Goal: Task Accomplishment & Management: Manage account settings

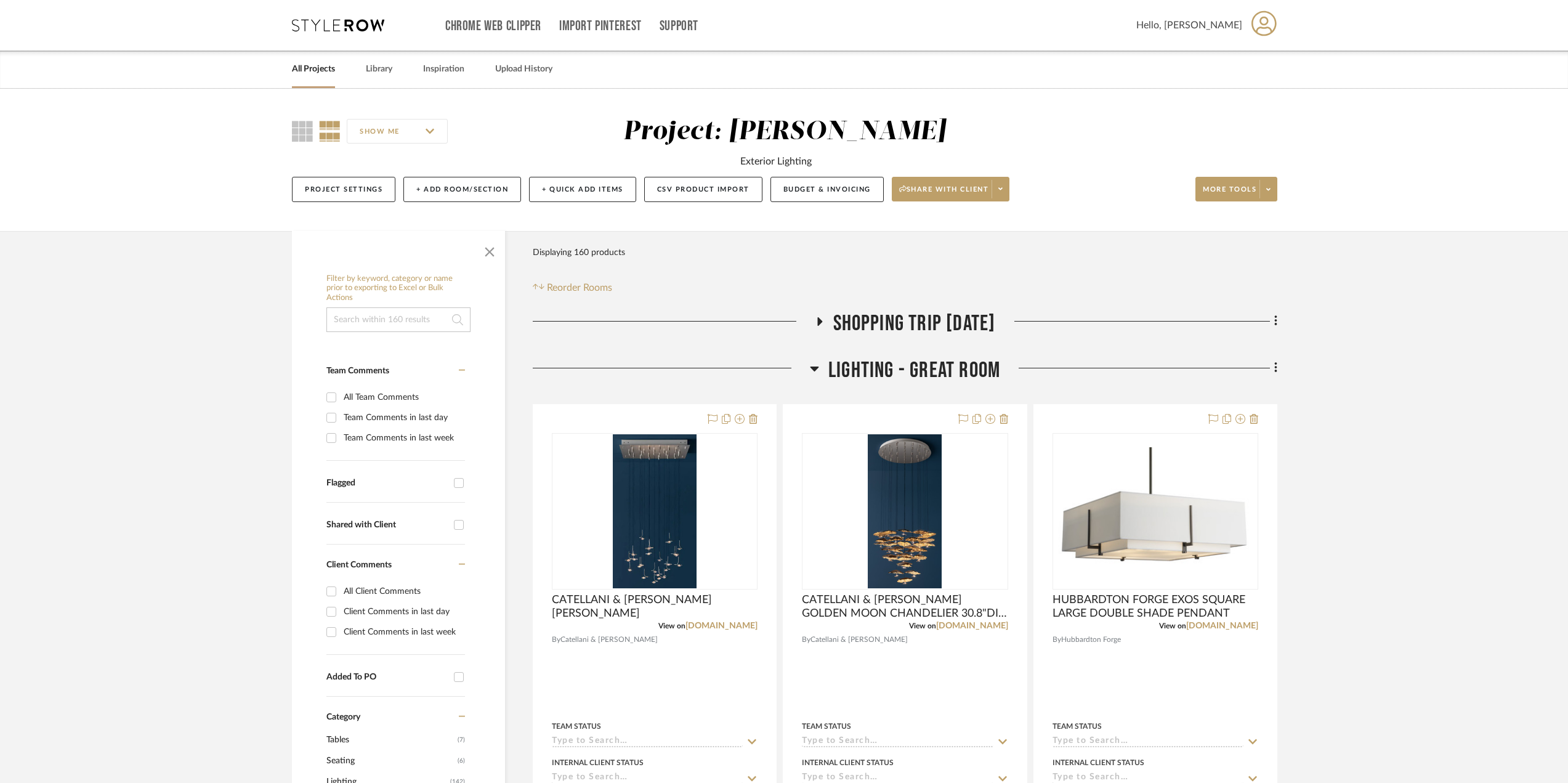
click at [160, 160] on div "SHOW ME Project: [PERSON_NAME] Exterior Lighting Project Settings + Add Room/Se…" at bounding box center [784, 159] width 1568 height 143
click at [328, 63] on link "All Projects" at bounding box center [313, 69] width 43 height 16
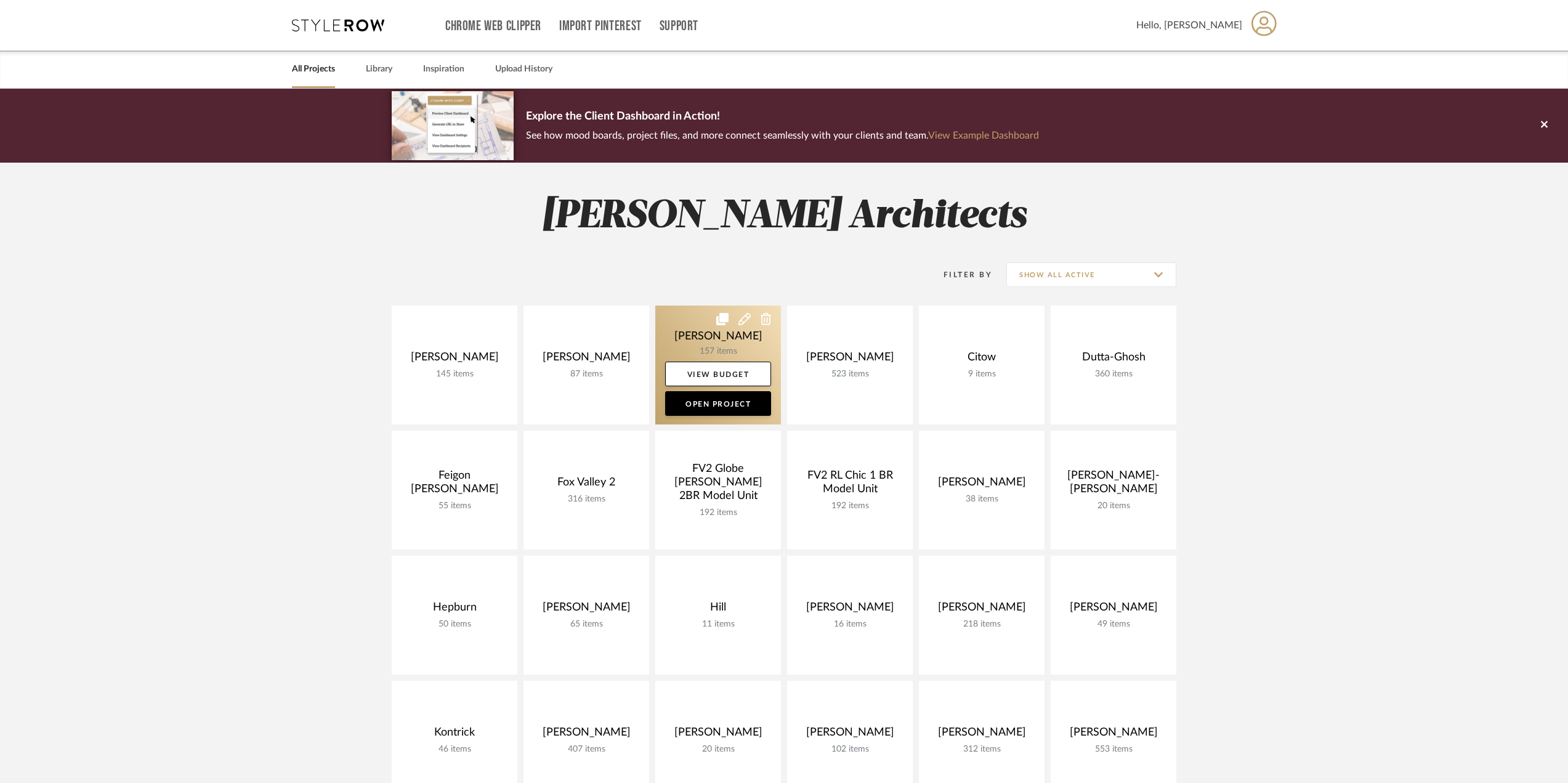
click at [710, 341] on link at bounding box center [718, 365] width 126 height 119
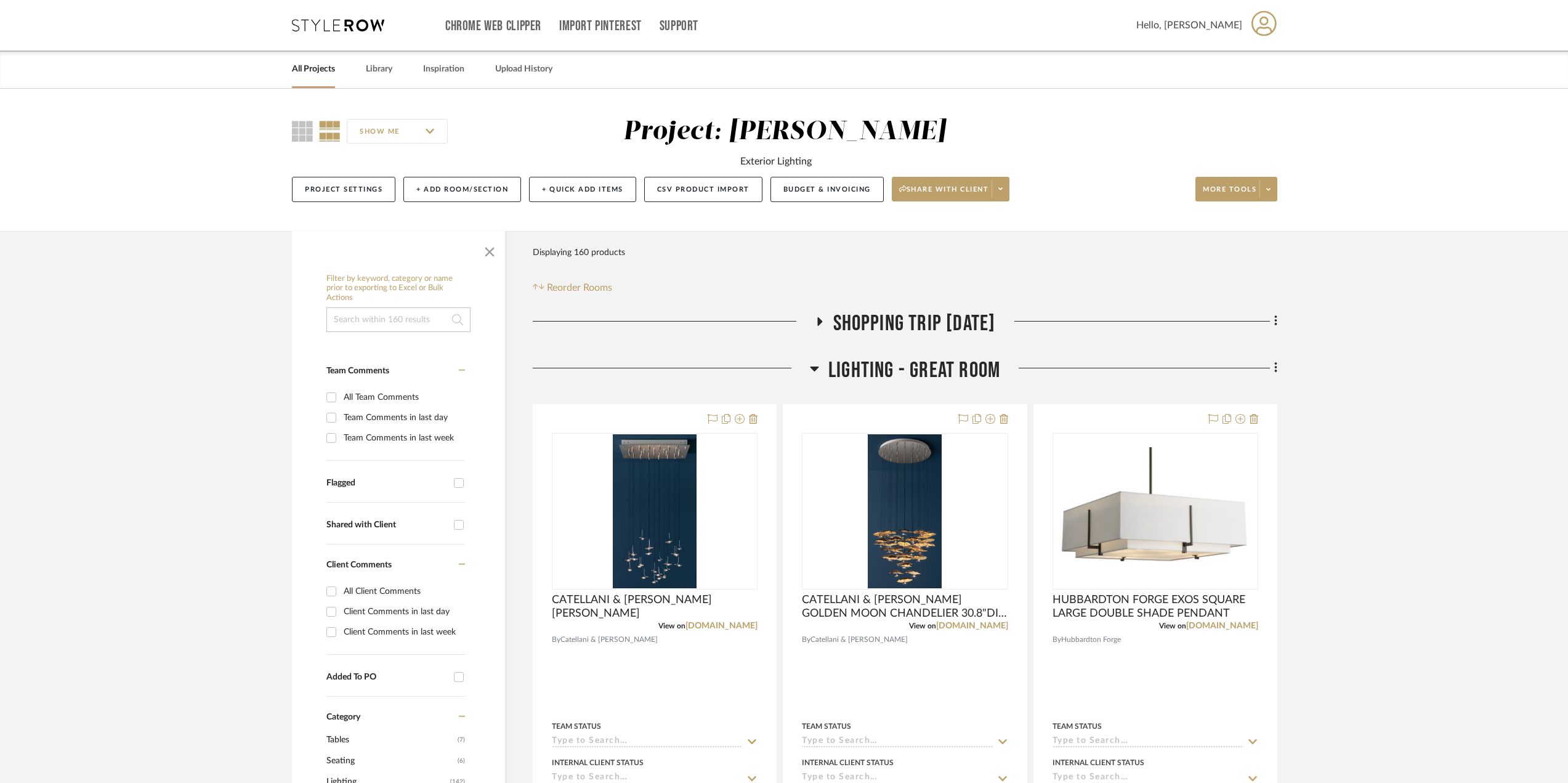
click at [313, 67] on link "All Projects" at bounding box center [313, 69] width 43 height 16
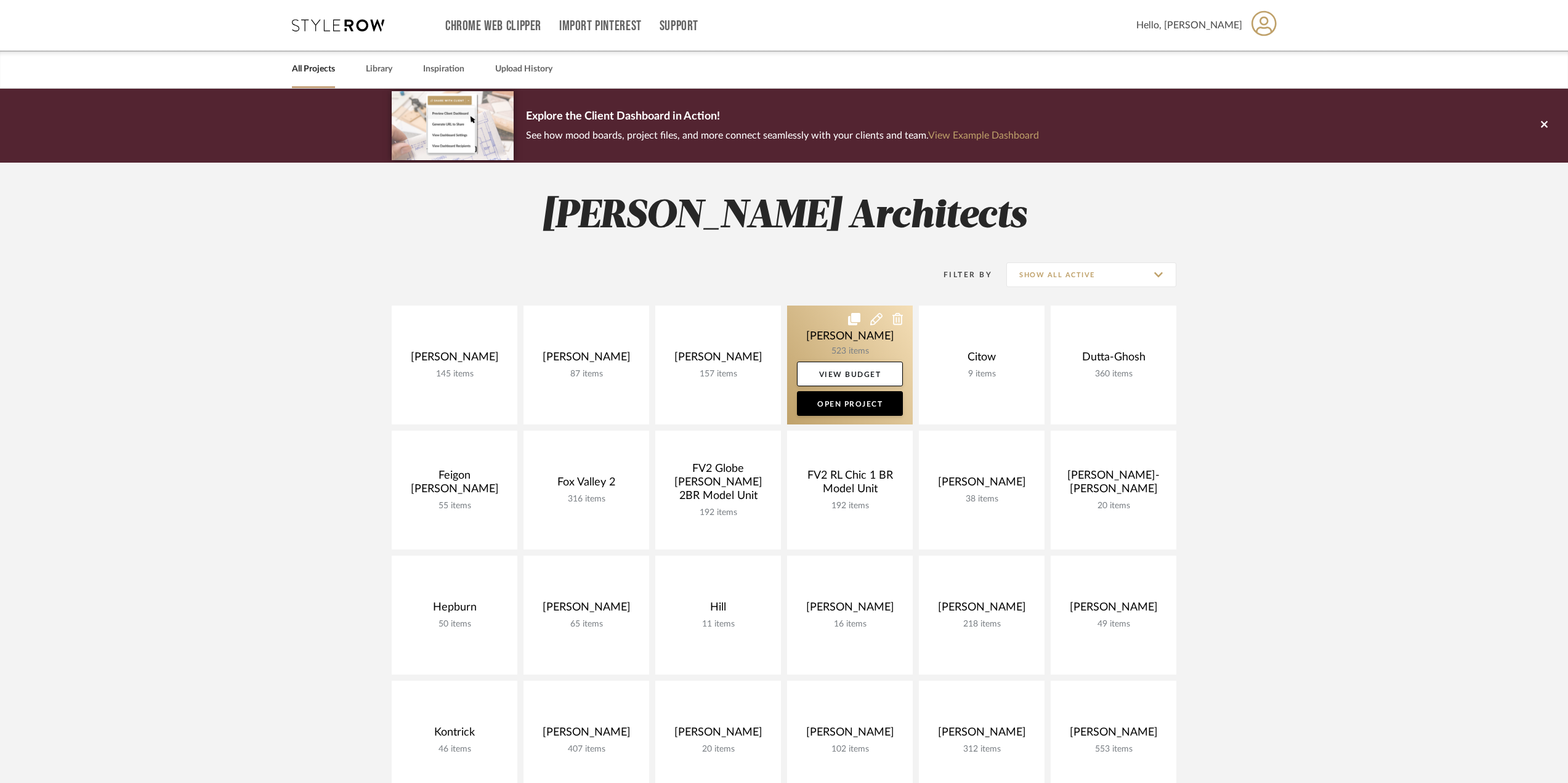
click at [862, 340] on link at bounding box center [850, 365] width 126 height 119
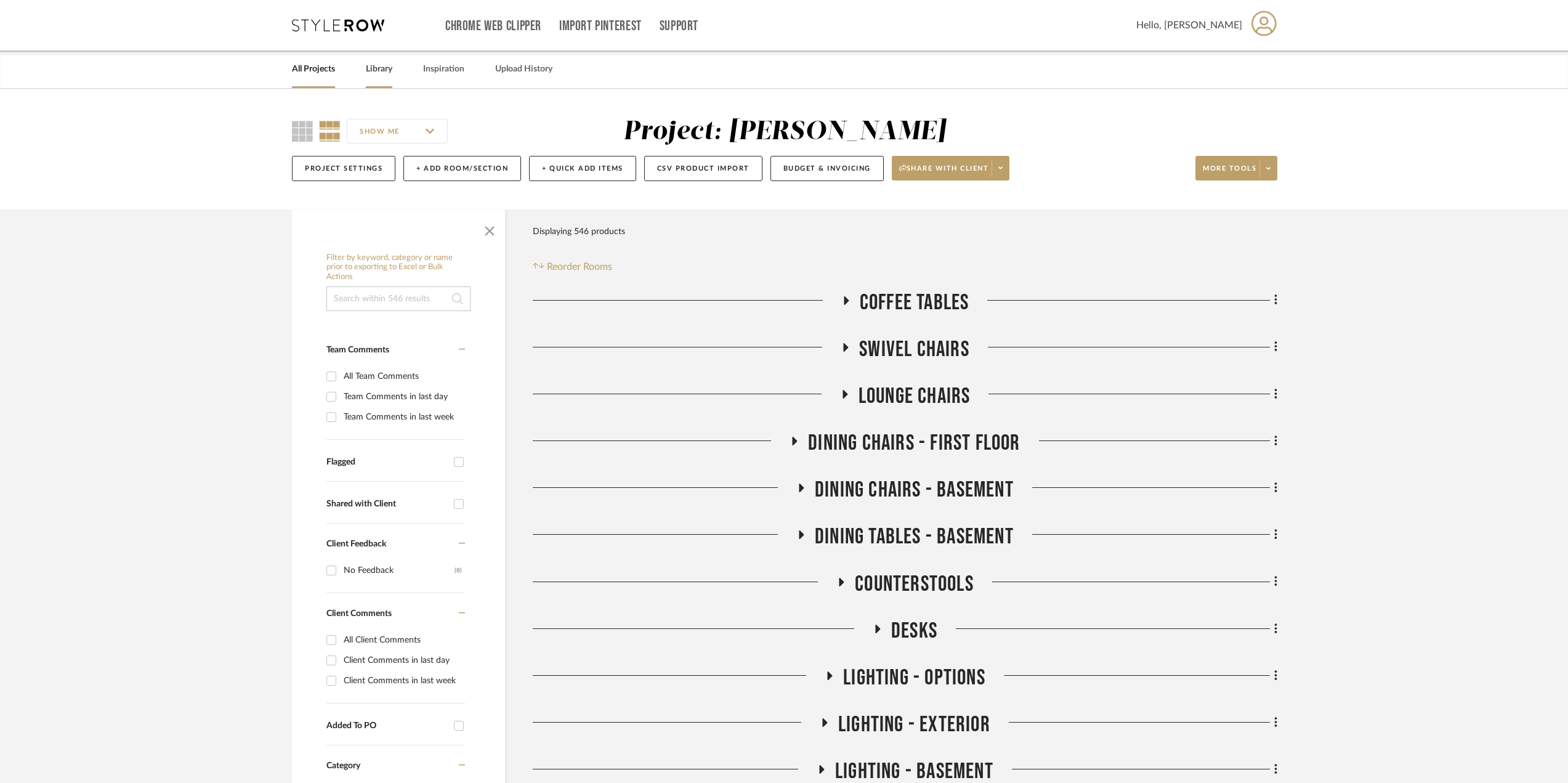
click at [388, 75] on link "Library" at bounding box center [379, 69] width 26 height 16
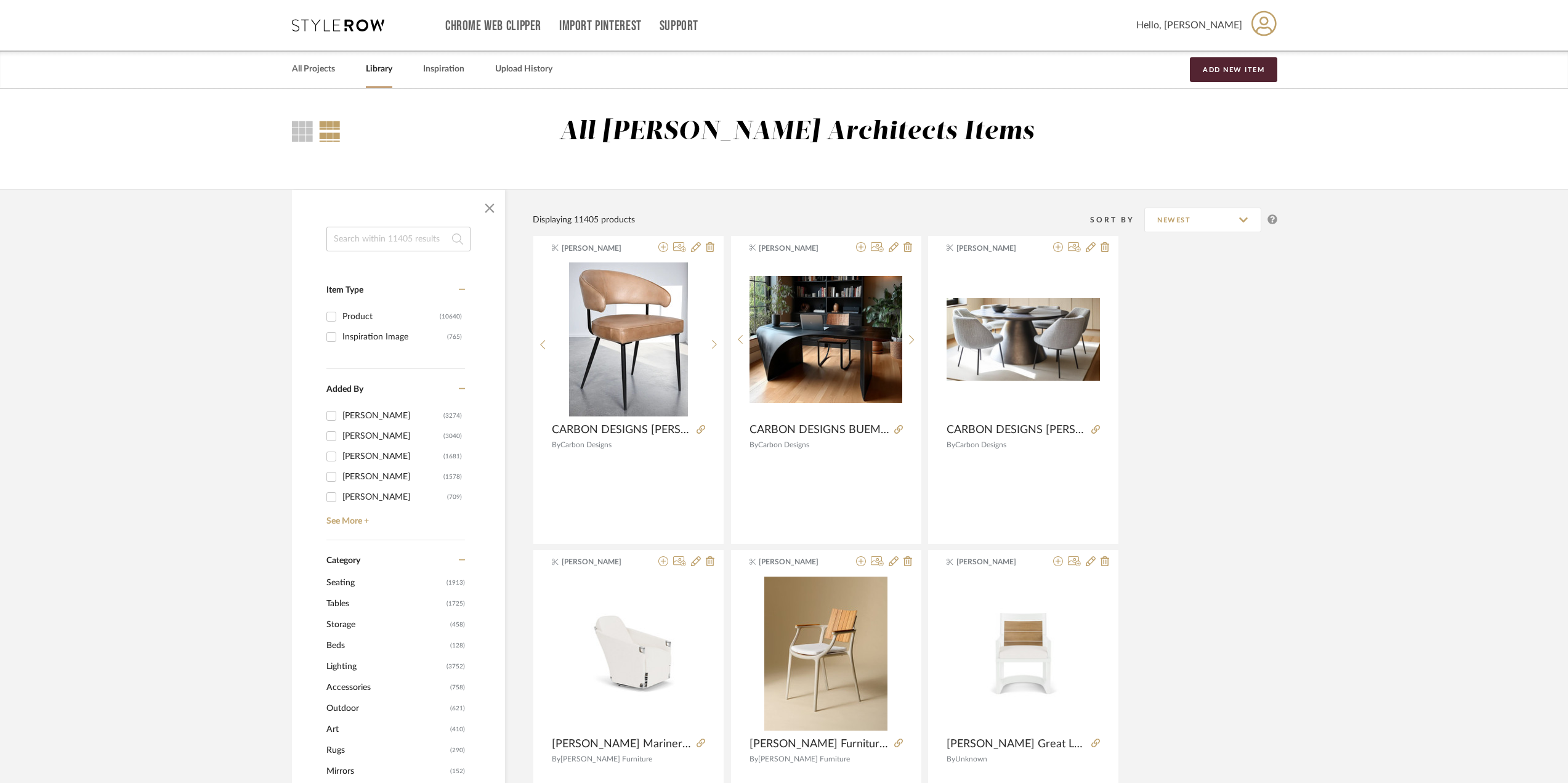
click at [365, 472] on div "[PERSON_NAME]" at bounding box center [393, 477] width 101 height 19
click at [341, 472] on input "[PERSON_NAME] (1578)" at bounding box center [331, 477] width 19 height 19
checkbox input "true"
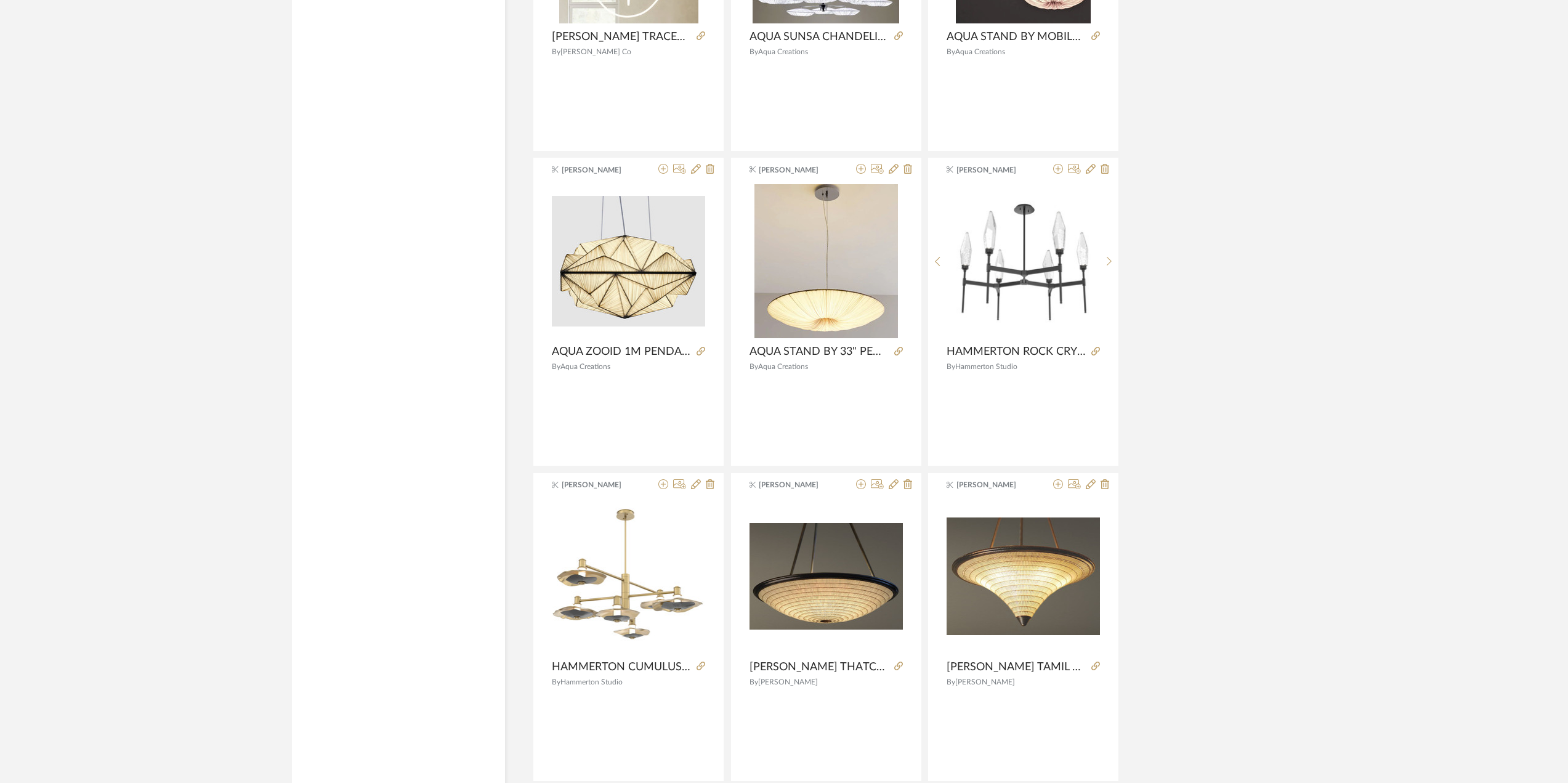
scroll to position [3394, 0]
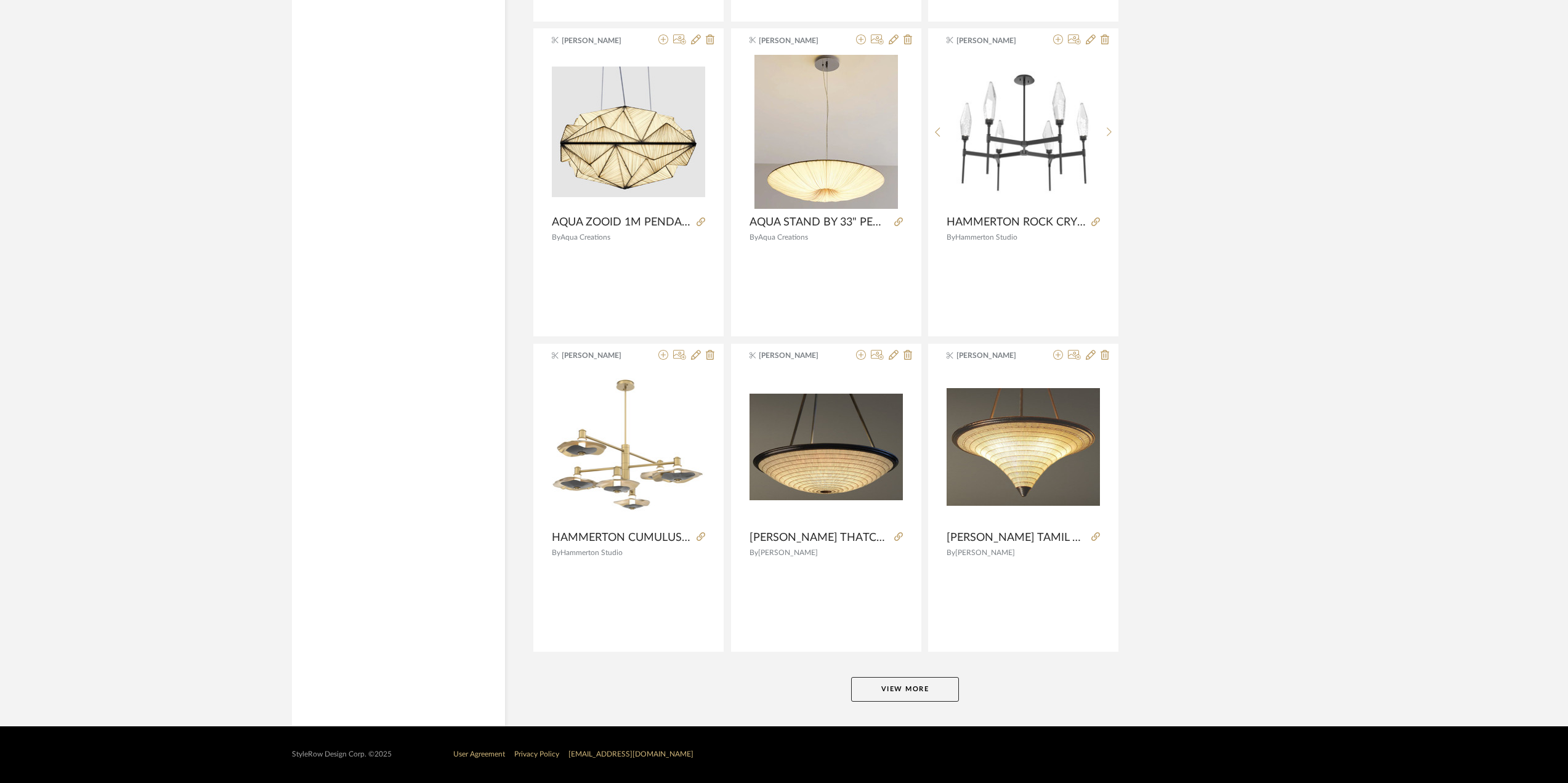
click at [901, 689] on button "View More" at bounding box center [905, 689] width 108 height 24
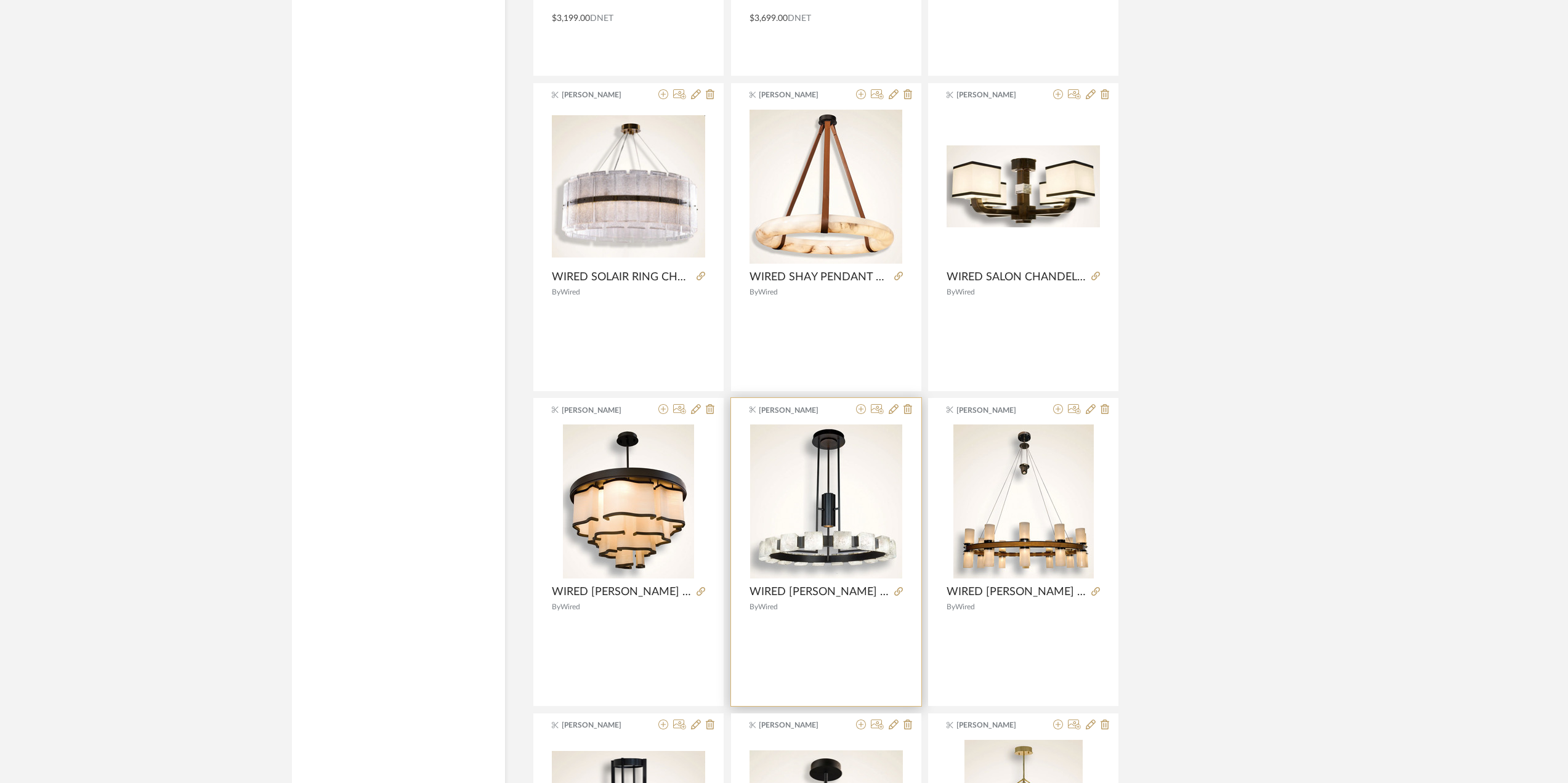
scroll to position [7176, 0]
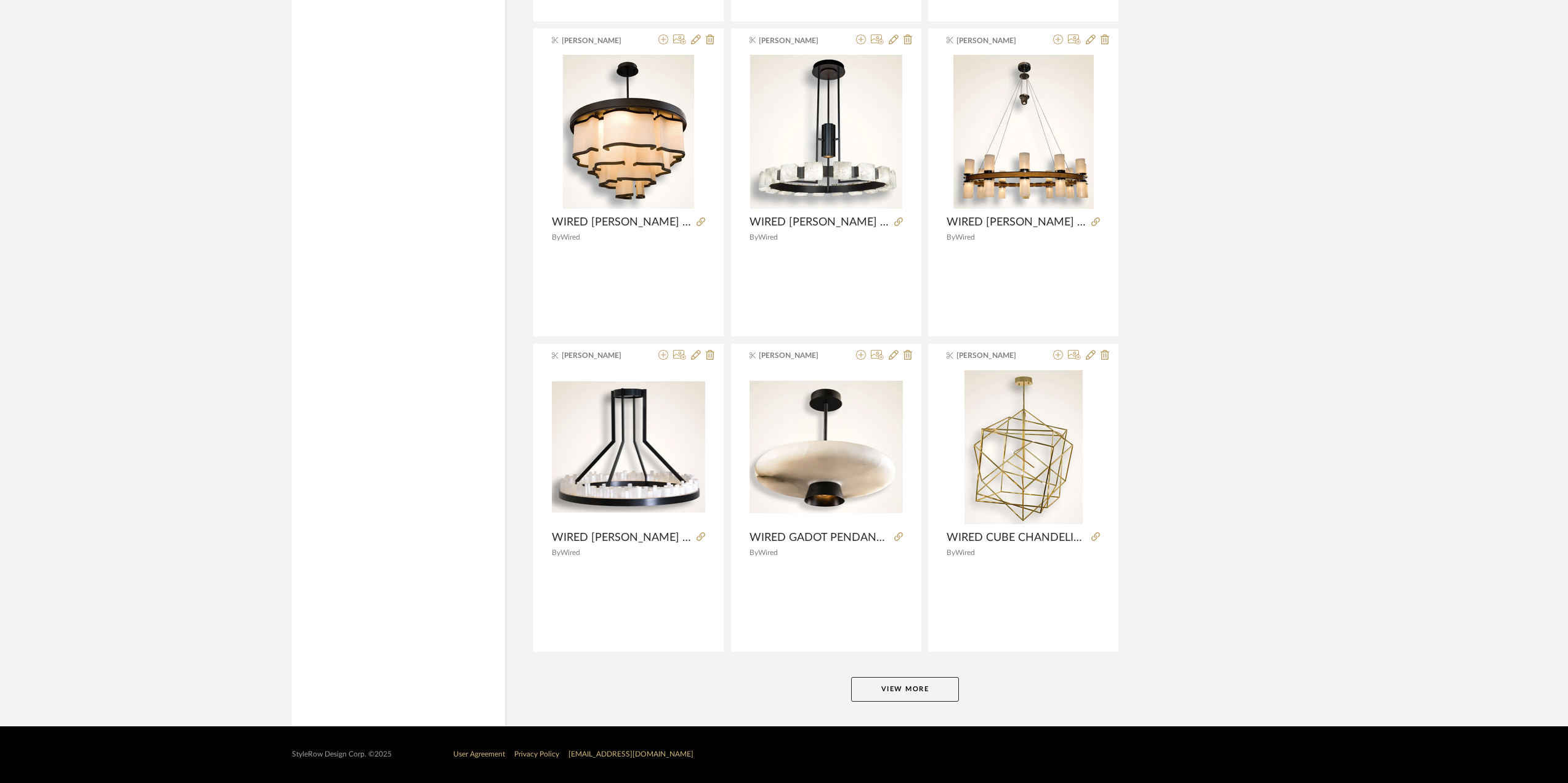
click at [908, 693] on button "View More" at bounding box center [905, 689] width 108 height 24
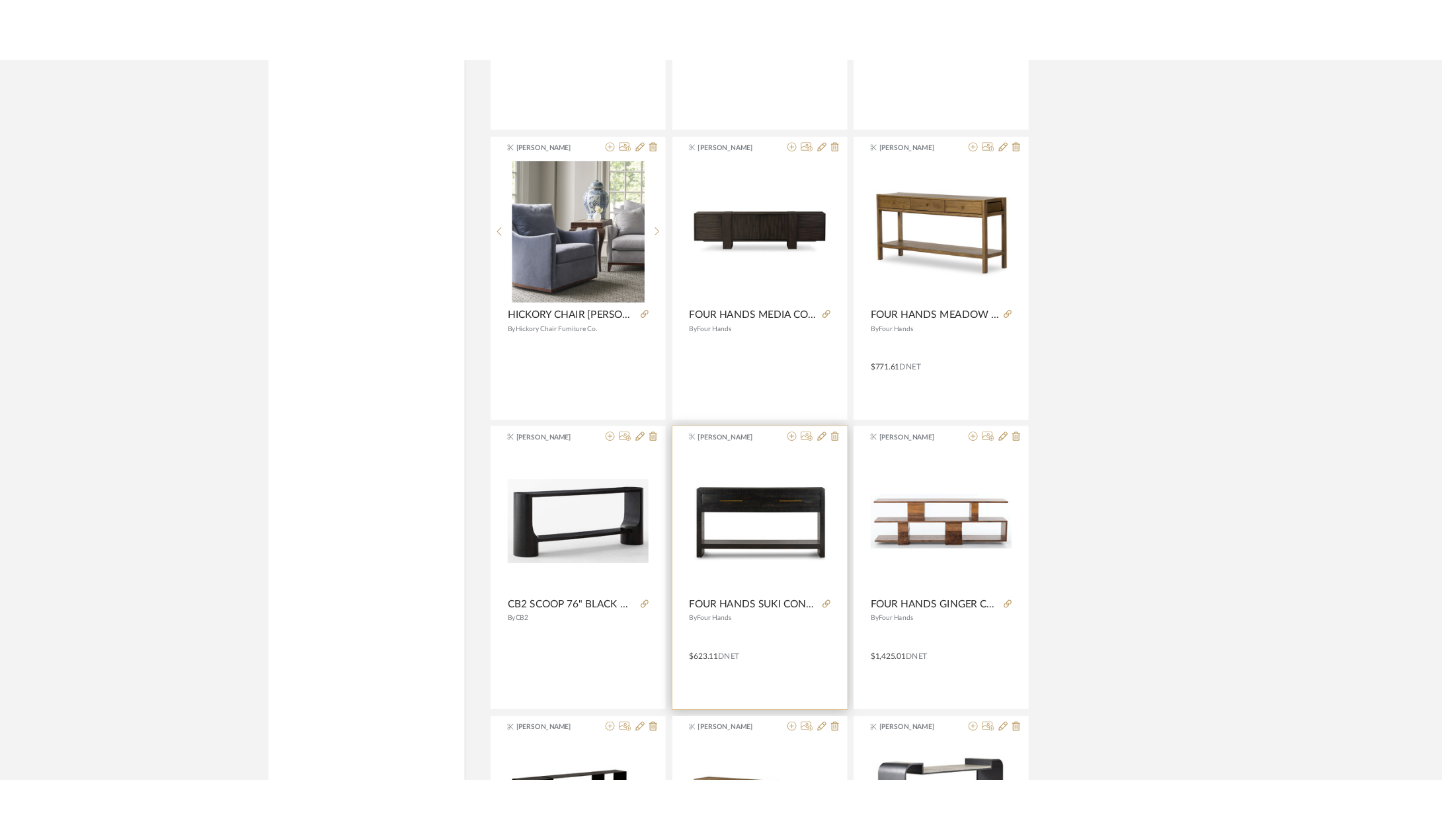
scroll to position [0, 0]
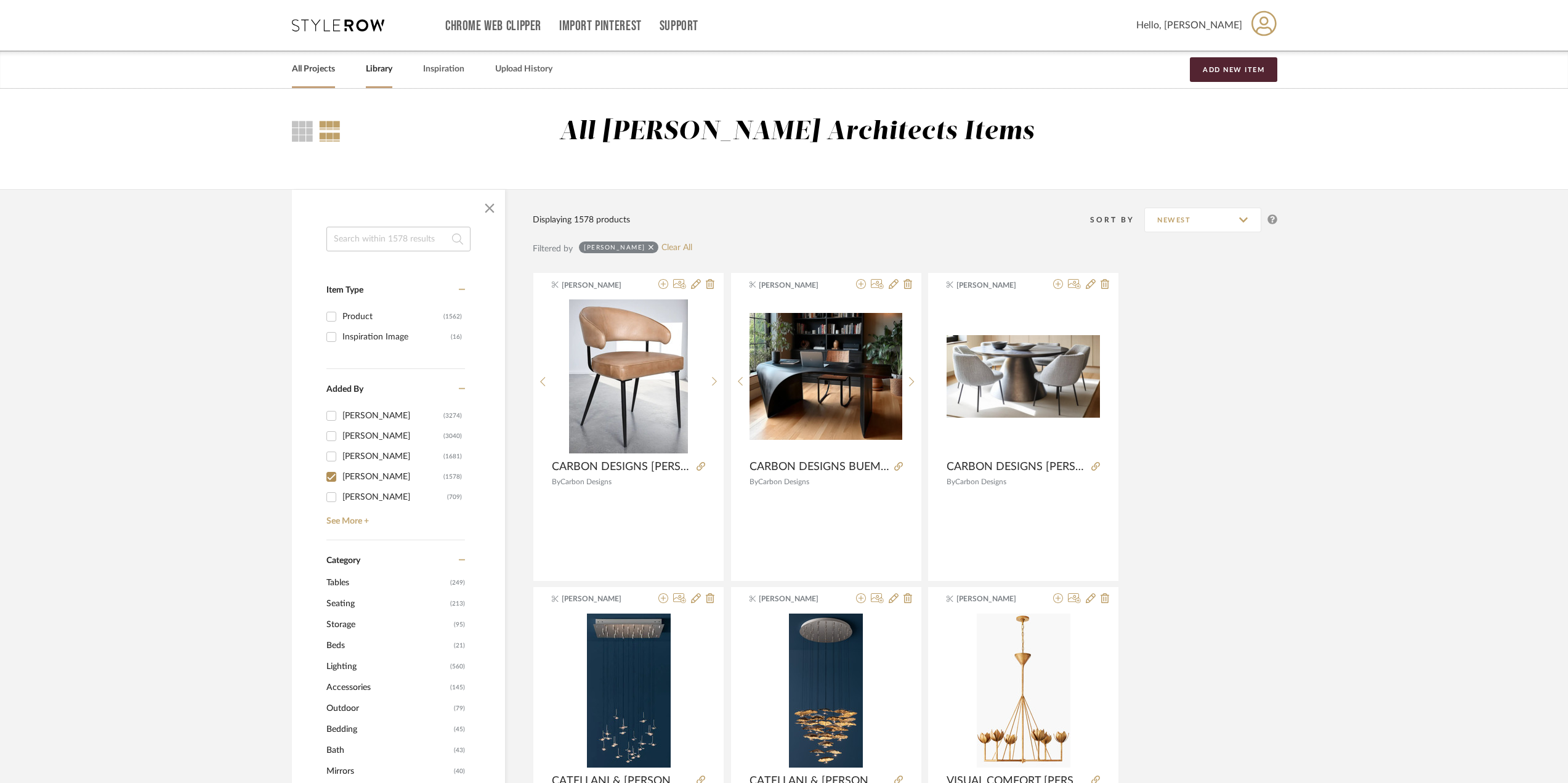
click at [317, 68] on link "All Projects" at bounding box center [313, 69] width 43 height 16
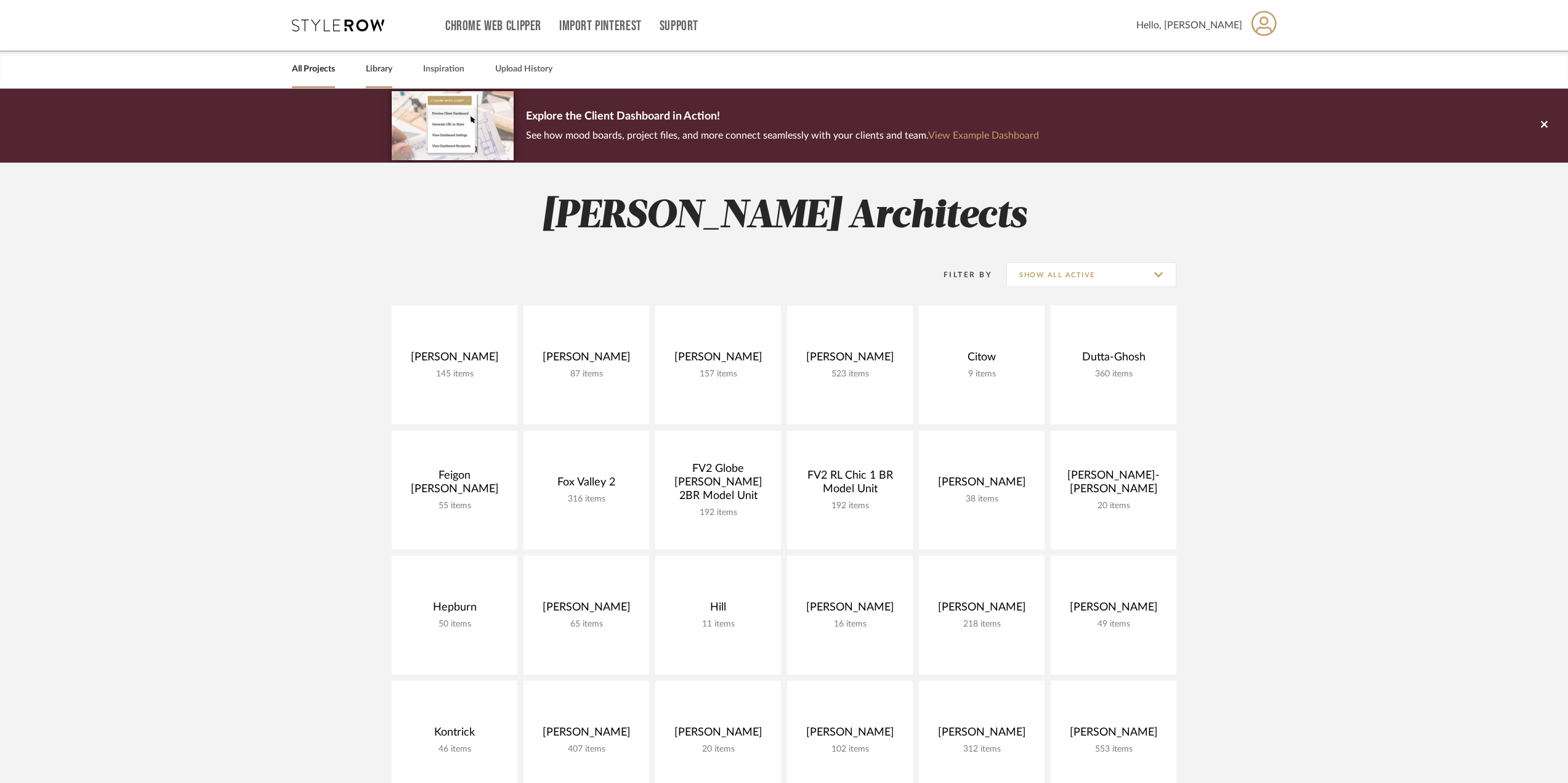
click at [369, 67] on link "Library" at bounding box center [379, 69] width 26 height 16
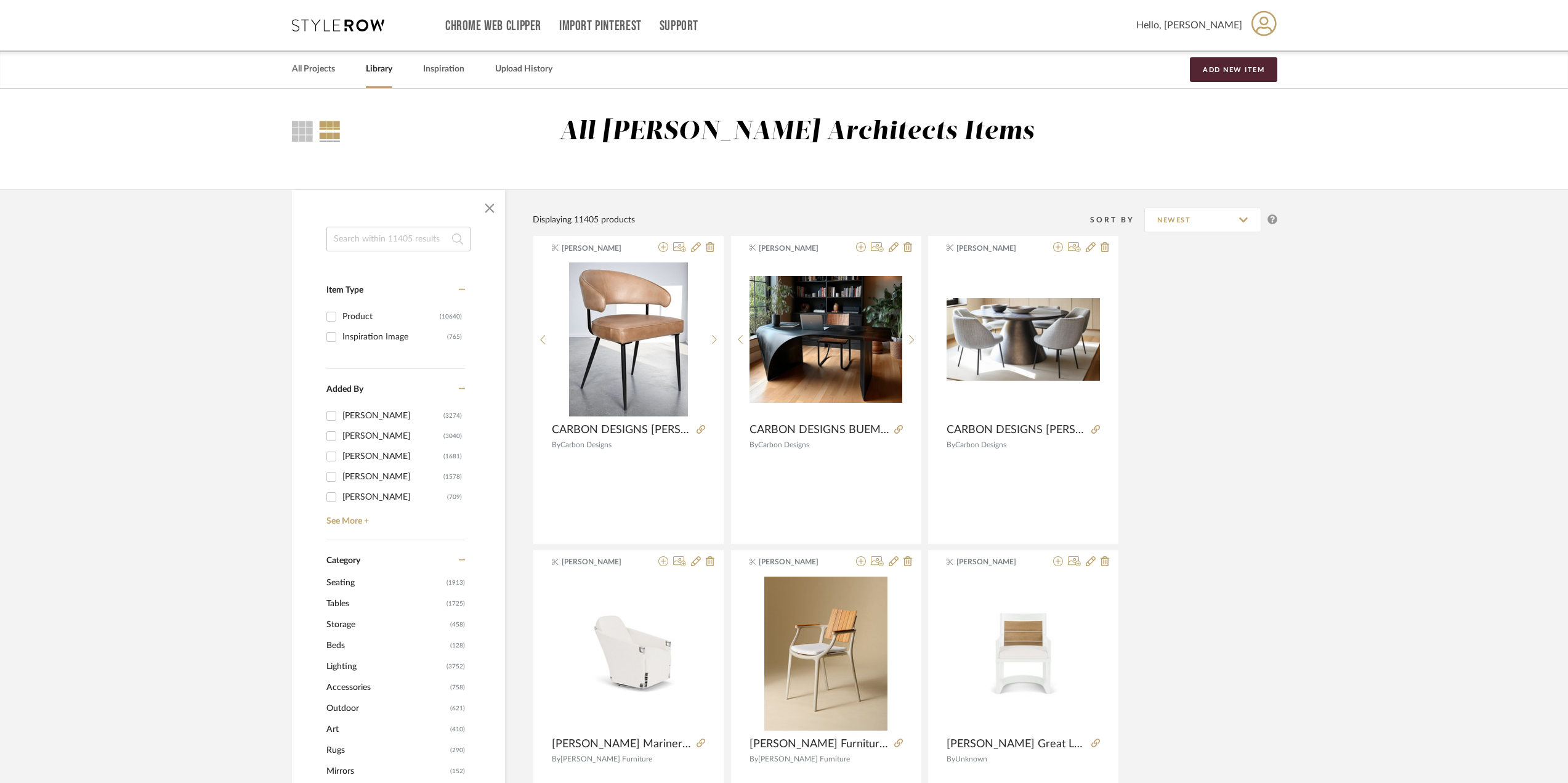
click at [357, 605] on span "Tables" at bounding box center [385, 603] width 117 height 21
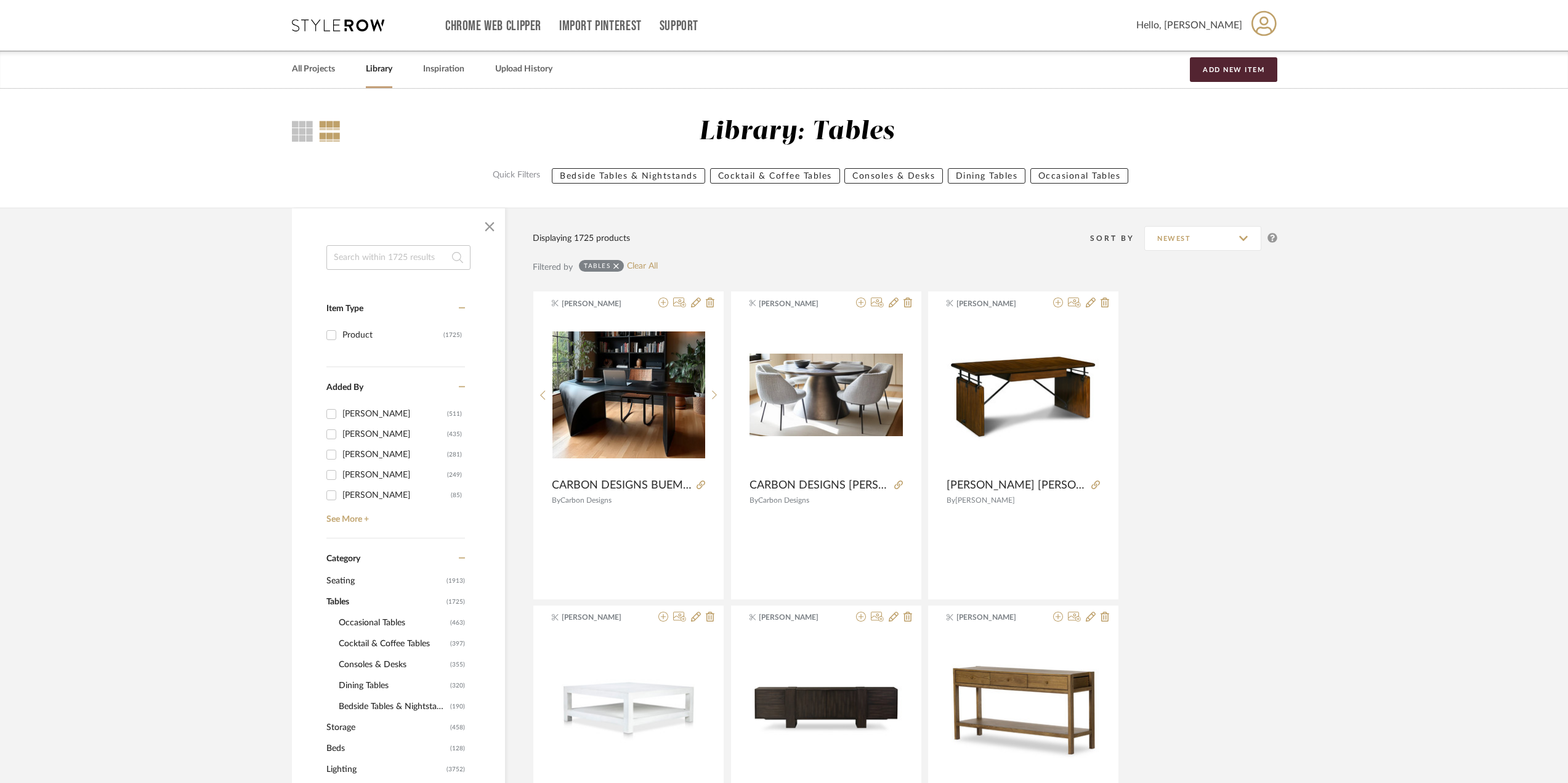
click at [392, 686] on span "Dining Tables" at bounding box center [393, 685] width 109 height 21
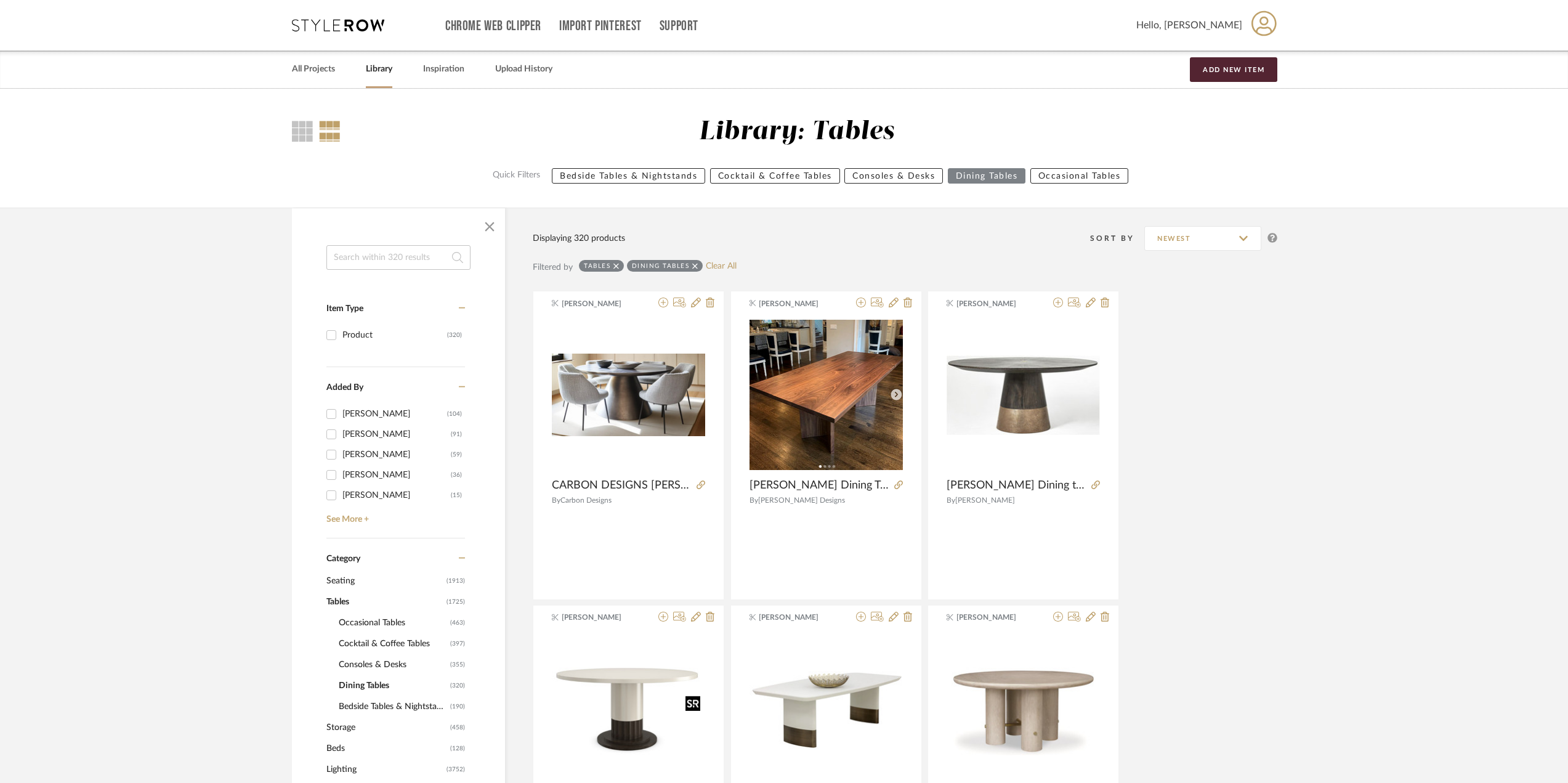
click at [686, 698] on div at bounding box center [693, 703] width 15 height 16
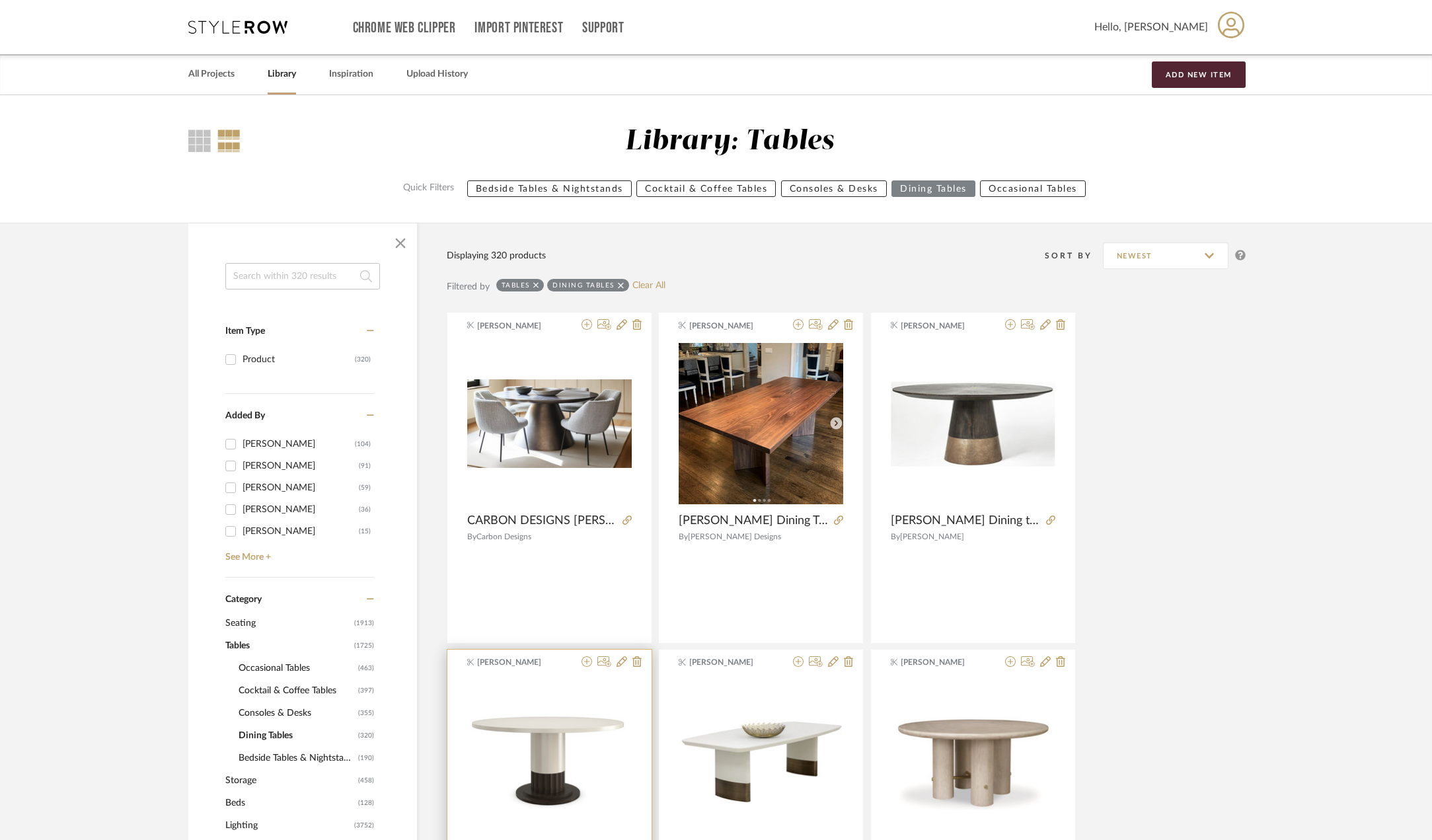
click at [619, 696] on div "0" at bounding box center [550, 761] width 164 height 165
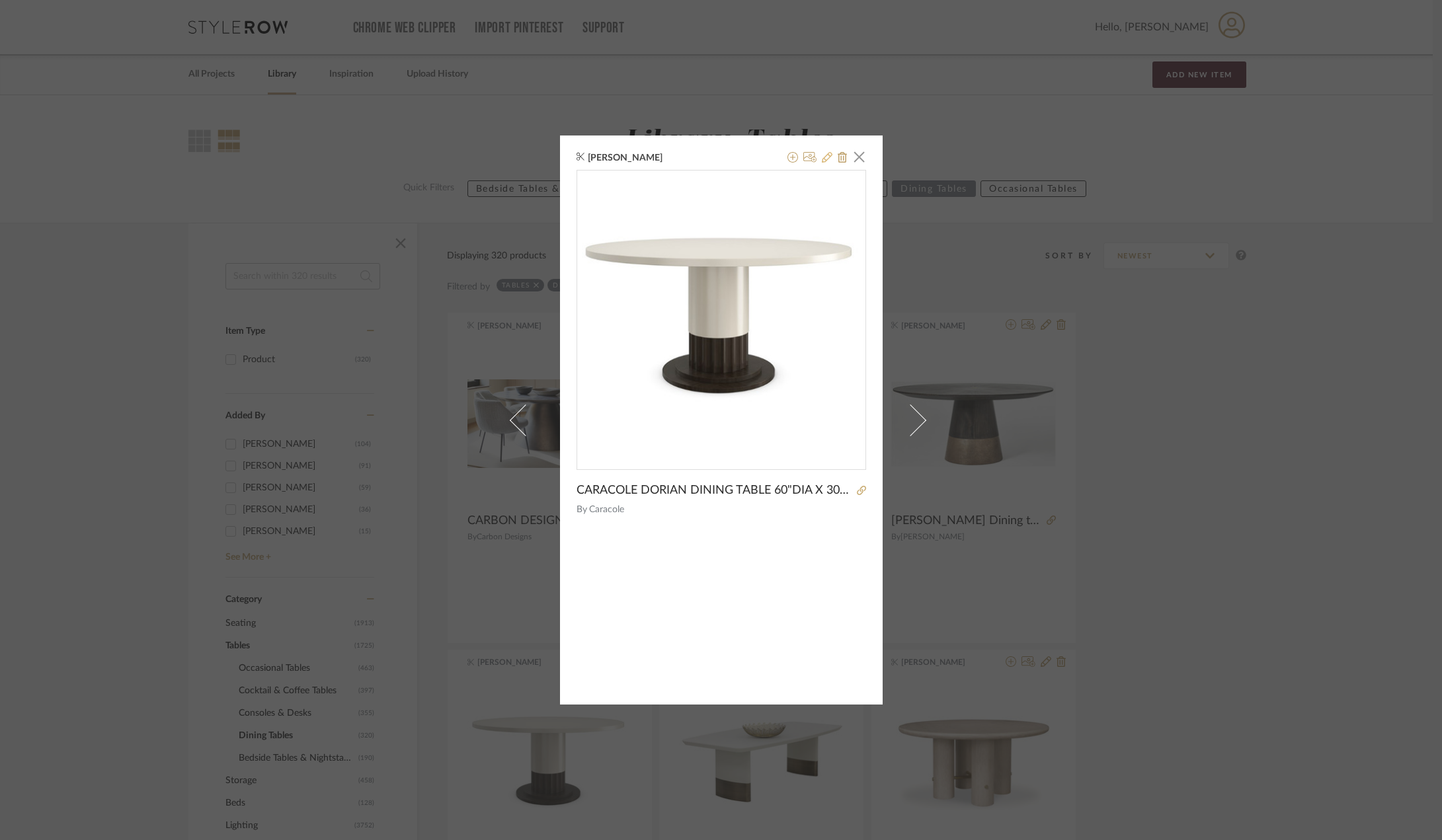
click at [822, 155] on icon at bounding box center [827, 158] width 11 height 11
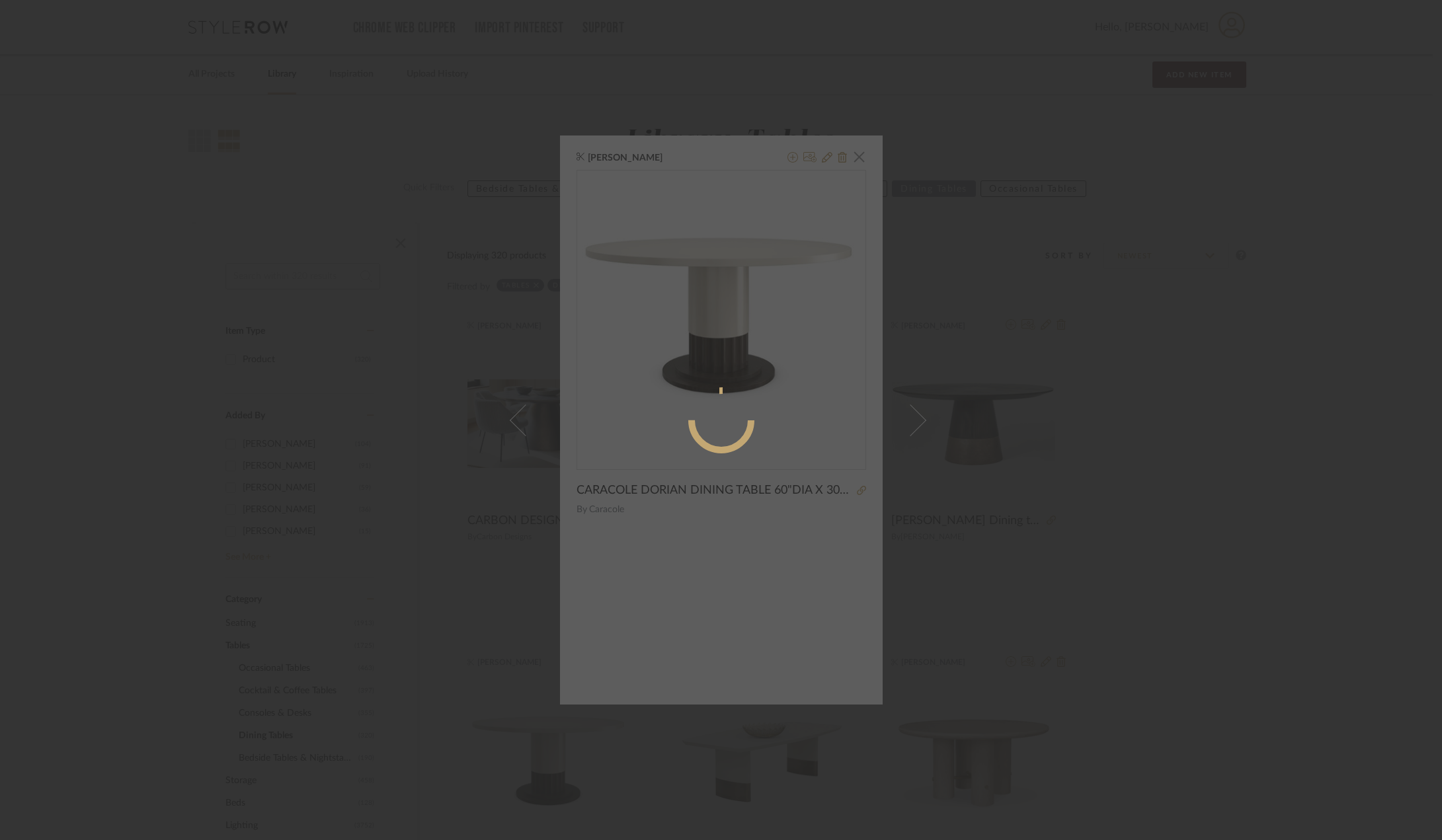
radio input "true"
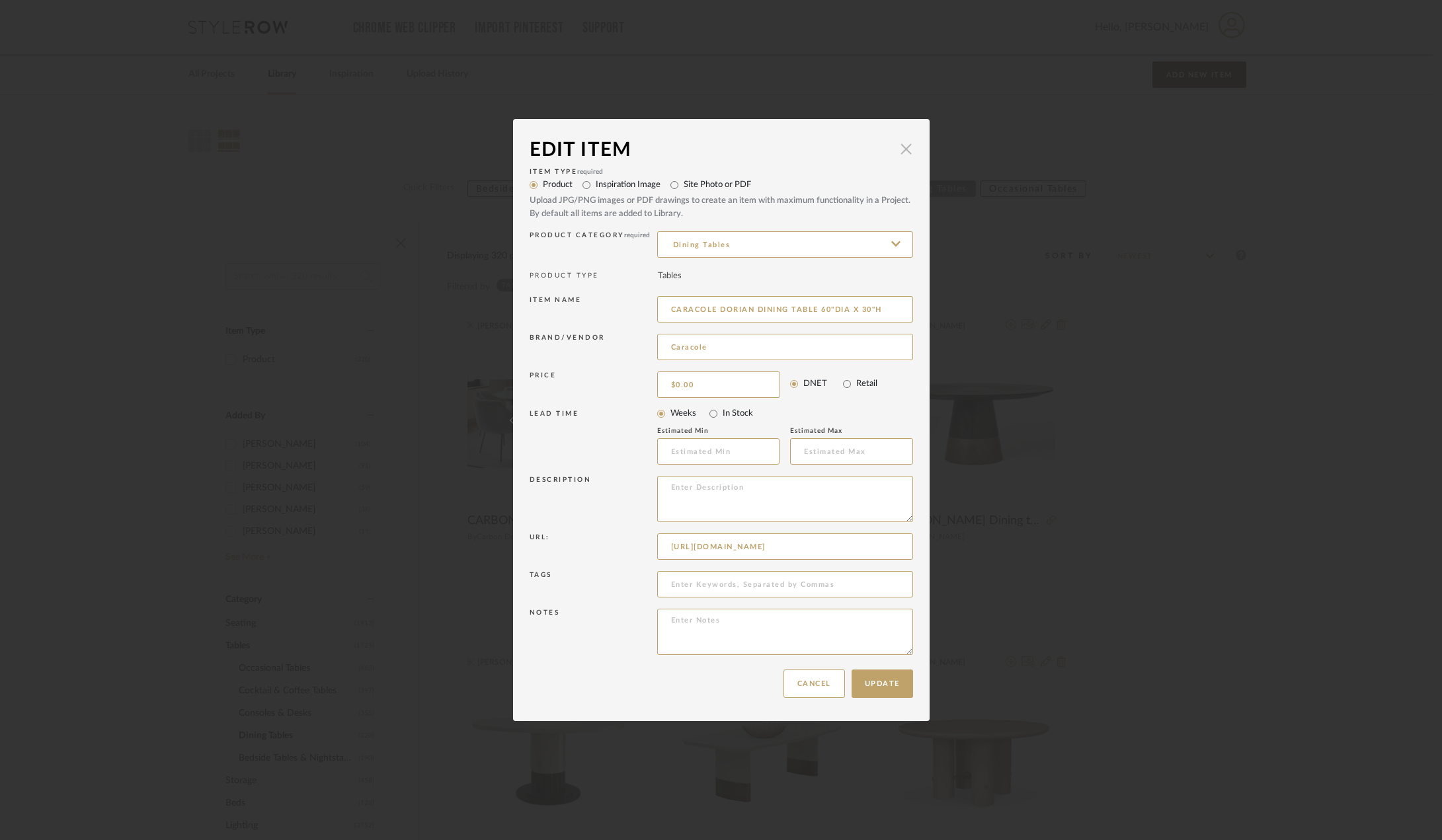
click at [901, 148] on span "button" at bounding box center [906, 148] width 26 height 26
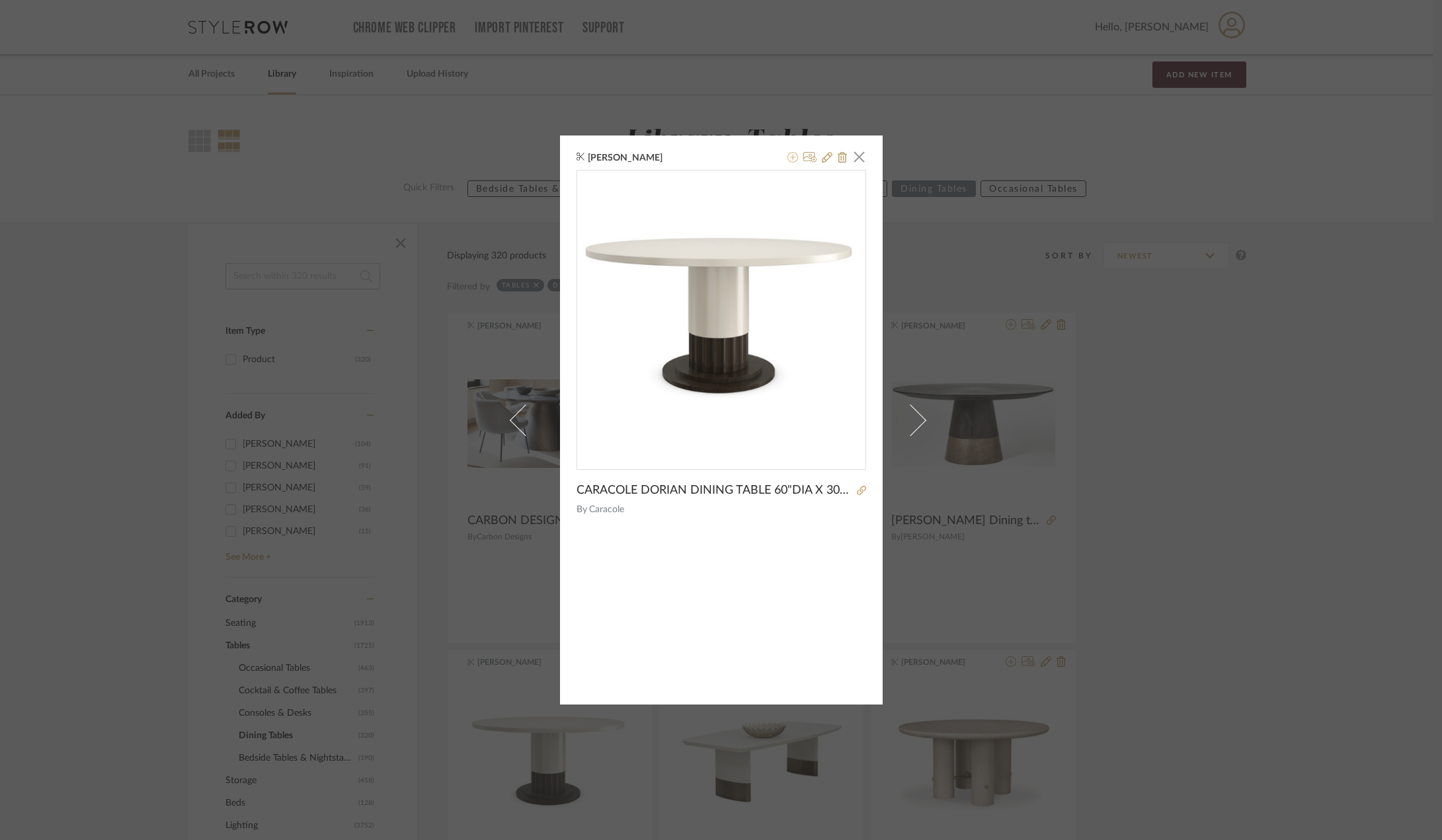
click at [788, 156] on icon at bounding box center [793, 158] width 11 height 11
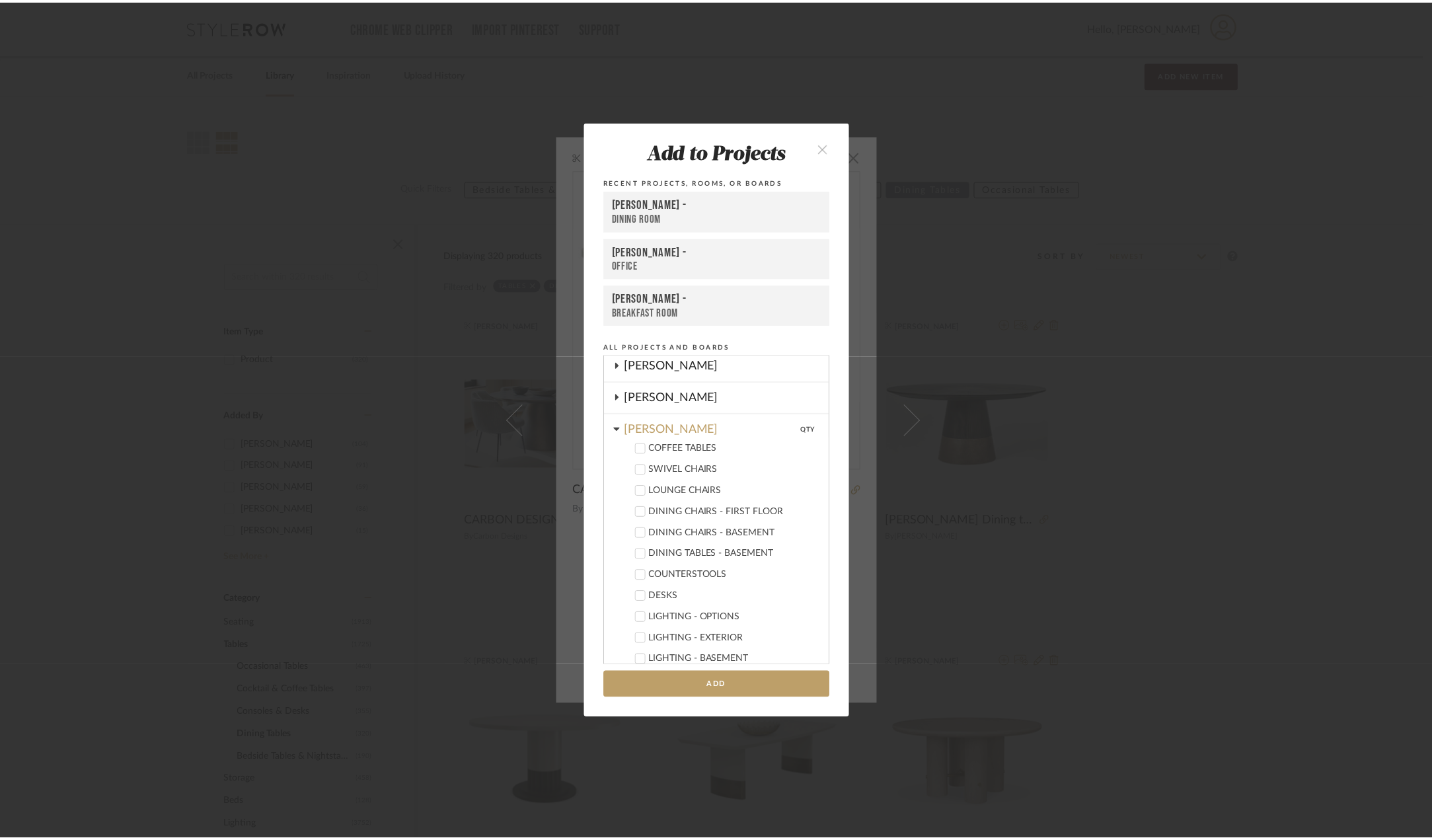
scroll to position [463, 0]
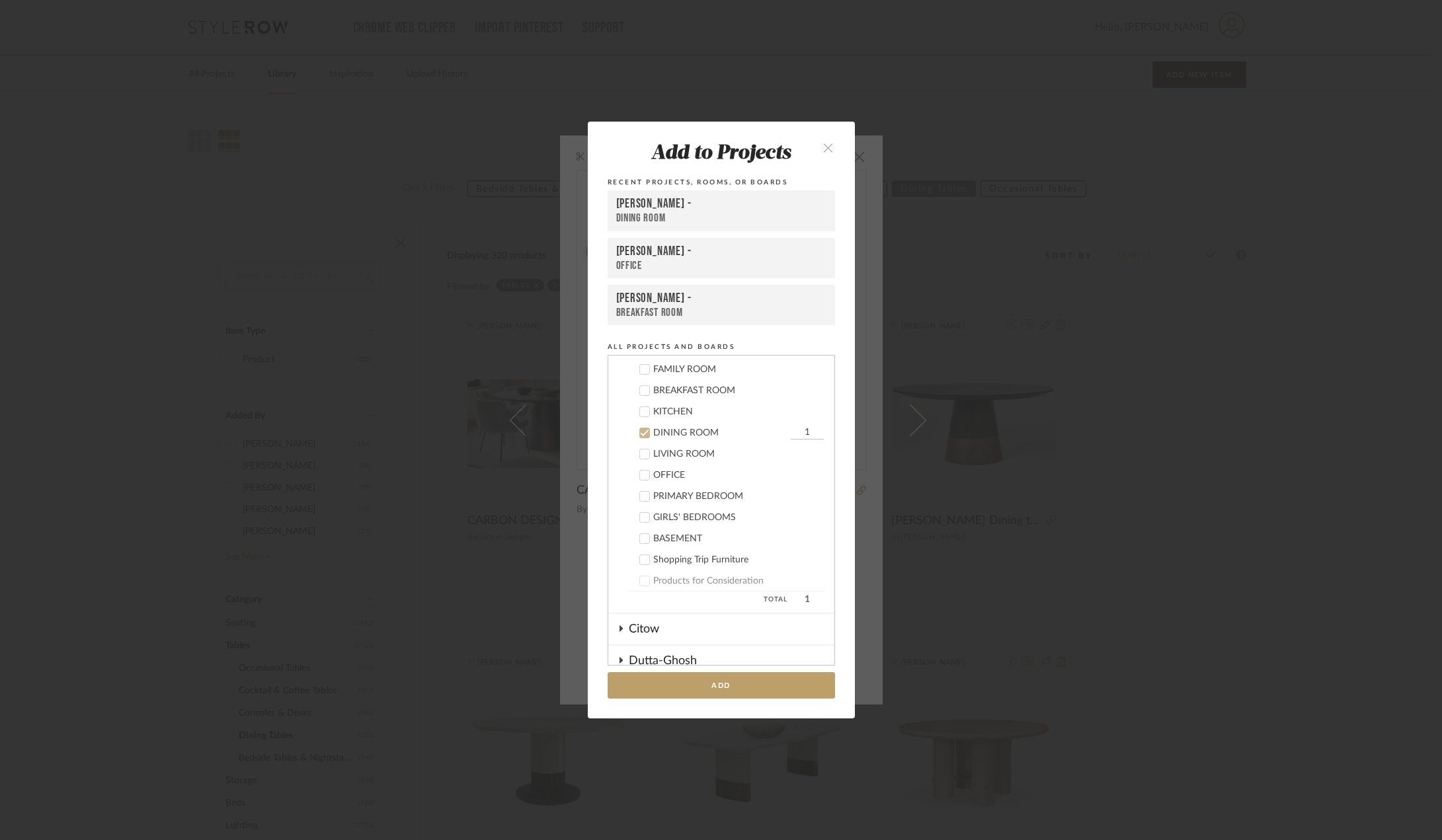
click at [827, 152] on icon "close" at bounding box center [829, 148] width 11 height 11
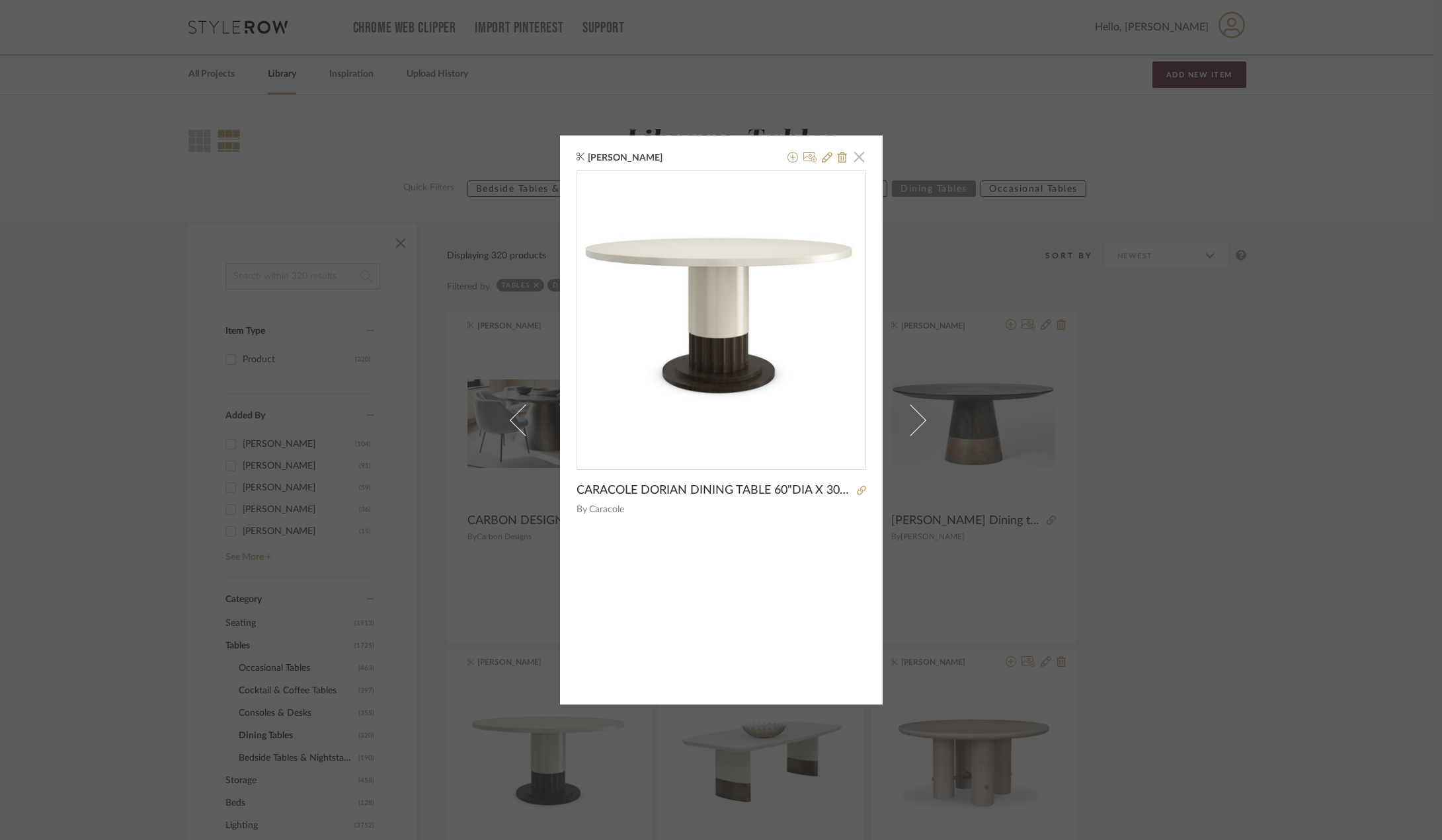
click at [858, 155] on span "button" at bounding box center [859, 156] width 26 height 26
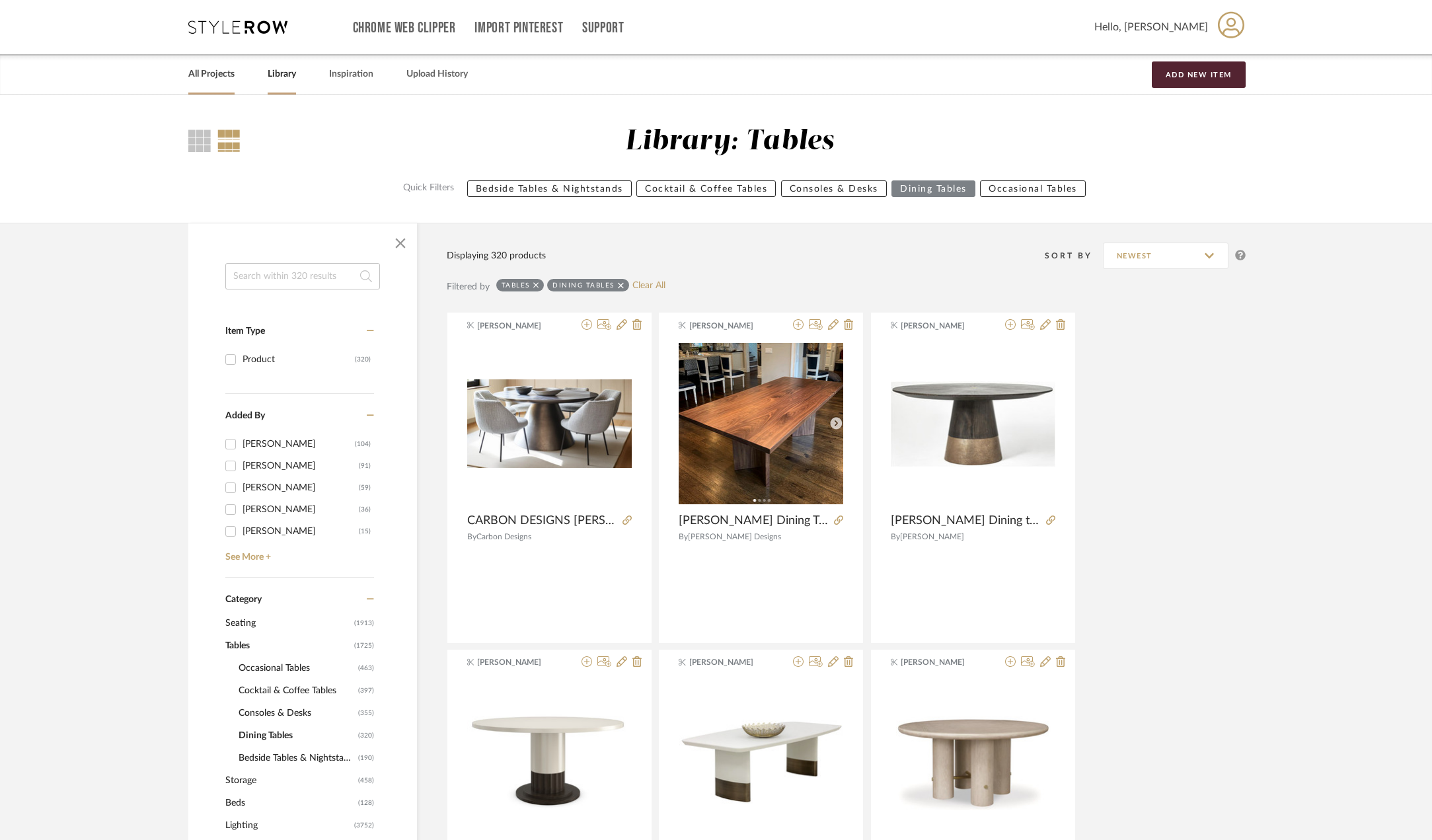
click at [216, 69] on link "All Projects" at bounding box center [211, 74] width 46 height 18
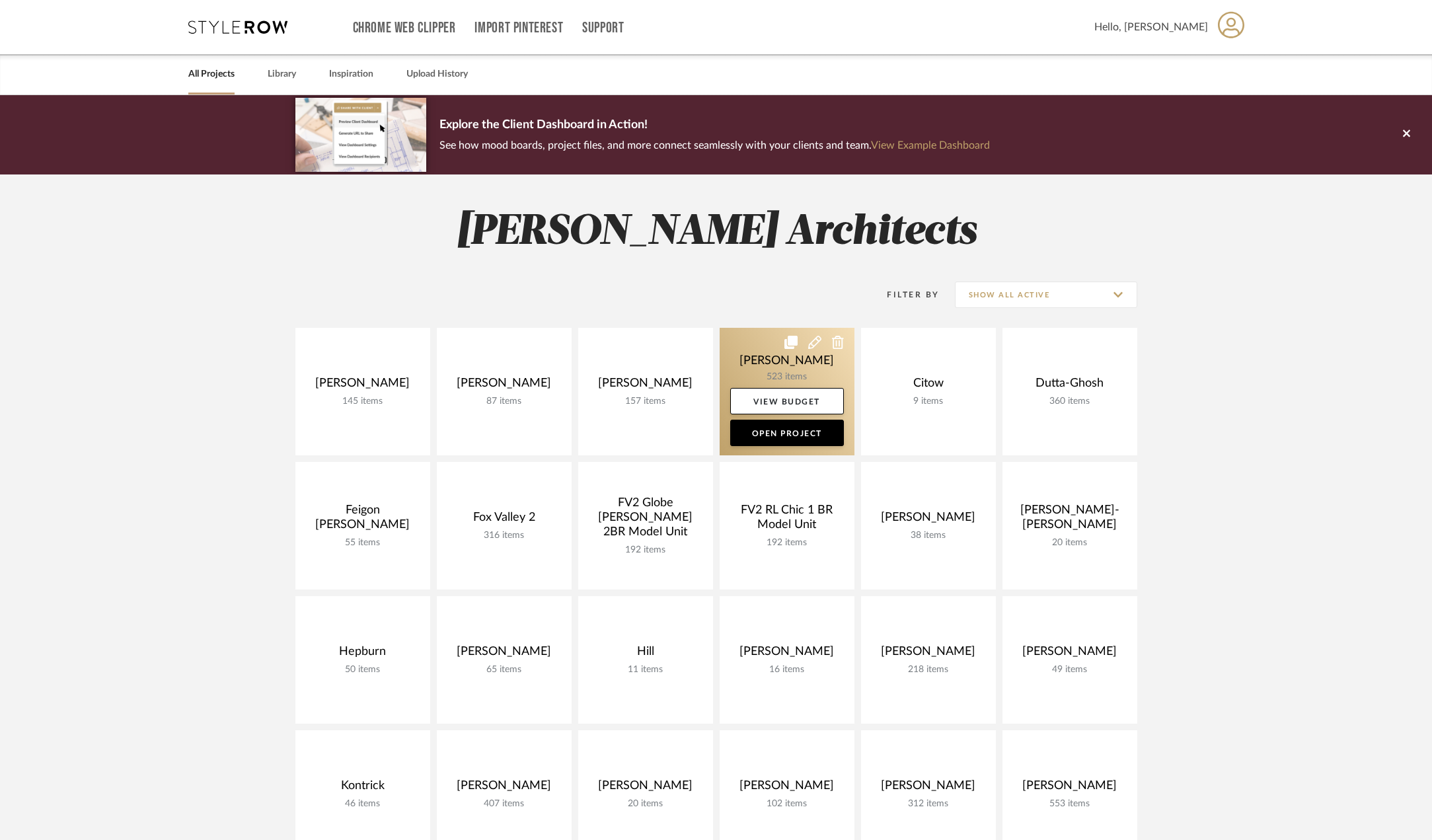
click at [779, 370] on link at bounding box center [787, 391] width 135 height 127
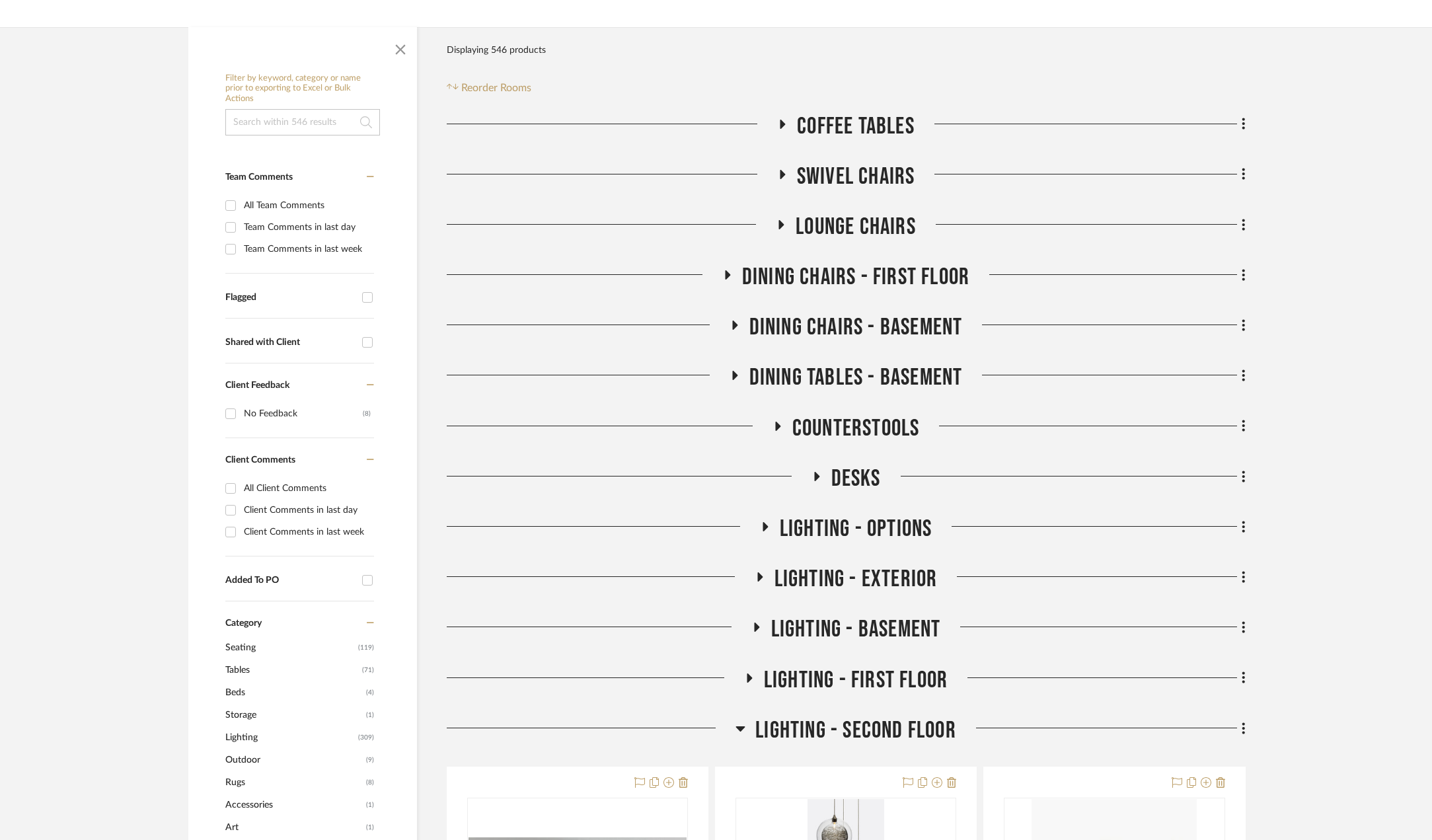
scroll to position [529, 0]
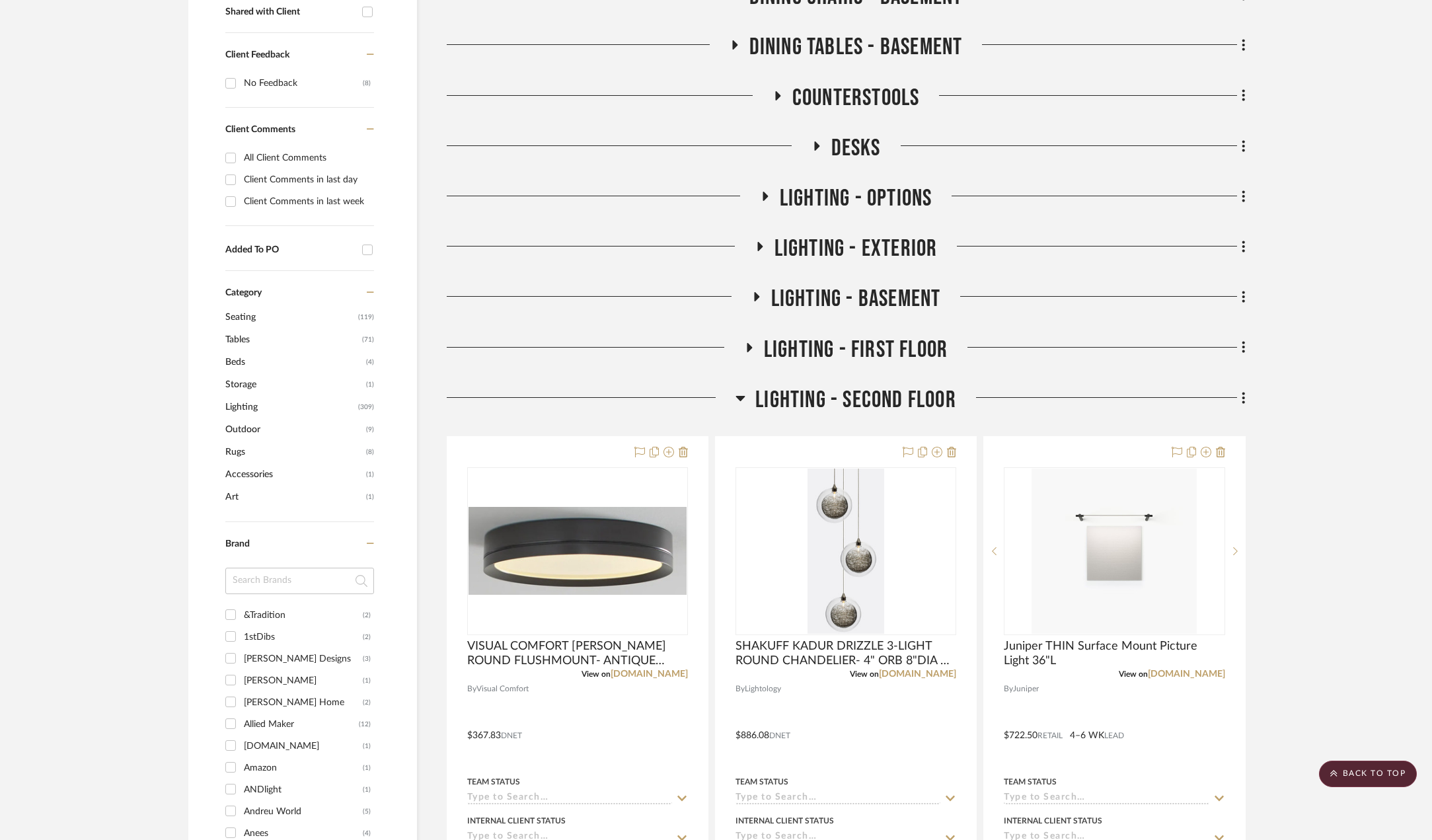
click at [736, 401] on icon at bounding box center [740, 398] width 10 height 16
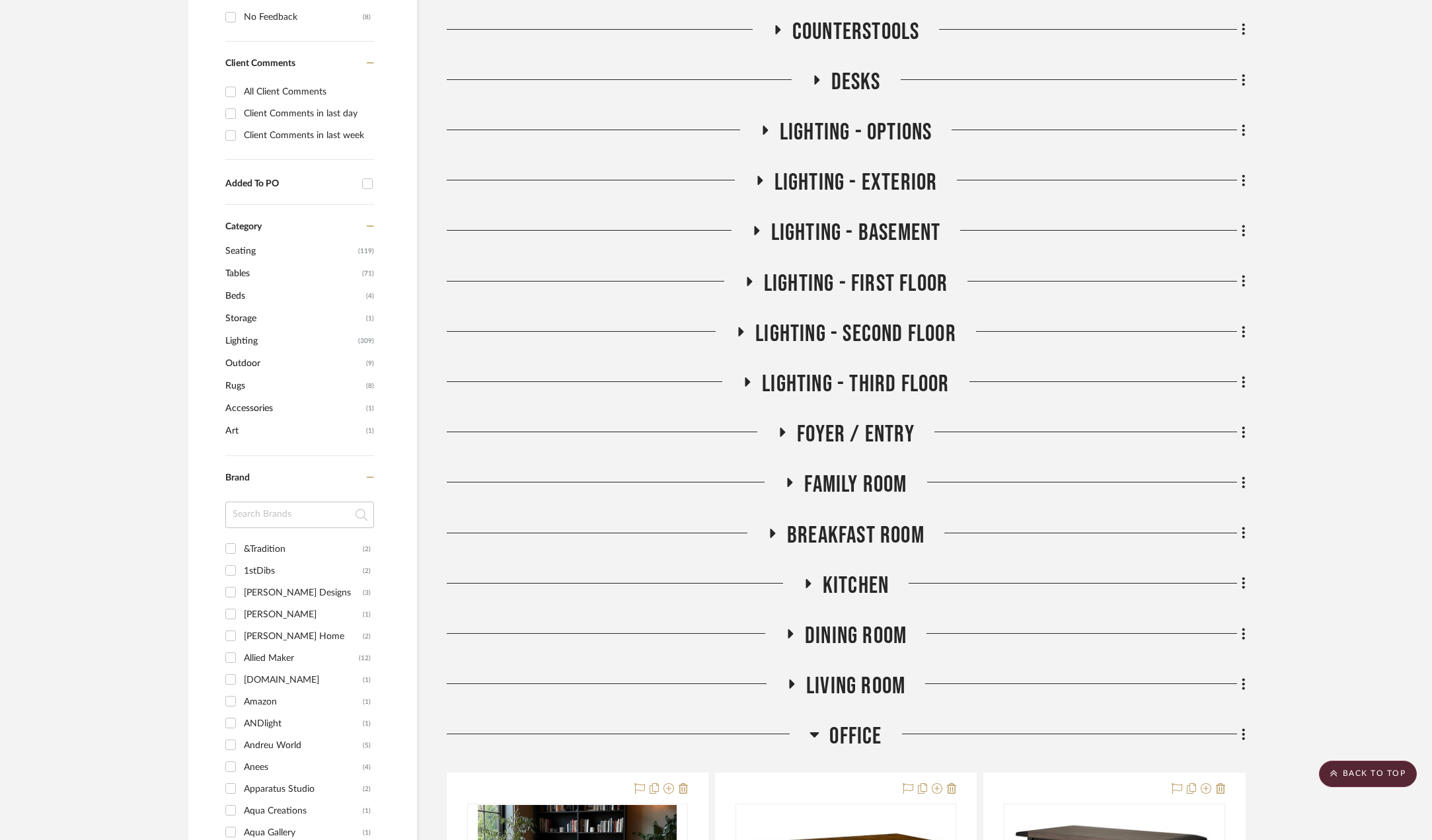
scroll to position [727, 0]
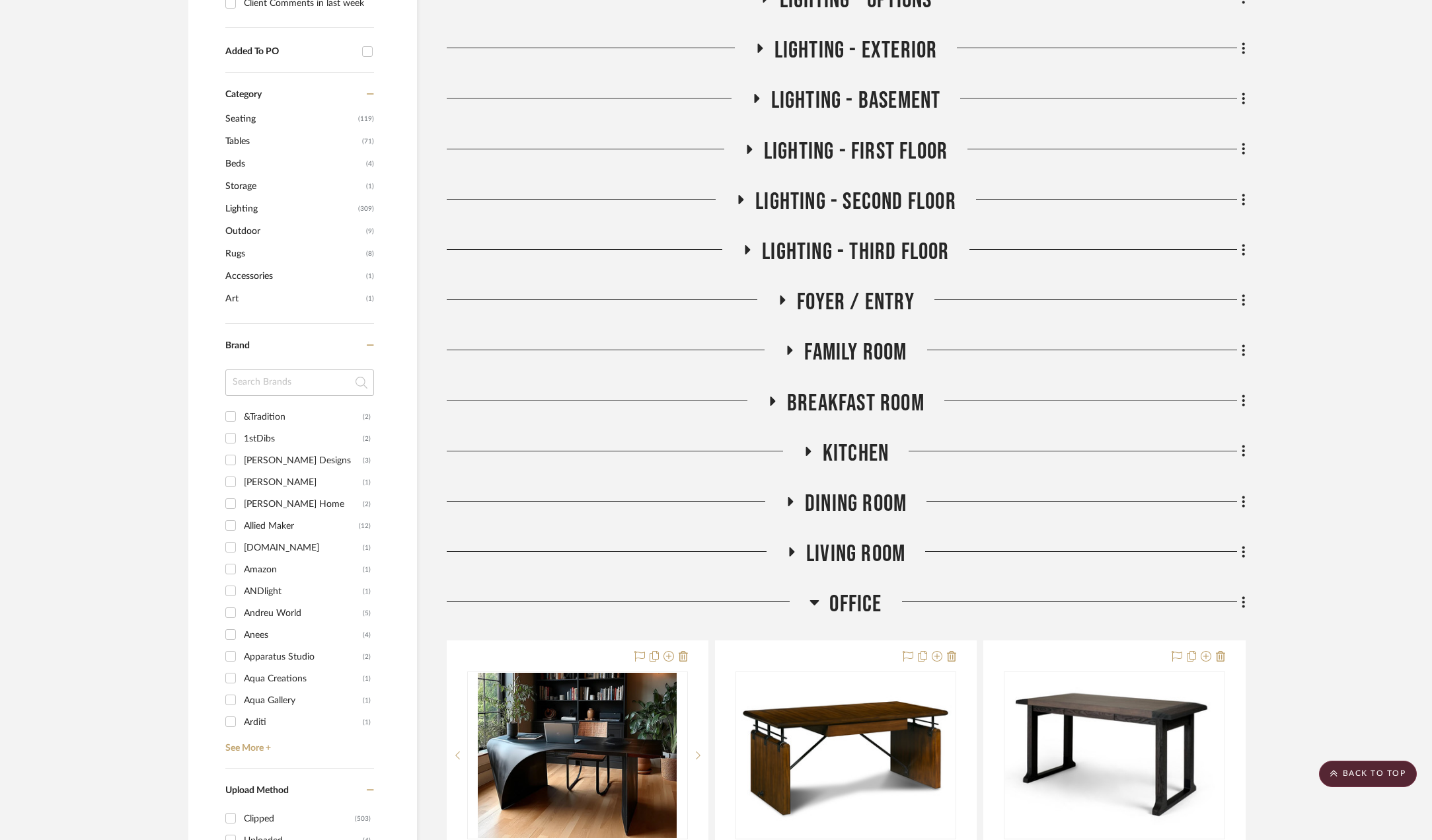
click at [810, 454] on icon at bounding box center [808, 451] width 16 height 10
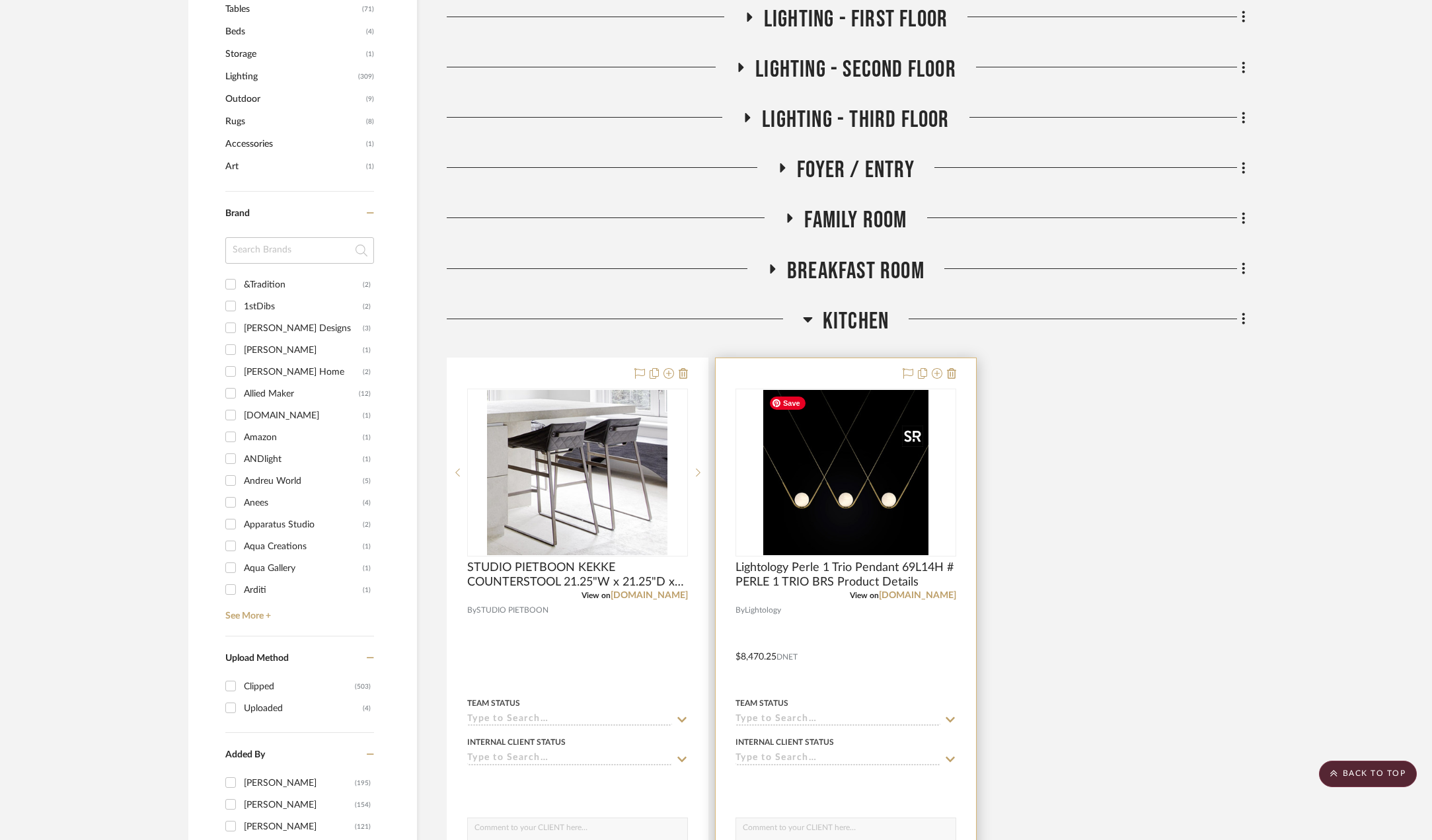
scroll to position [1058, 0]
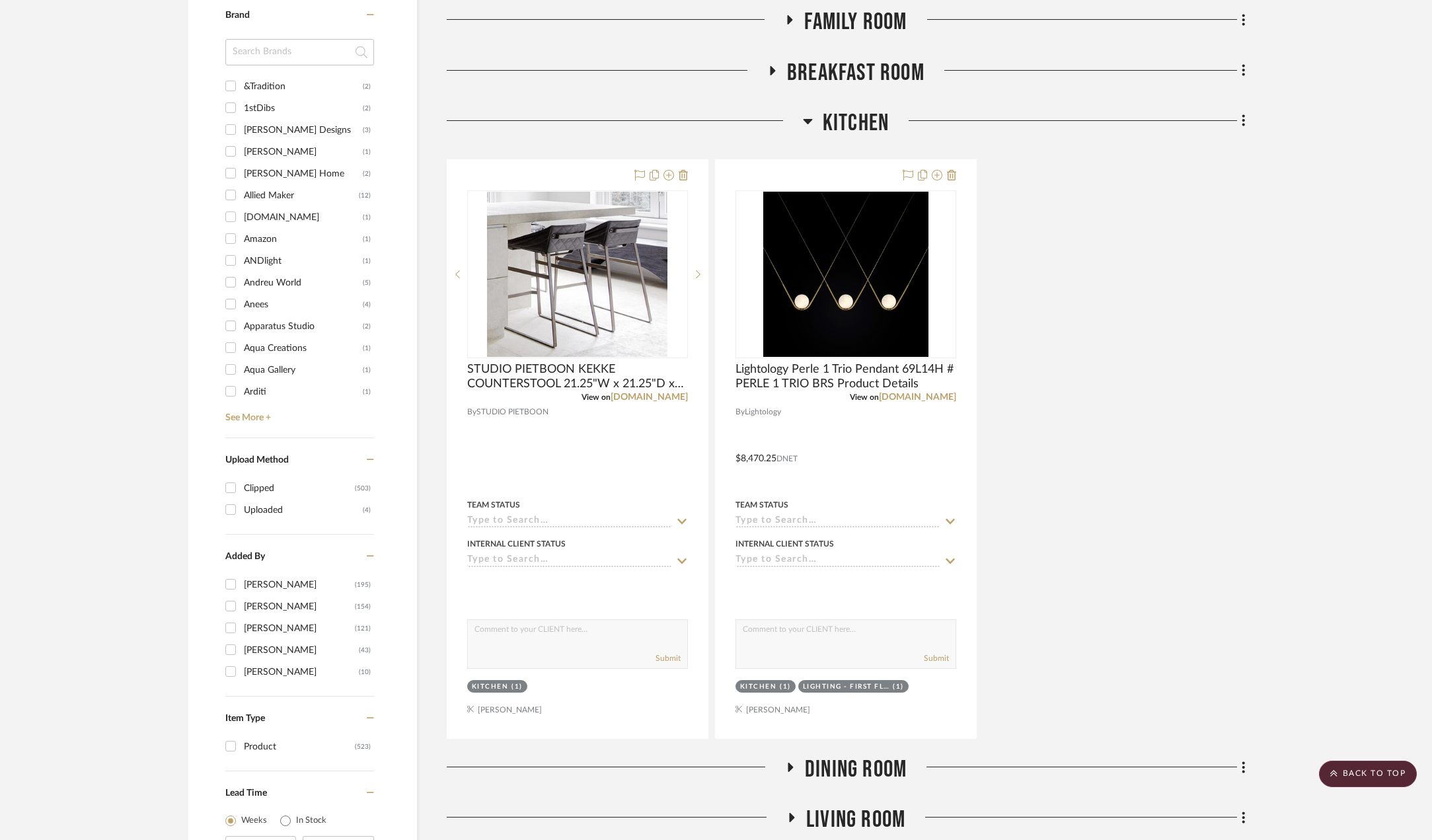
click at [793, 763] on icon at bounding box center [790, 767] width 16 height 10
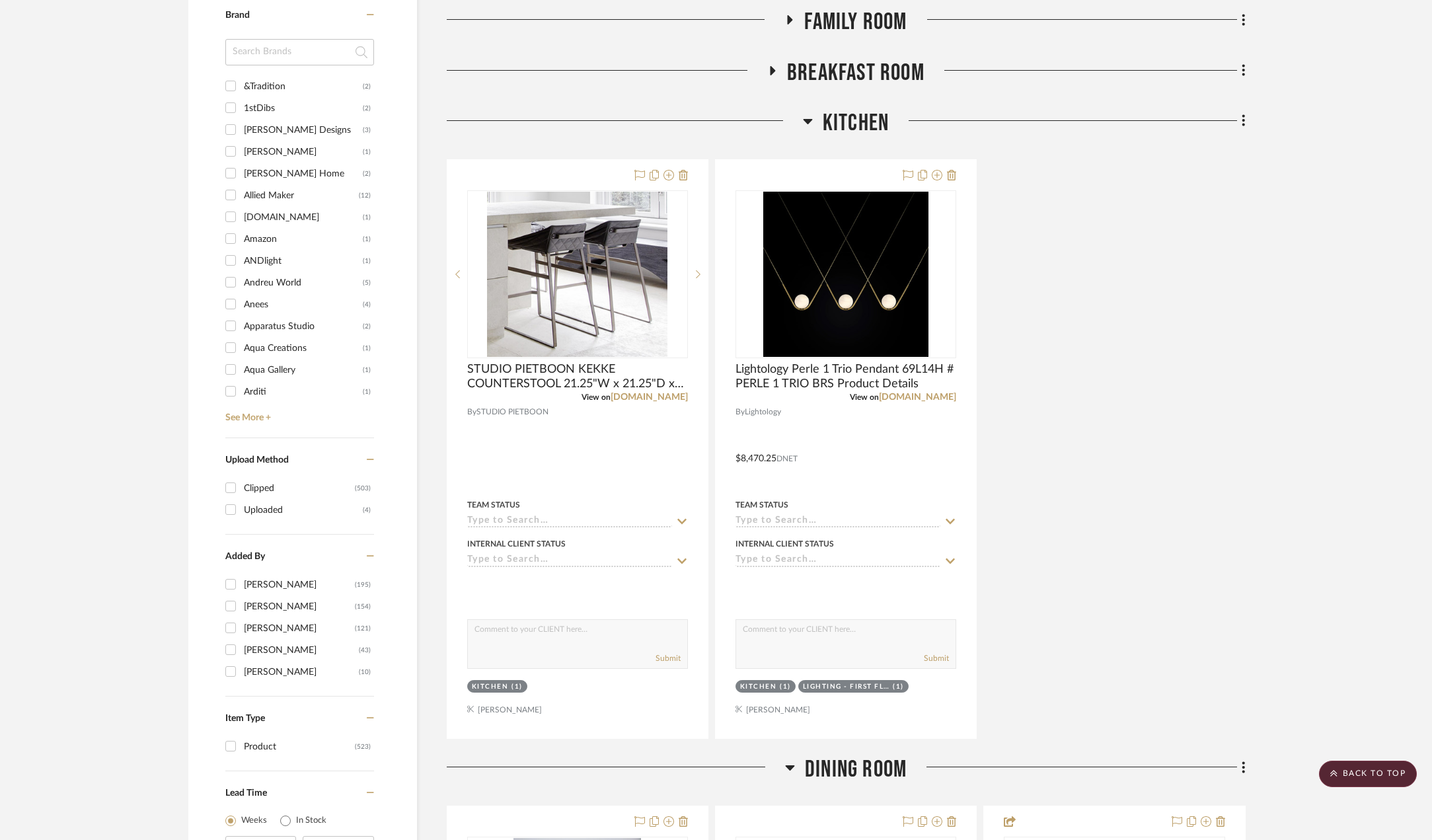
click at [773, 71] on icon at bounding box center [773, 71] width 5 height 9
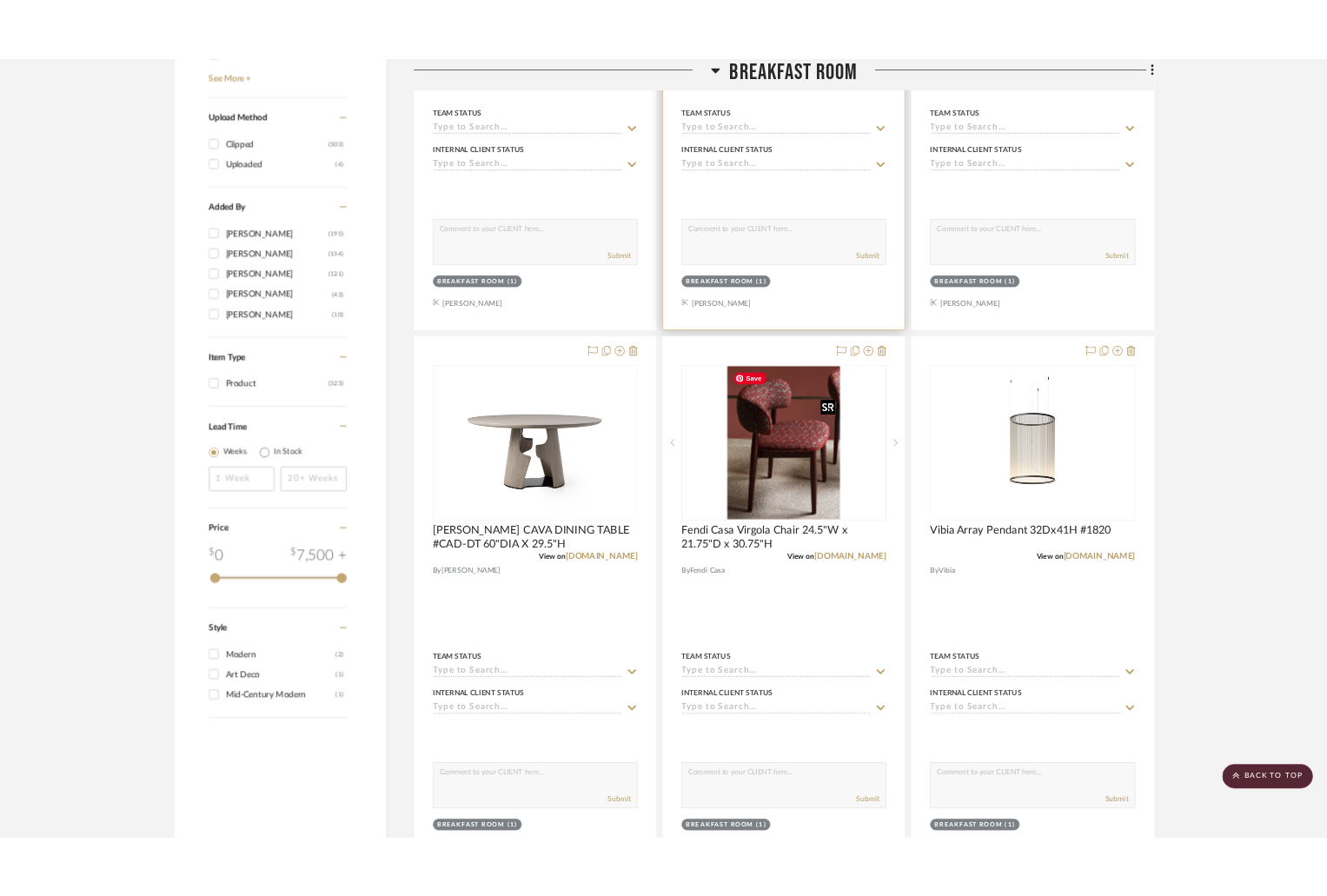
scroll to position [1303, 0]
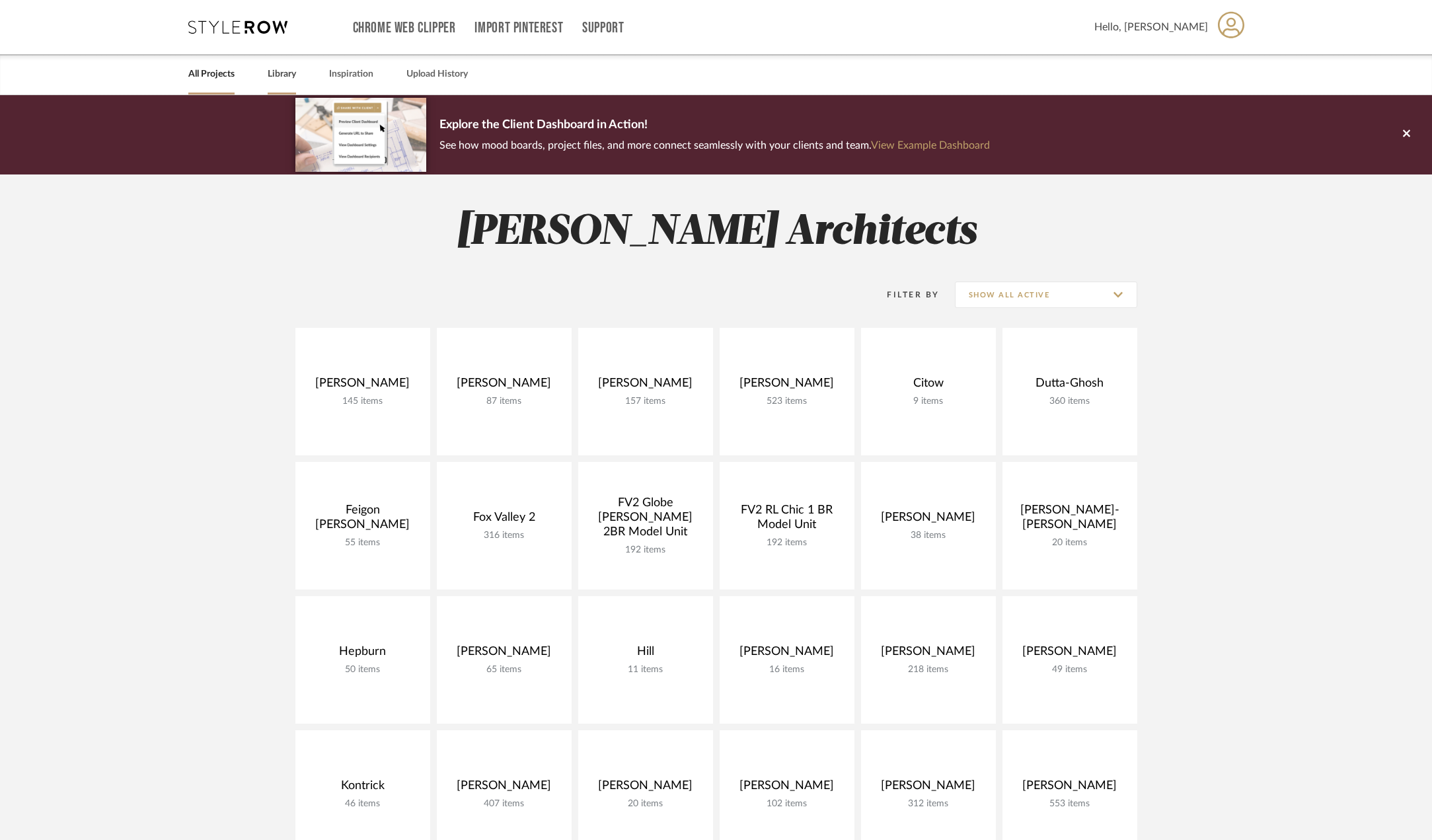
click at [286, 73] on link "Library" at bounding box center [282, 74] width 28 height 18
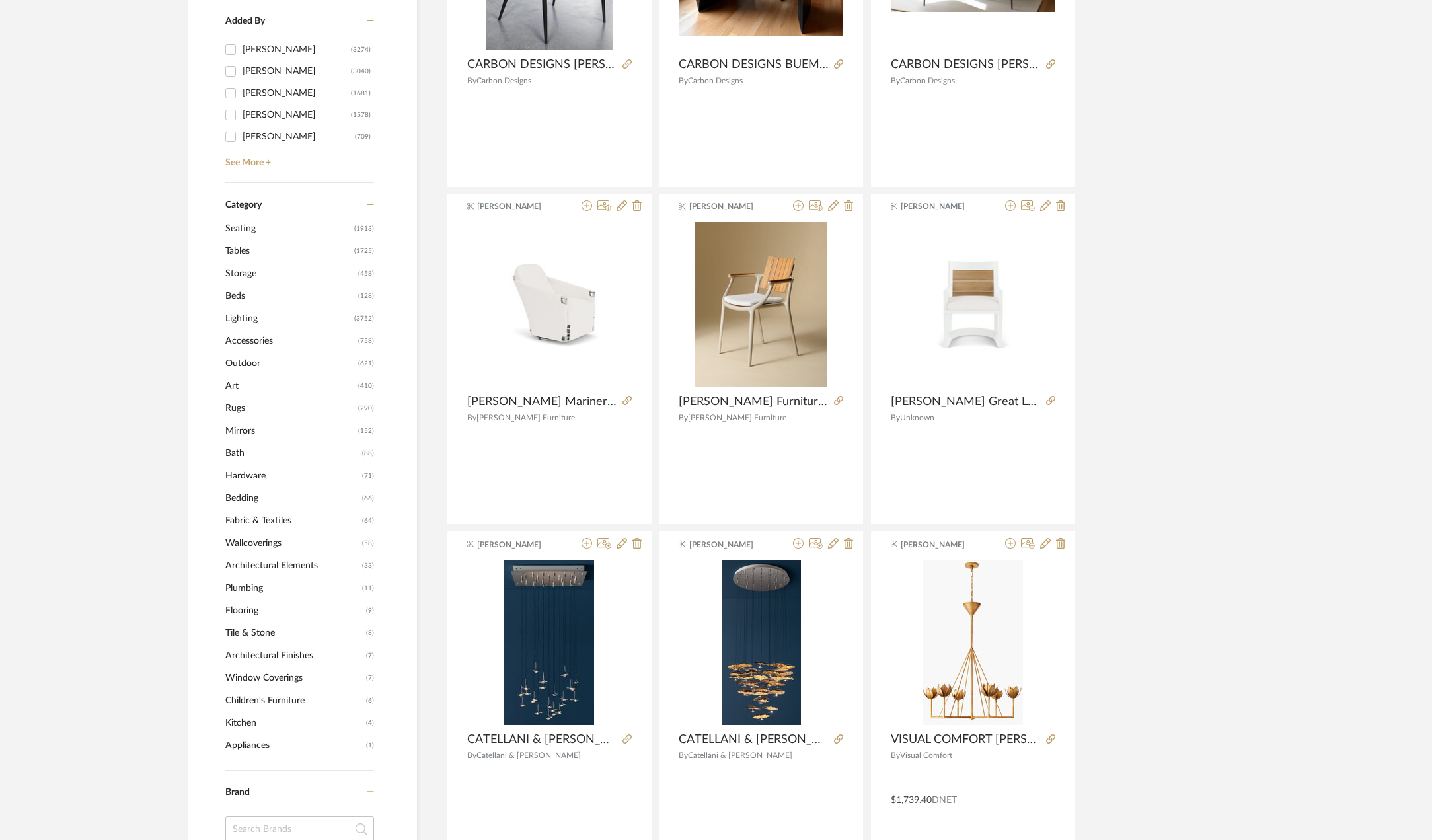
scroll to position [793, 0]
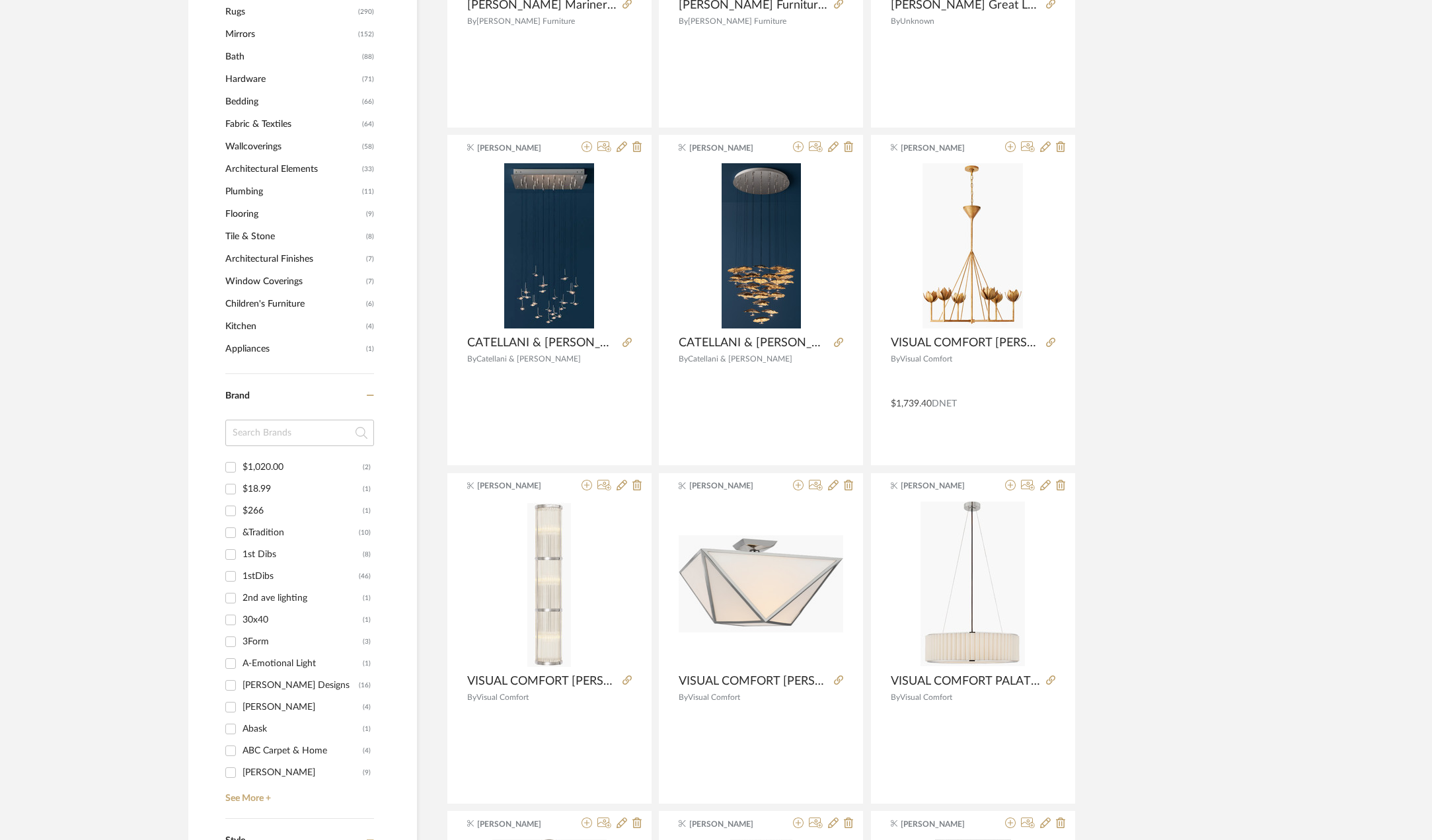
click at [280, 429] on input at bounding box center [300, 432] width 149 height 26
type input "sunpan"
click at [228, 467] on input "Sunpan (51)" at bounding box center [230, 467] width 21 height 21
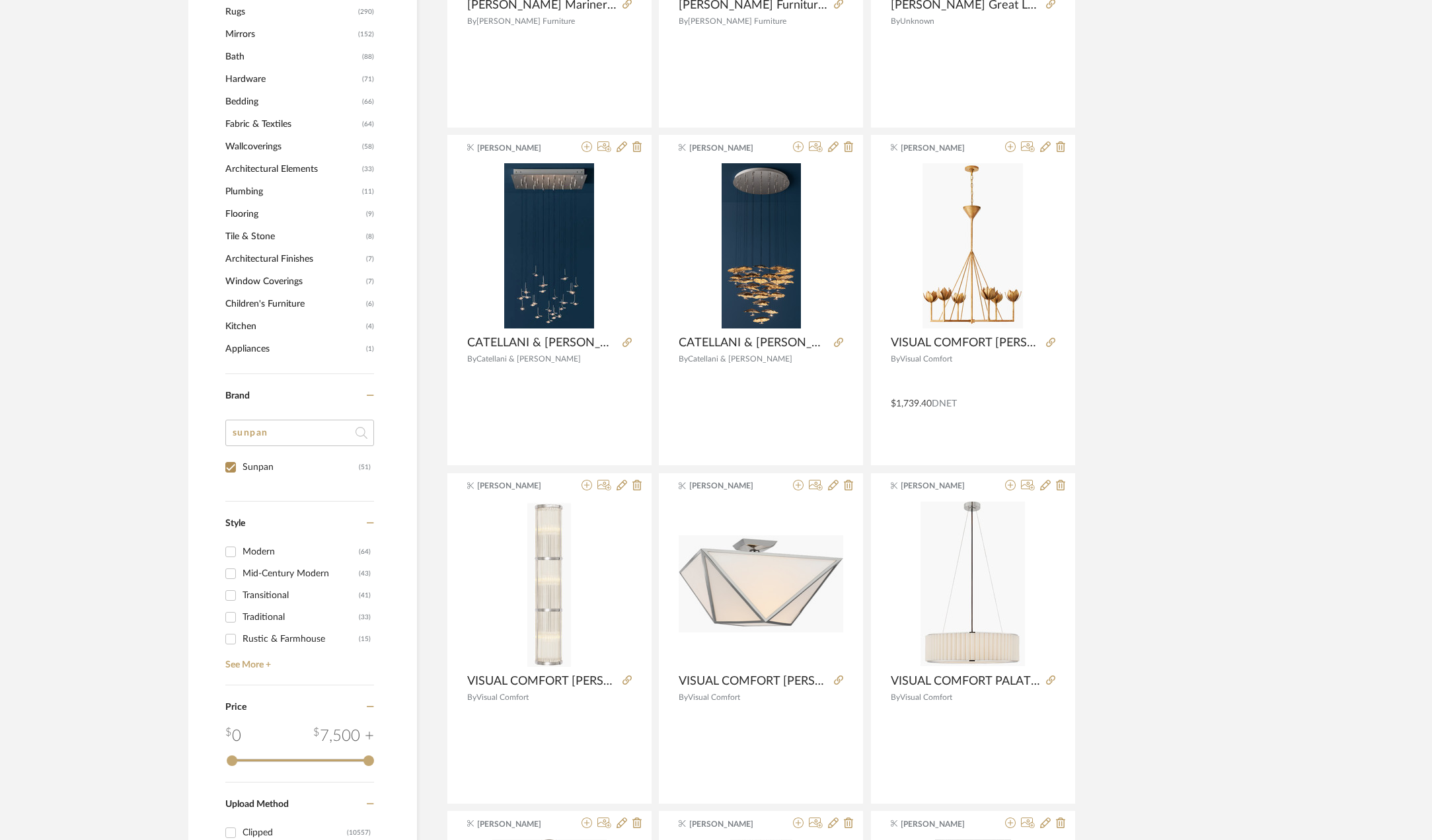
checkbox input "true"
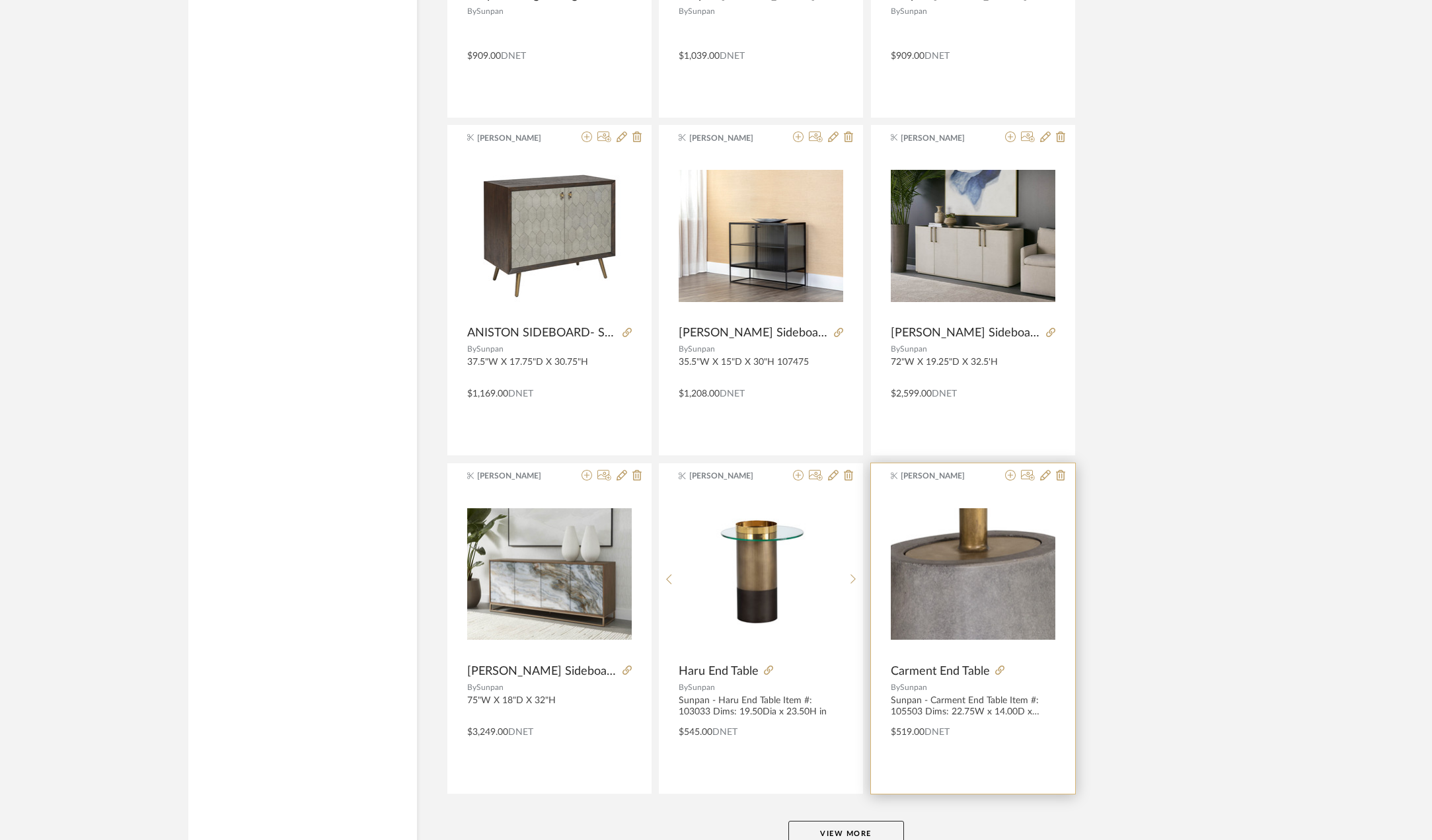
scroll to position [3642, 0]
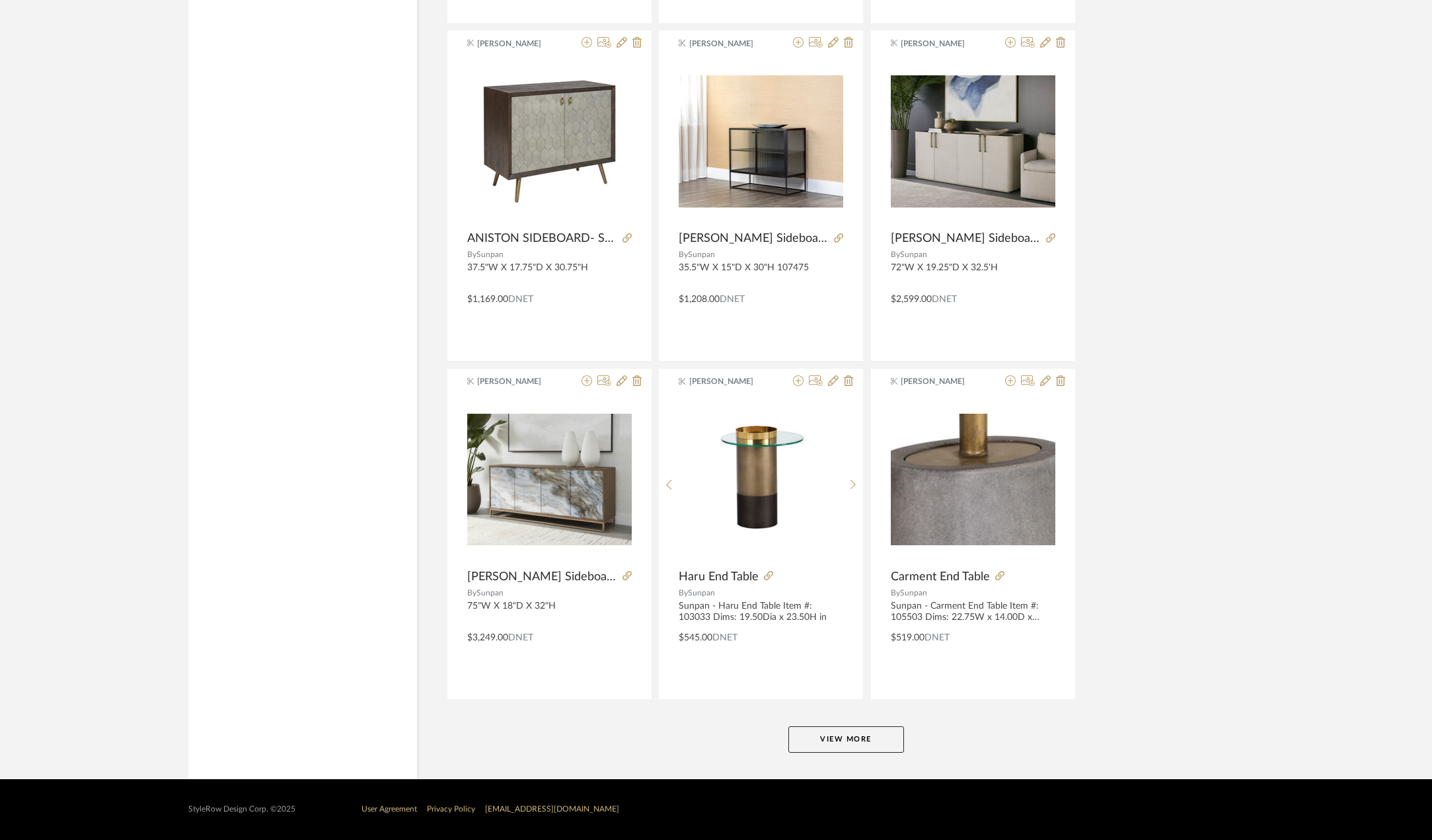
click at [848, 740] on button "View More" at bounding box center [847, 739] width 116 height 26
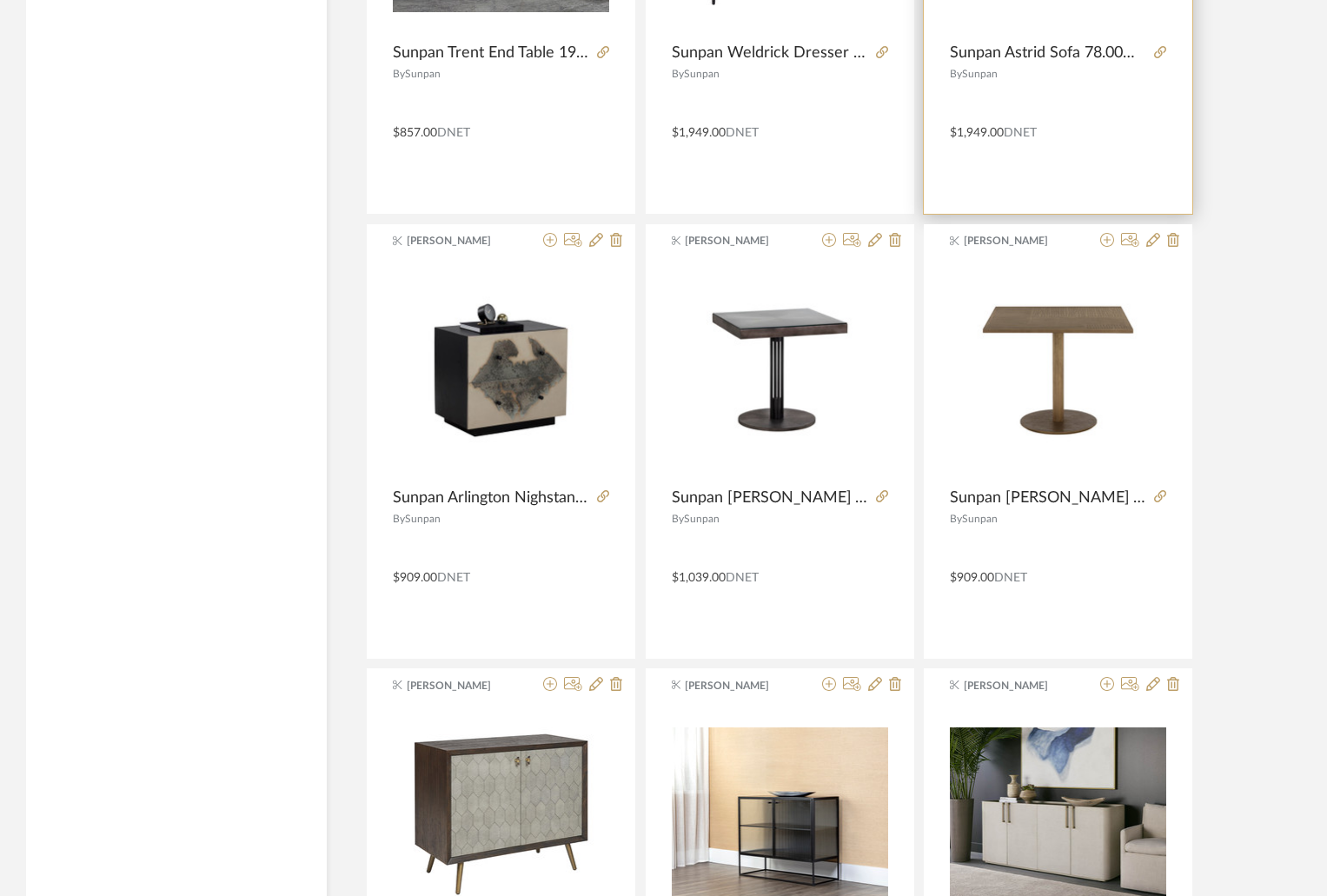
scroll to position [3637, 0]
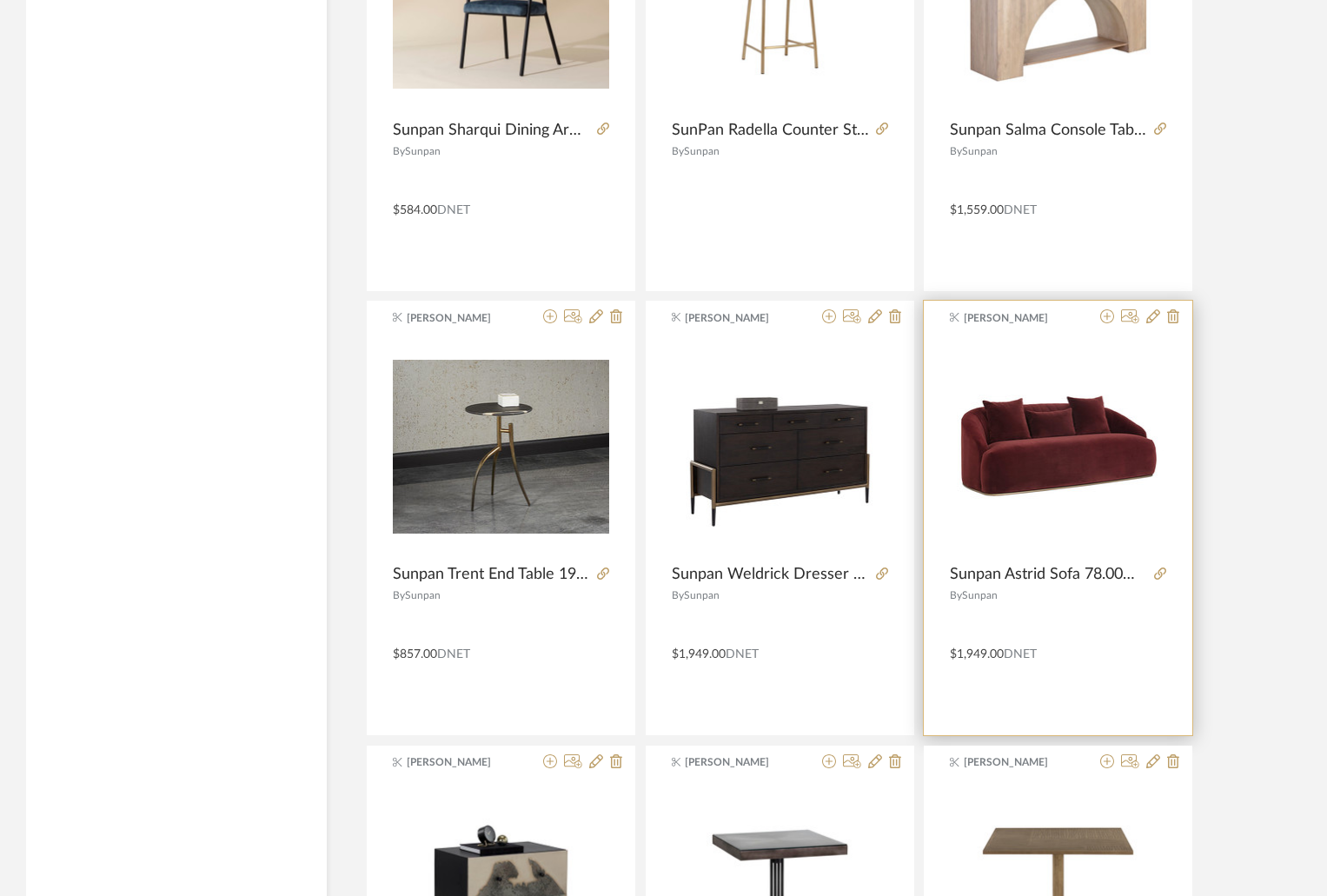
click at [991, 593] on span "Sunpan" at bounding box center [980, 595] width 35 height 11
click at [1159, 574] on icon at bounding box center [1160, 574] width 12 height 12
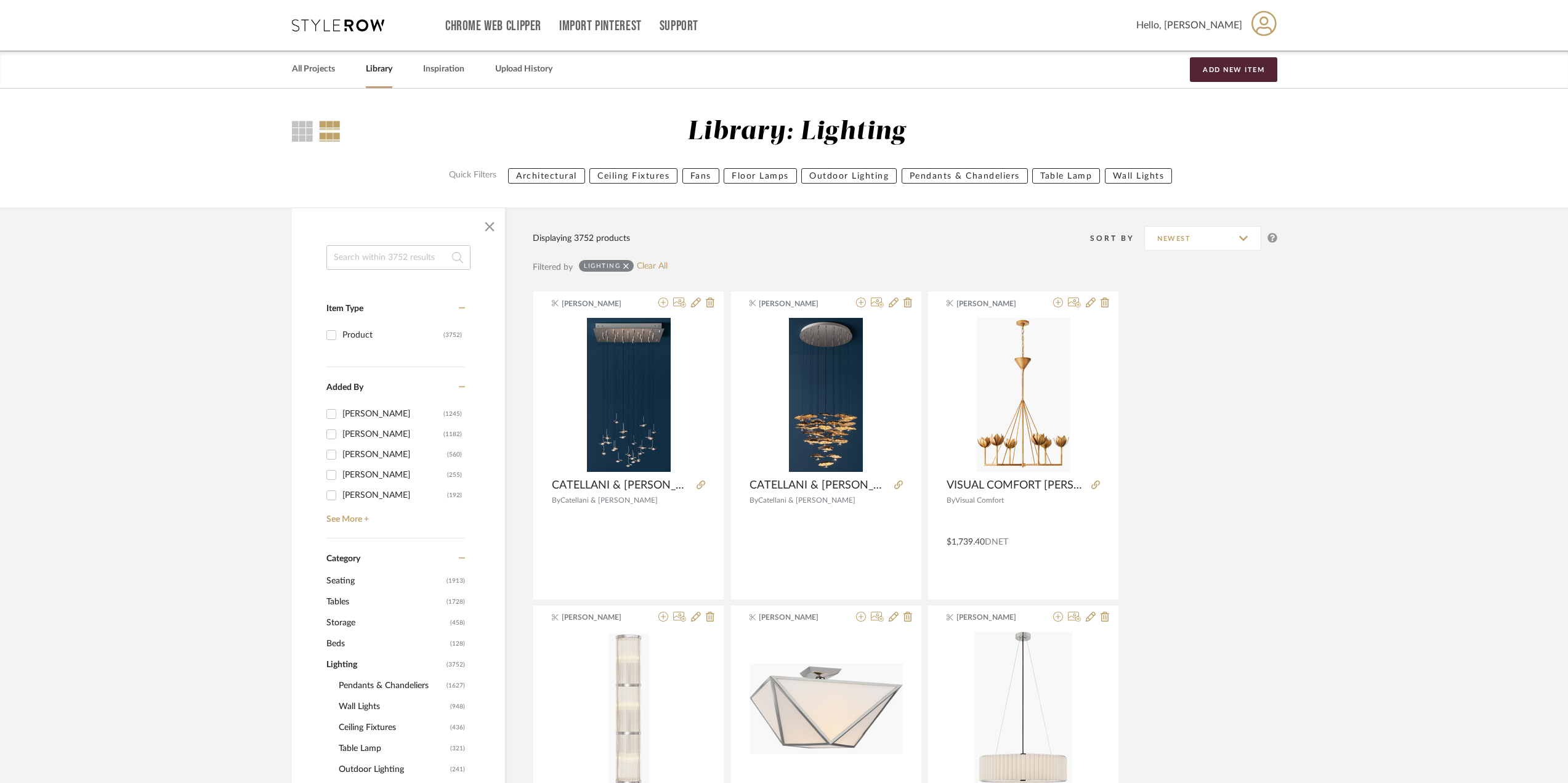
click at [395, 263] on input at bounding box center [399, 257] width 144 height 24
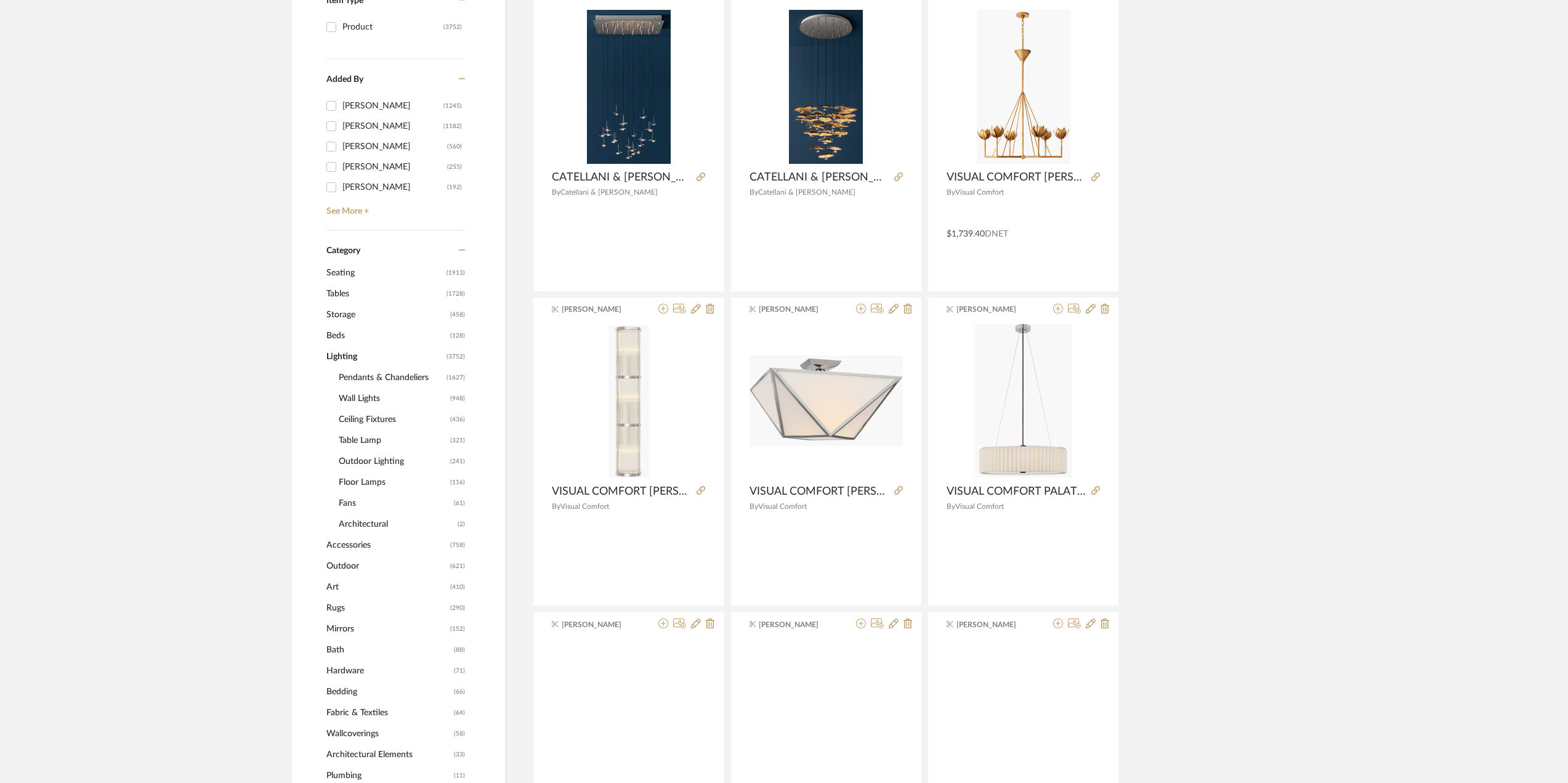
scroll to position [370, 0]
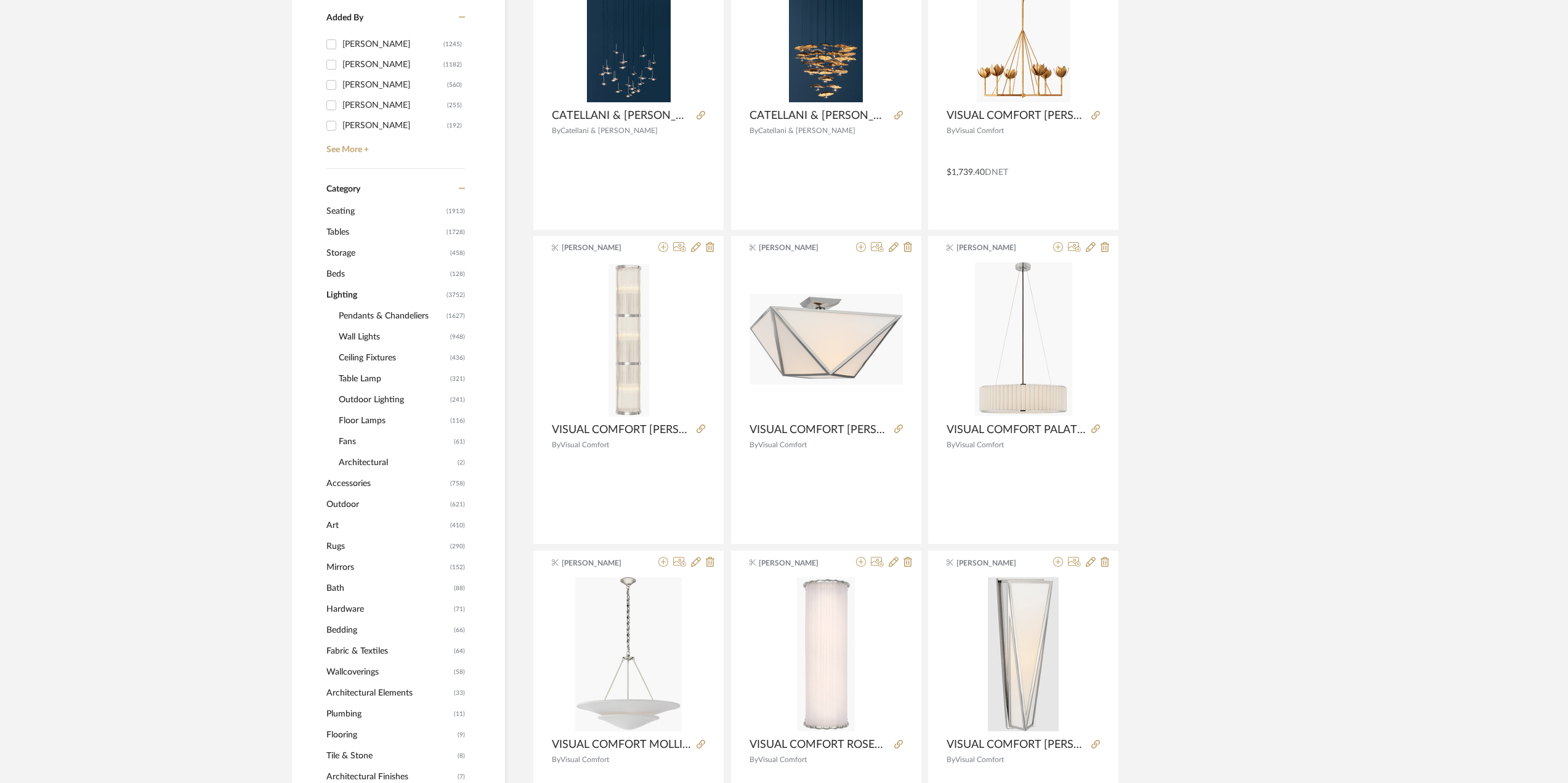
click at [346, 229] on span "Tables" at bounding box center [385, 232] width 117 height 21
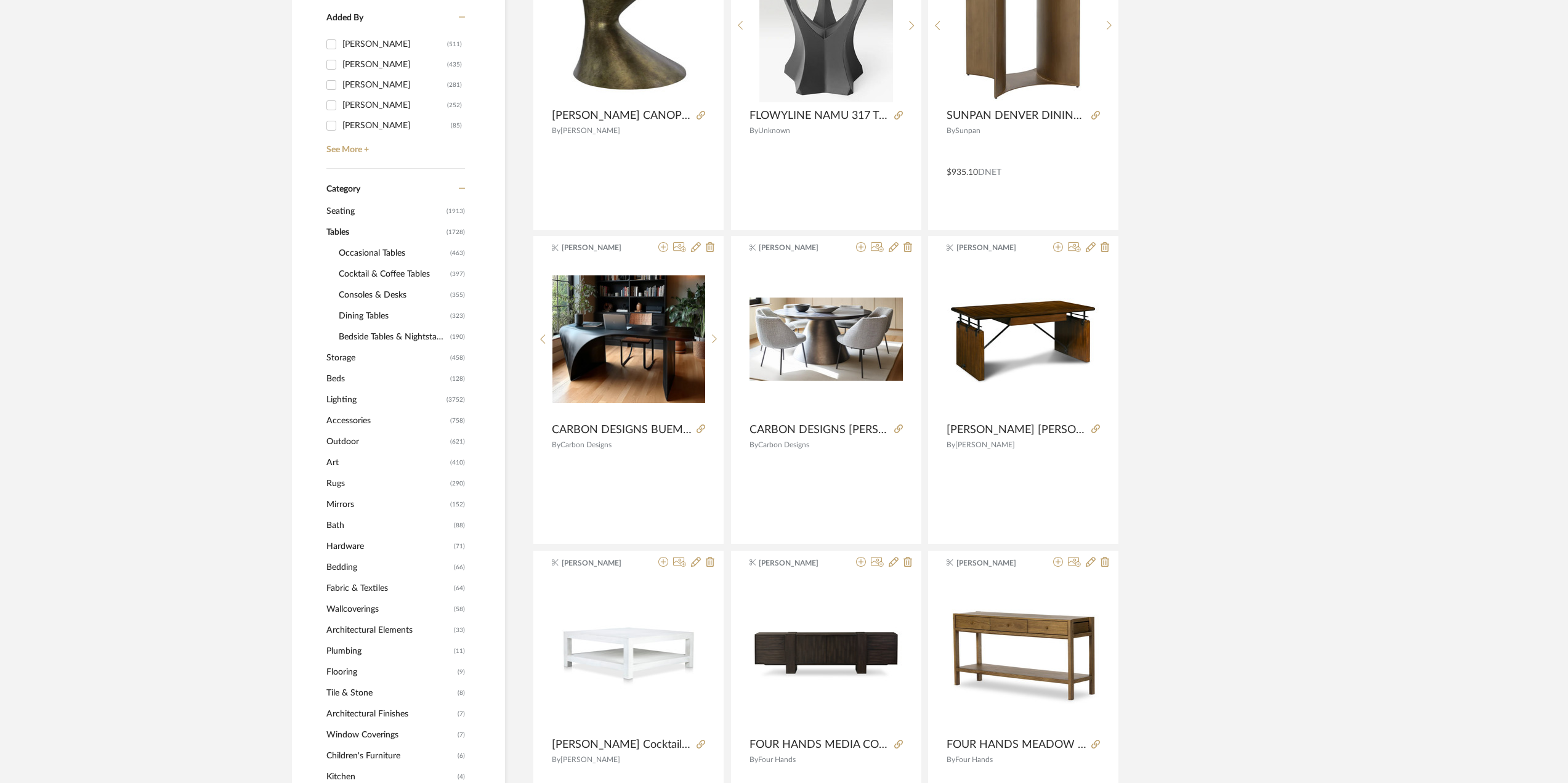
click at [375, 314] on span "Dining Tables" at bounding box center [393, 316] width 109 height 21
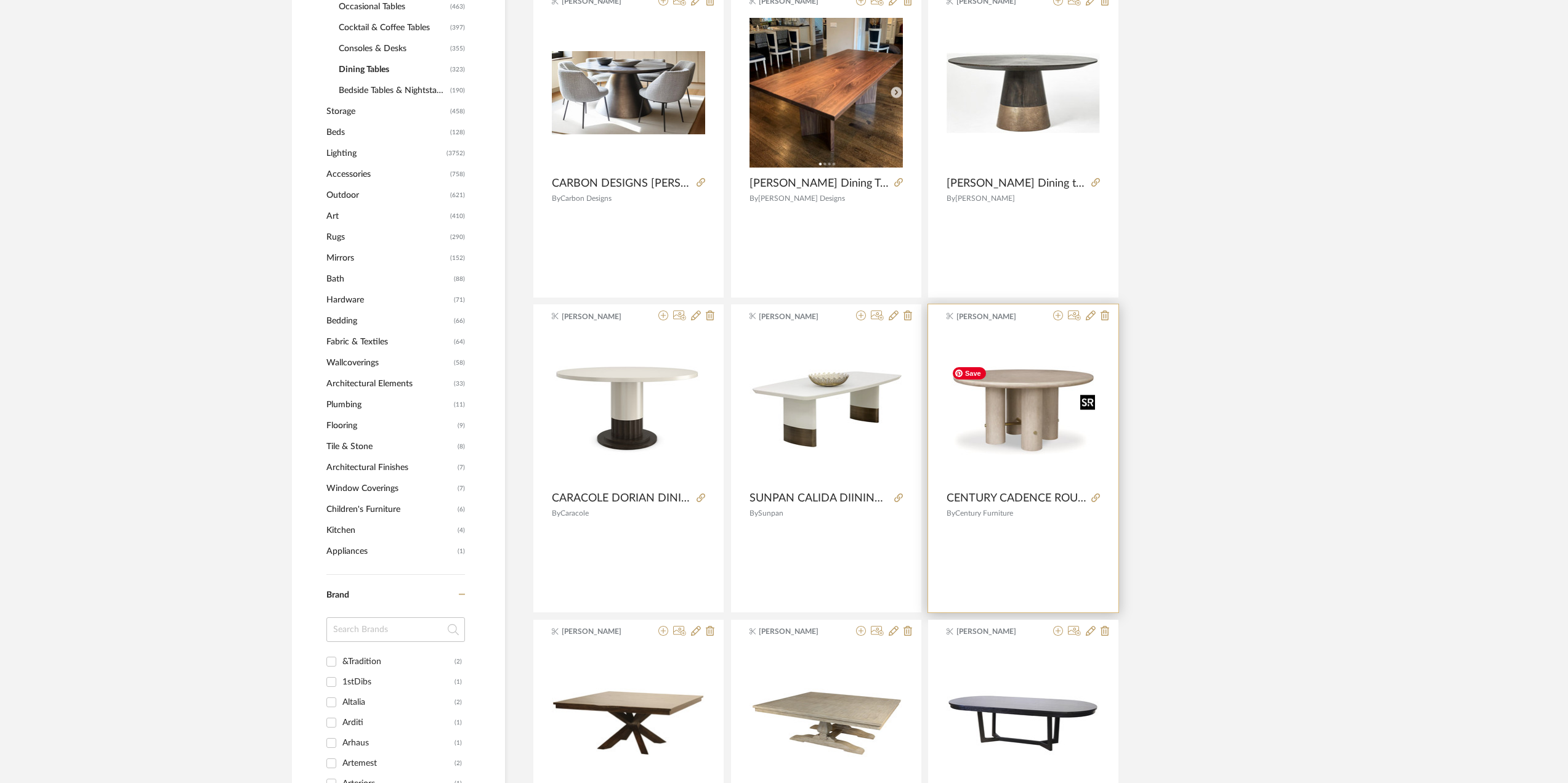
scroll to position [801, 0]
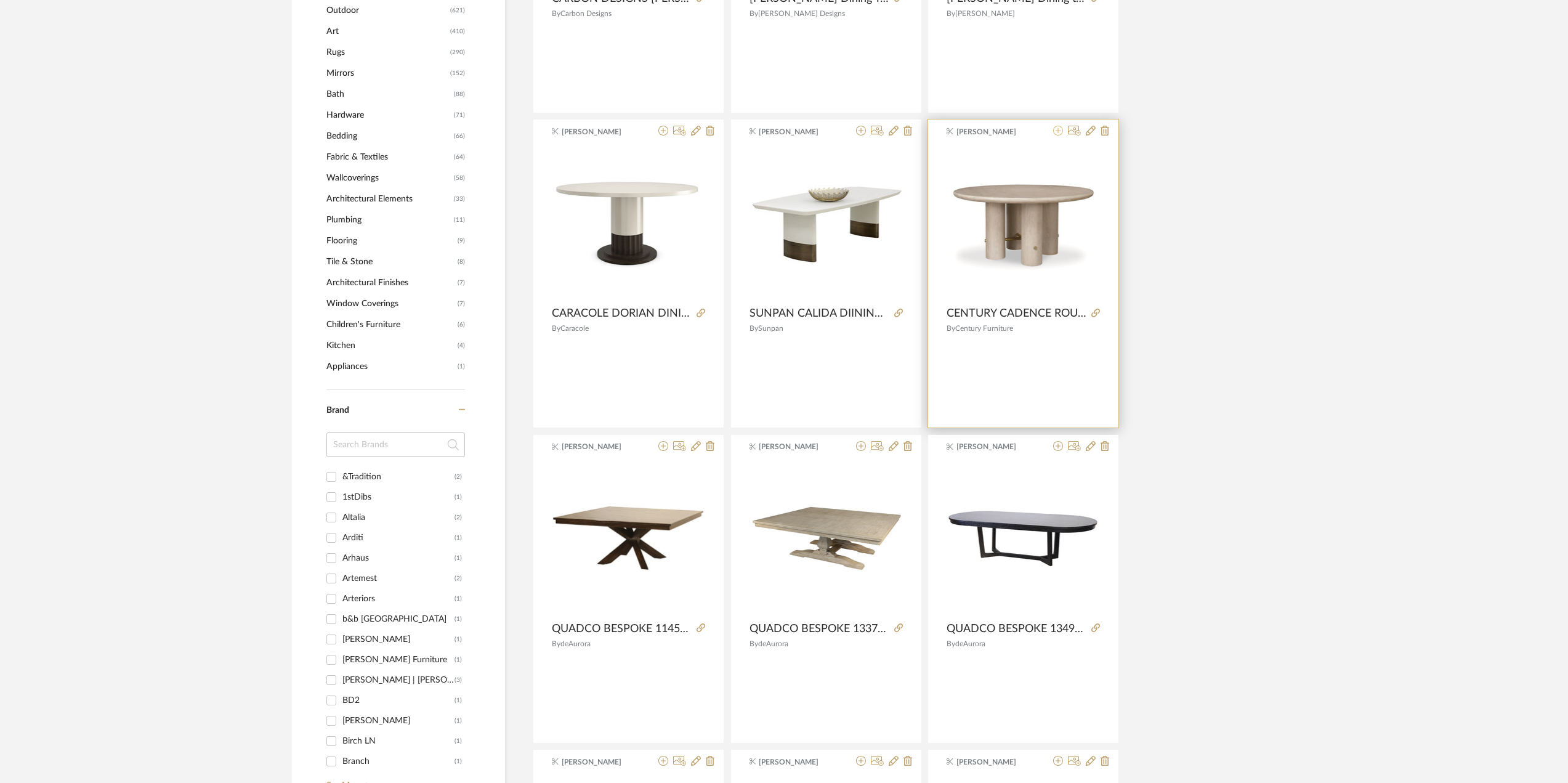
click at [948, 129] on icon at bounding box center [1058, 131] width 10 height 10
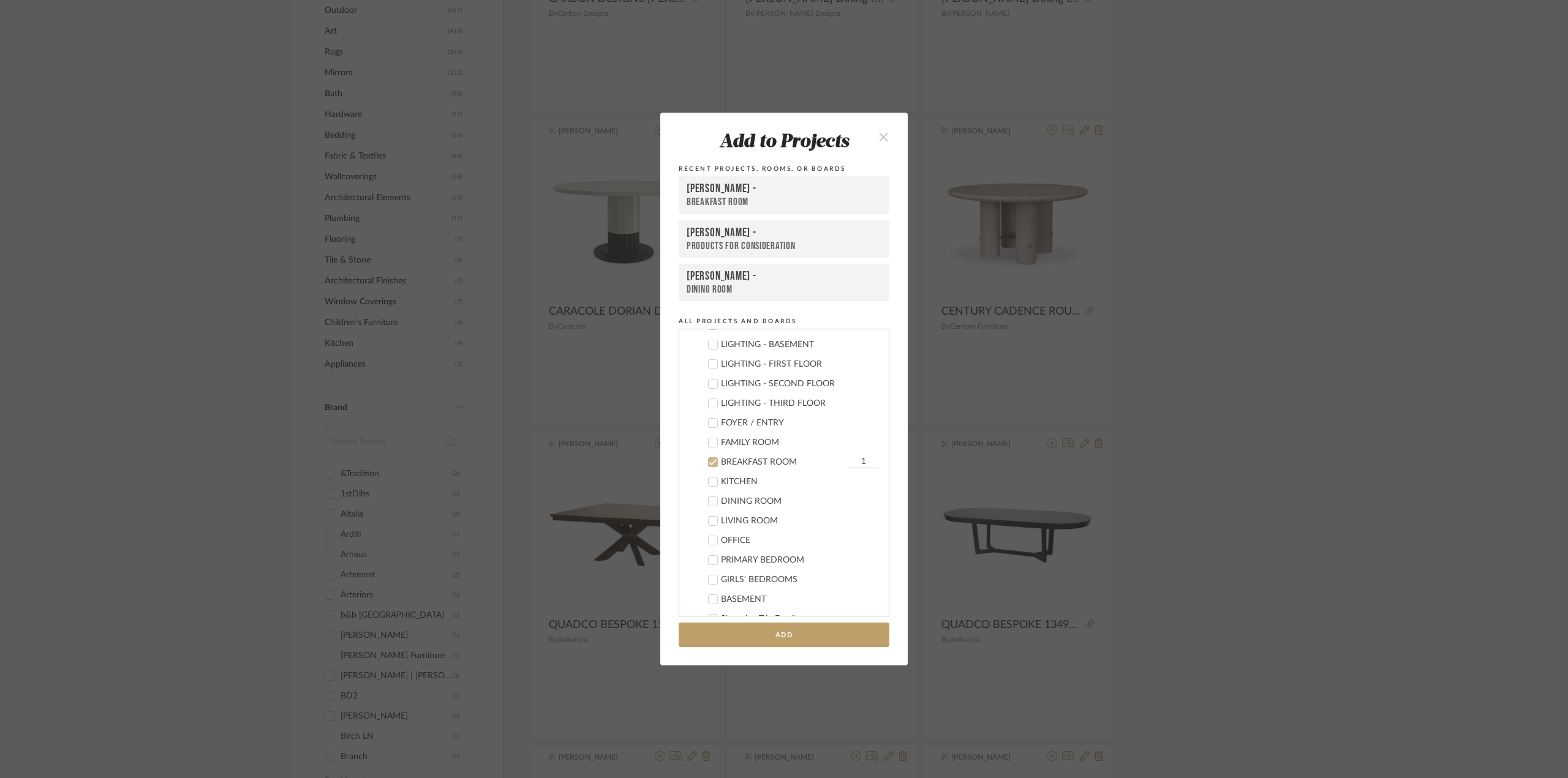
scroll to position [207, 0]
click at [878, 138] on icon "close" at bounding box center [883, 137] width 11 height 11
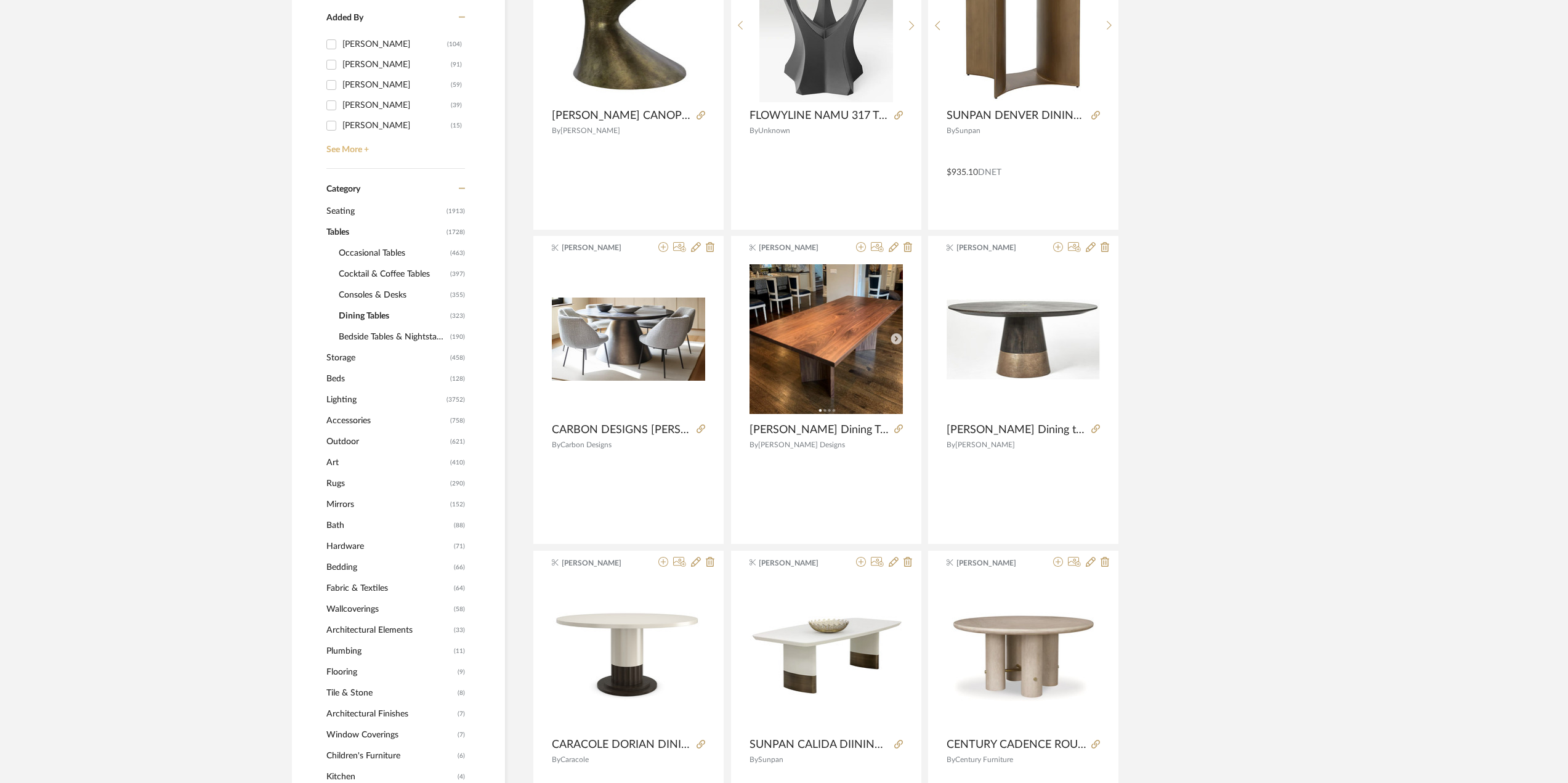
scroll to position [0, 0]
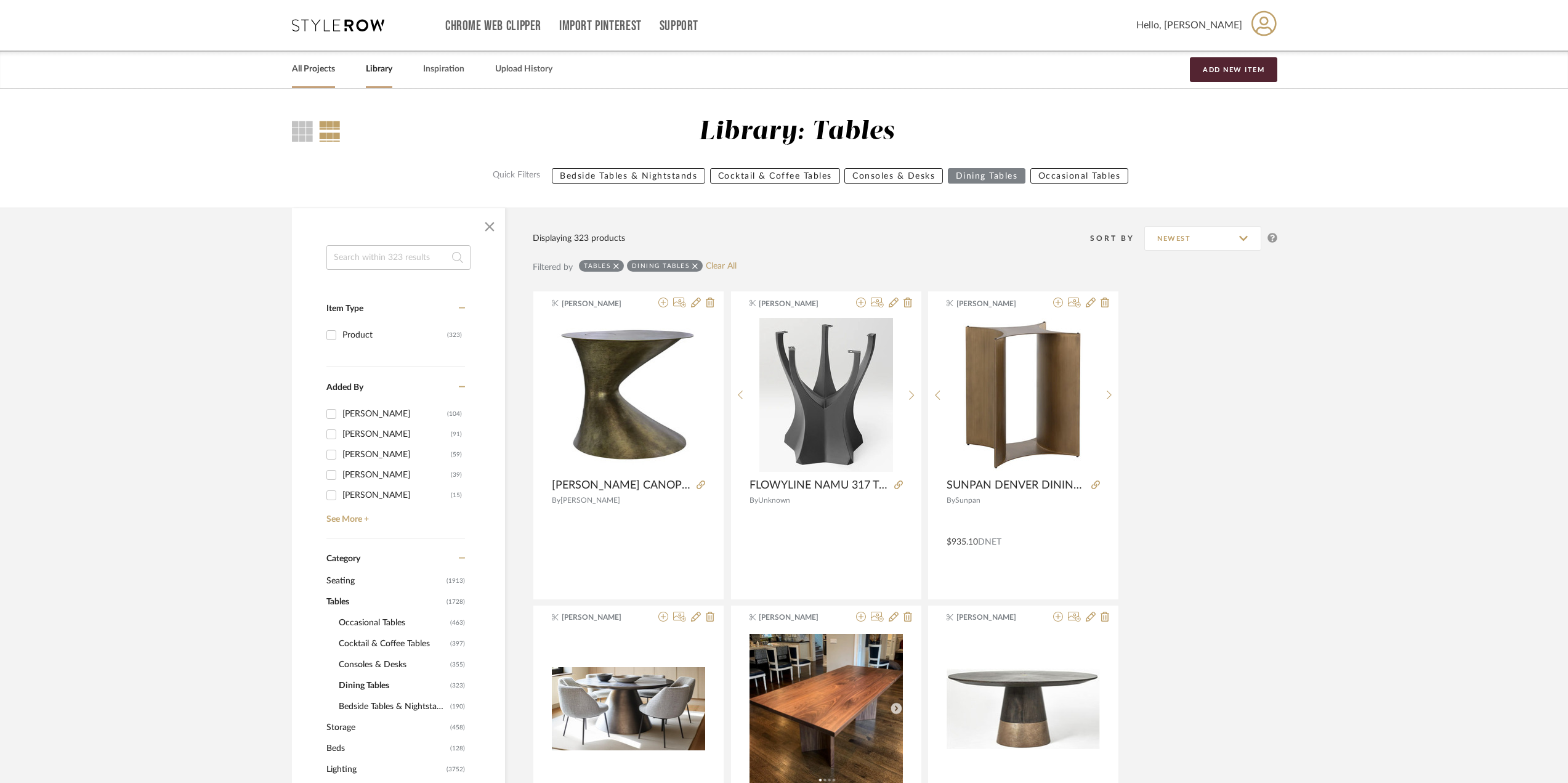
click at [311, 65] on link "All Projects" at bounding box center [313, 69] width 43 height 16
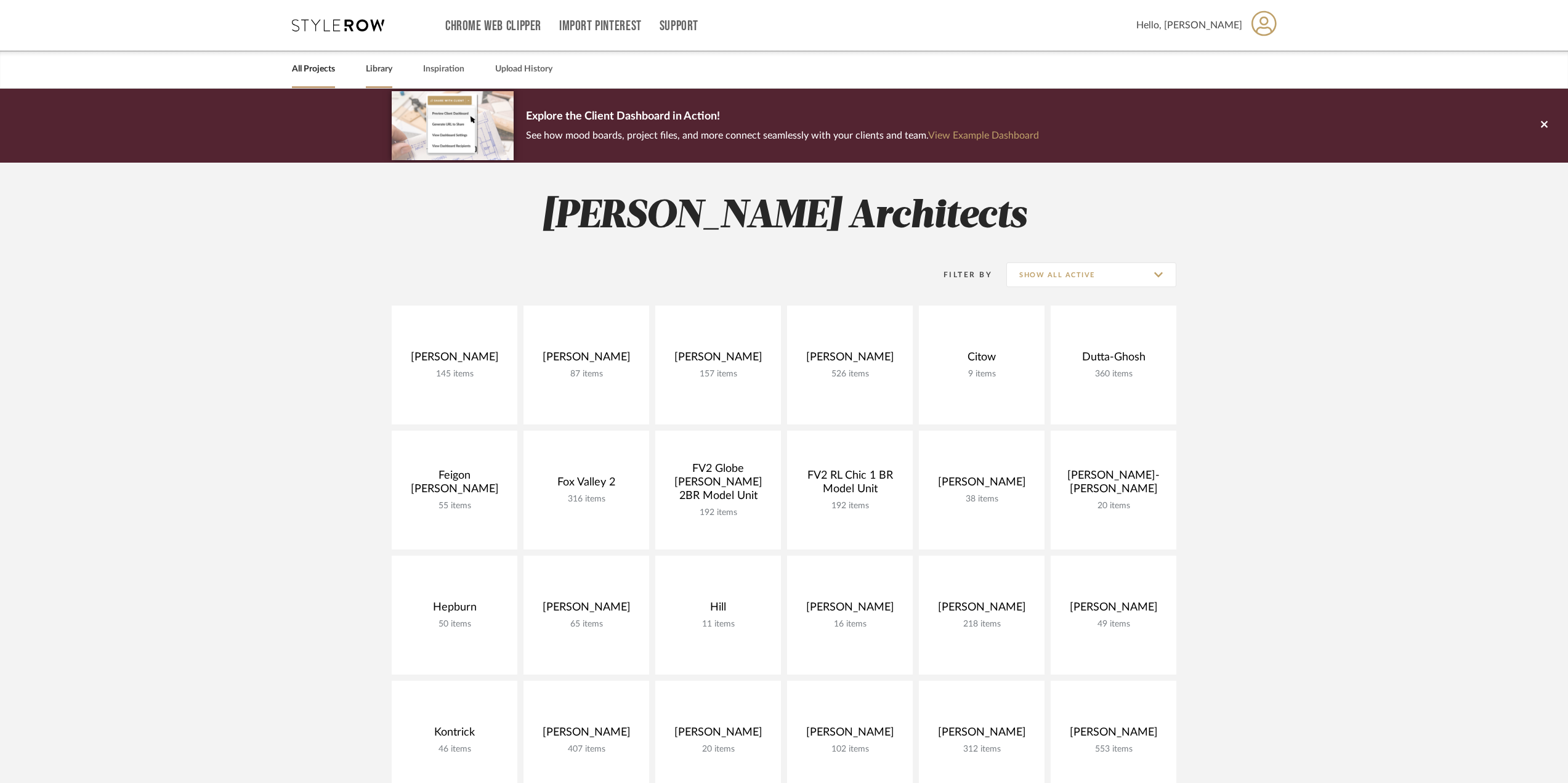
click at [369, 66] on link "Library" at bounding box center [379, 69] width 26 height 16
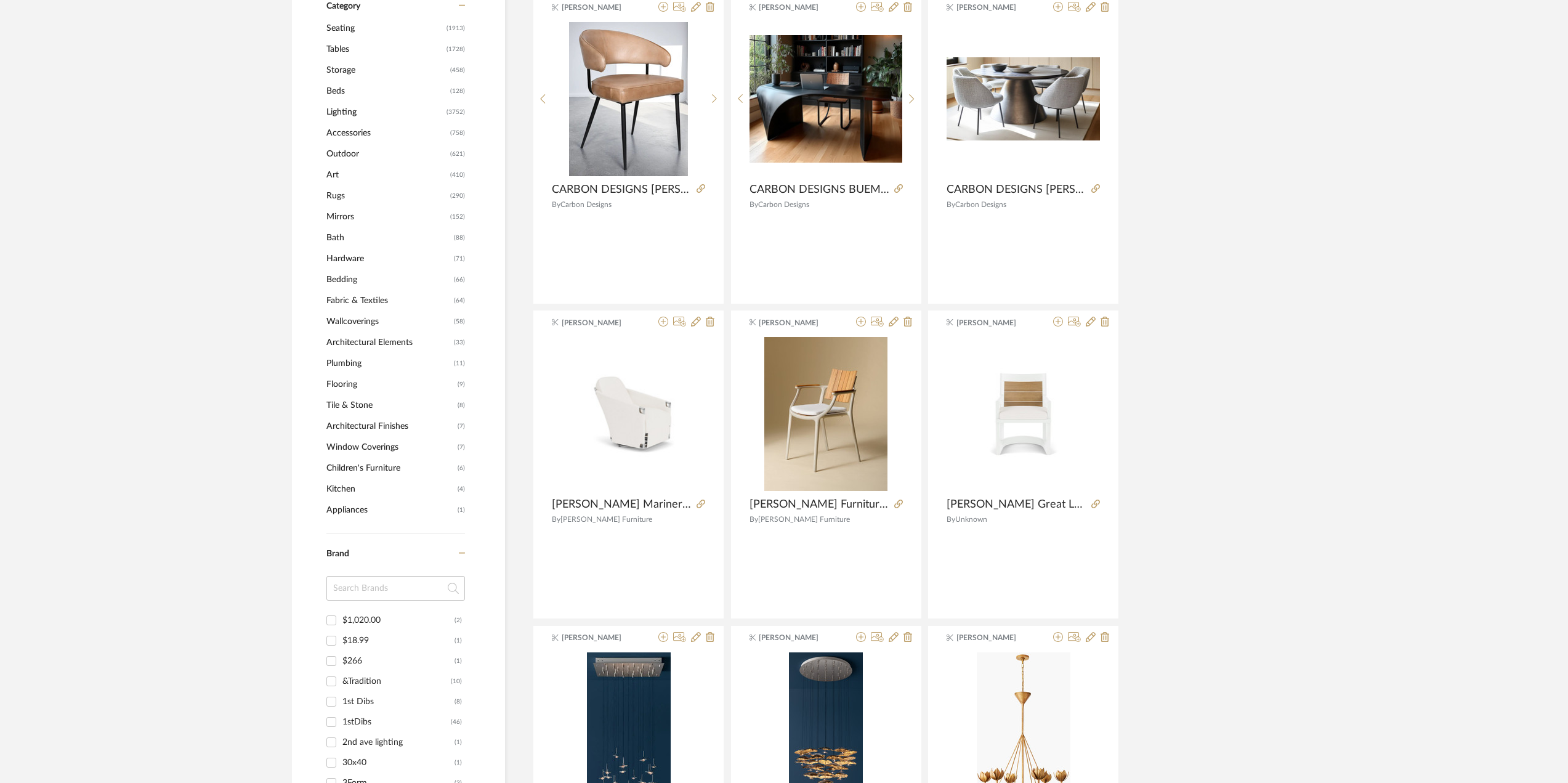
scroll to position [431, 0]
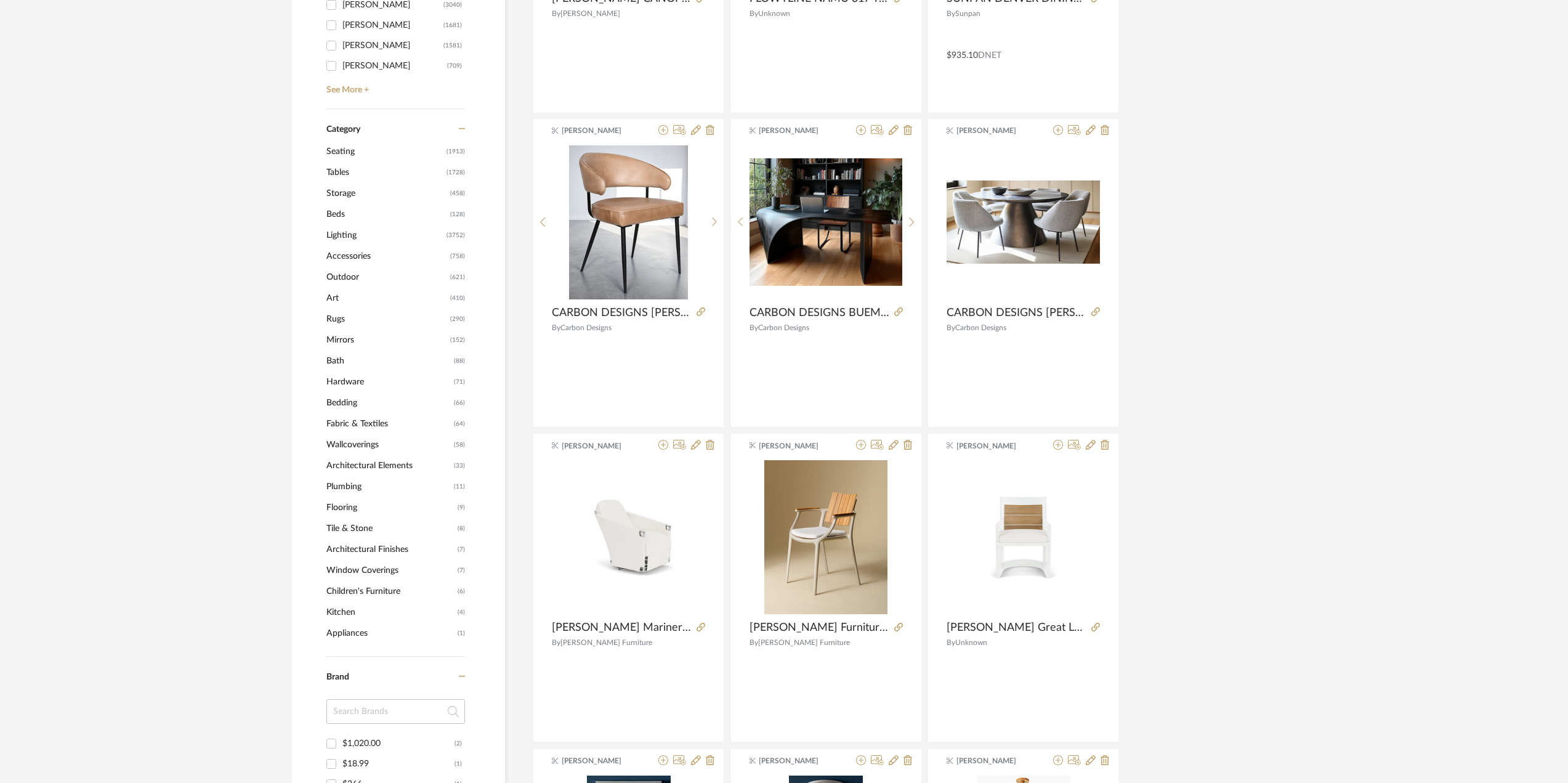
click at [344, 149] on span "Seating" at bounding box center [385, 151] width 117 height 21
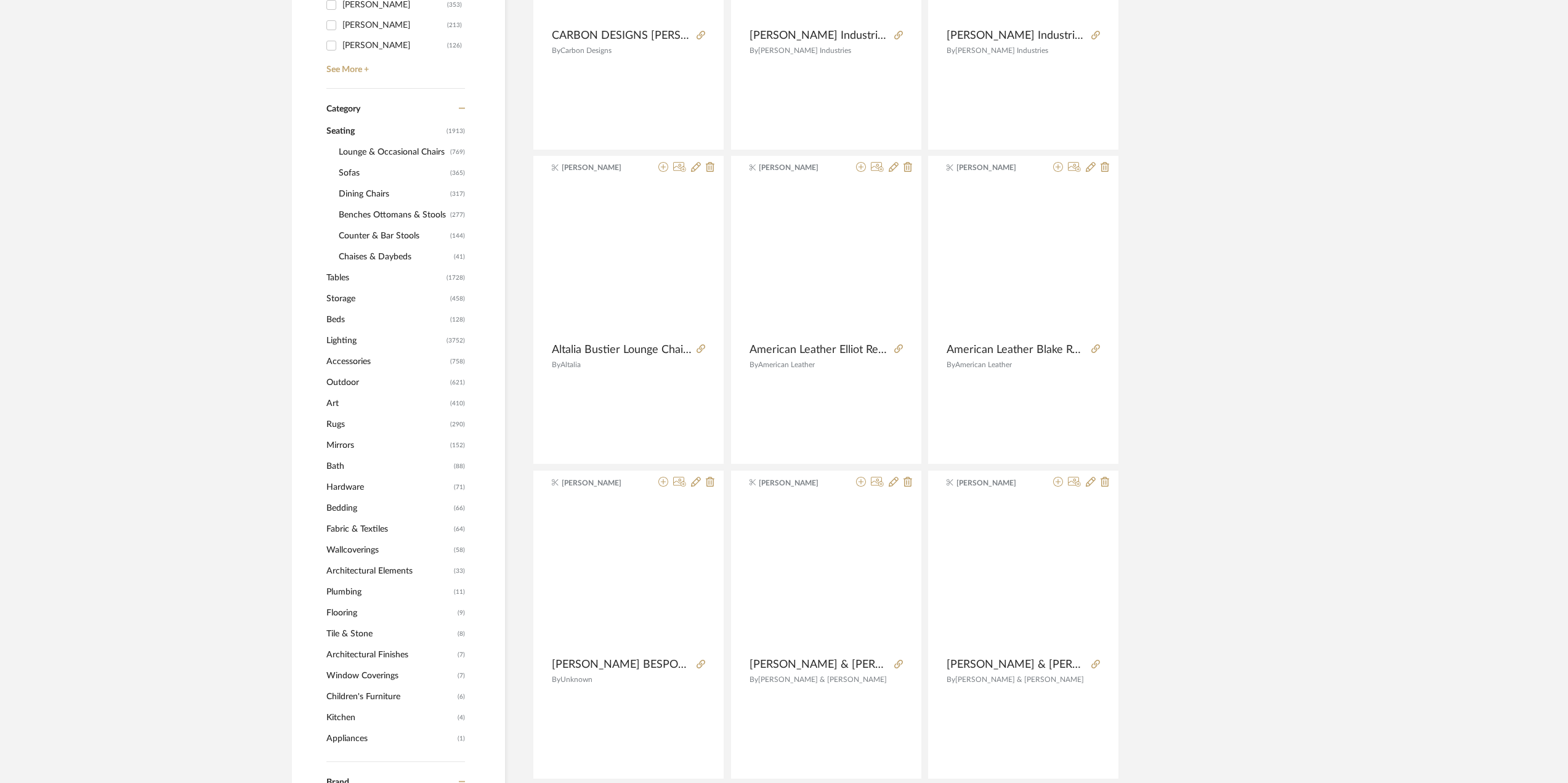
scroll to position [429, 0]
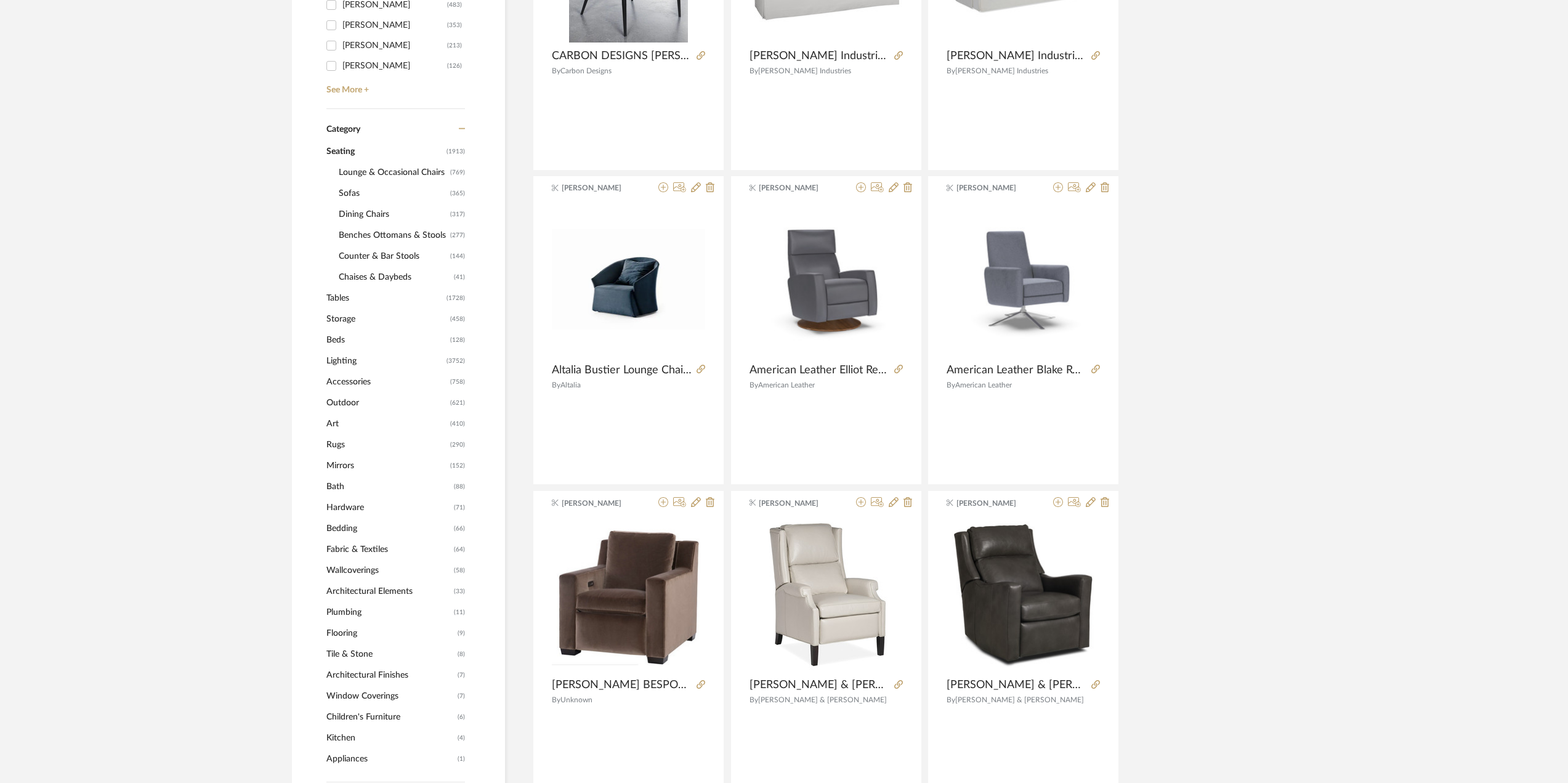
click at [373, 212] on span "Dining Chairs" at bounding box center [393, 214] width 109 height 21
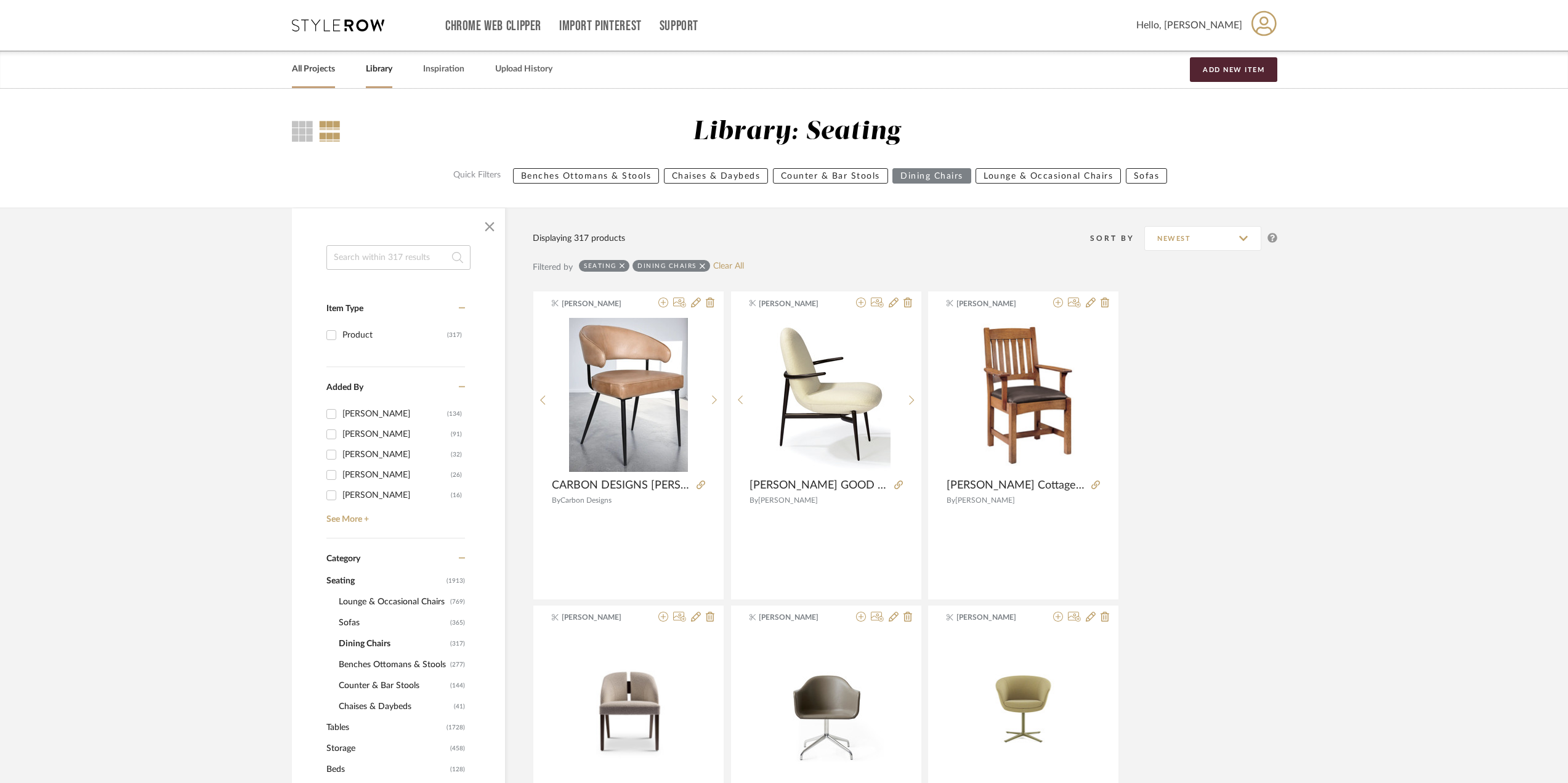
click at [324, 69] on link "All Projects" at bounding box center [313, 69] width 43 height 16
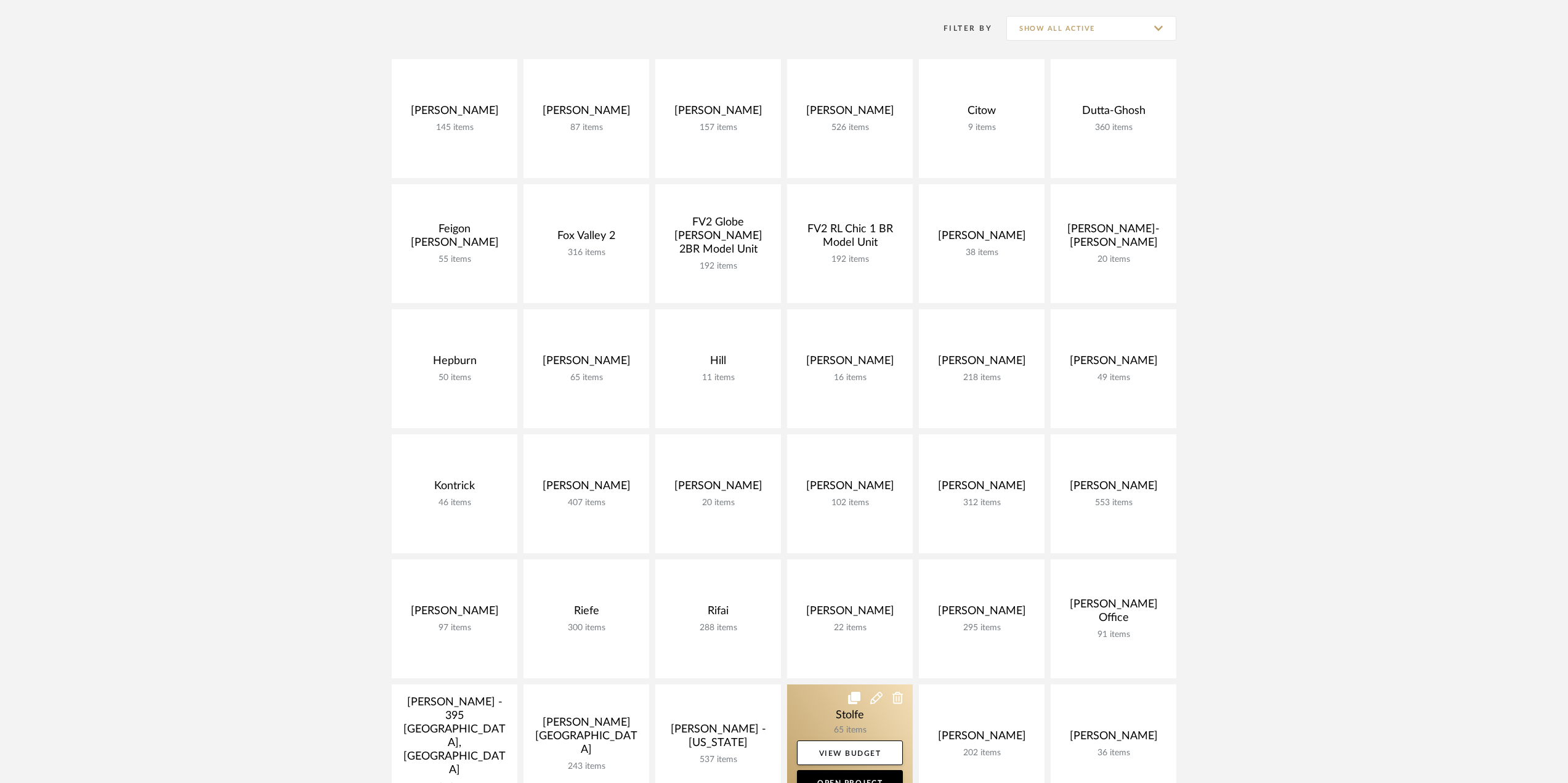
scroll to position [370, 0]
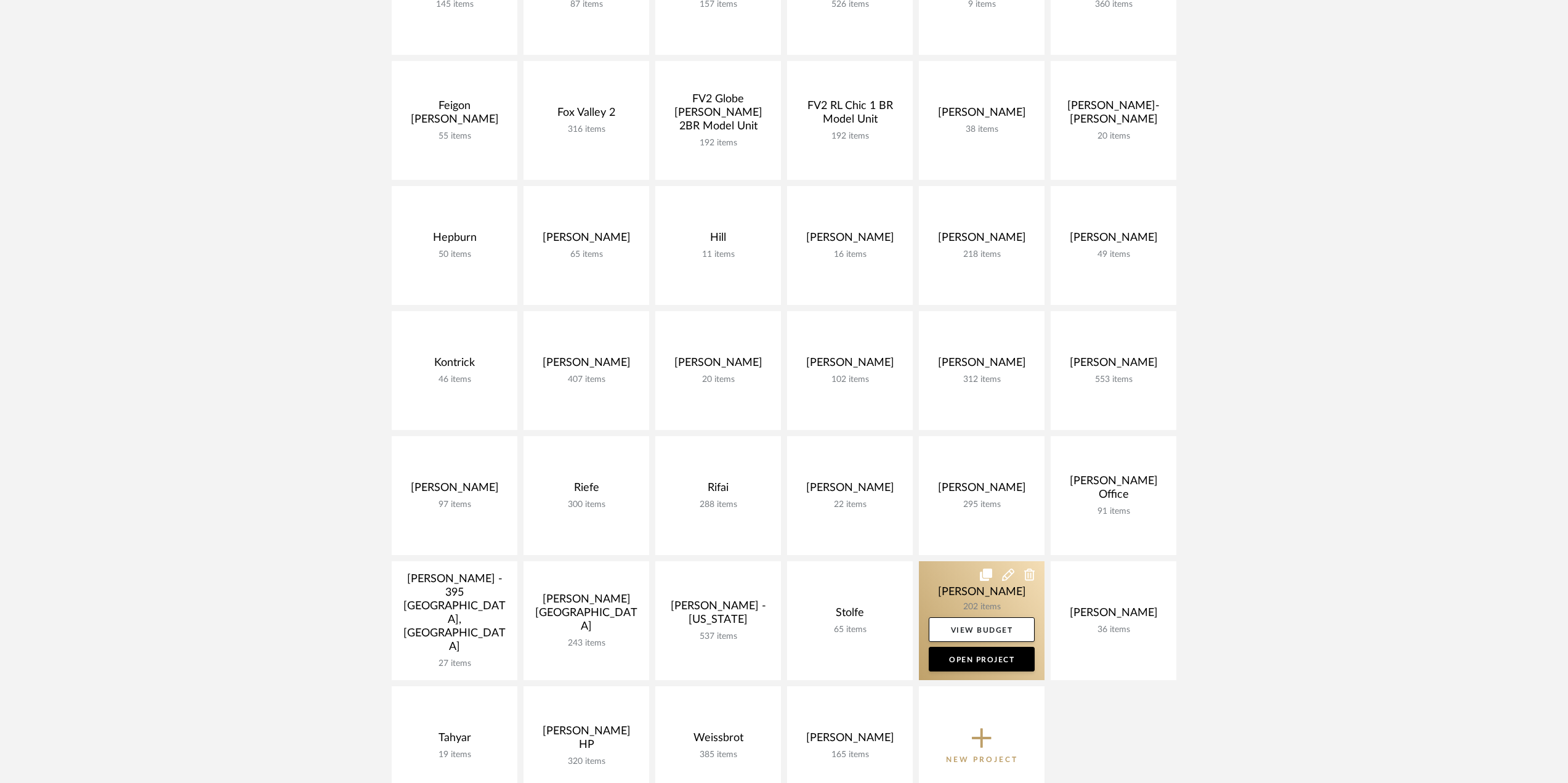
click at [948, 600] on link at bounding box center [982, 620] width 126 height 119
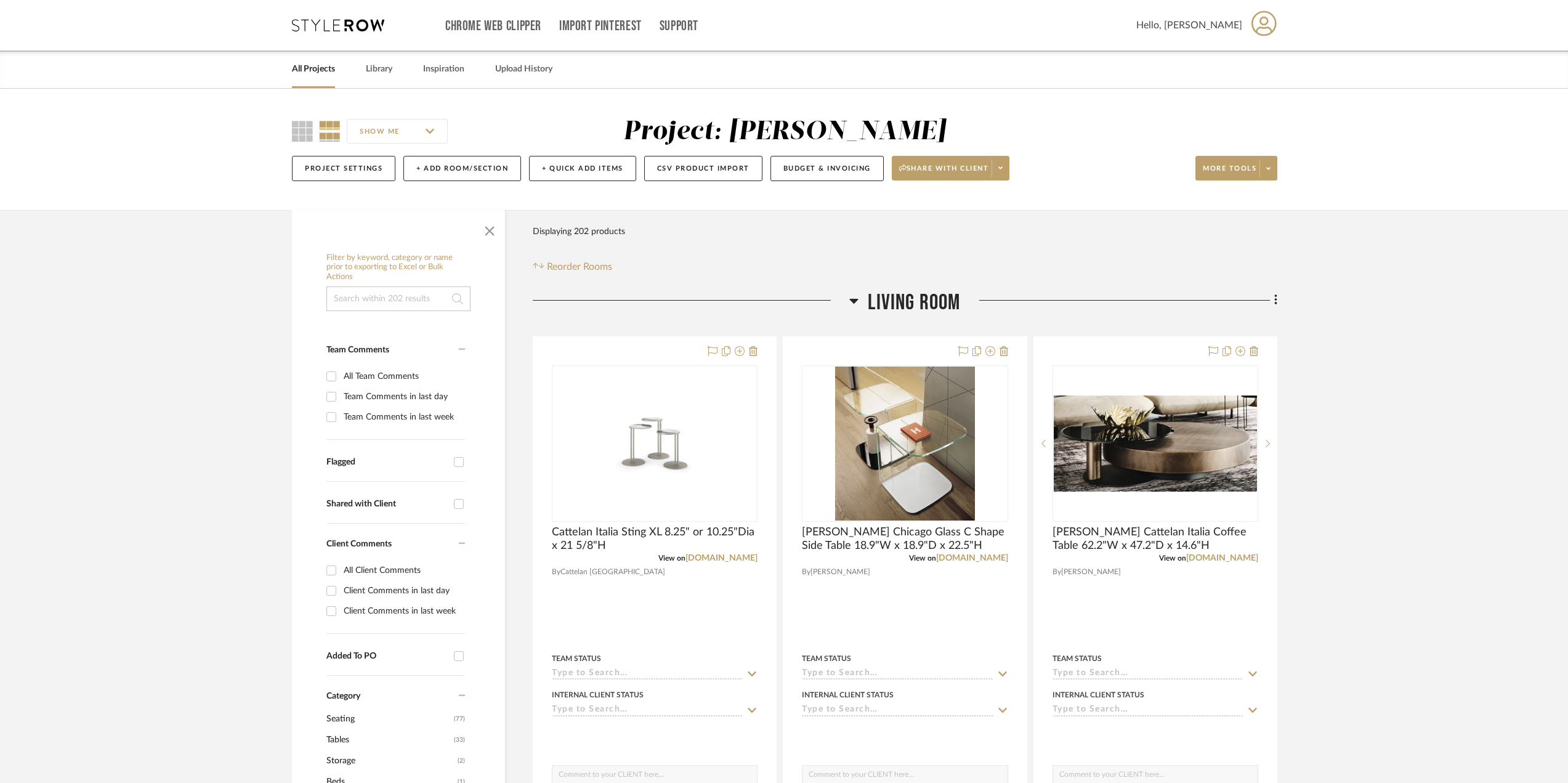
click at [854, 294] on icon at bounding box center [854, 301] width 9 height 15
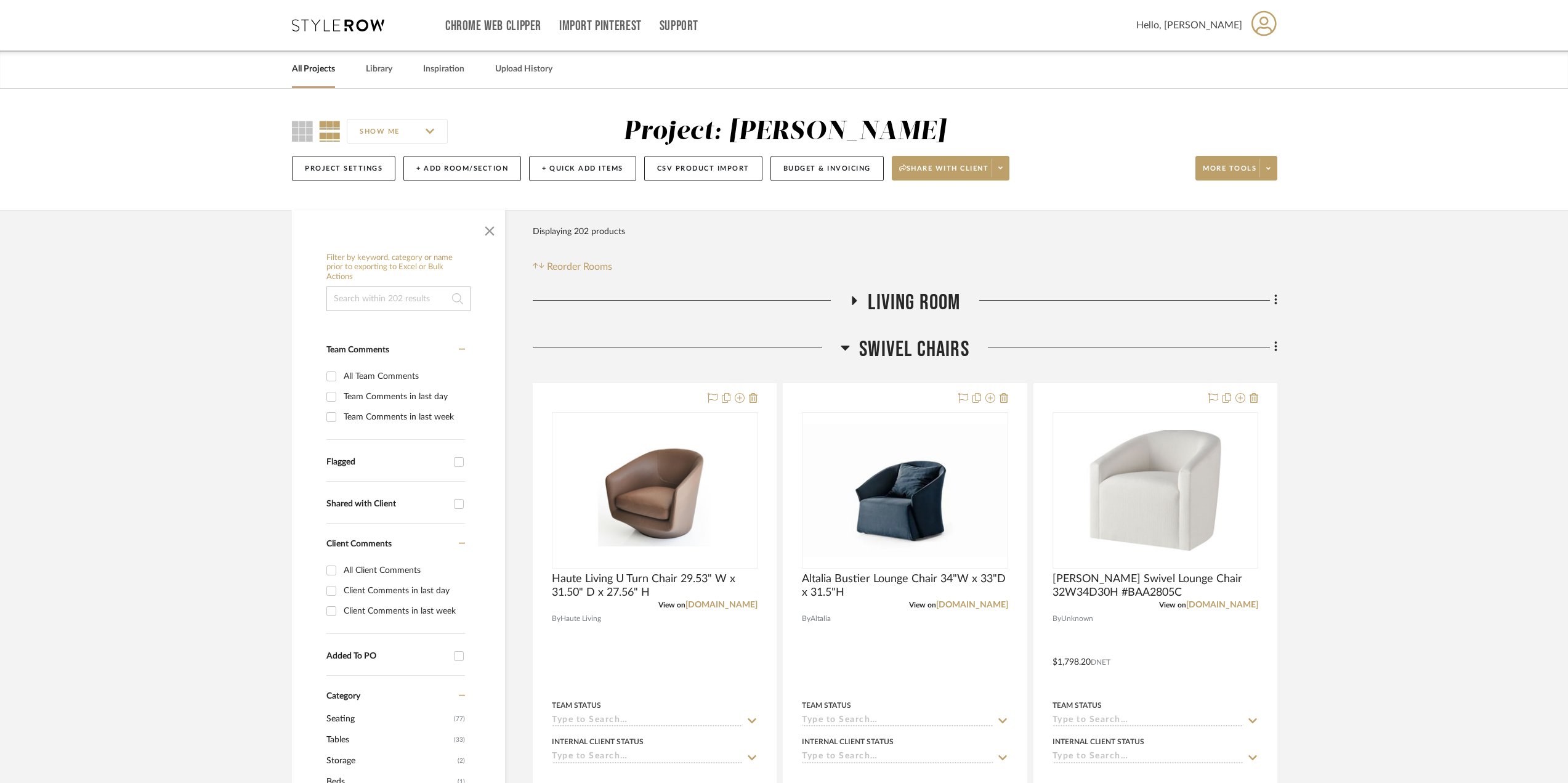
click at [842, 348] on icon at bounding box center [845, 348] width 9 height 15
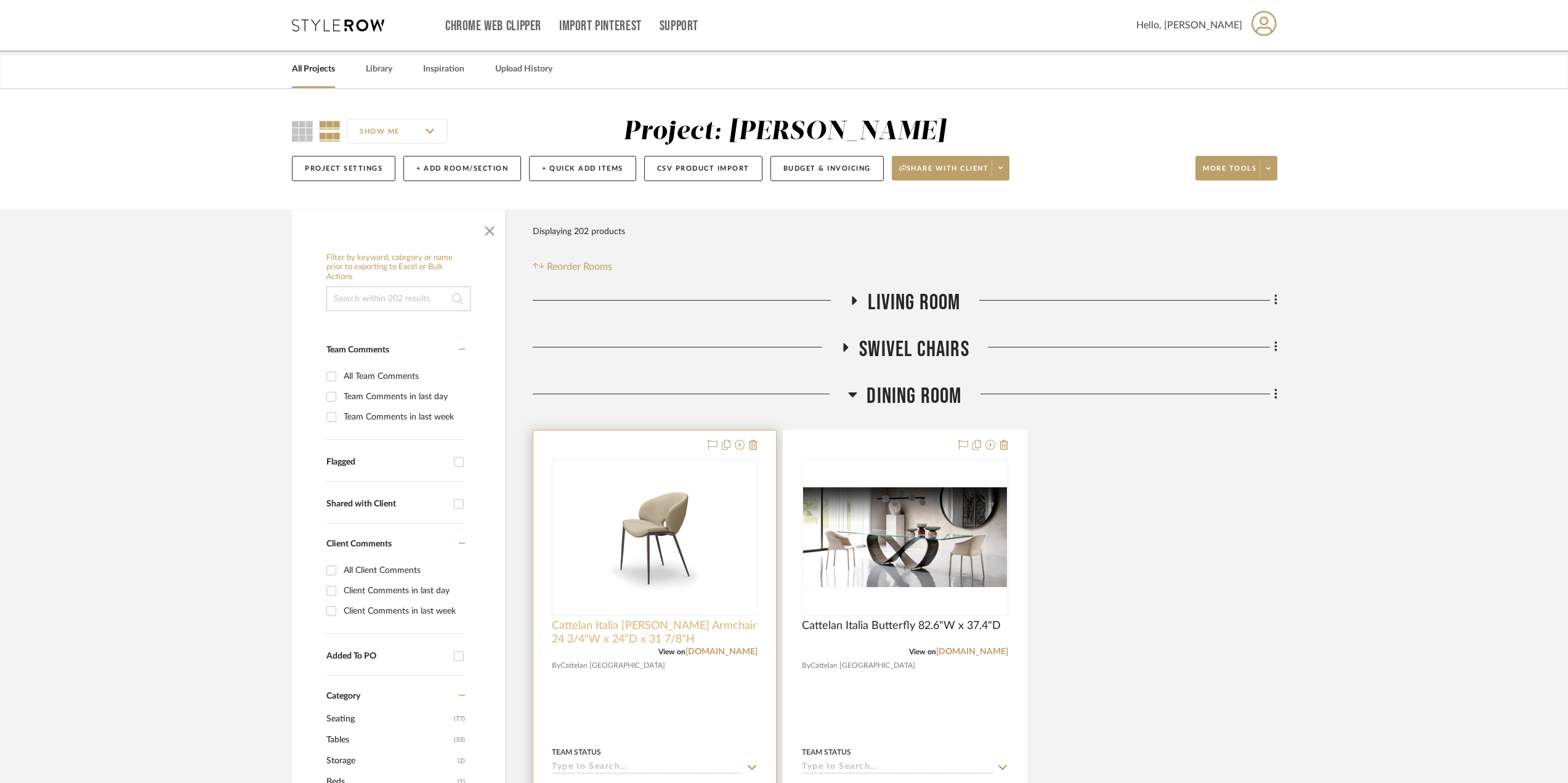
click at [721, 625] on span "Cattelan Italia Miranda ML Armchair 24 3/4"W x 24"D x 31 7/8"H" at bounding box center [655, 632] width 206 height 27
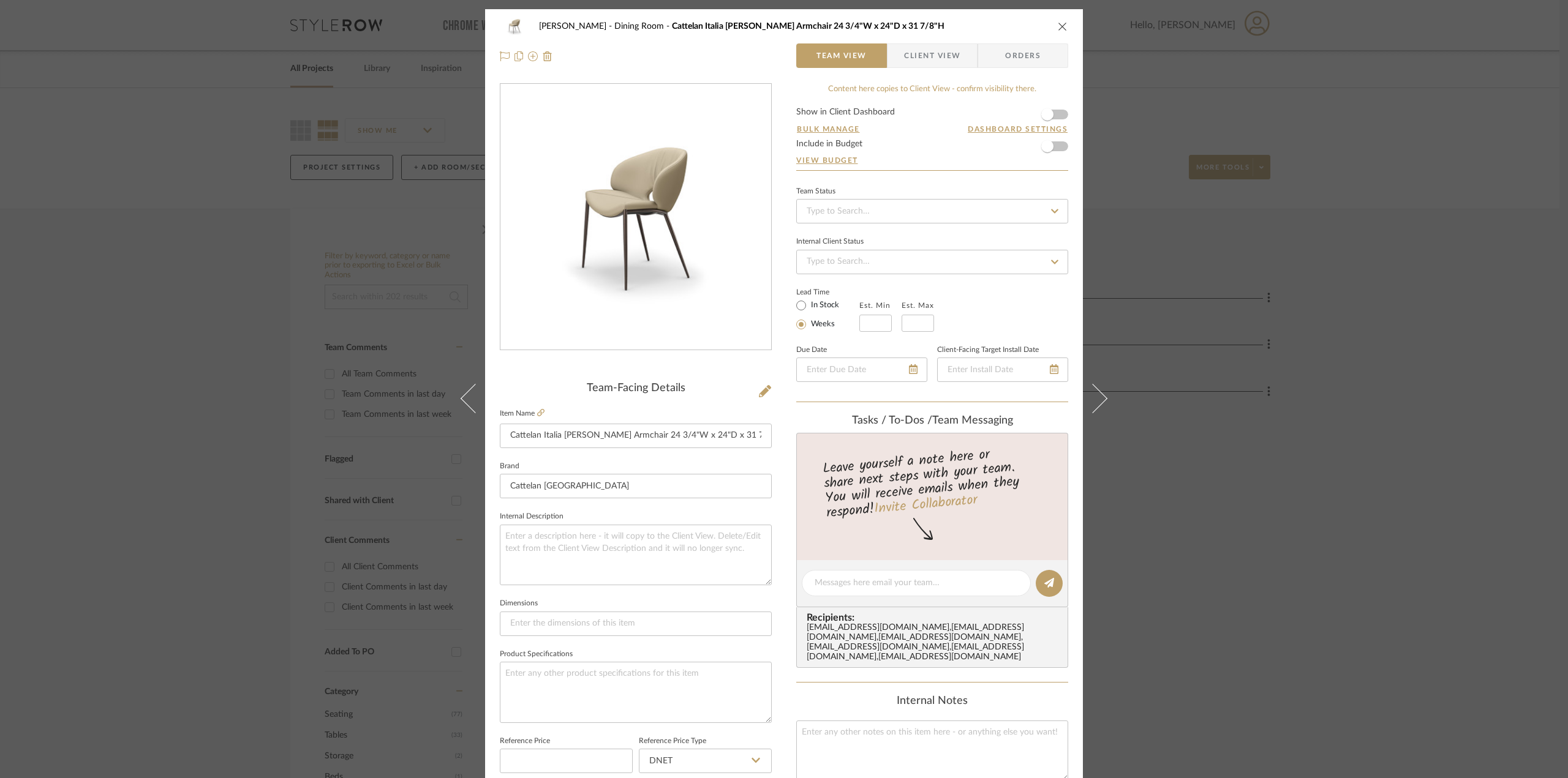
click at [943, 23] on icon "close" at bounding box center [1063, 26] width 10 height 10
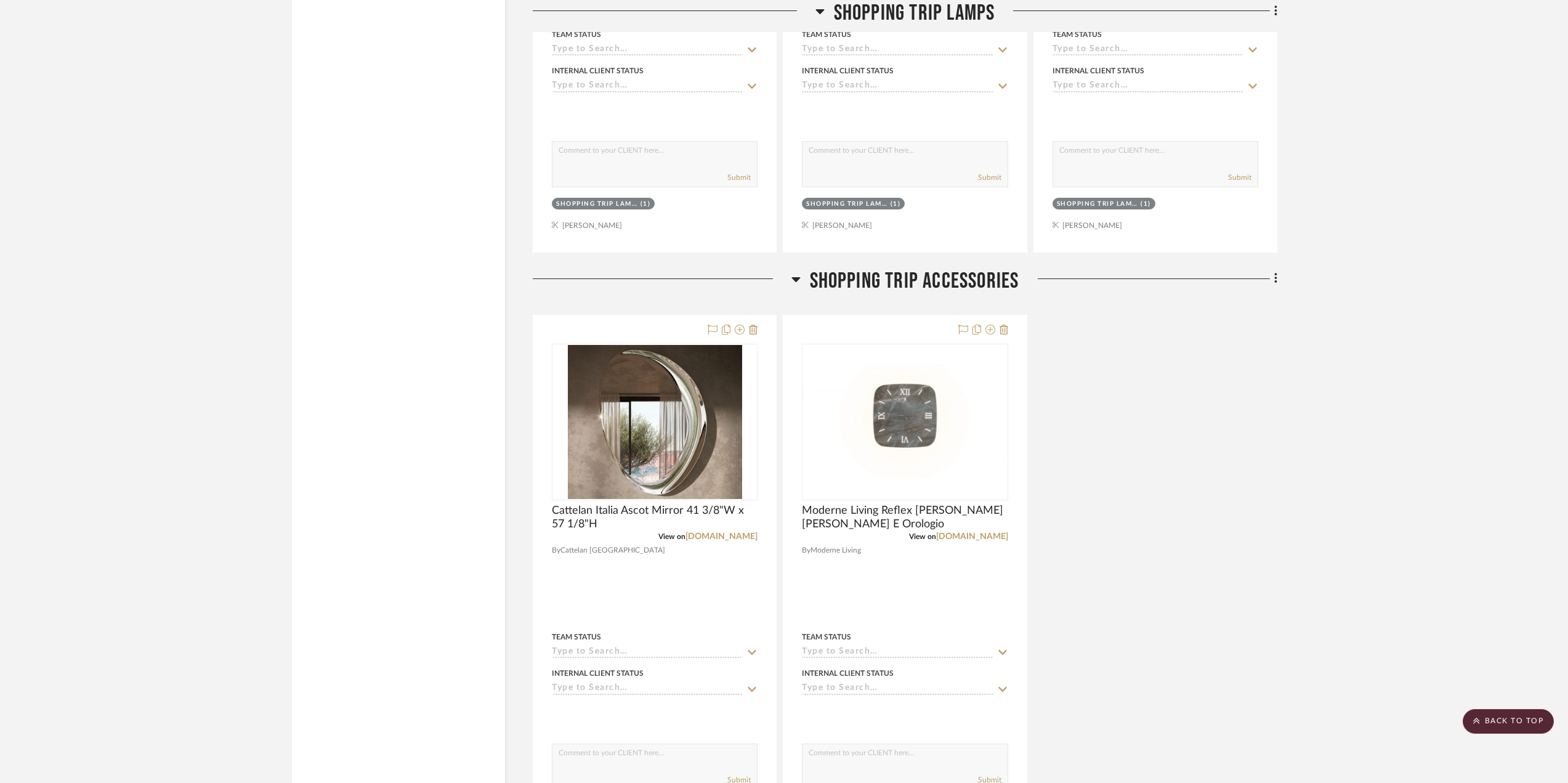
scroll to position [2218, 0]
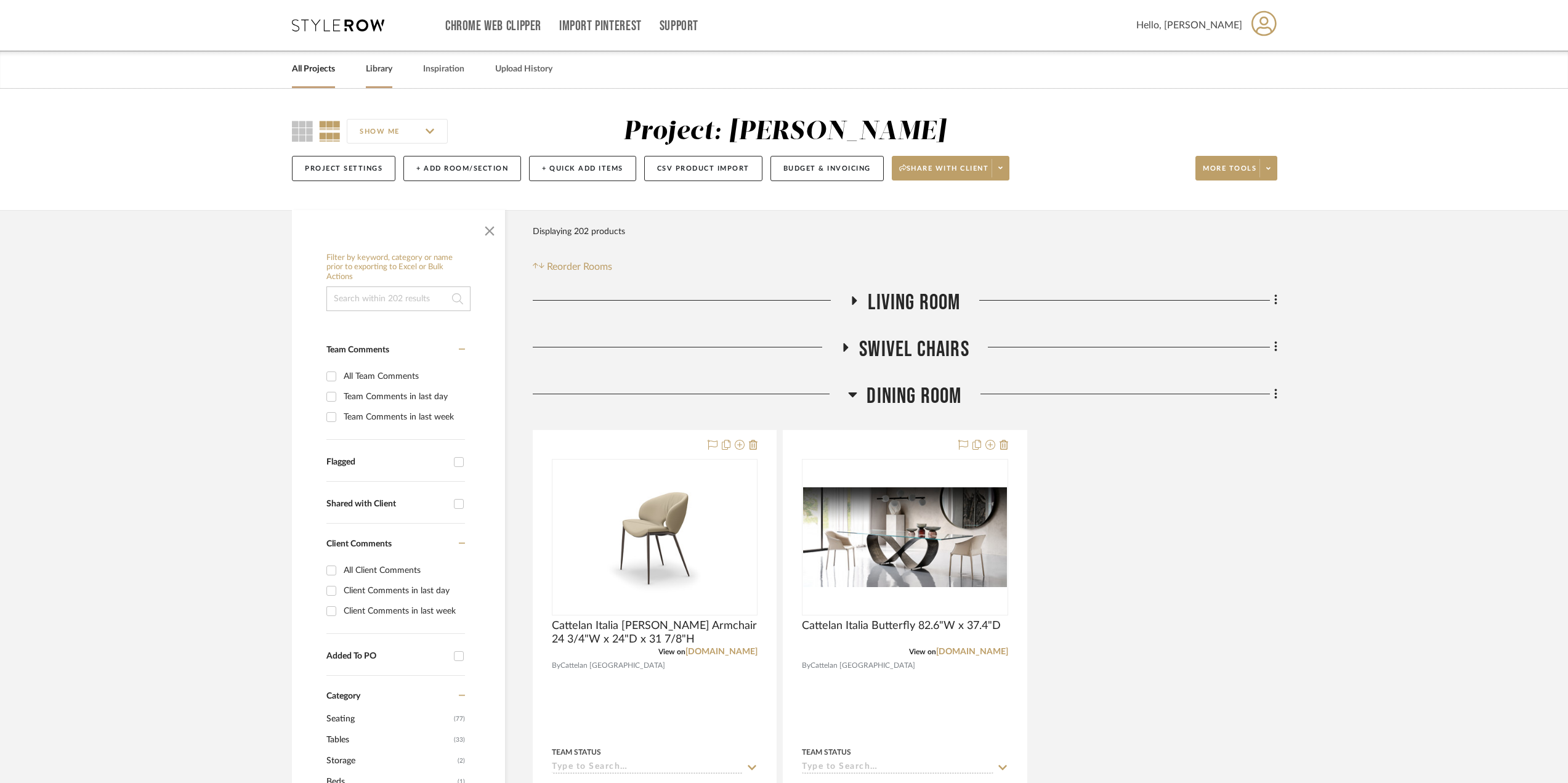
click at [390, 63] on link "Library" at bounding box center [379, 69] width 26 height 16
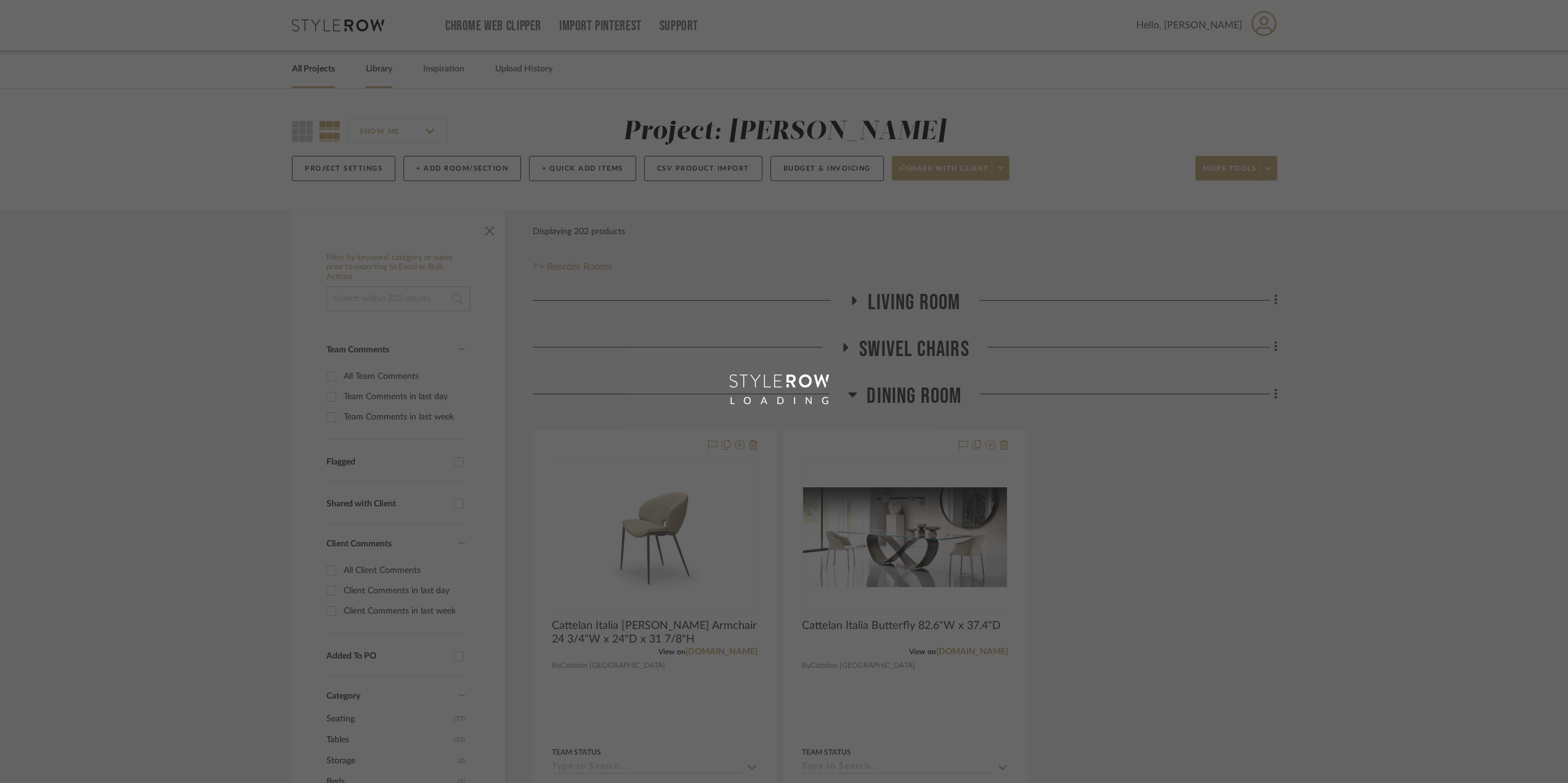
click at [378, 66] on div "LOADING" at bounding box center [784, 391] width 1568 height 783
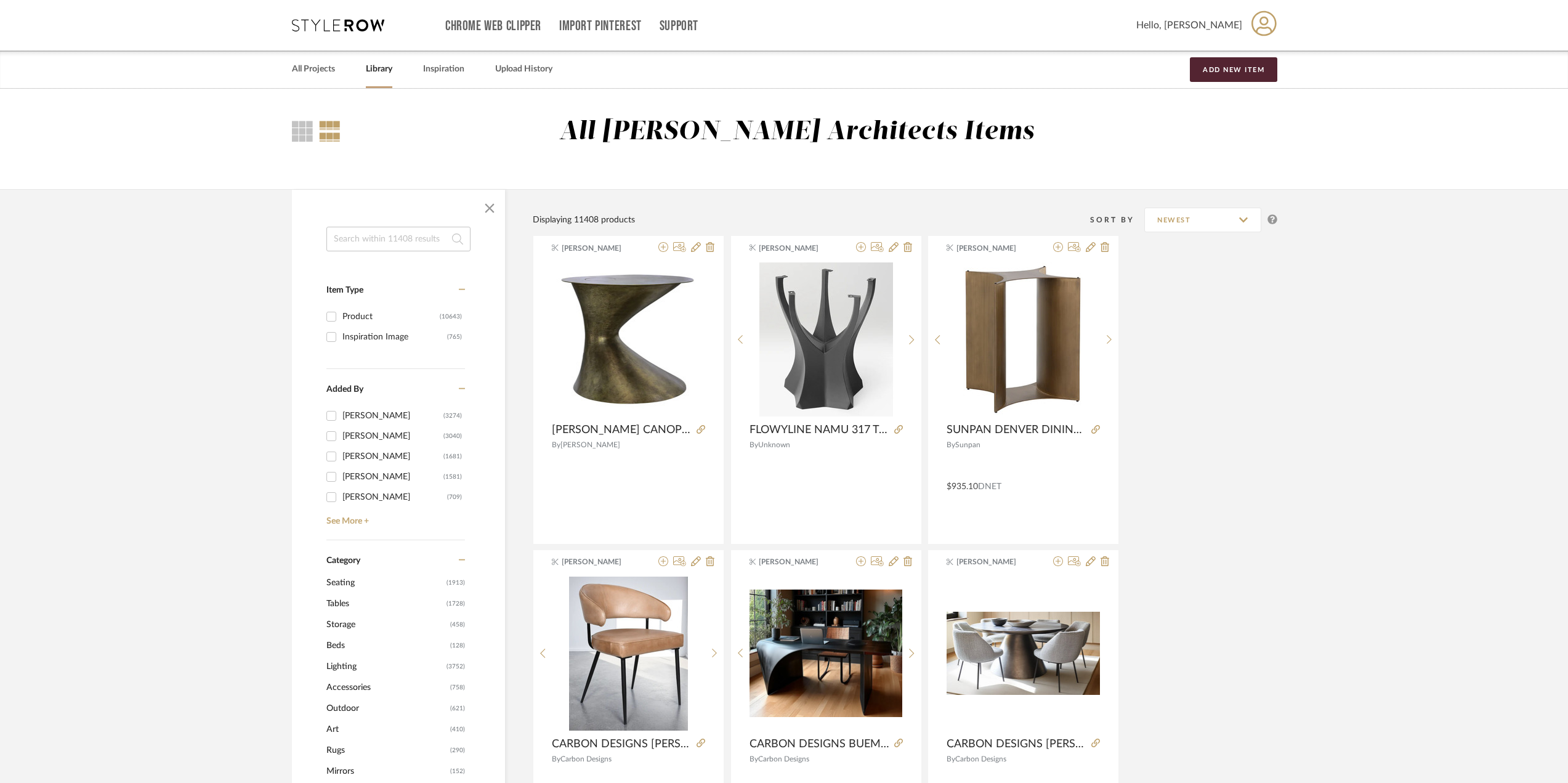
click at [357, 418] on div "[PERSON_NAME]" at bounding box center [393, 416] width 101 height 19
click at [341, 418] on input "K Tyler (3274)" at bounding box center [331, 416] width 19 height 19
checkbox input "true"
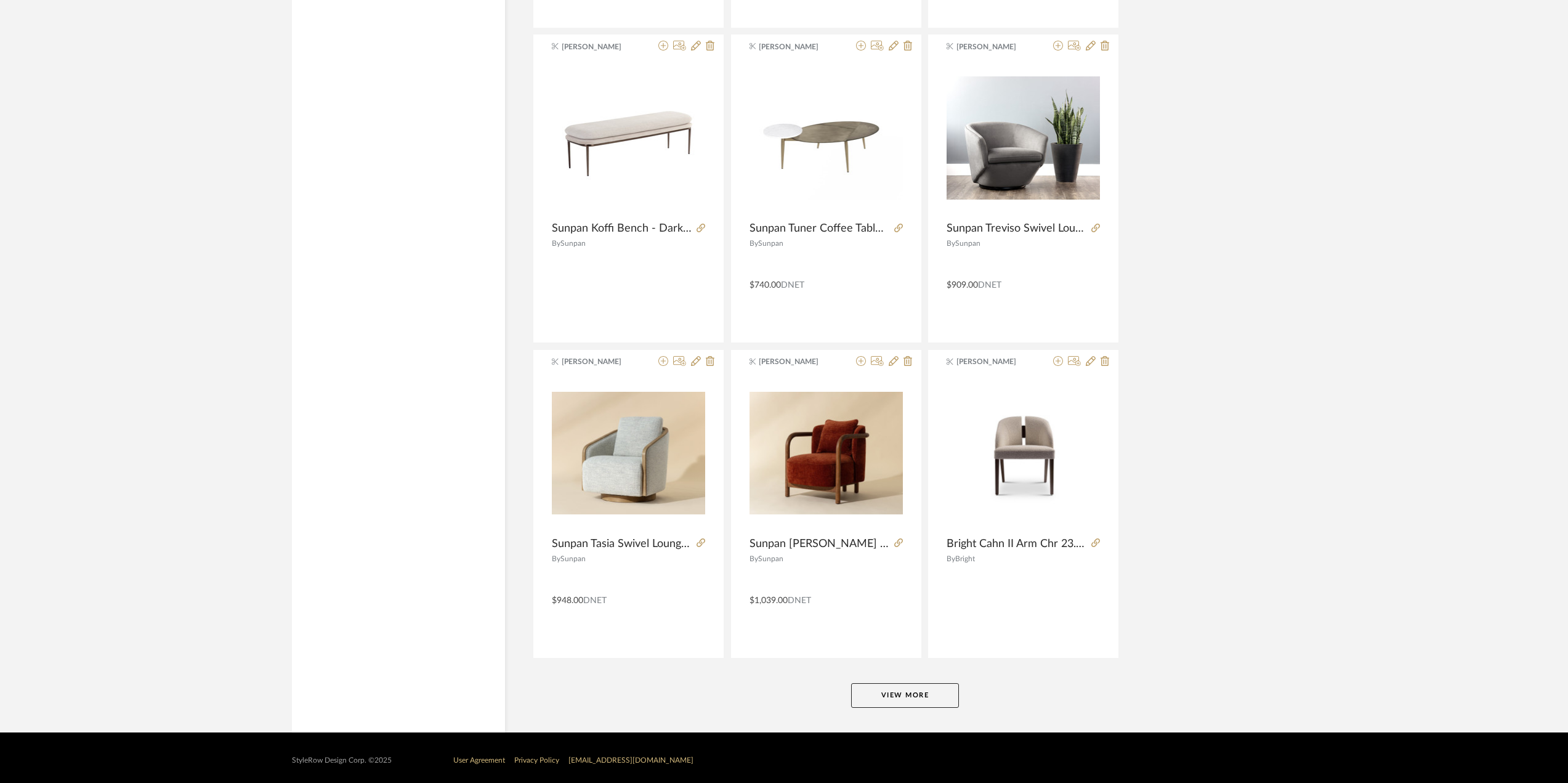
scroll to position [3394, 0]
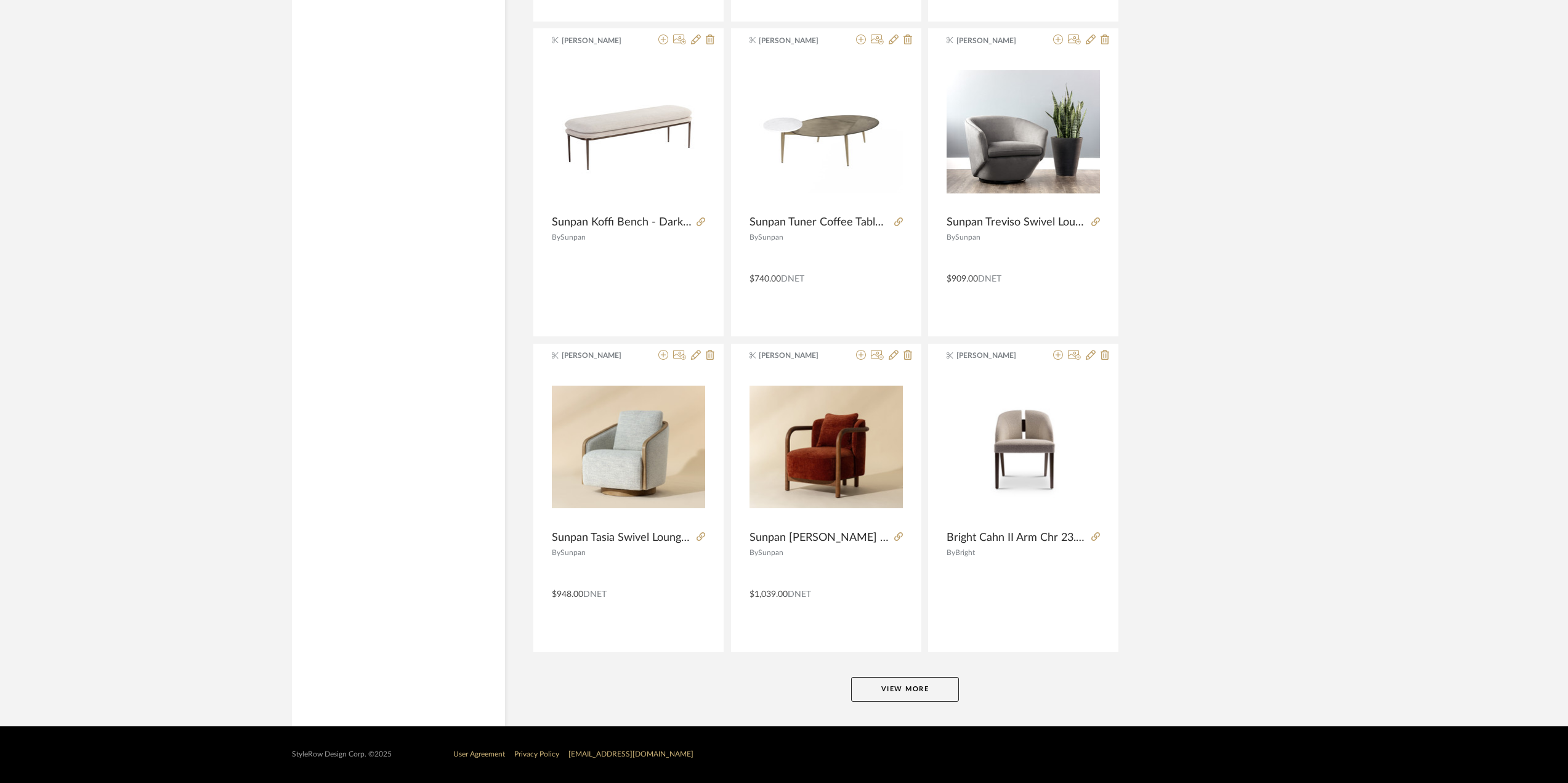
click at [932, 635] on button "View More" at bounding box center [905, 689] width 108 height 24
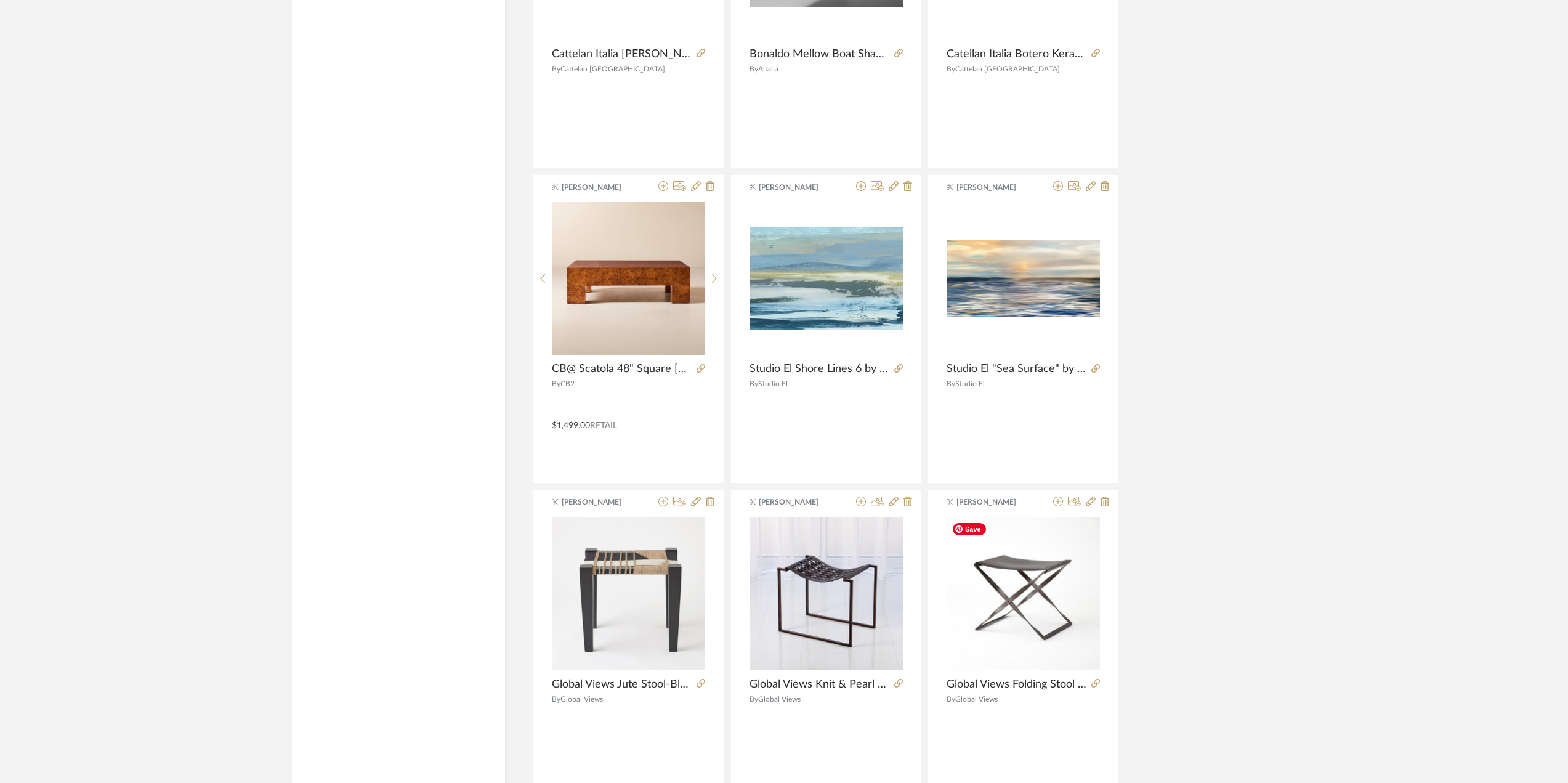
scroll to position [7176, 0]
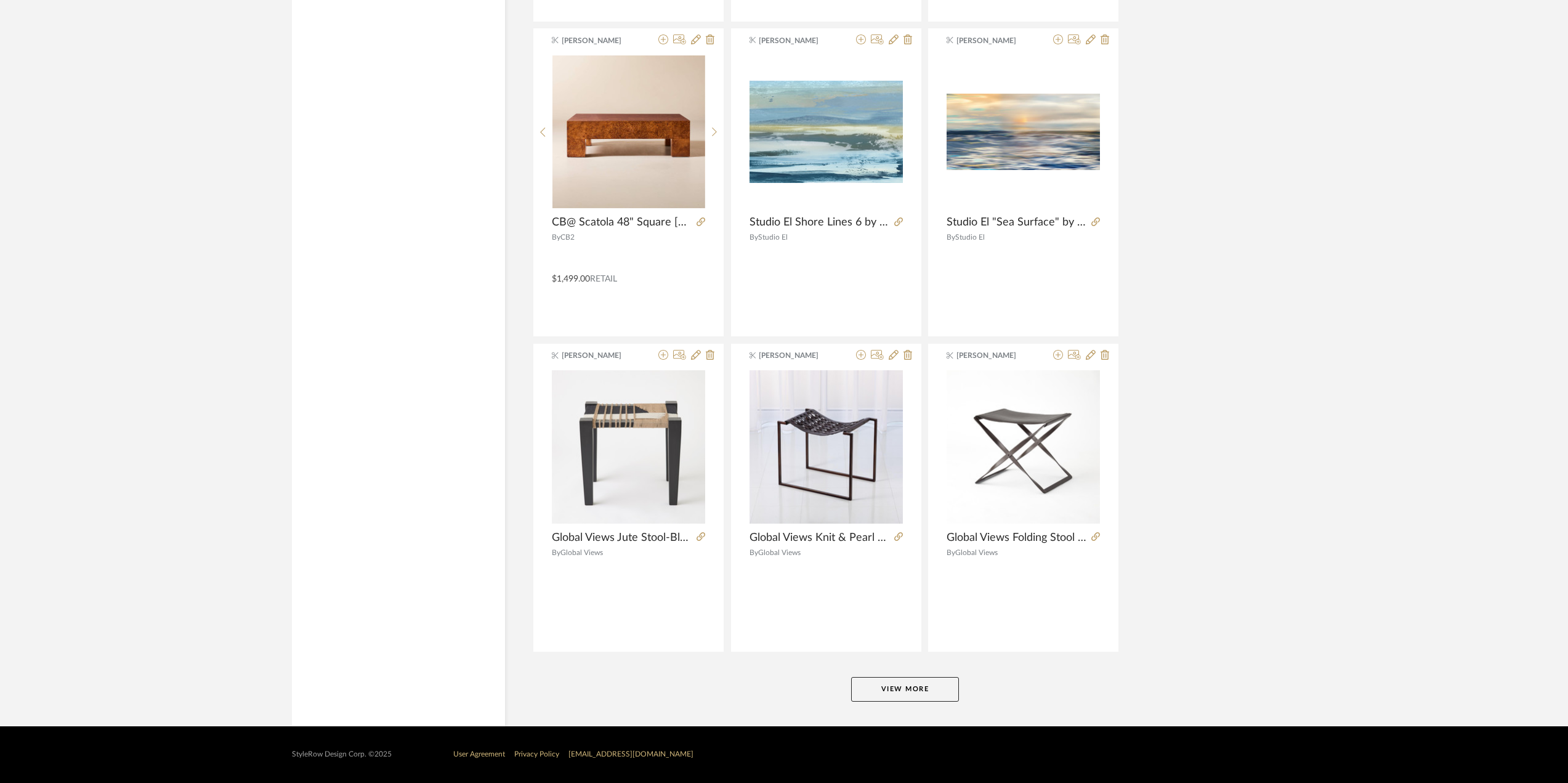
click at [930, 635] on button "View More" at bounding box center [905, 689] width 108 height 24
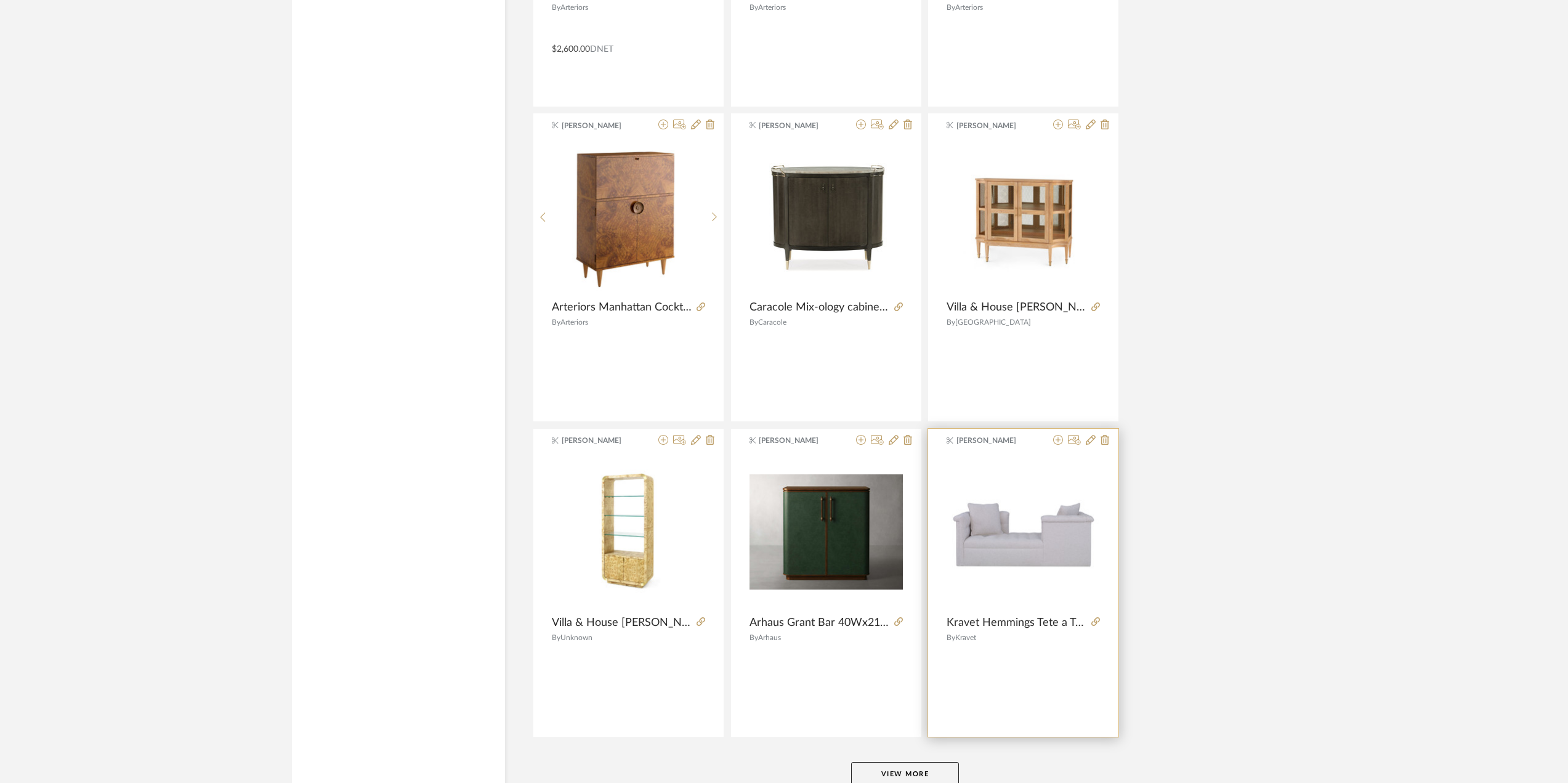
scroll to position [10958, 0]
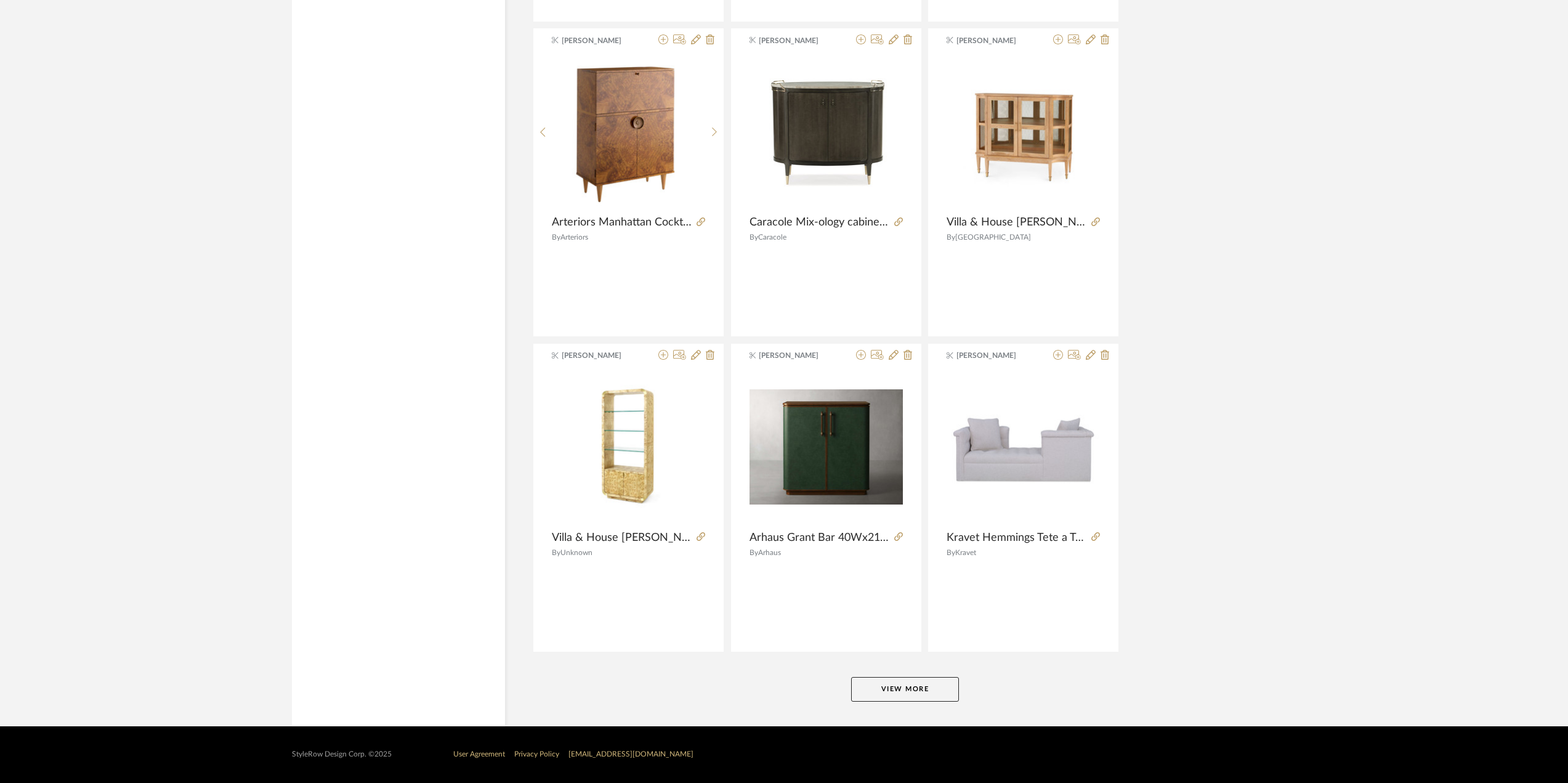
click at [936, 635] on button "View More" at bounding box center [905, 689] width 108 height 24
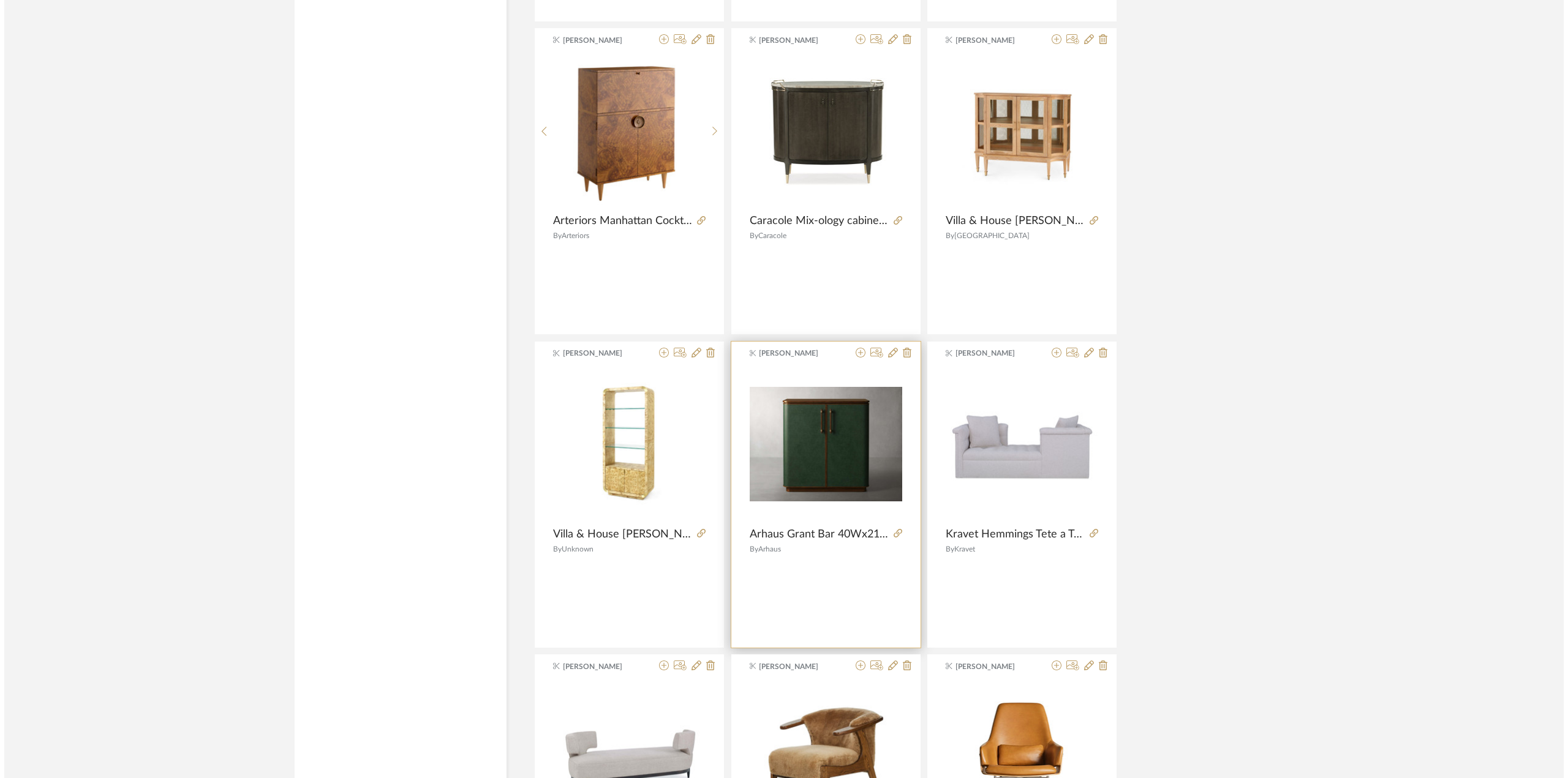
scroll to position [0, 0]
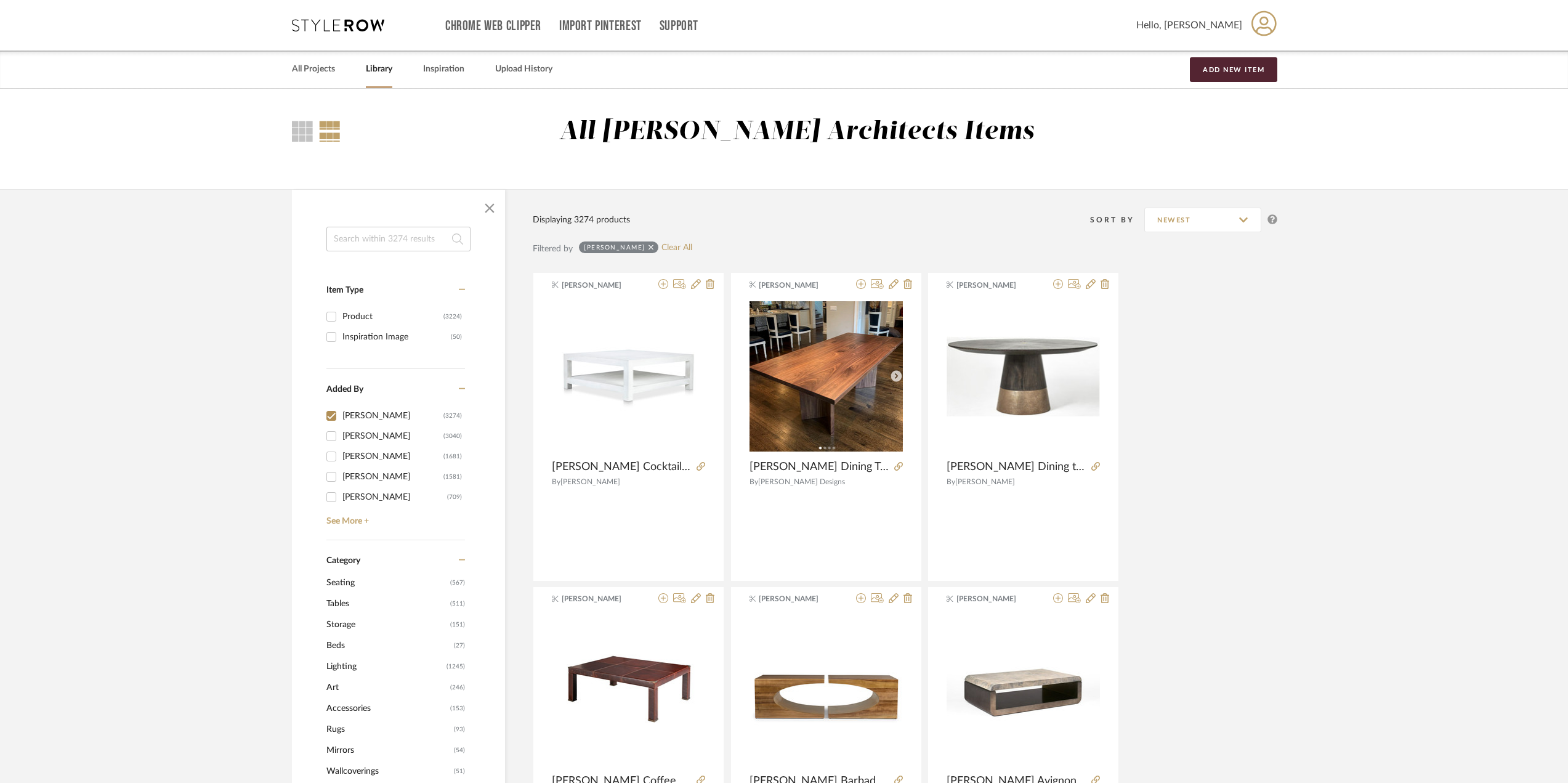
click at [359, 458] on div "[PERSON_NAME]" at bounding box center [393, 456] width 101 height 19
click at [341, 458] on input "Kathryn Sears (1681)" at bounding box center [331, 456] width 19 height 19
checkbox input "true"
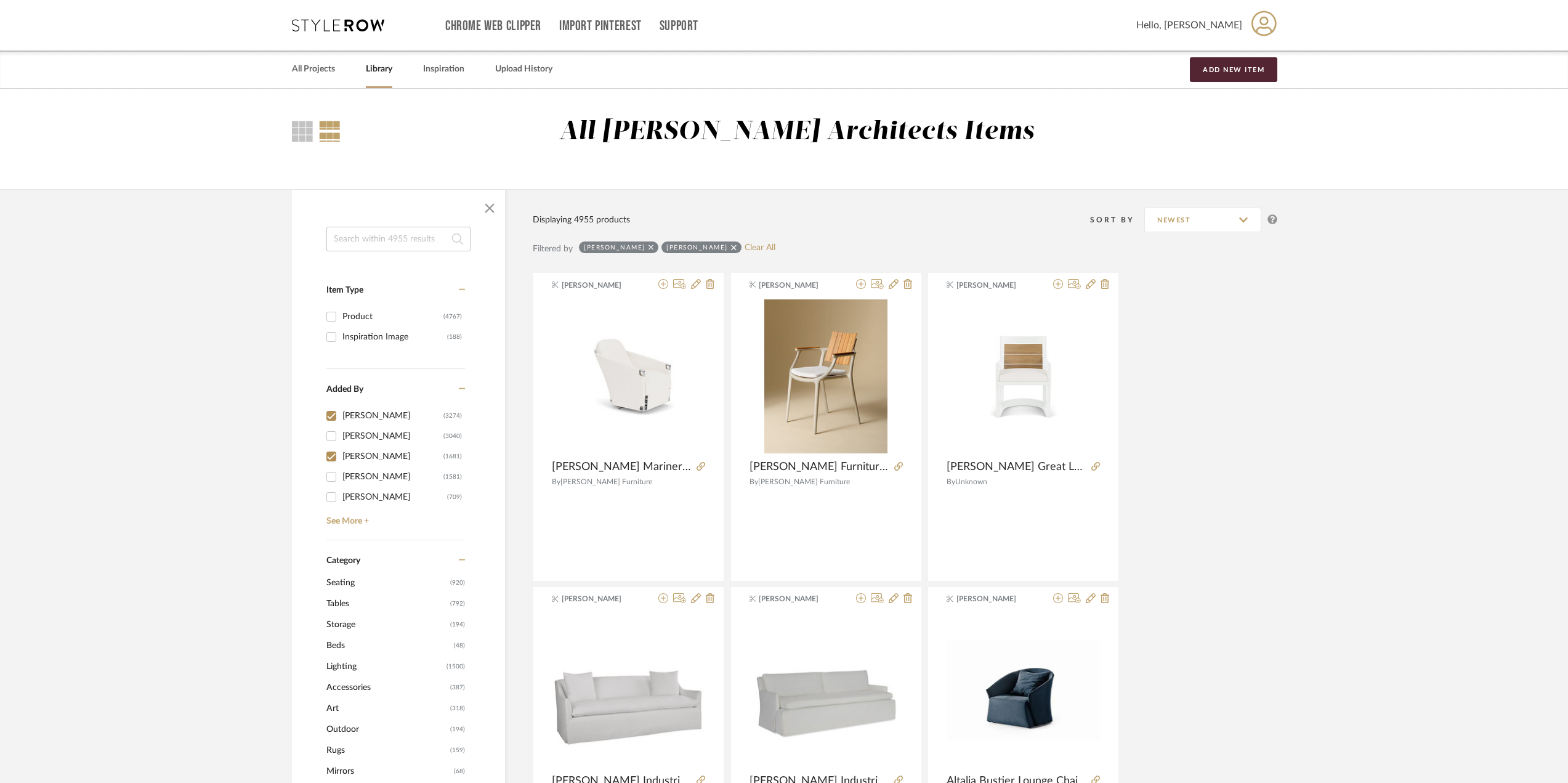
click at [348, 418] on div "[PERSON_NAME]" at bounding box center [393, 416] width 101 height 19
click at [341, 418] on input "K Tyler (3274)" at bounding box center [331, 416] width 19 height 19
checkbox input "false"
click at [352, 578] on span "Seating" at bounding box center [387, 583] width 121 height 21
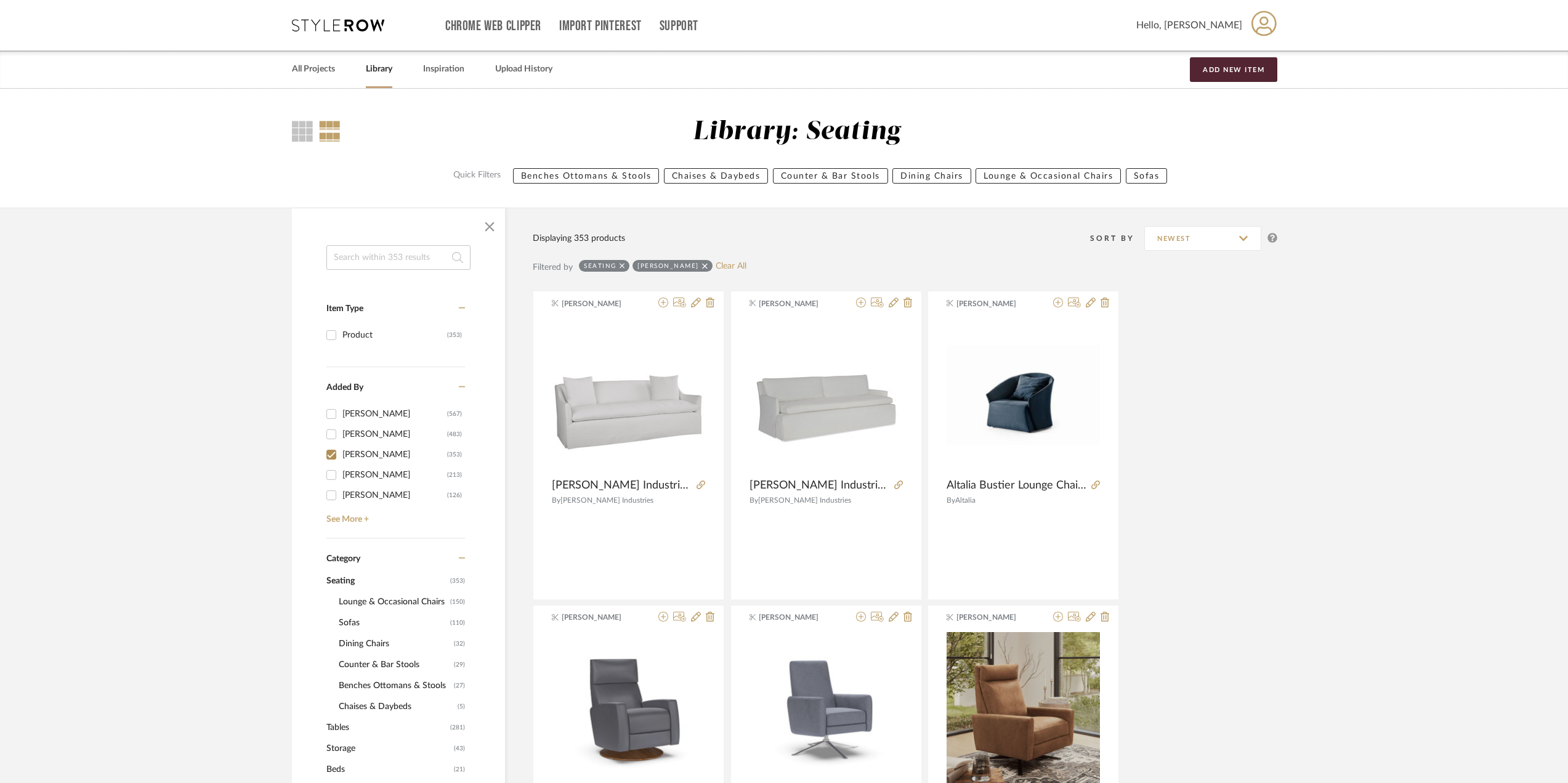
click at [379, 635] on span "Dining Chairs" at bounding box center [395, 644] width 112 height 21
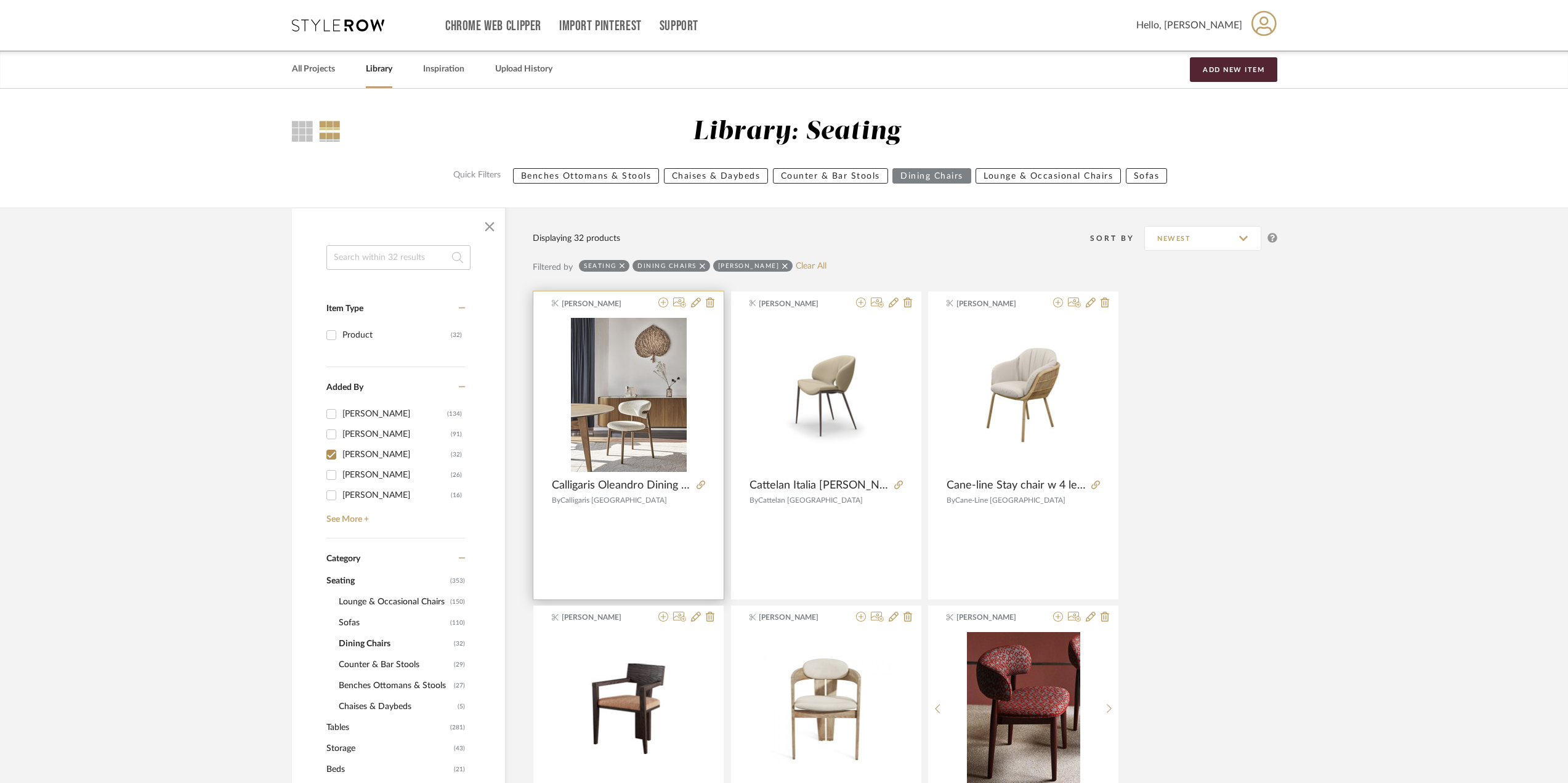
drag, startPoint x: 630, startPoint y: 482, endPoint x: 697, endPoint y: 494, distance: 68.1
click at [697, 494] on product-brand "By Calligaris USA" at bounding box center [628, 499] width 190 height 13
click at [662, 302] on icon at bounding box center [663, 303] width 10 height 10
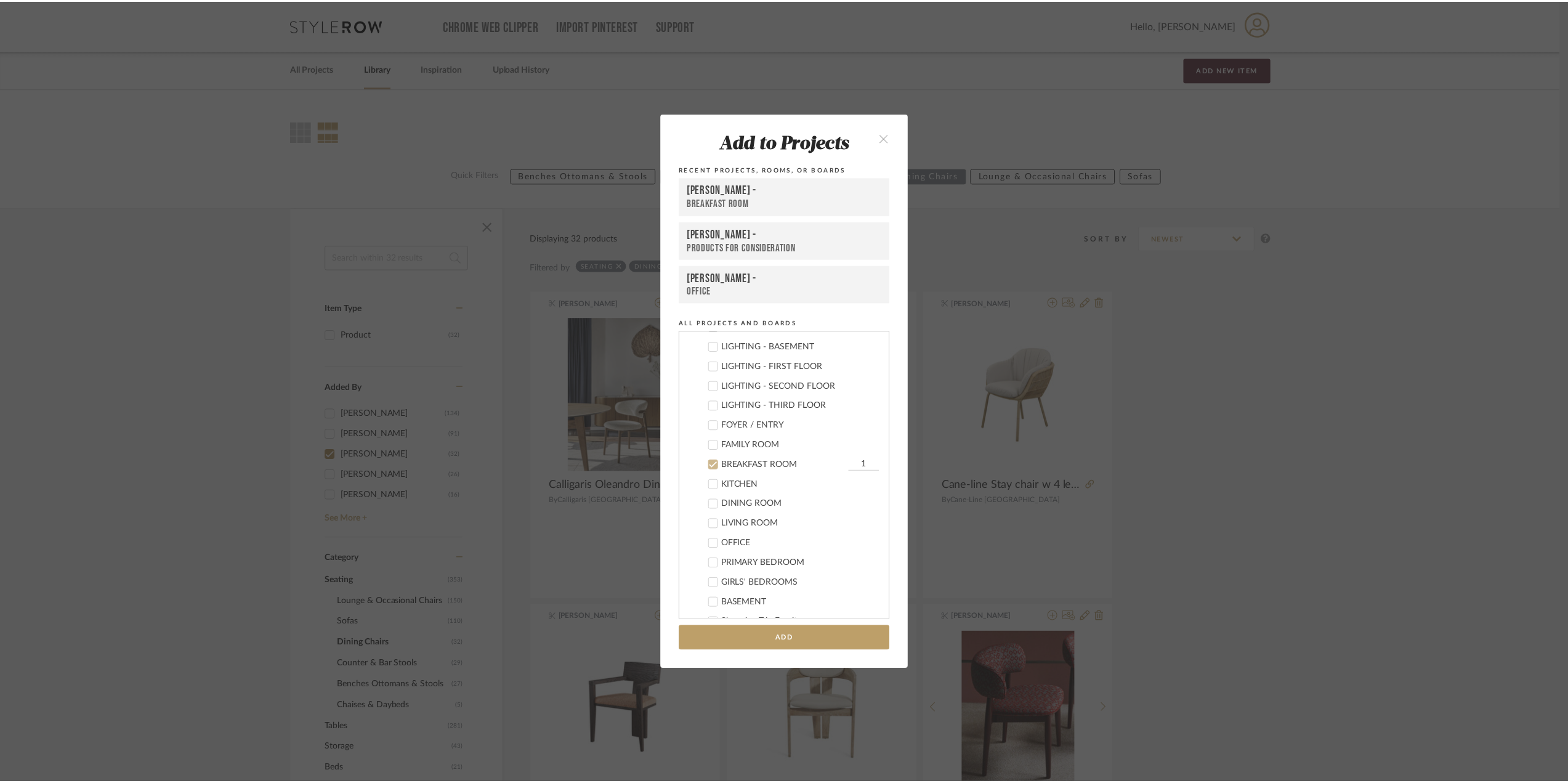
scroll to position [84, 0]
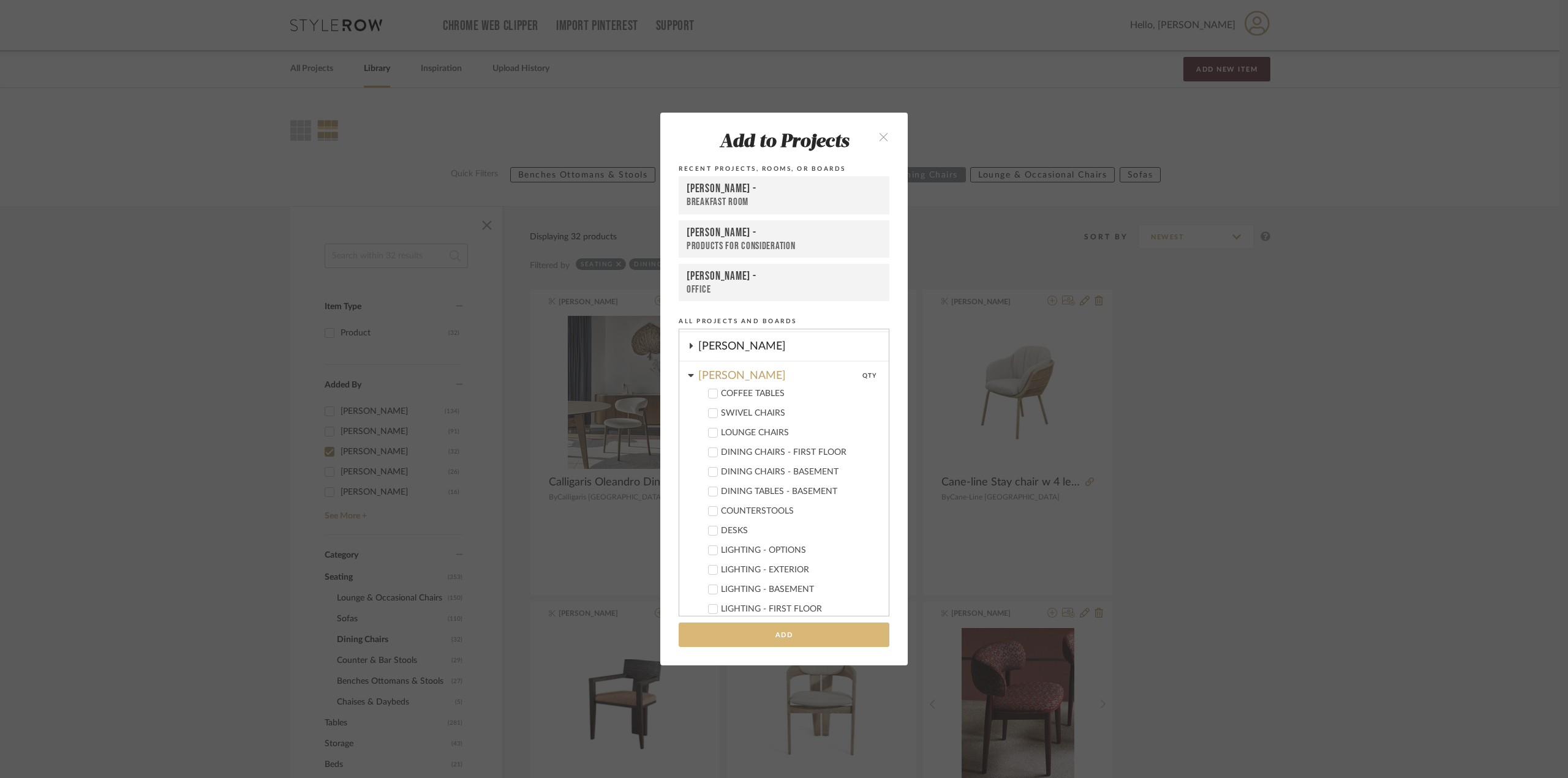
click at [790, 631] on button "Add" at bounding box center [784, 635] width 211 height 25
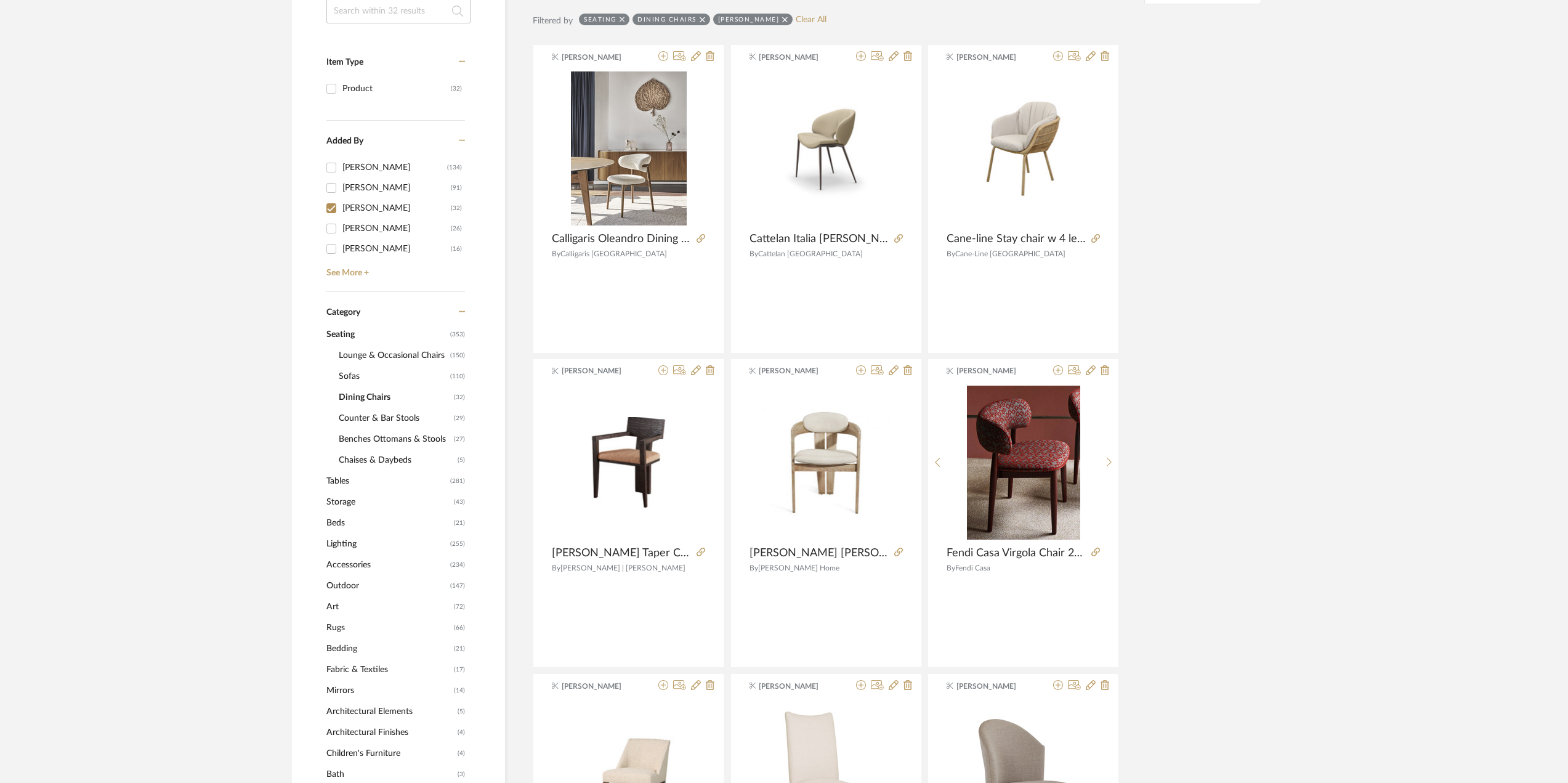
scroll to position [62, 0]
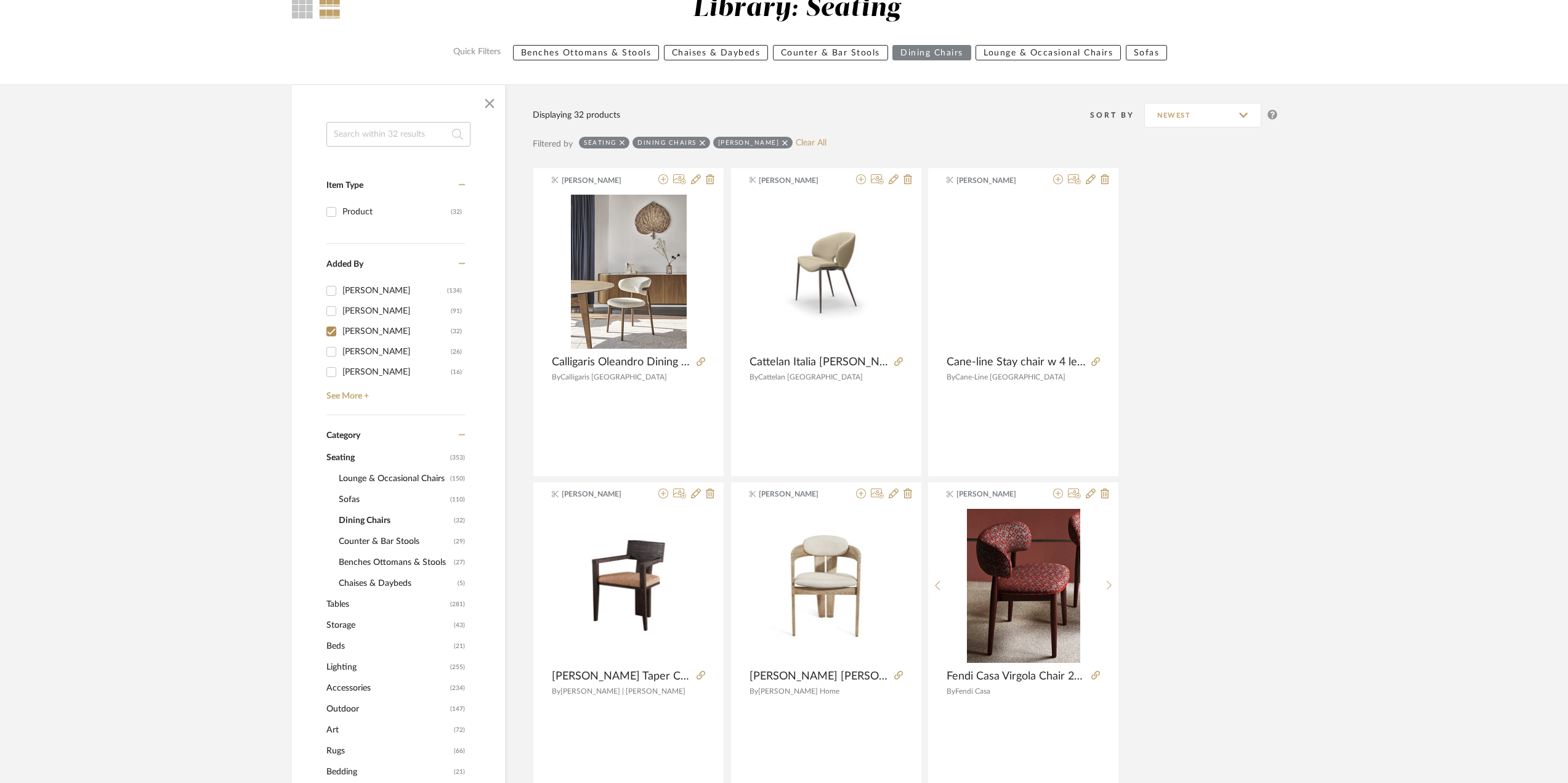
scroll to position [0, 0]
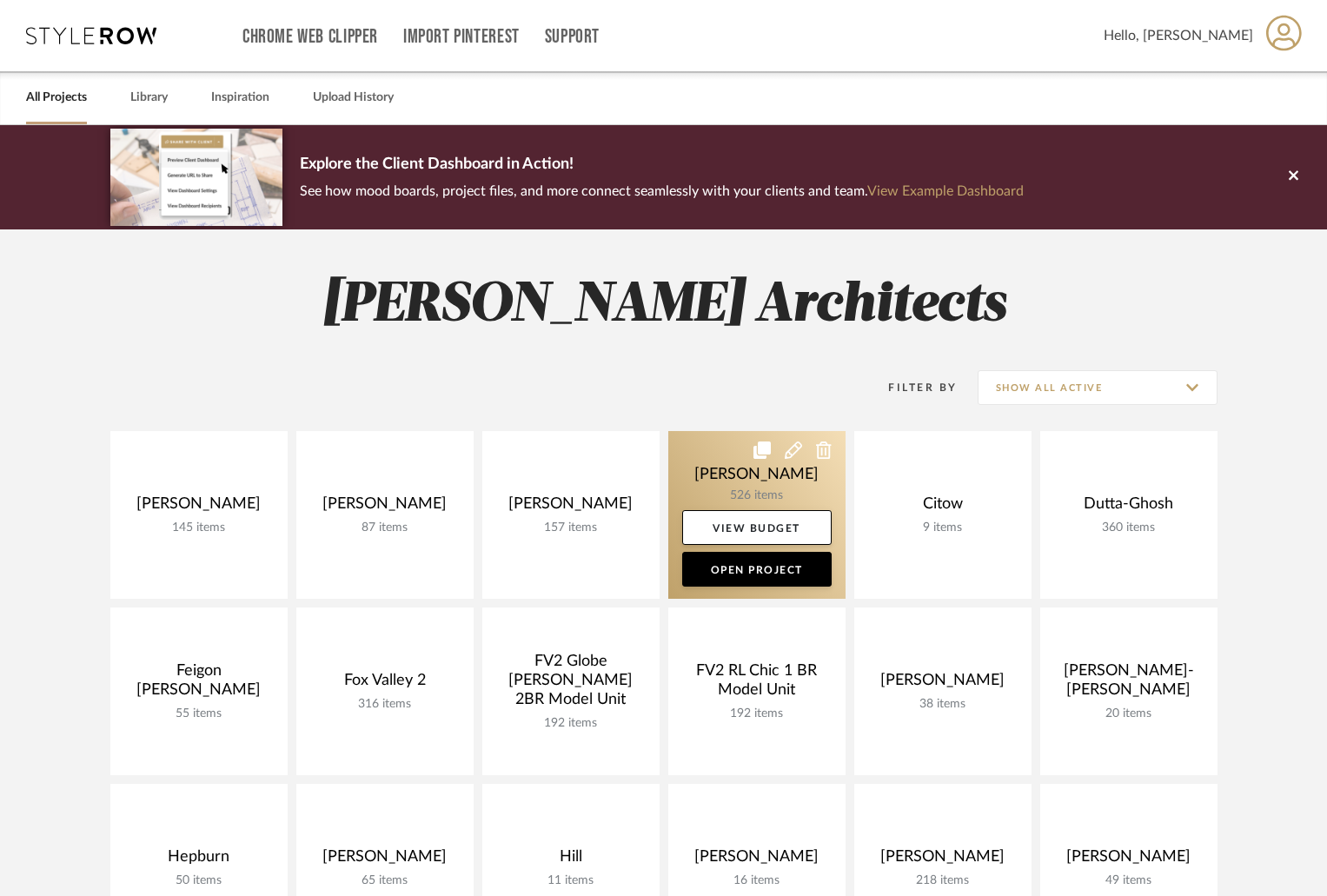
click at [740, 484] on link at bounding box center [757, 514] width 177 height 167
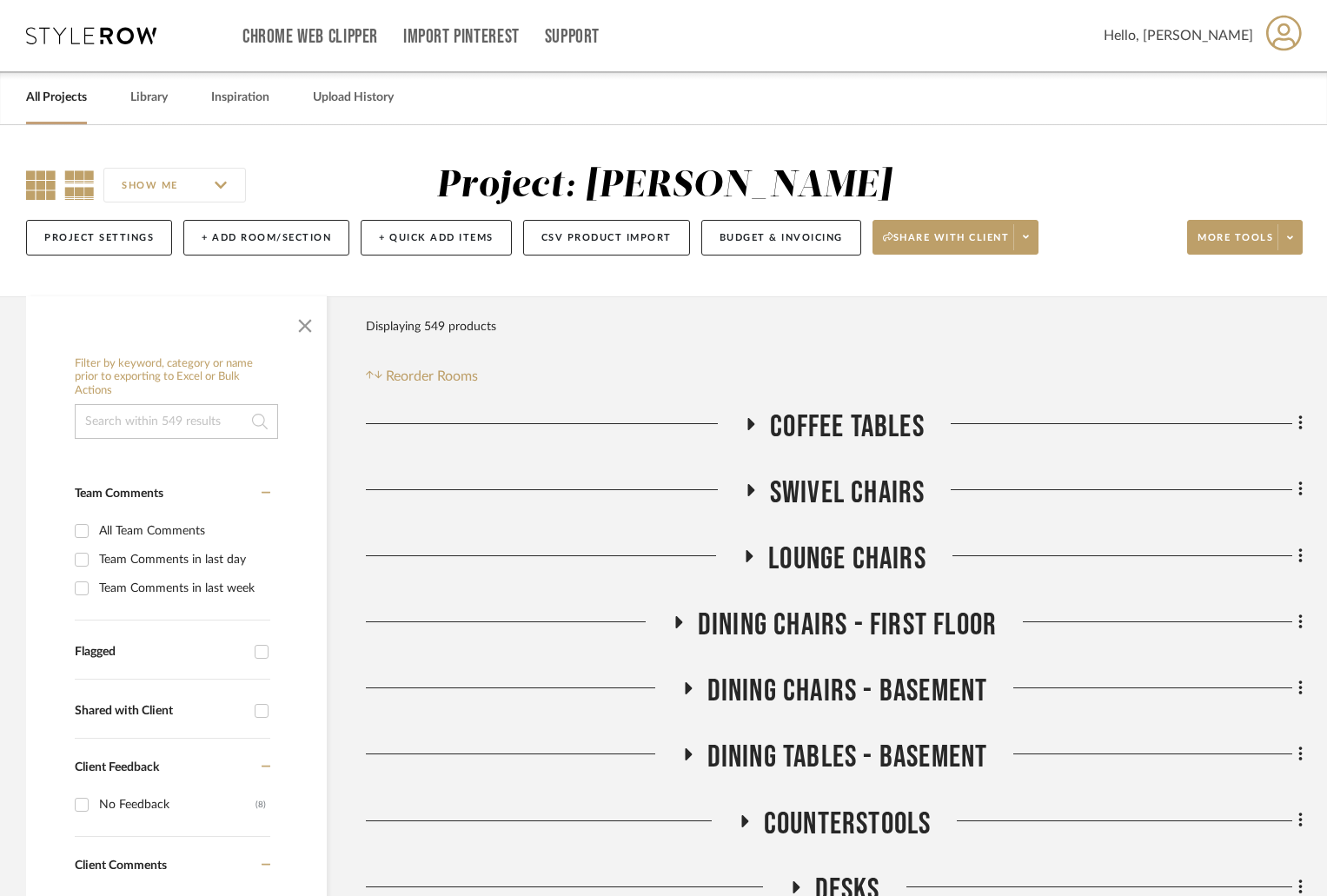
click at [33, 186] on icon at bounding box center [40, 184] width 29 height 29
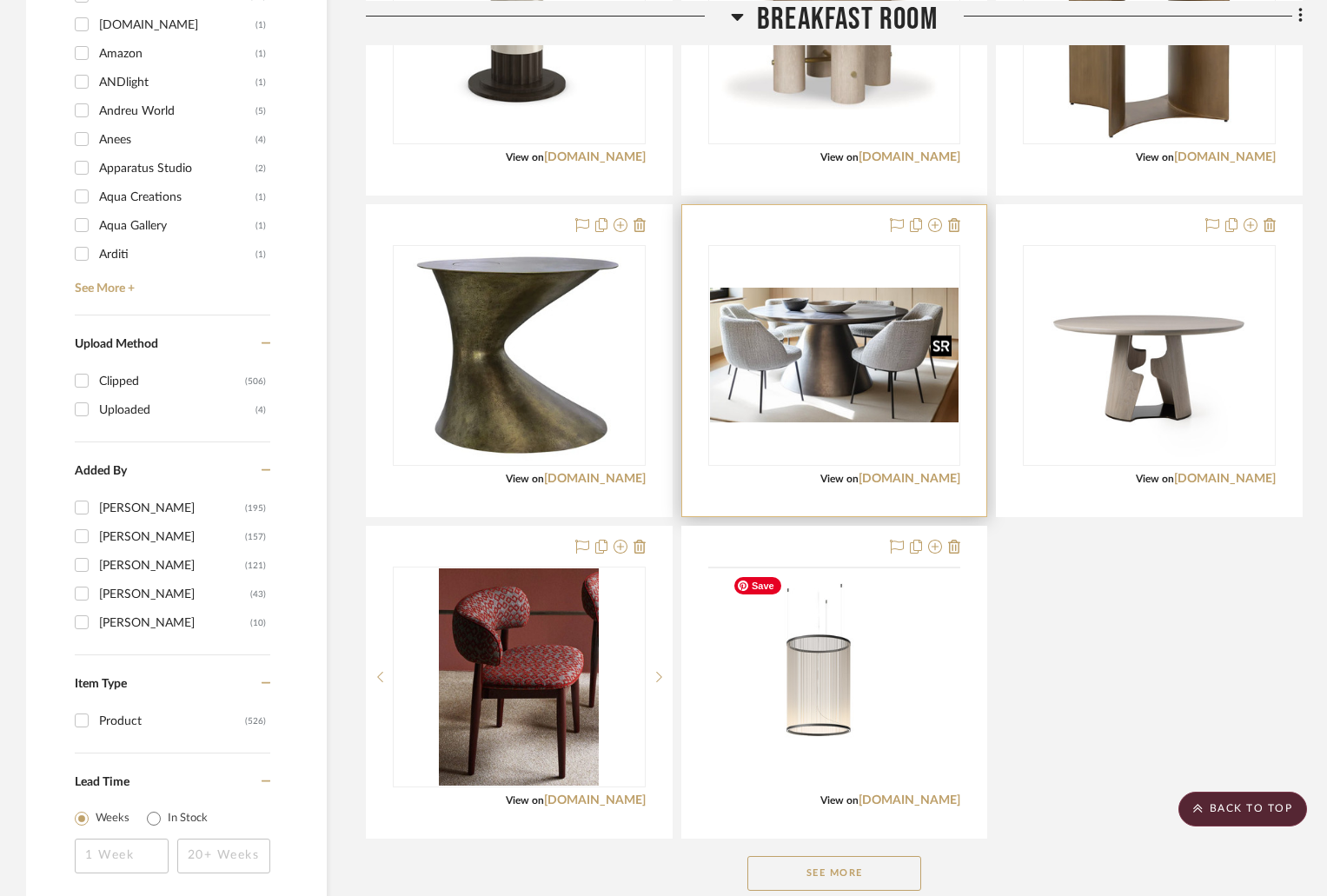
scroll to position [1825, 0]
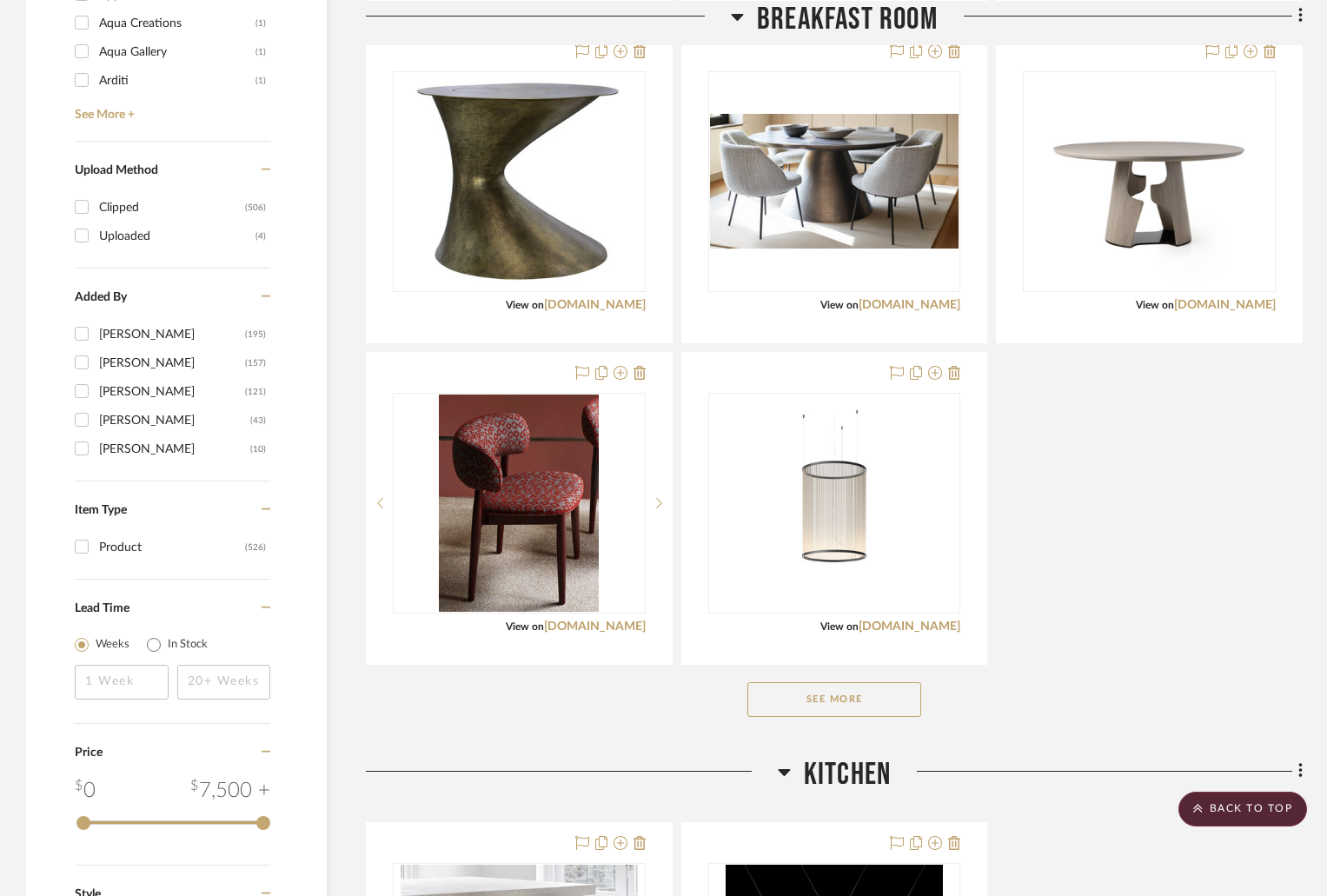
click at [886, 679] on div "See More" at bounding box center [834, 699] width 937 height 69
click at [894, 695] on button "See More" at bounding box center [834, 699] width 174 height 35
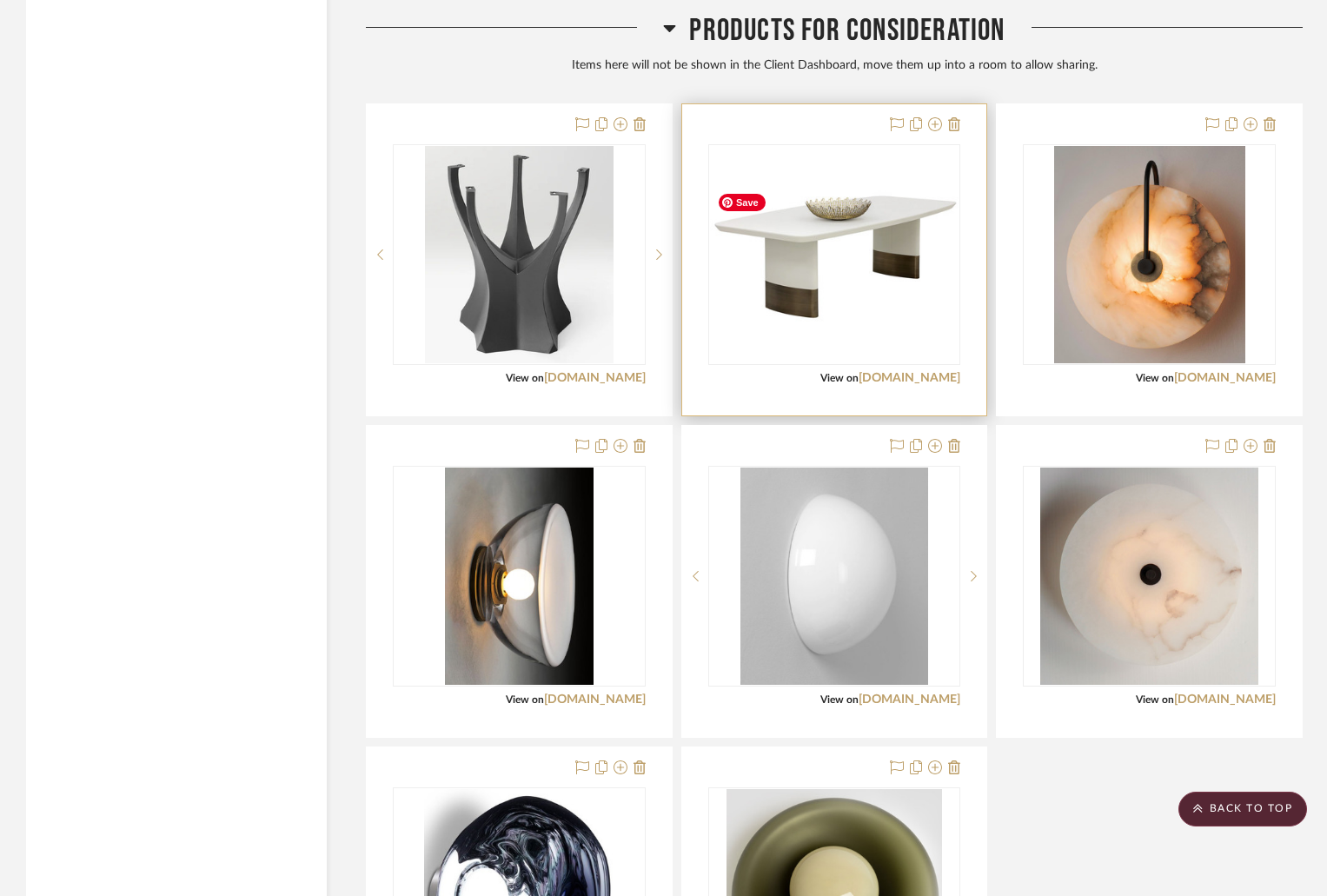
scroll to position [5485, 0]
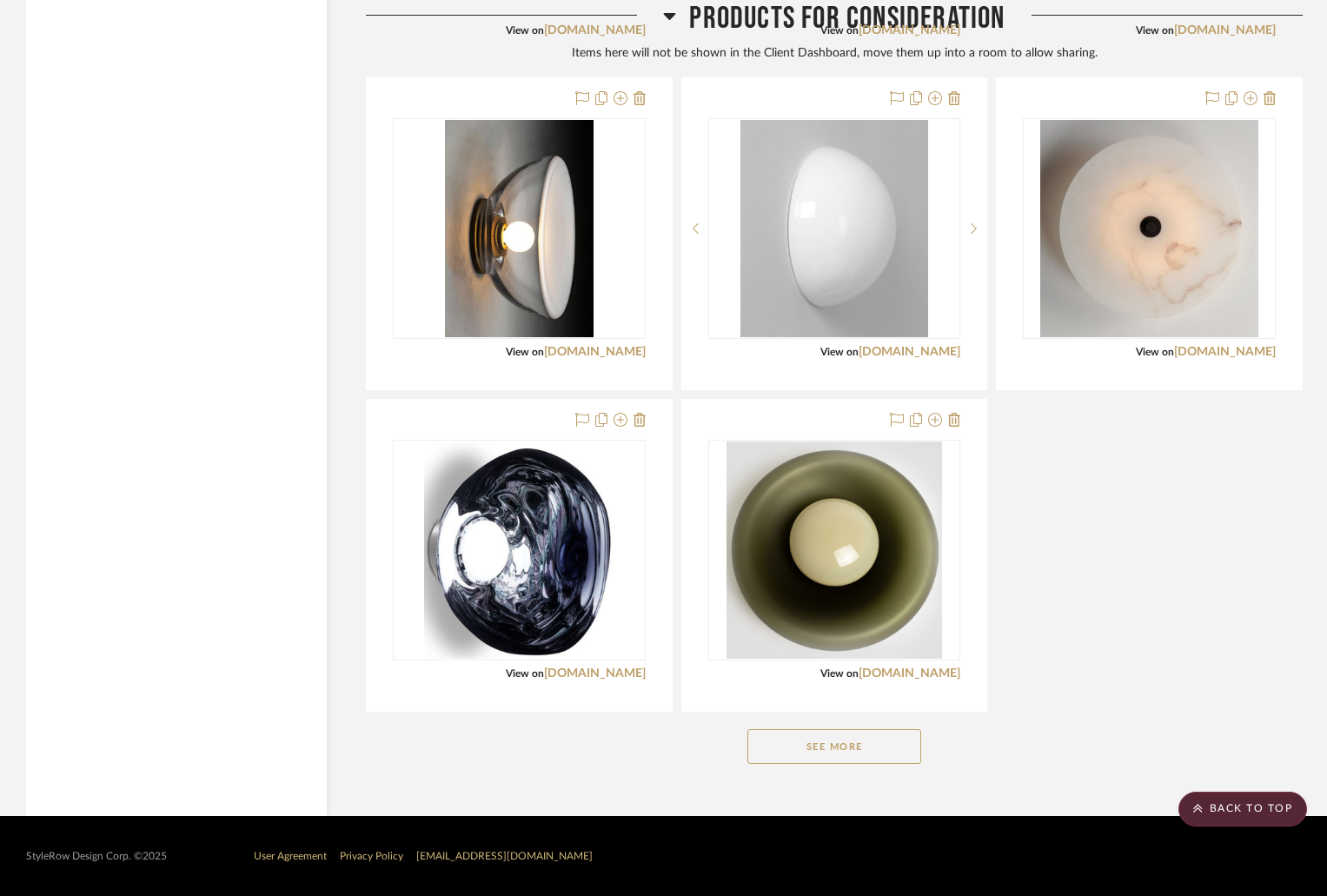
click at [840, 759] on button "See More" at bounding box center [834, 745] width 174 height 35
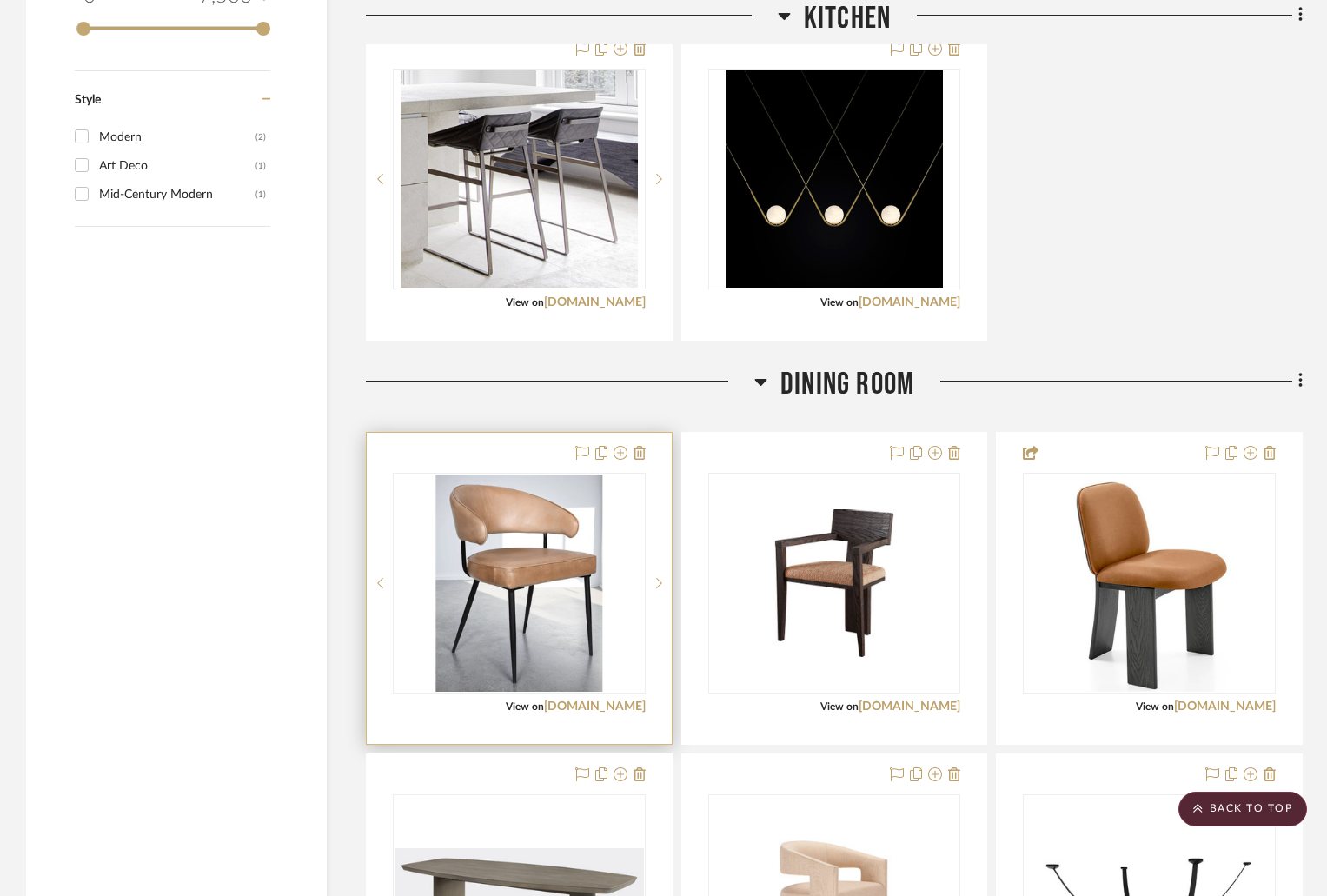
scroll to position [2531, 0]
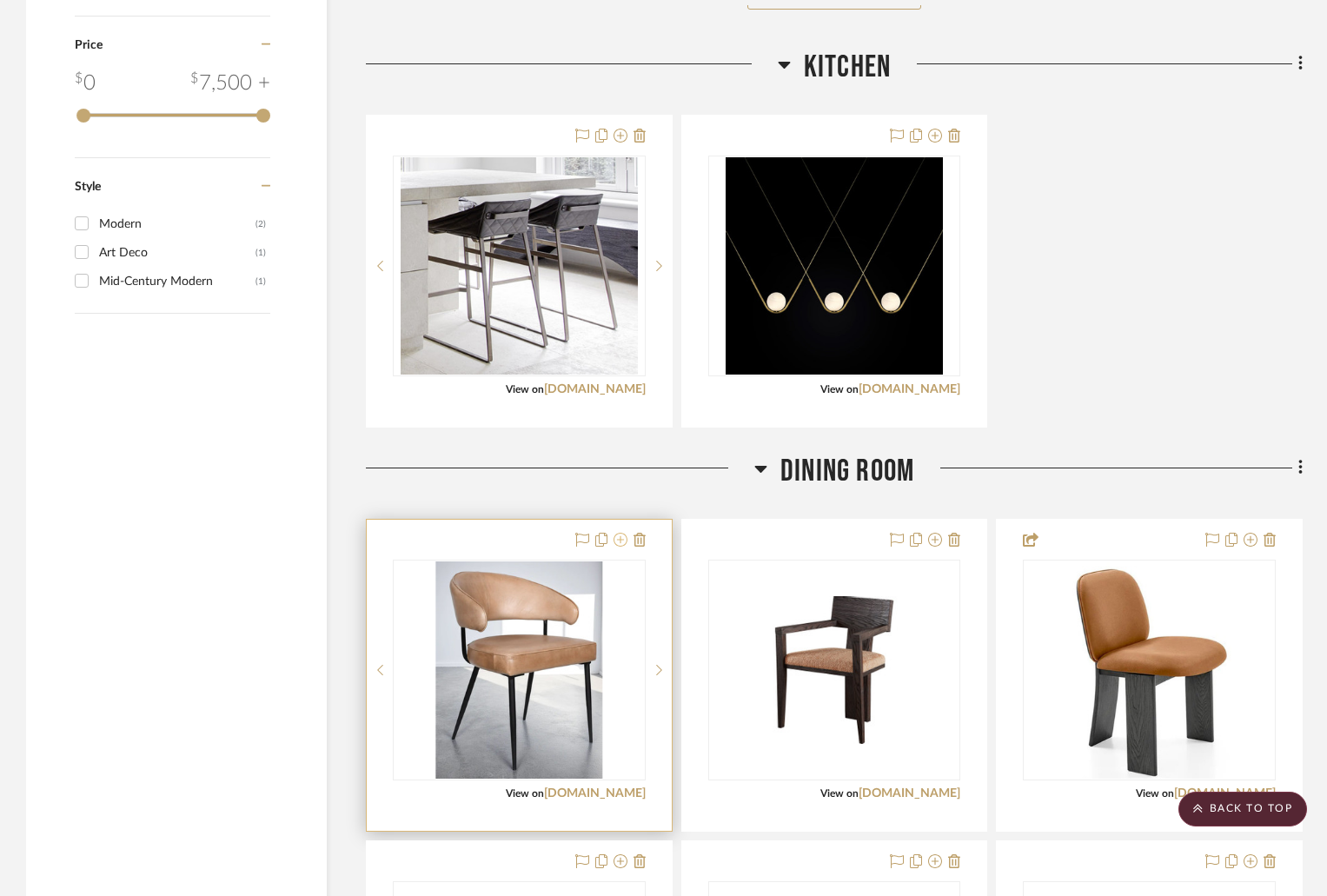
click at [620, 540] on icon at bounding box center [621, 539] width 14 height 14
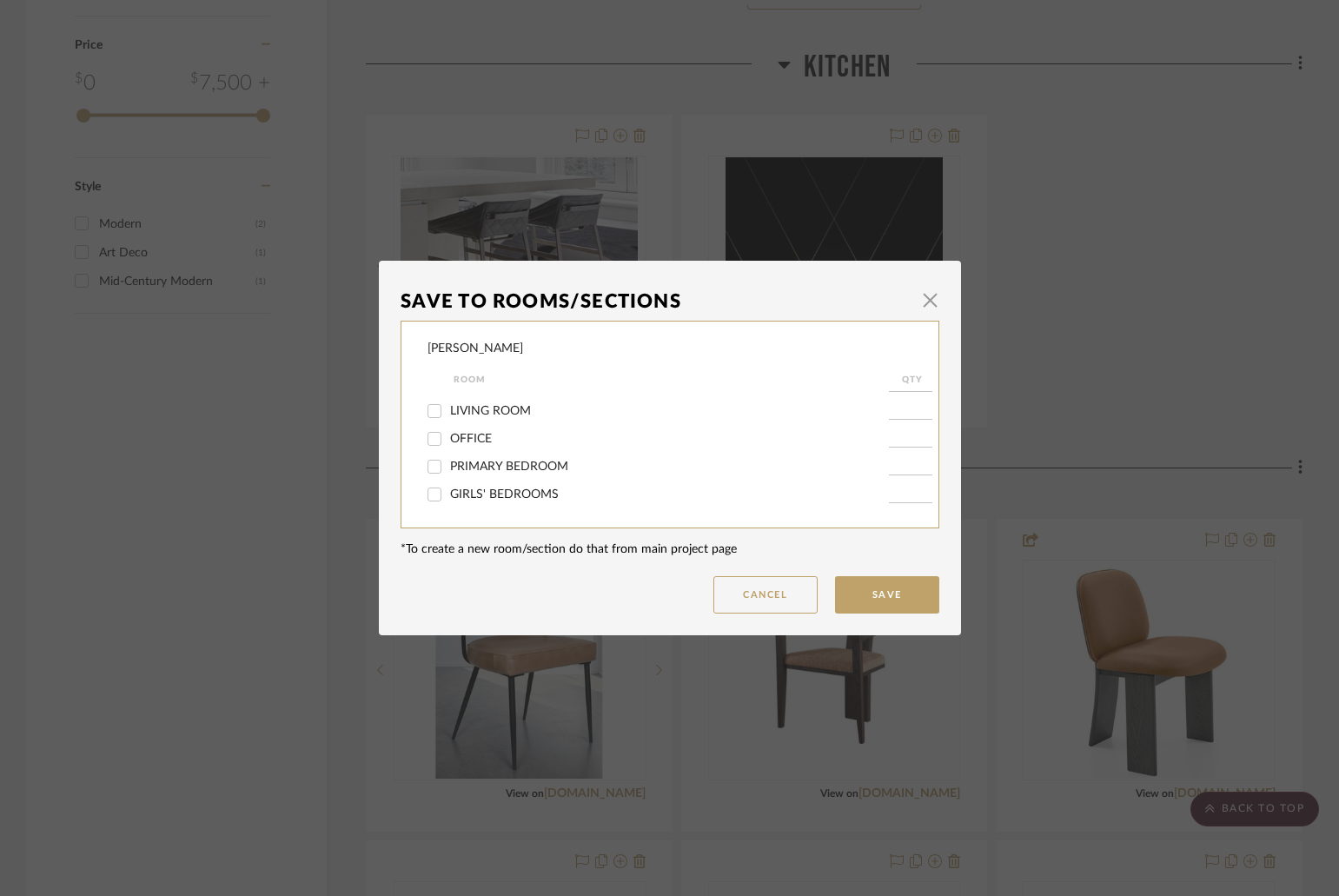
scroll to position [435, 0]
click at [482, 411] on span "BREAKFAST ROOM" at bounding box center [504, 414] width 108 height 12
click at [448, 411] on input "BREAKFAST ROOM" at bounding box center [434, 413] width 27 height 27
checkbox input "true"
type input "1"
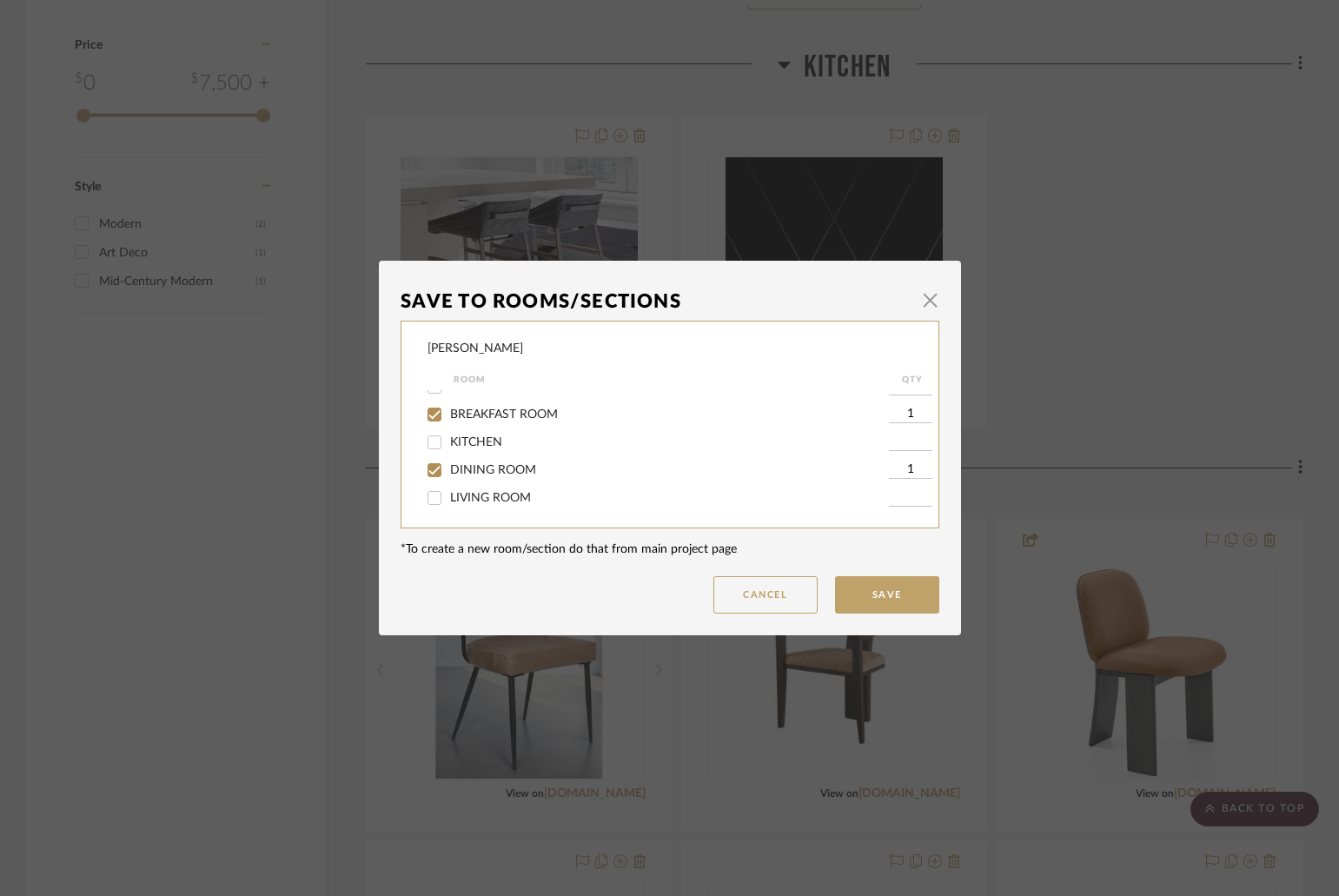
click at [459, 465] on span "DINING ROOM" at bounding box center [492, 470] width 86 height 12
click at [448, 465] on input "DINING ROOM" at bounding box center [434, 469] width 27 height 27
checkbox input "false"
click at [867, 591] on button "Save" at bounding box center [887, 595] width 104 height 37
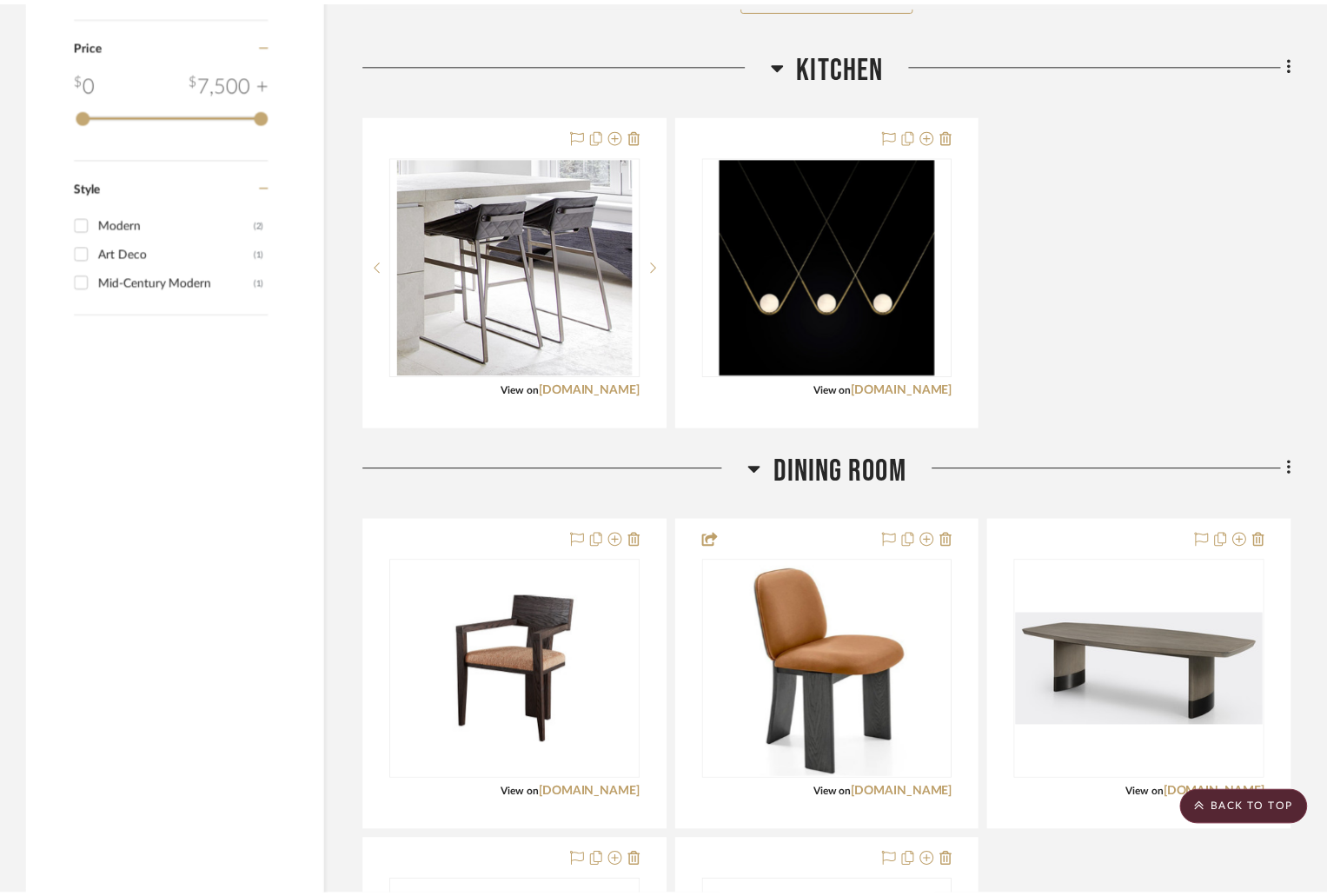
scroll to position [2531, 0]
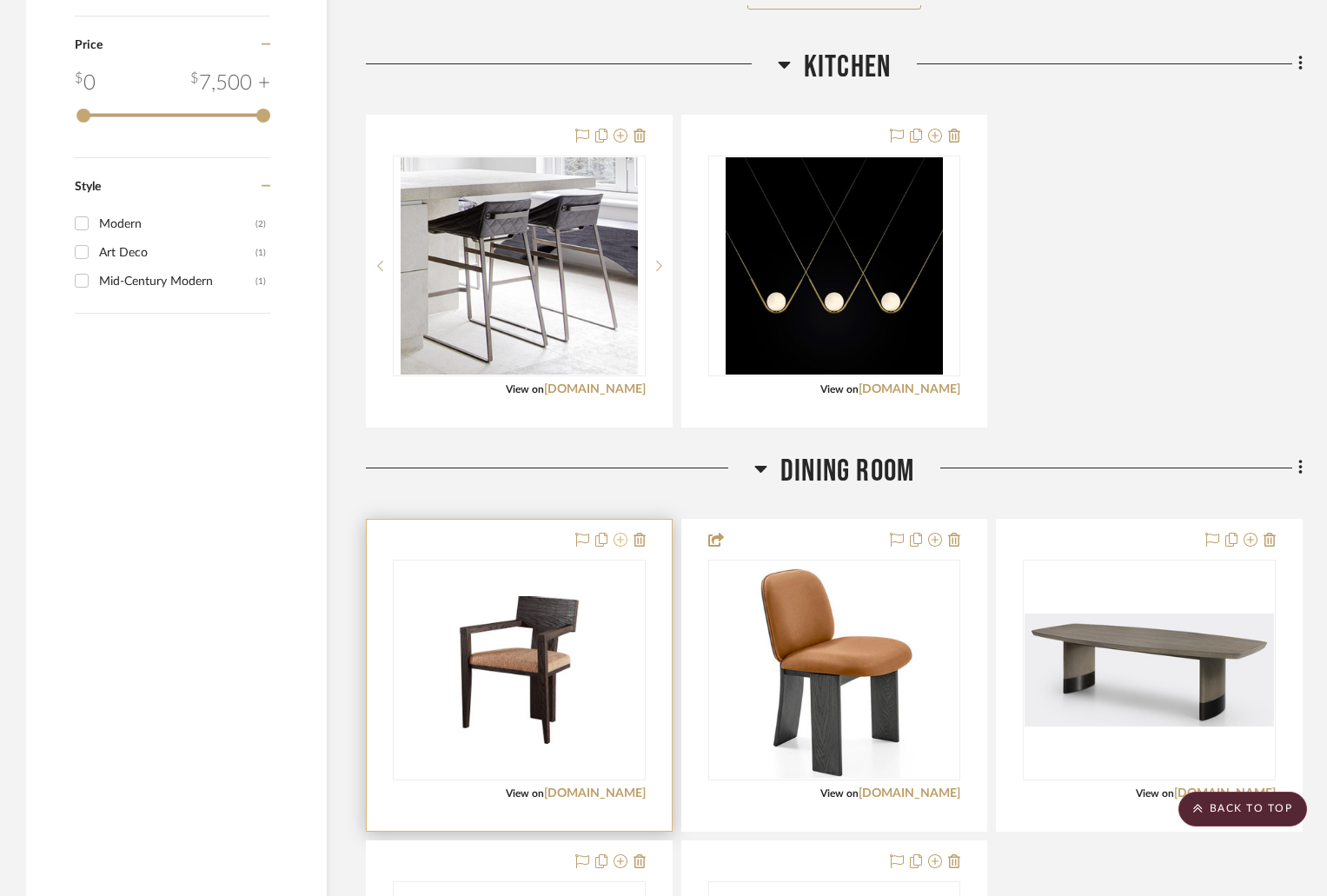
click at [616, 538] on icon at bounding box center [621, 539] width 14 height 14
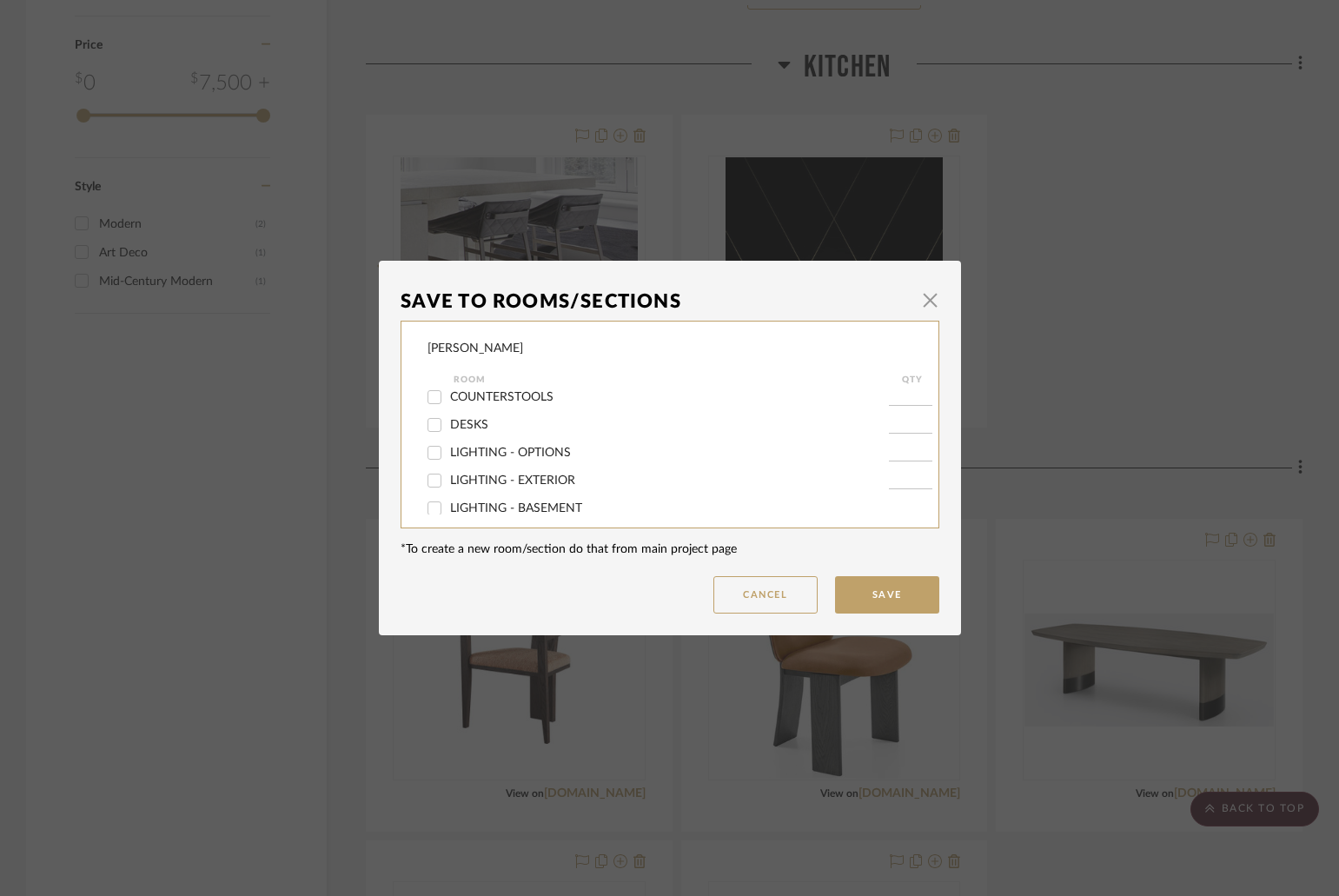
scroll to position [347, 0]
click at [518, 498] on span "BREAKFAST ROOM" at bounding box center [504, 501] width 108 height 12
click at [448, 498] on input "BREAKFAST ROOM" at bounding box center [434, 500] width 27 height 27
checkbox input "true"
type input "1"
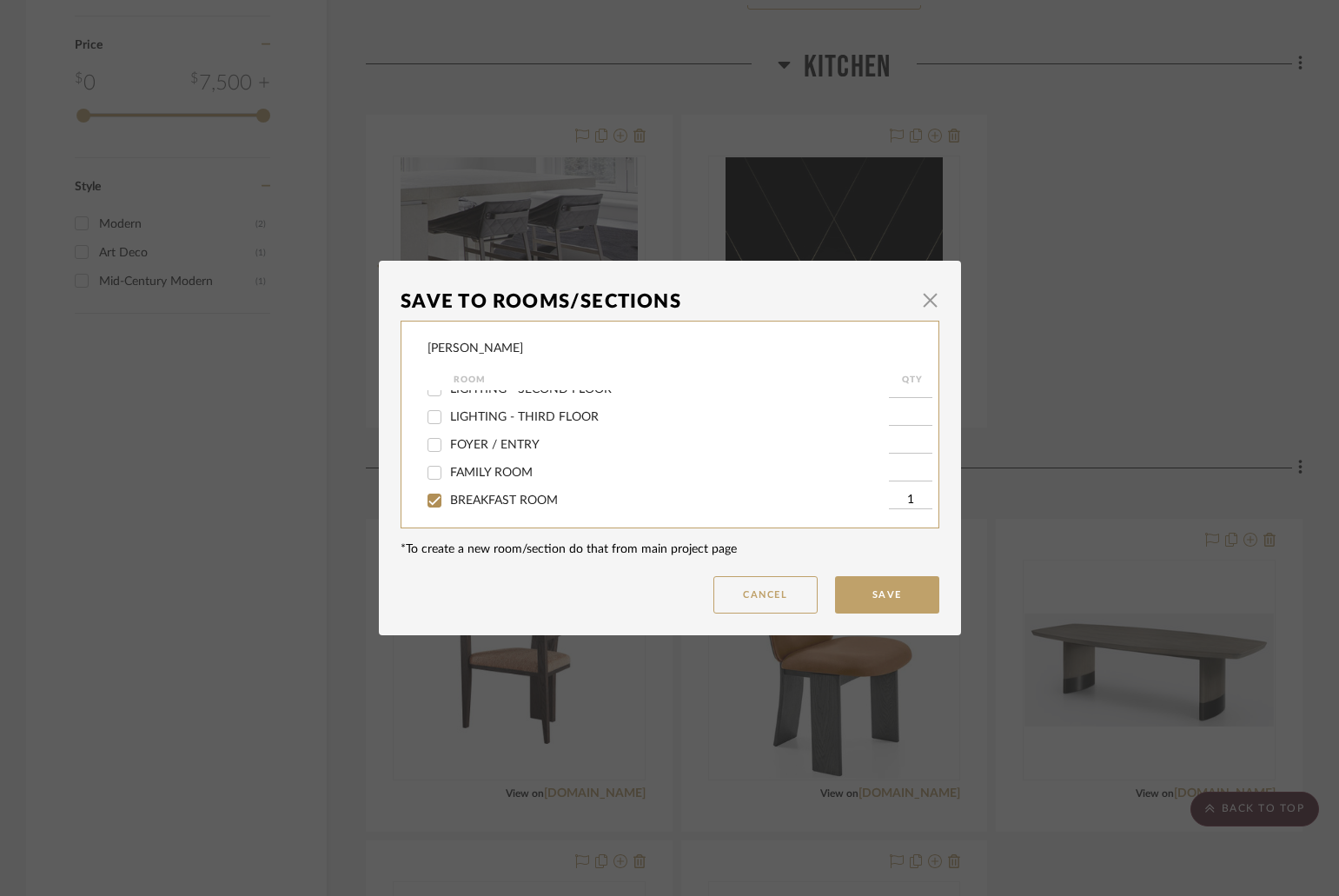
scroll to position [436, 0]
click at [505, 469] on span "DINING ROOM" at bounding box center [492, 469] width 86 height 12
click at [448, 469] on input "DINING ROOM" at bounding box center [434, 468] width 27 height 27
checkbox input "false"
click at [878, 589] on button "Save" at bounding box center [887, 595] width 104 height 37
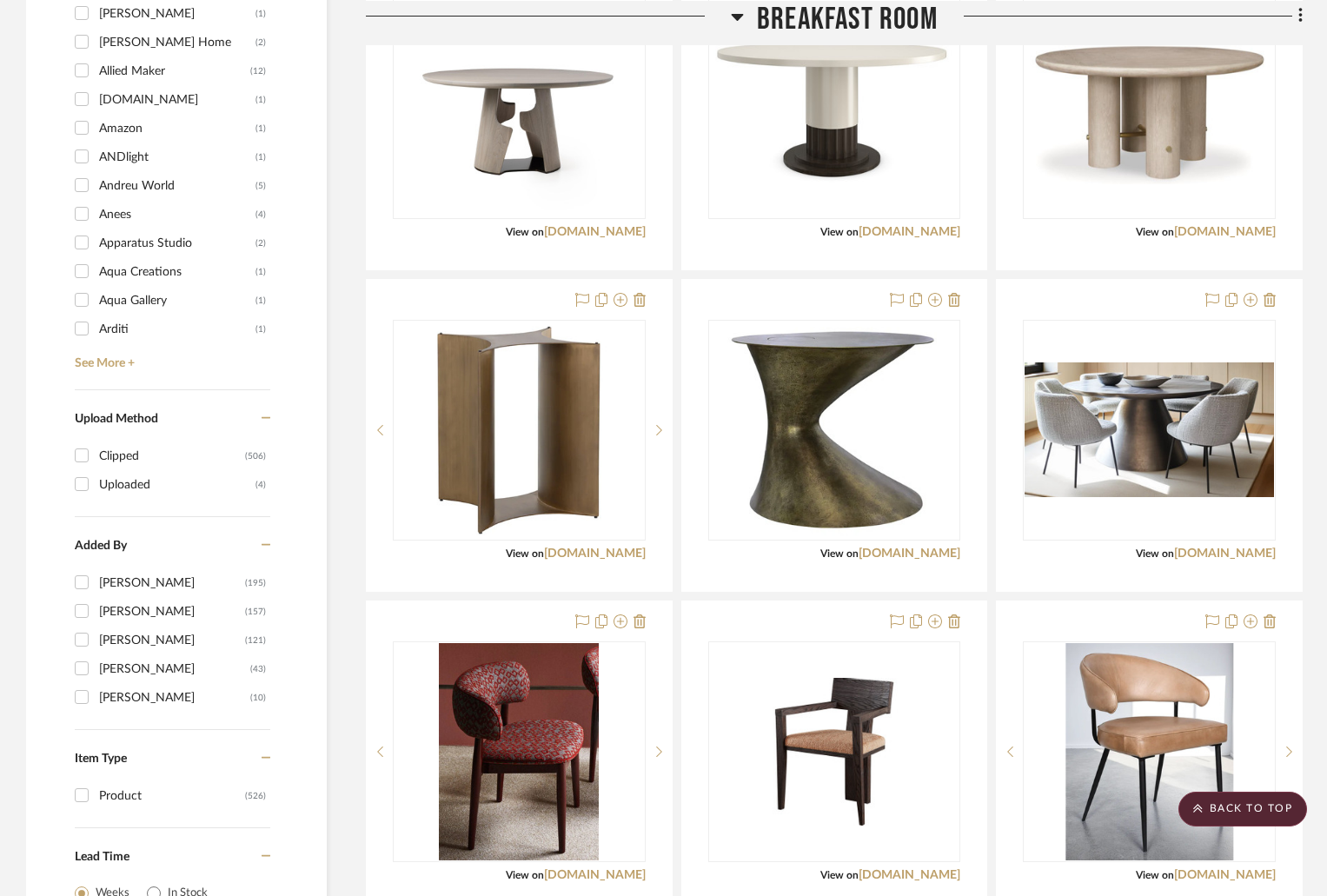
scroll to position [1054, 0]
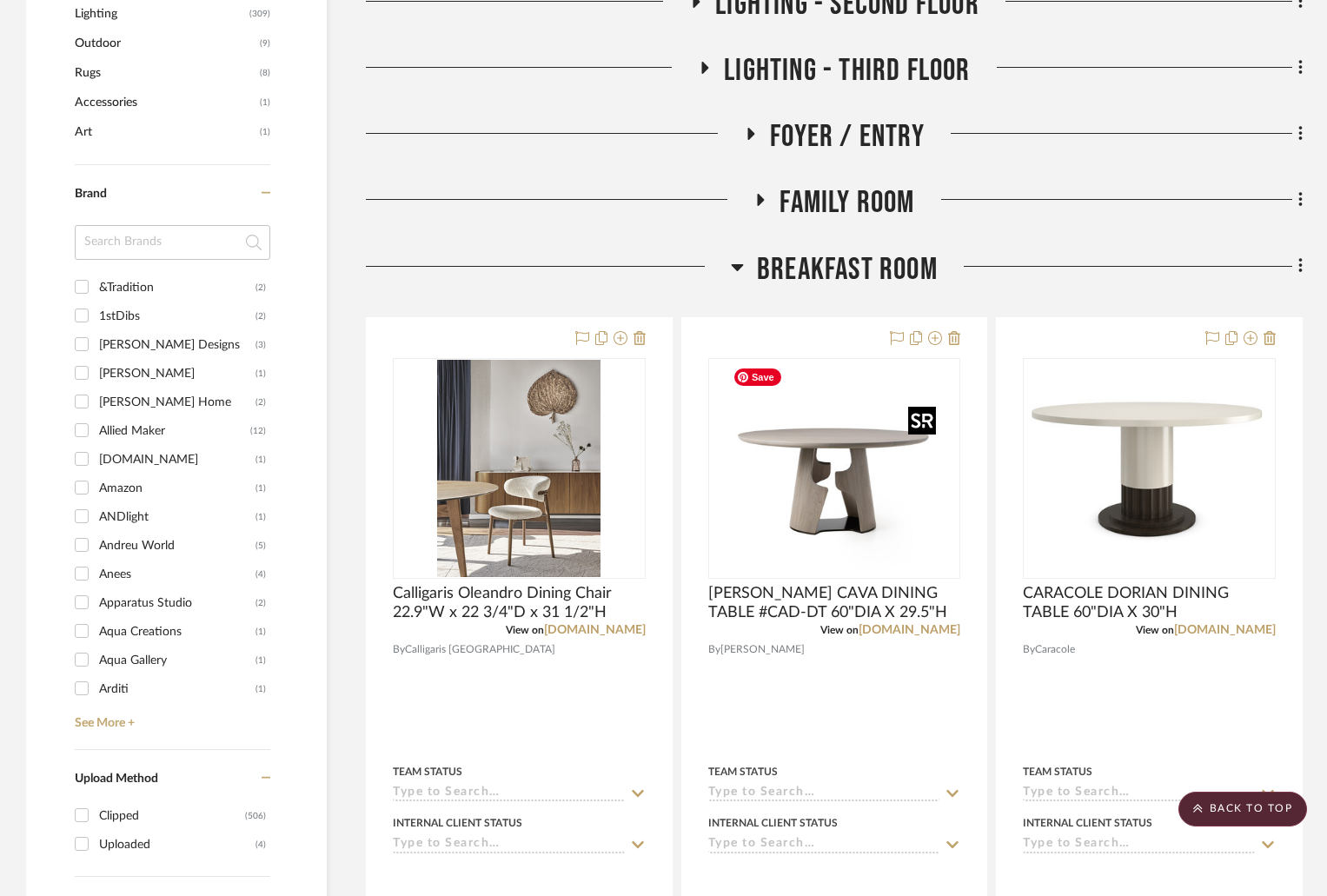
scroll to position [1303, 0]
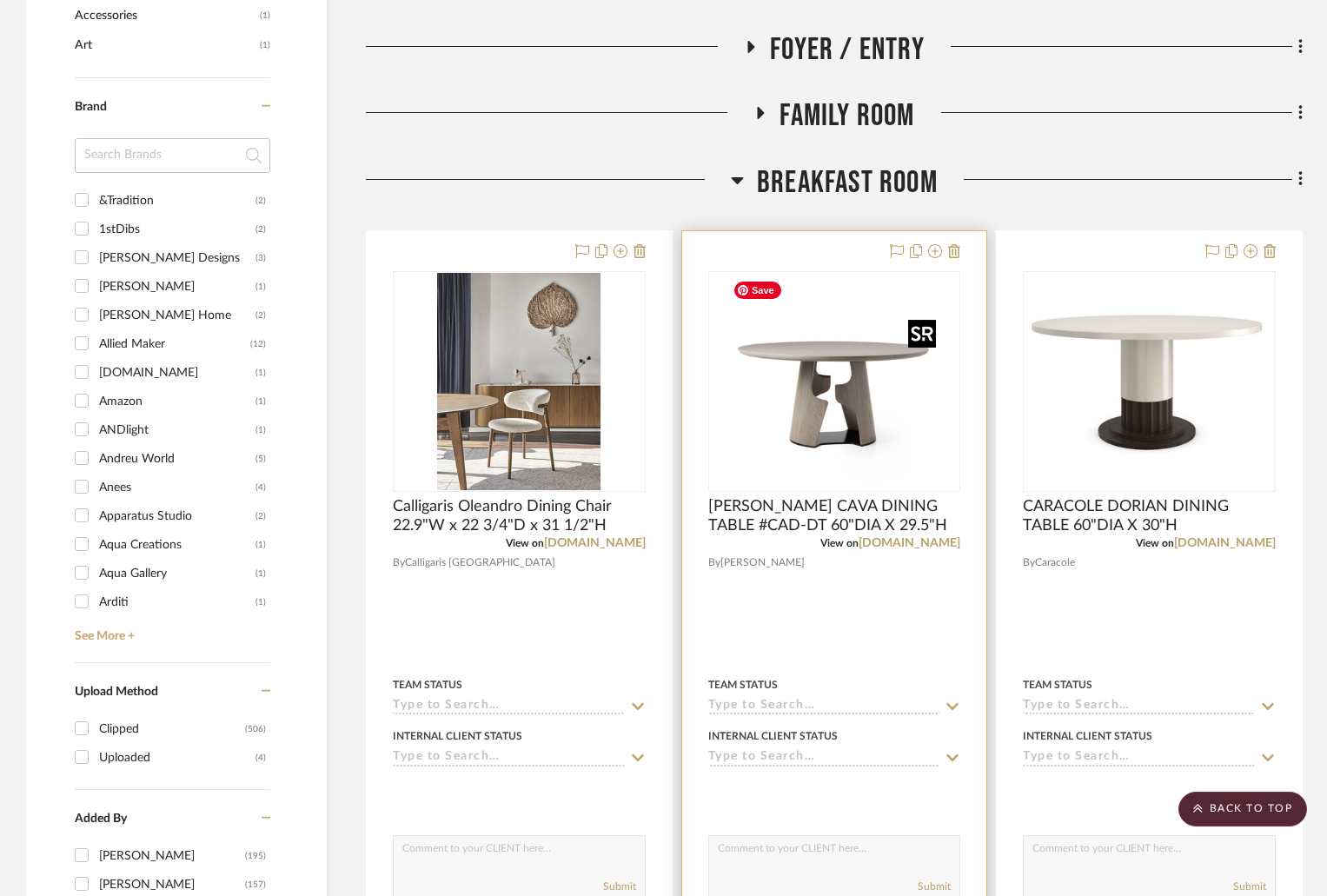
click at [885, 440] on img "0" at bounding box center [834, 381] width 217 height 217
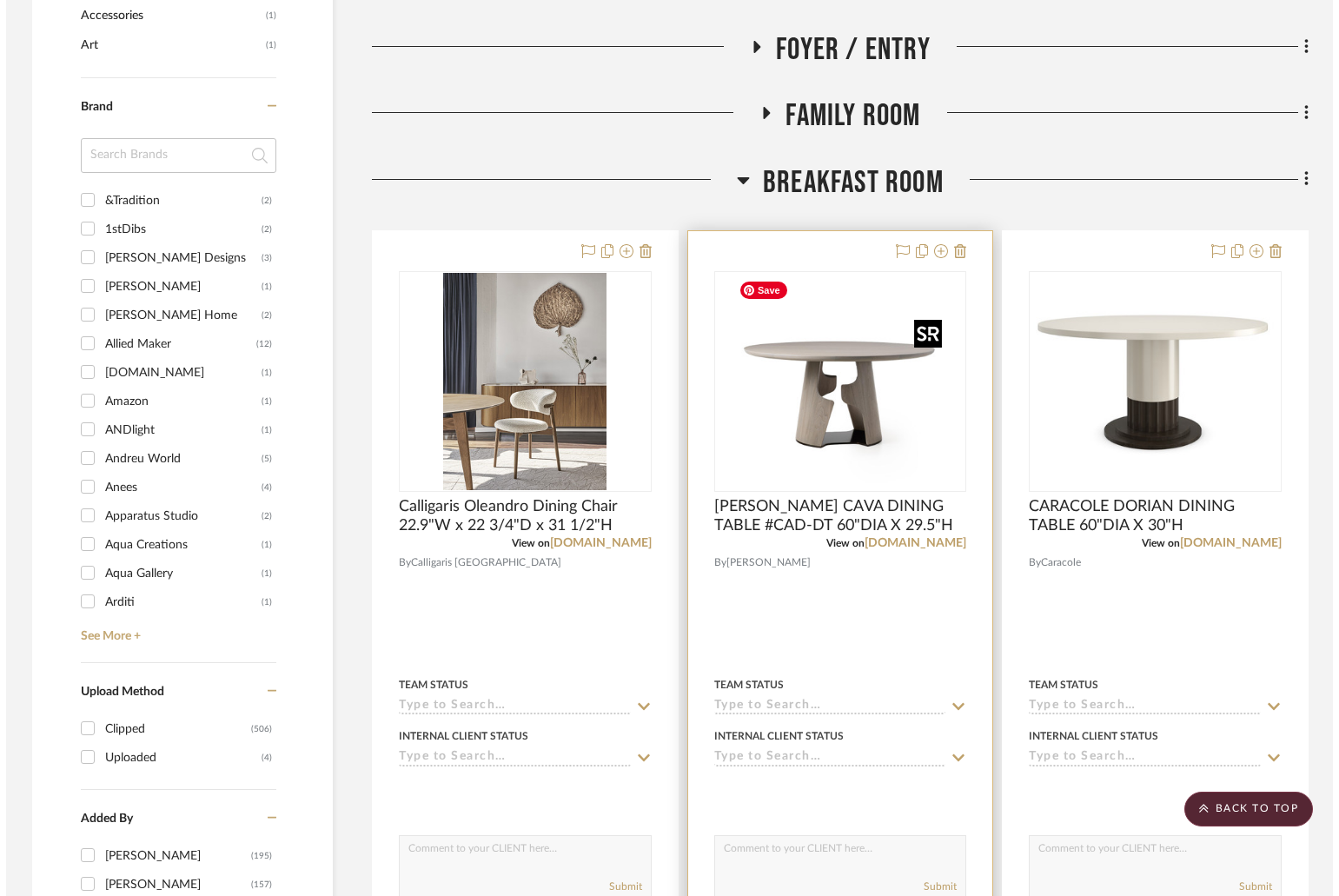
scroll to position [0, 0]
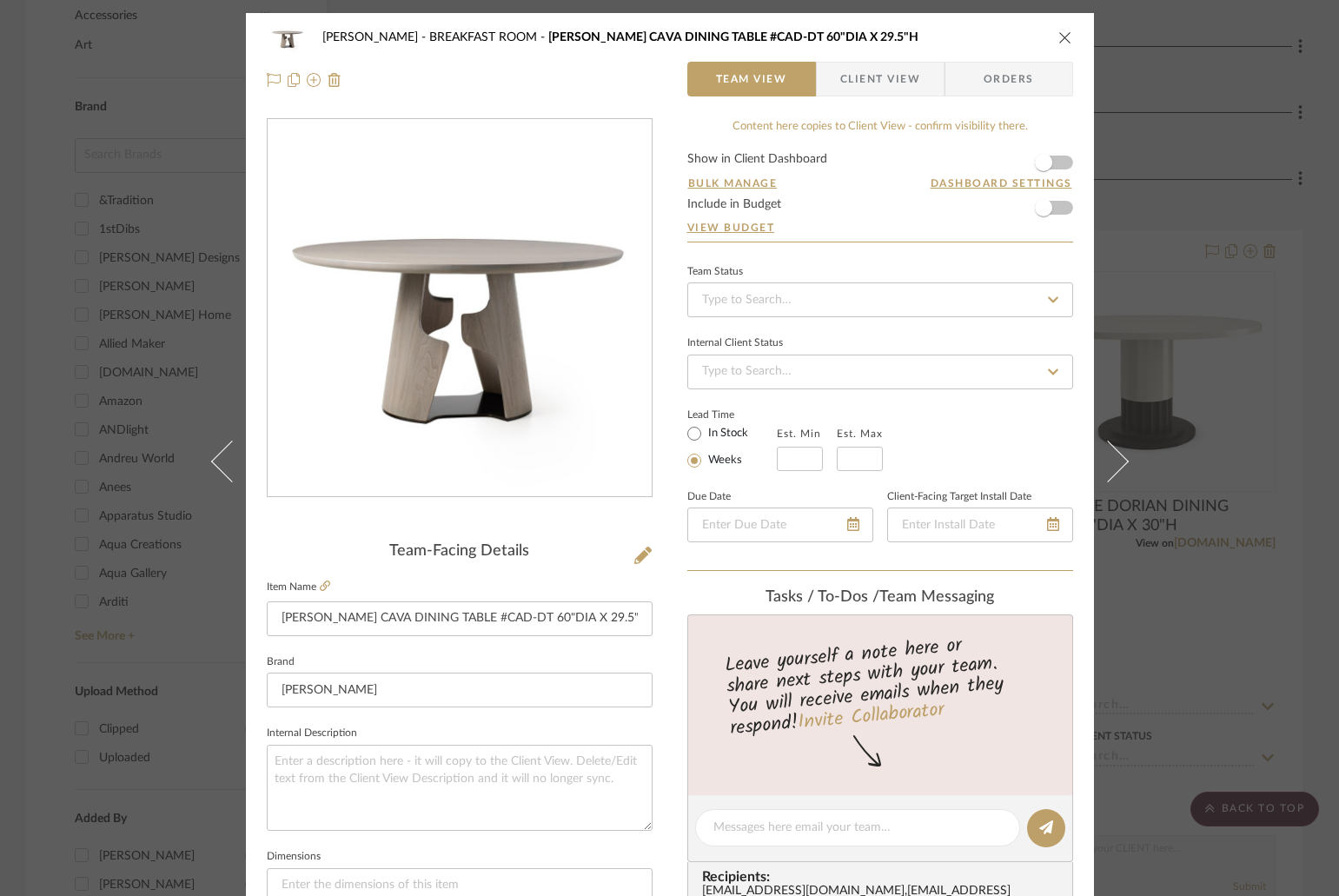
click at [1058, 35] on icon "close" at bounding box center [1065, 37] width 14 height 14
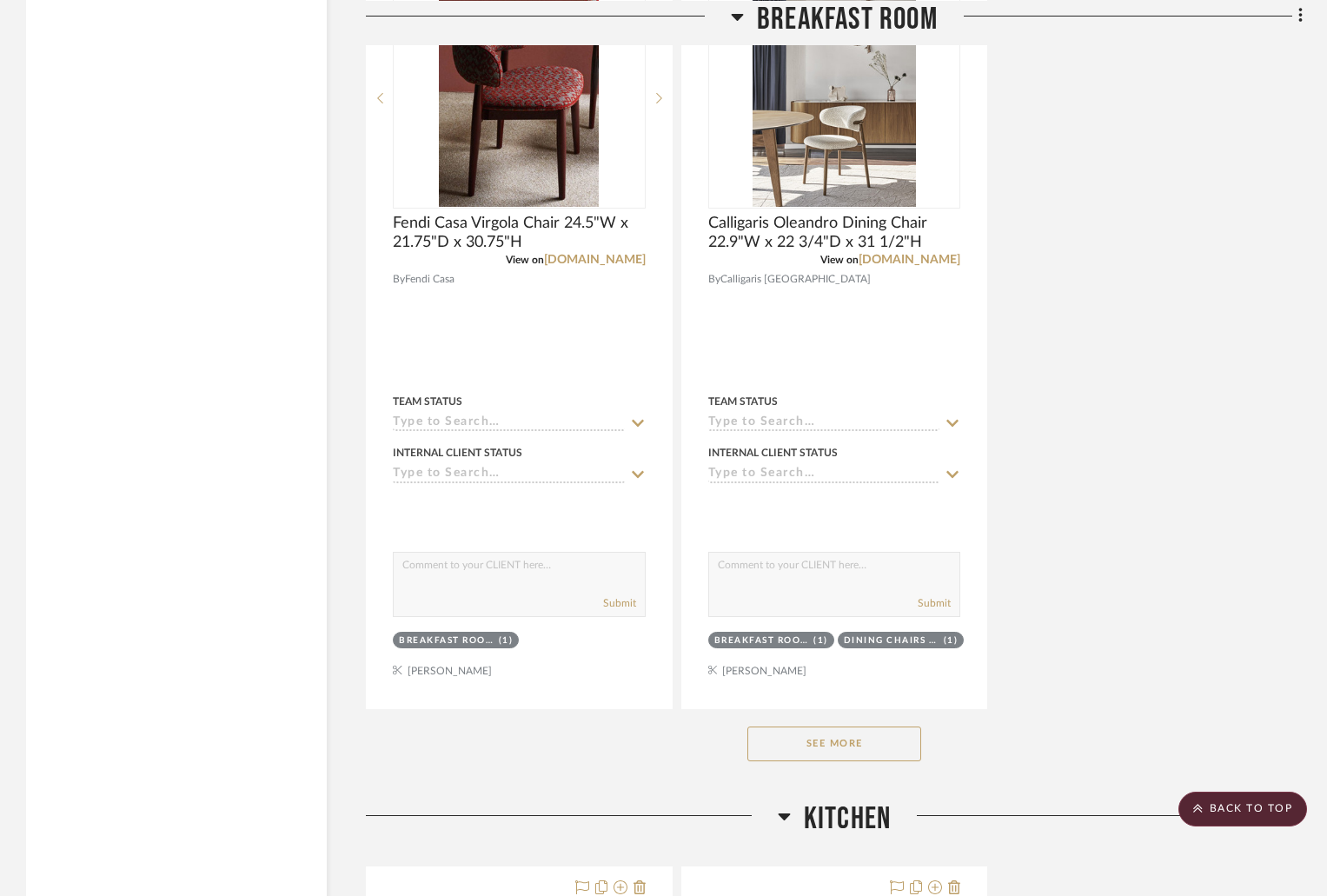
scroll to position [3214, 0]
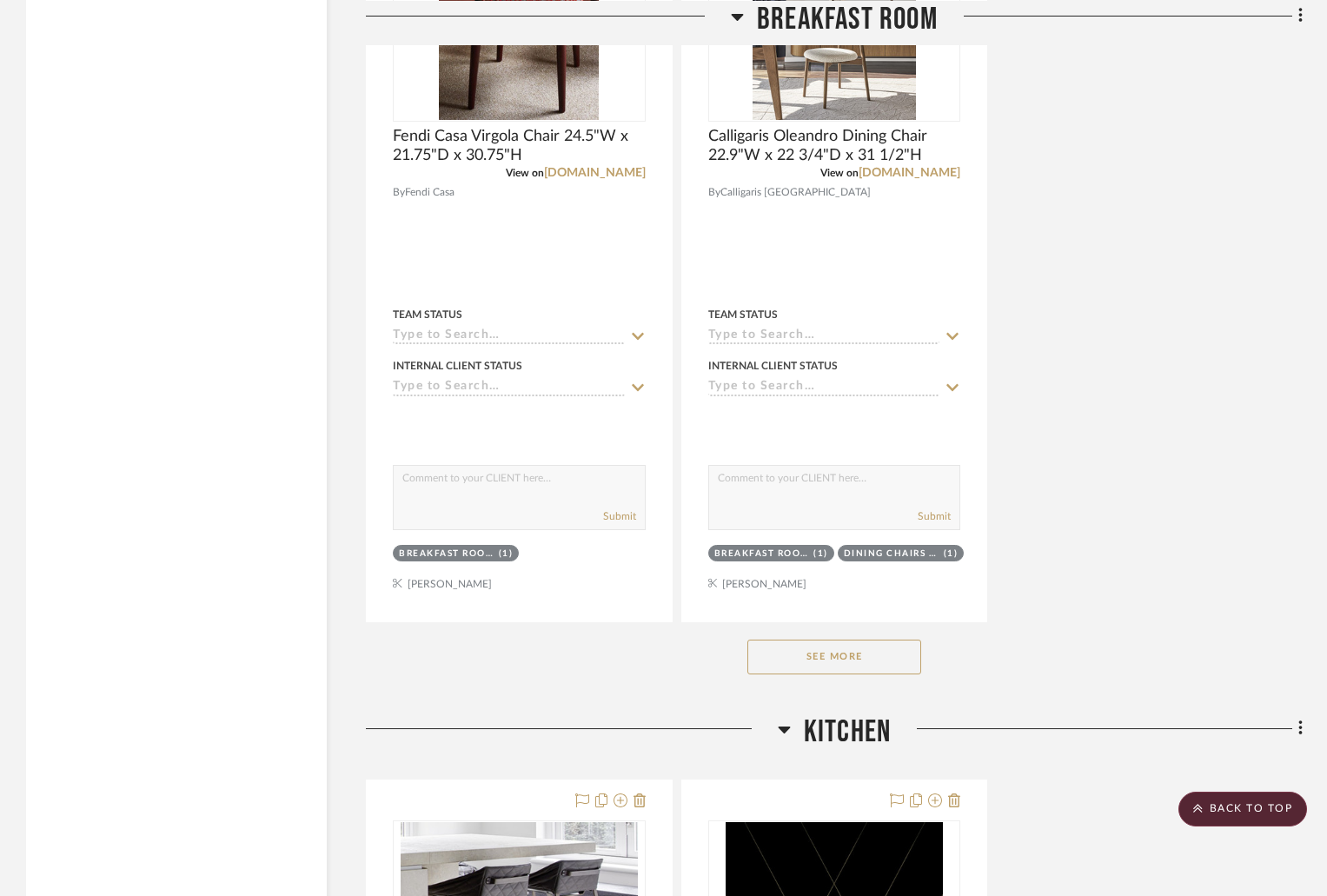
click at [848, 661] on button "See More" at bounding box center [834, 656] width 174 height 35
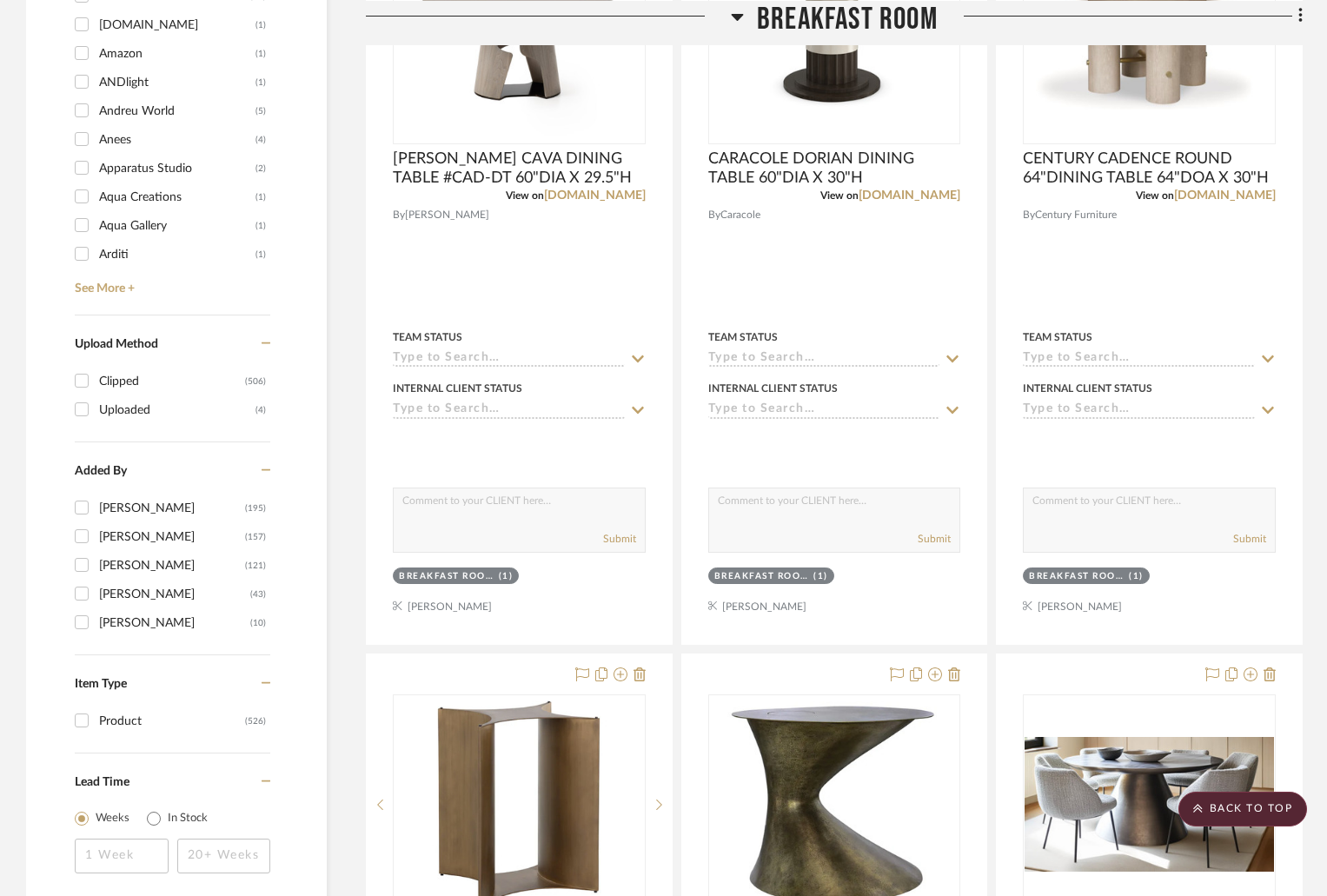
scroll to position [1130, 0]
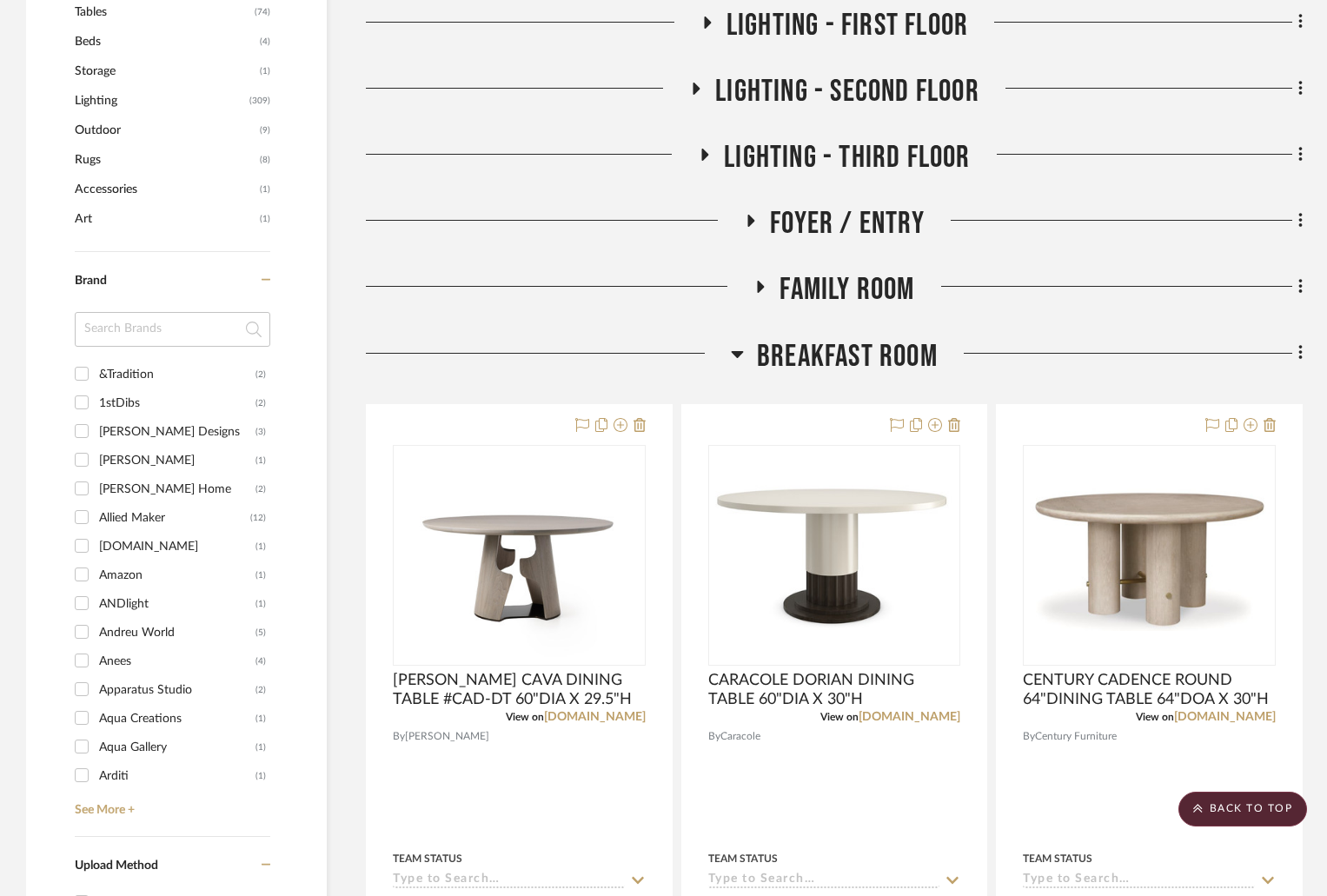
click at [736, 352] on icon at bounding box center [738, 354] width 12 height 7
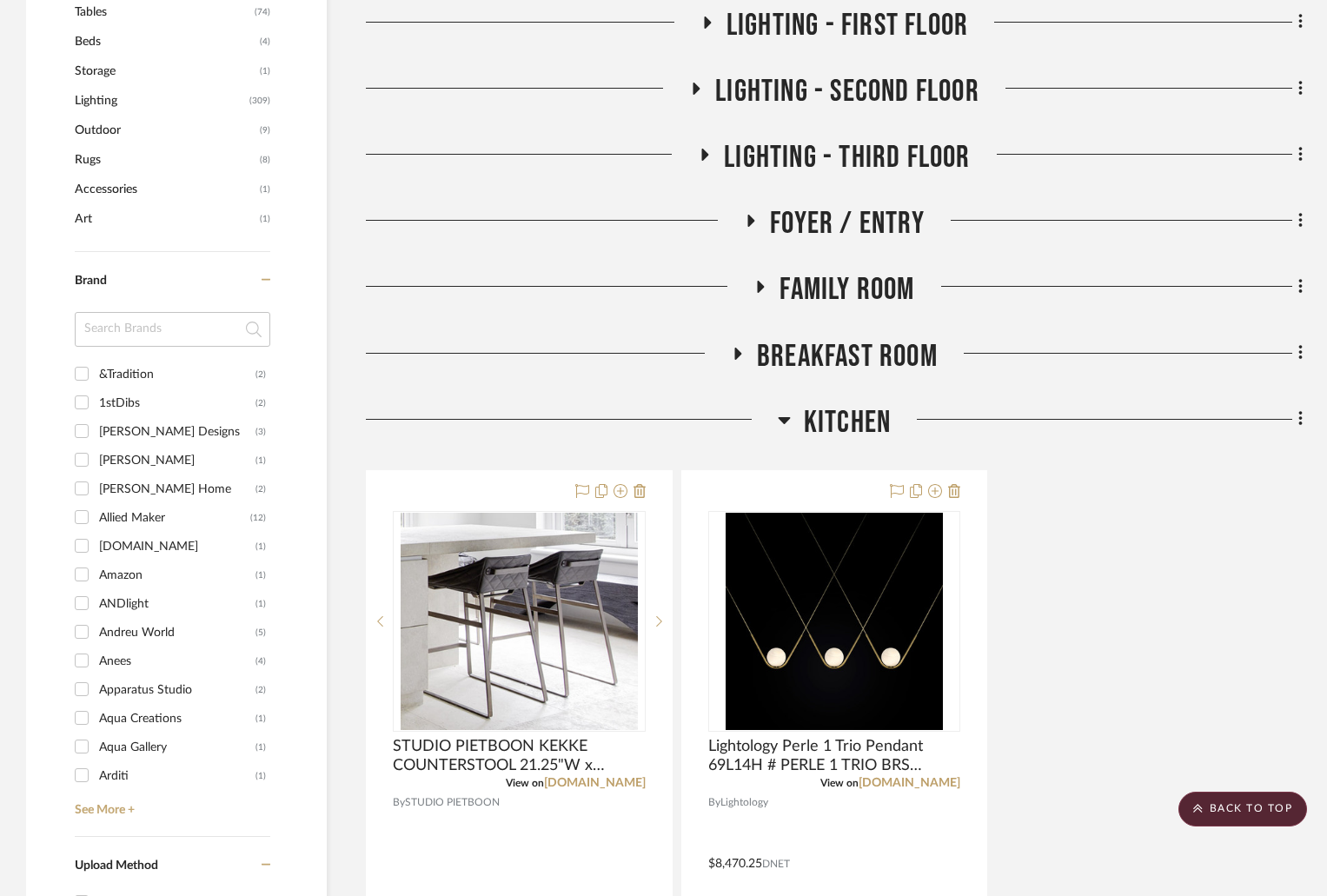
click at [736, 352] on icon at bounding box center [739, 353] width 7 height 12
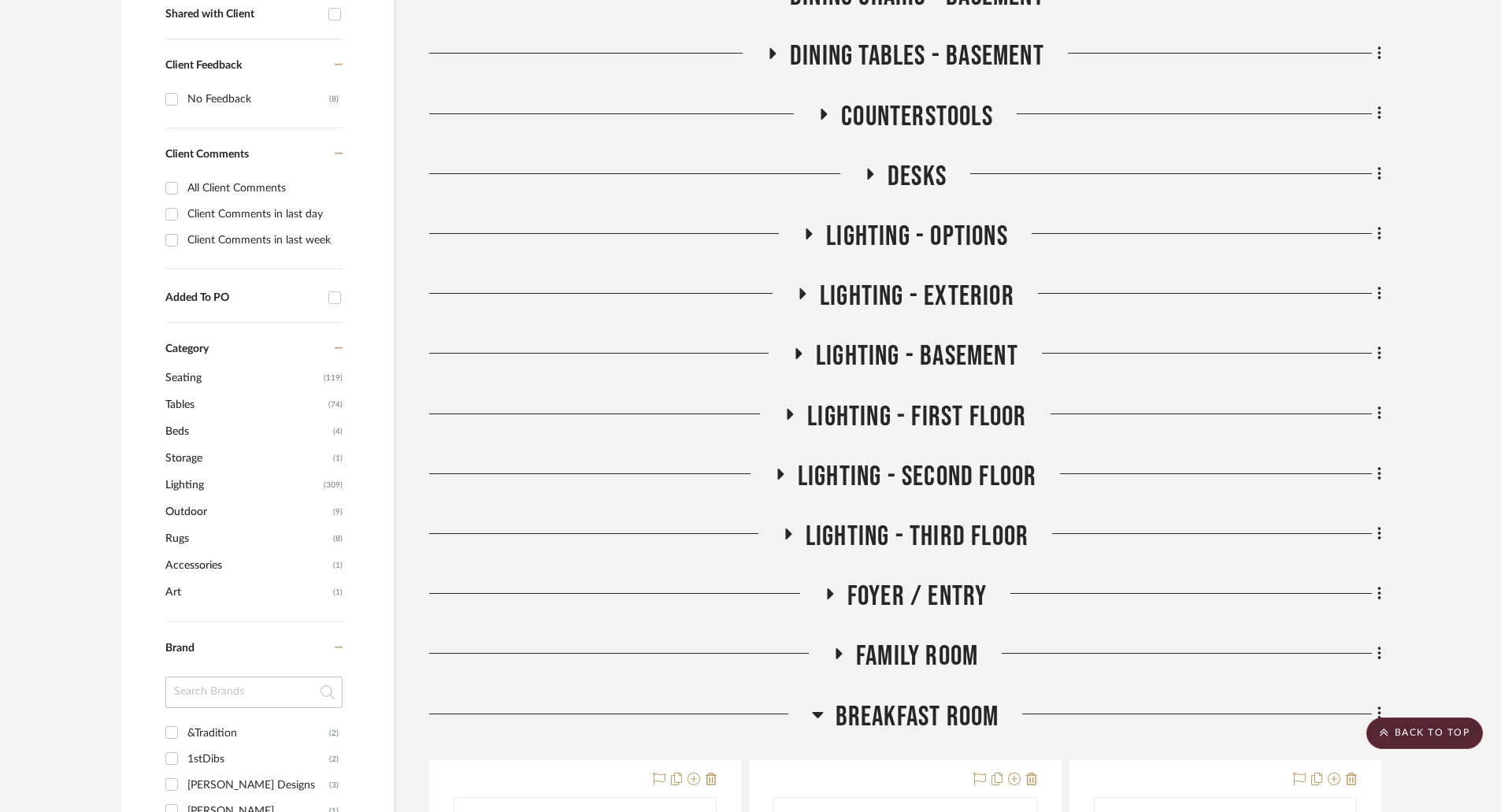
scroll to position [157, 0]
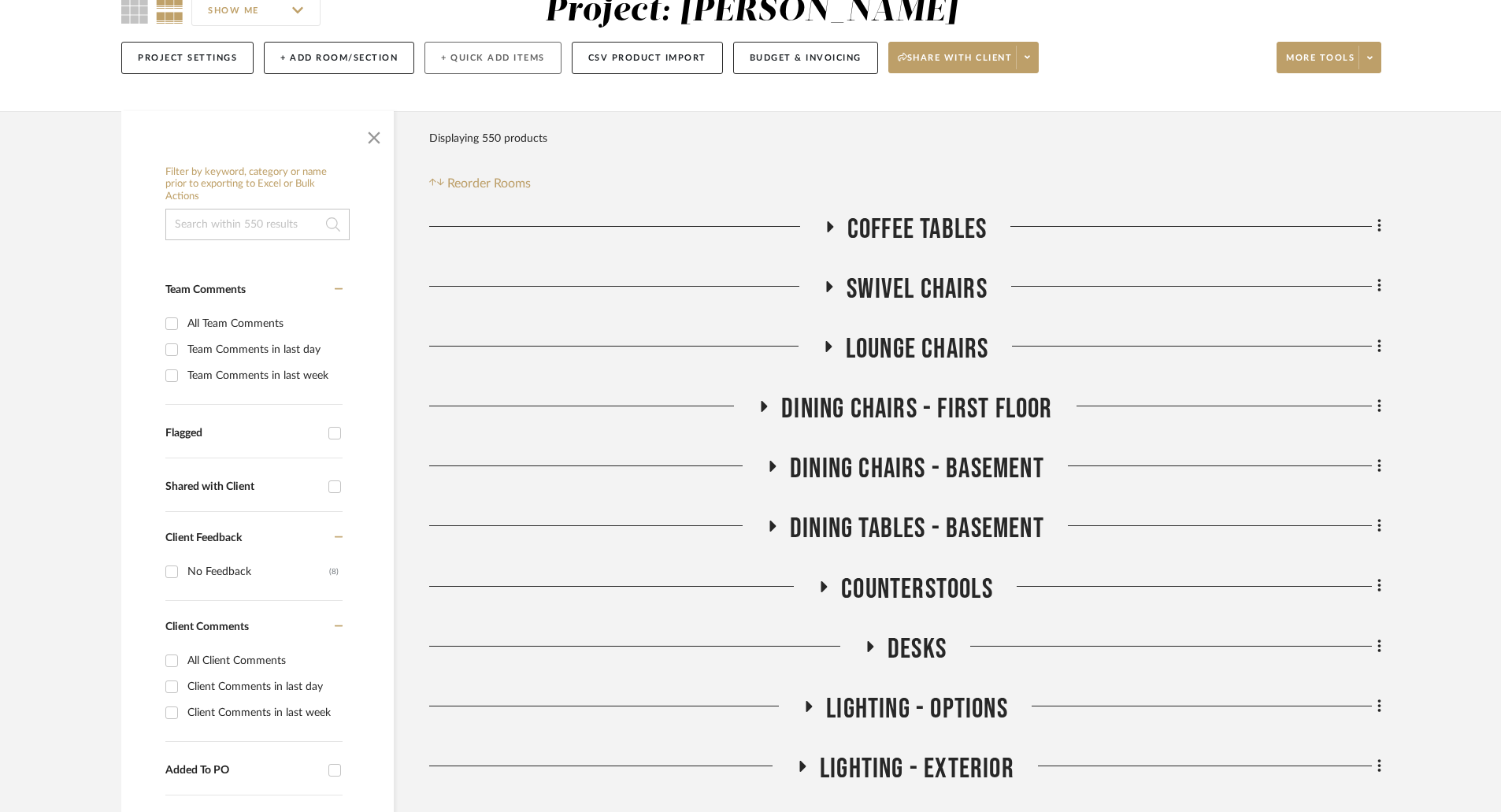
click at [533, 52] on button "+ Quick Add Items" at bounding box center [493, 58] width 137 height 32
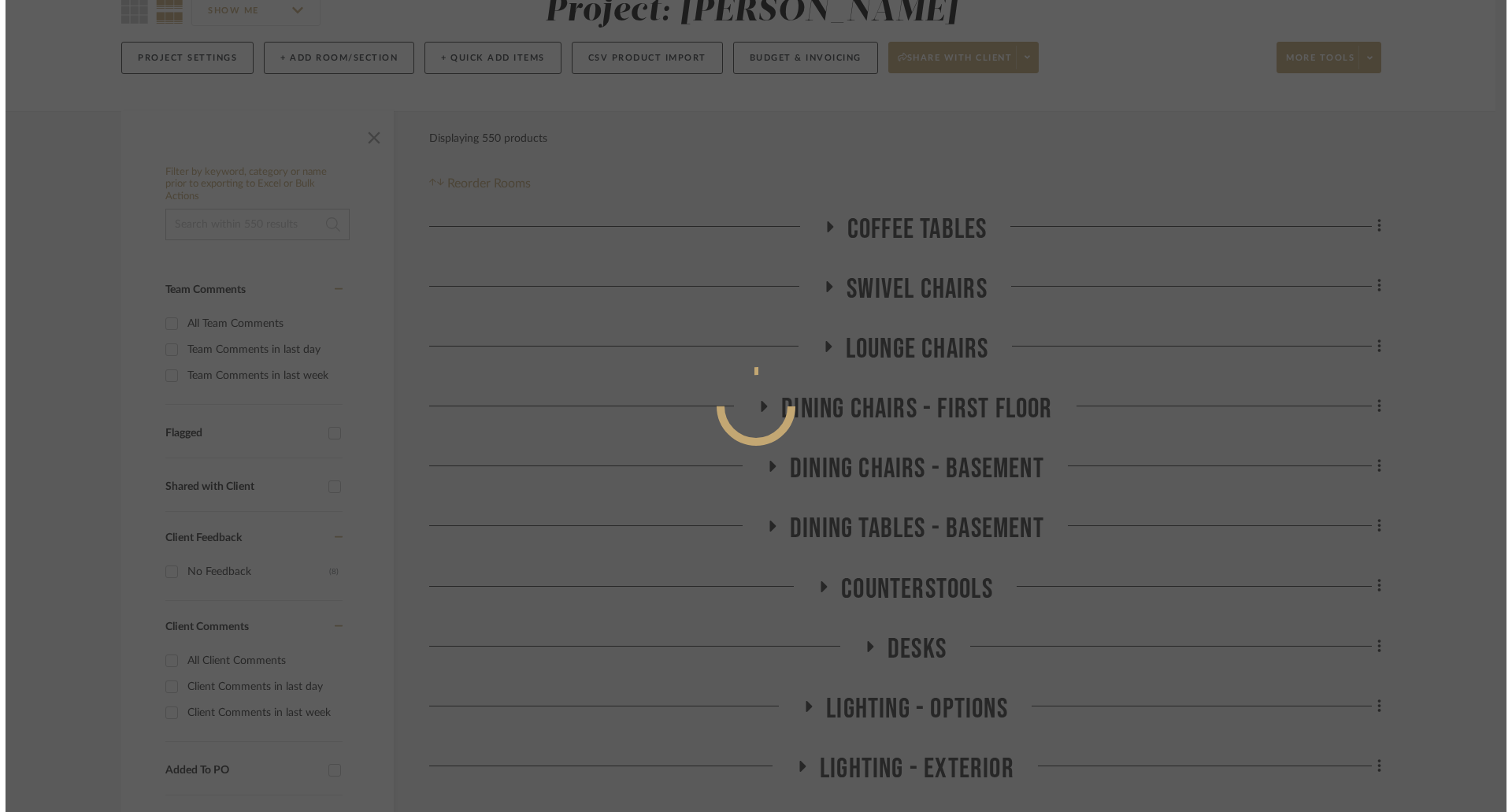
scroll to position [0, 0]
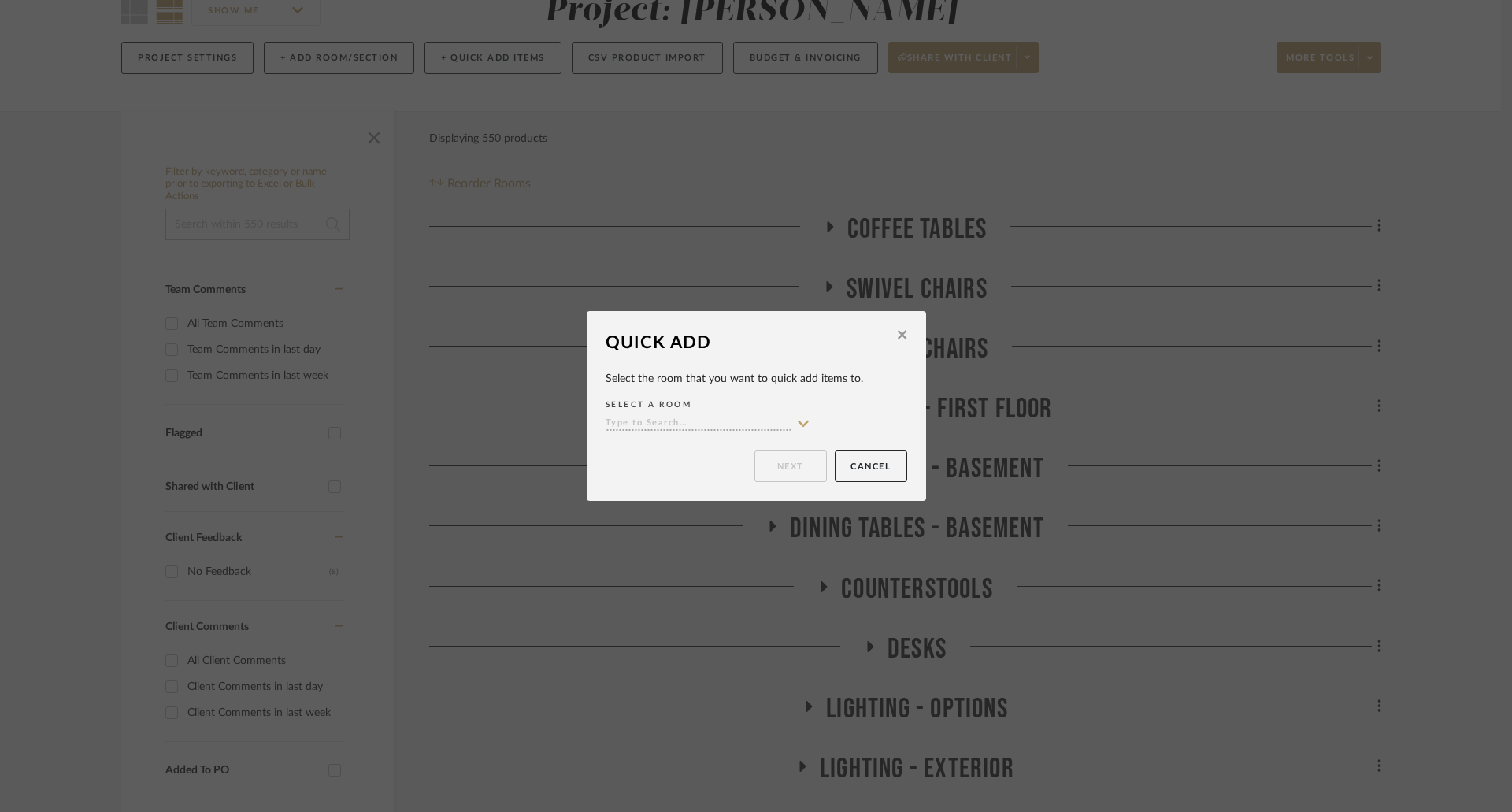
click at [774, 423] on input at bounding box center [699, 424] width 186 height 15
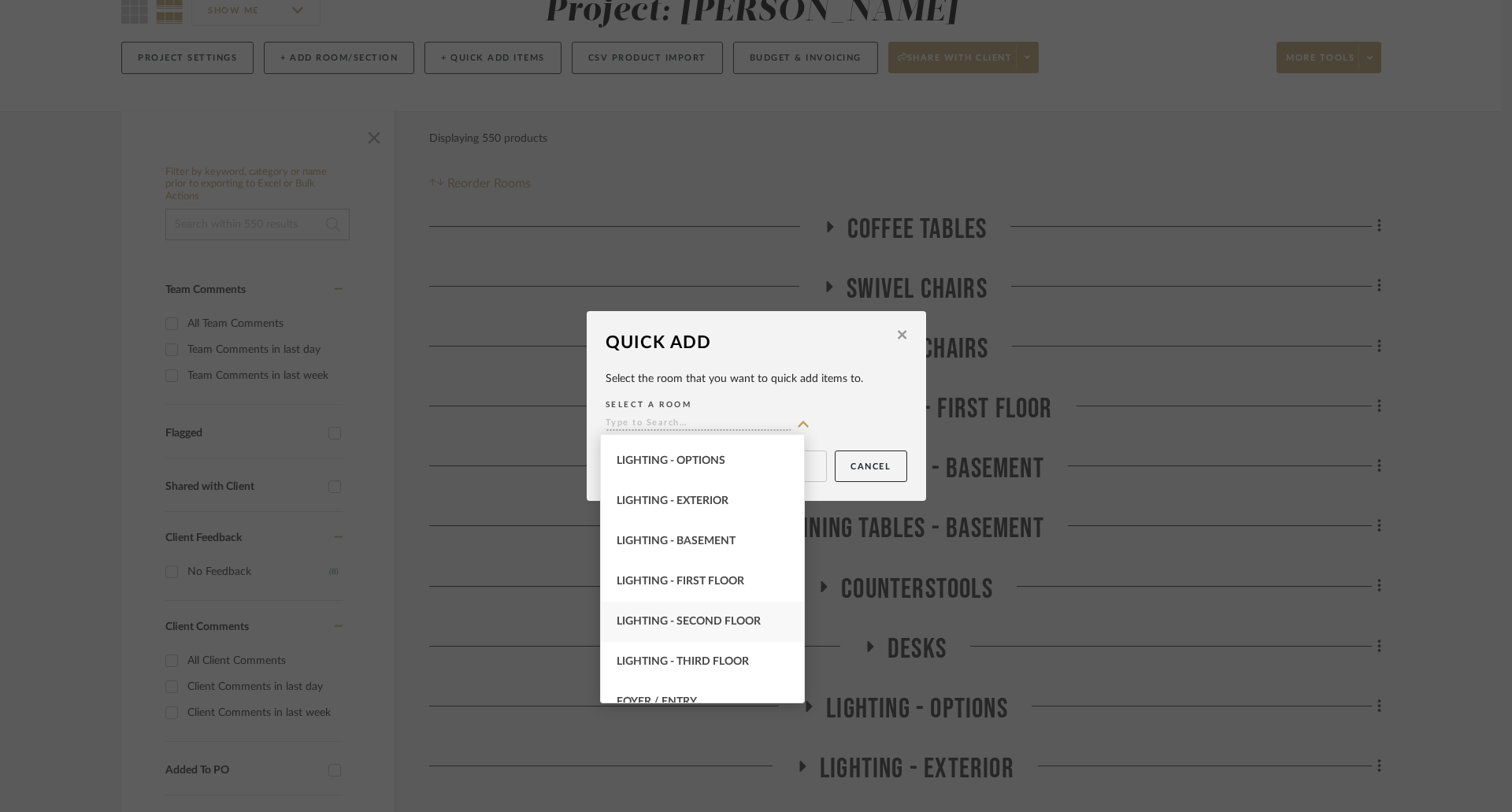
scroll to position [551, 0]
click at [677, 546] on span "BREAKFAST ROOM" at bounding box center [666, 546] width 100 height 11
type input "BREAKFAST ROOM"
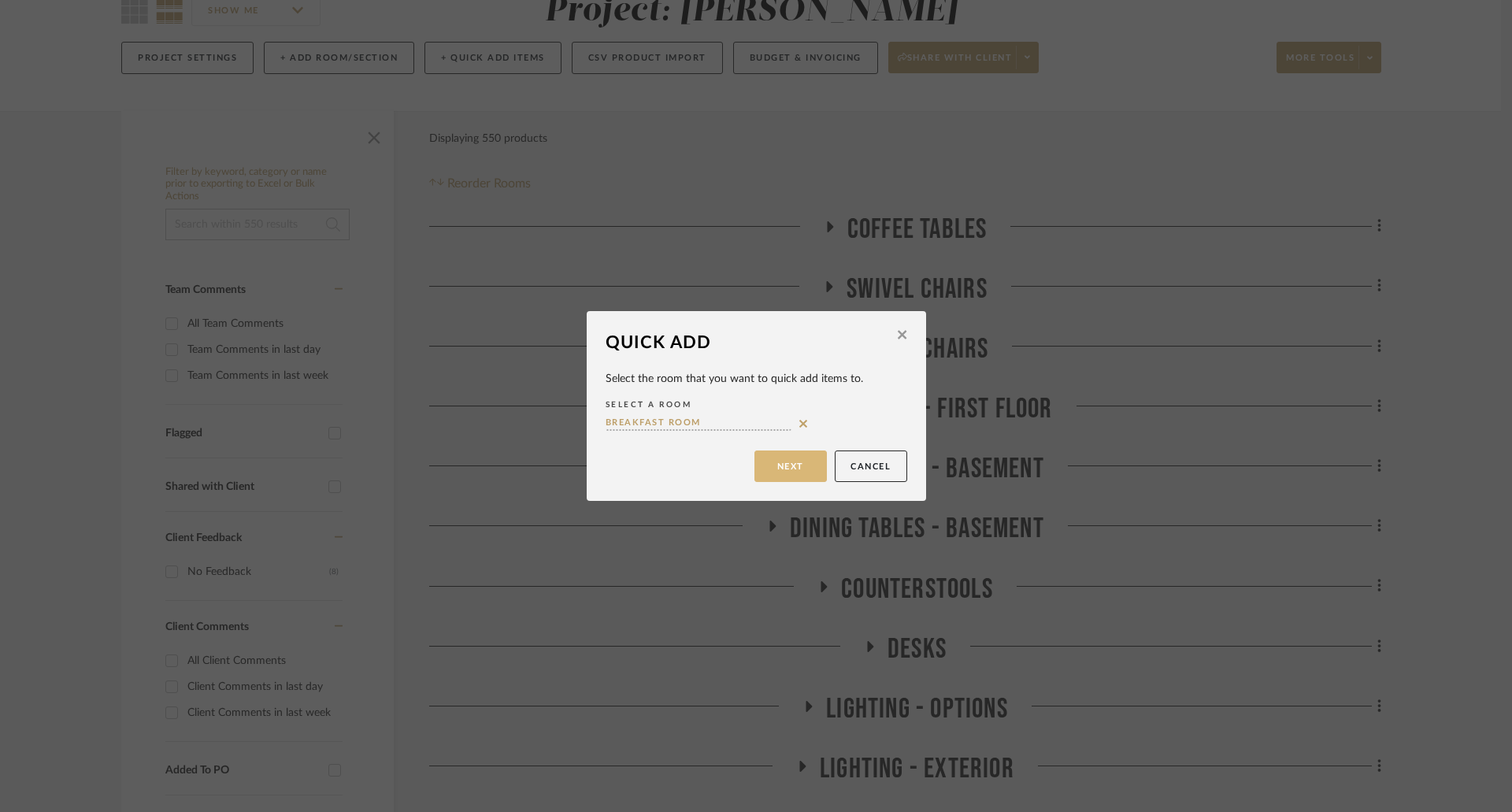
click at [799, 461] on button "Next" at bounding box center [791, 465] width 72 height 31
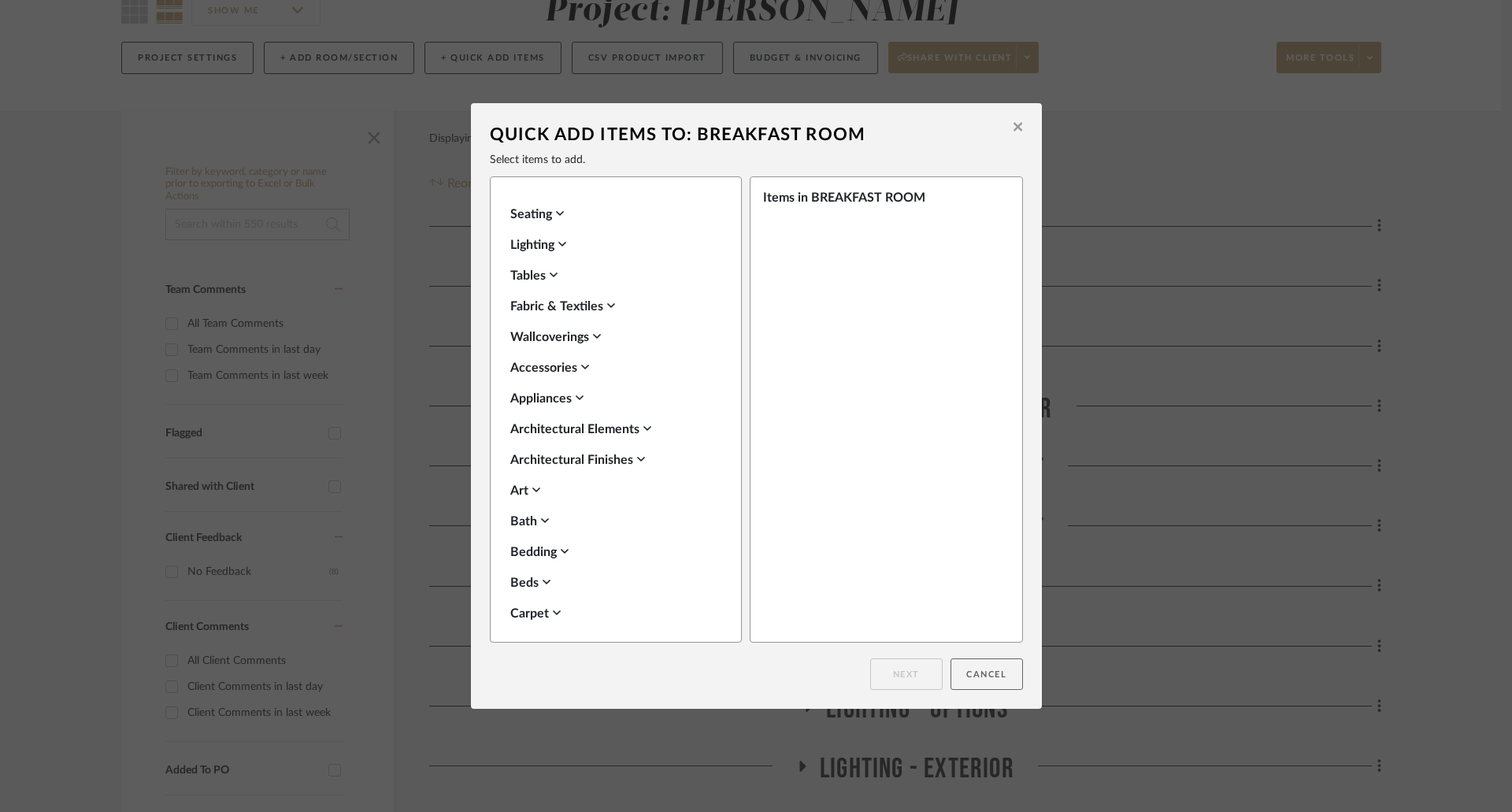
click at [985, 670] on button "Cancel" at bounding box center [986, 673] width 72 height 31
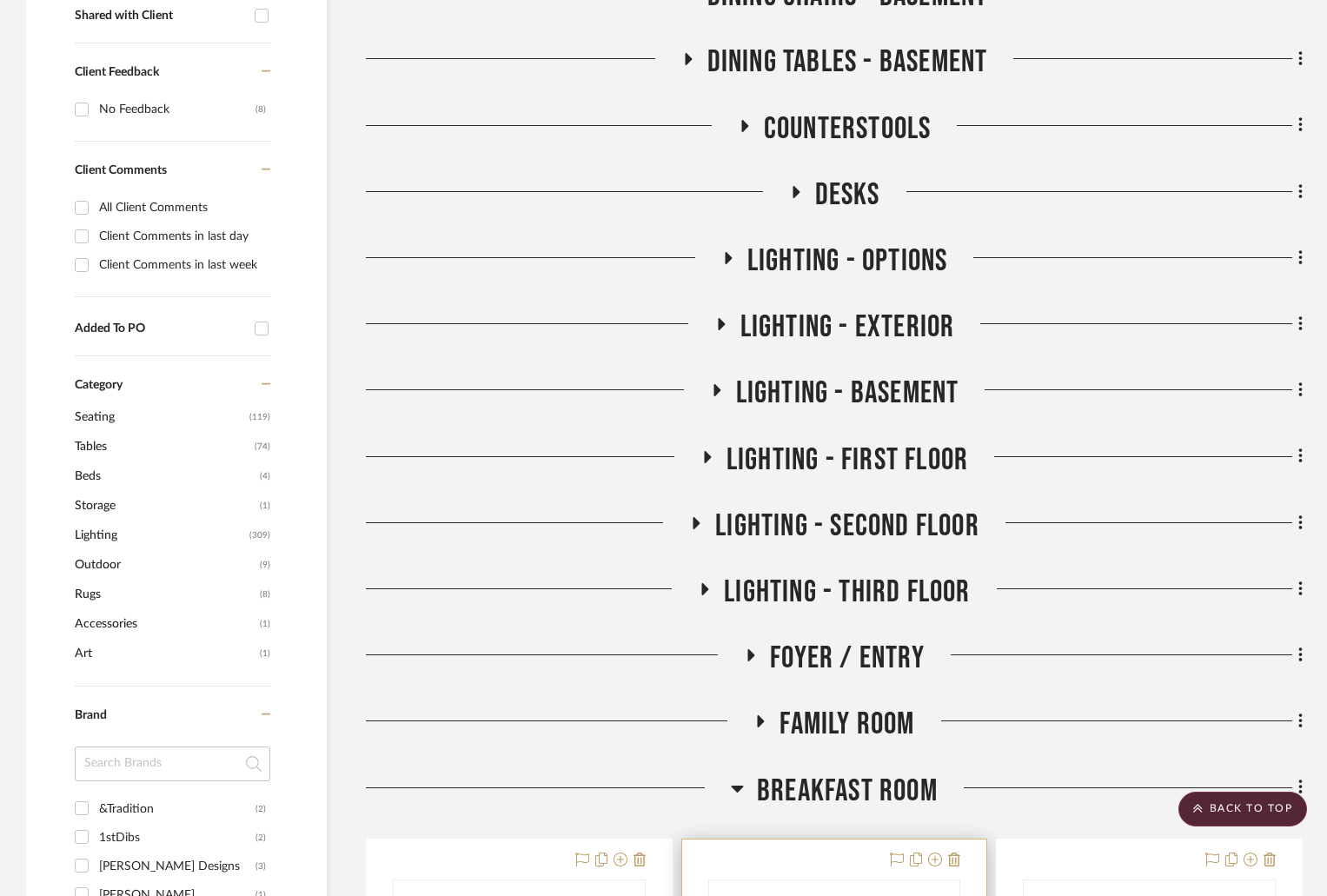
scroll to position [1217, 0]
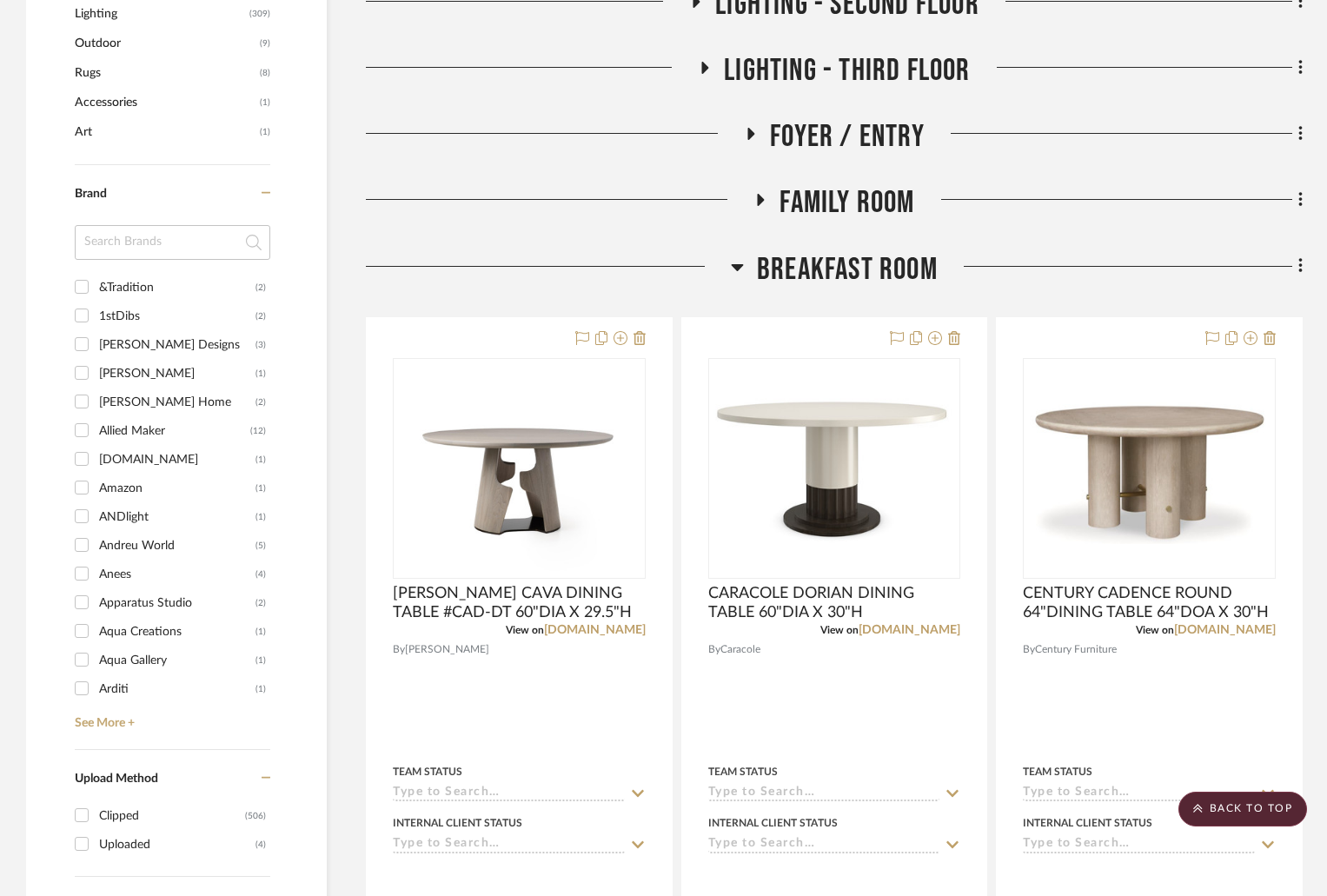
click at [741, 271] on icon at bounding box center [737, 266] width 13 height 21
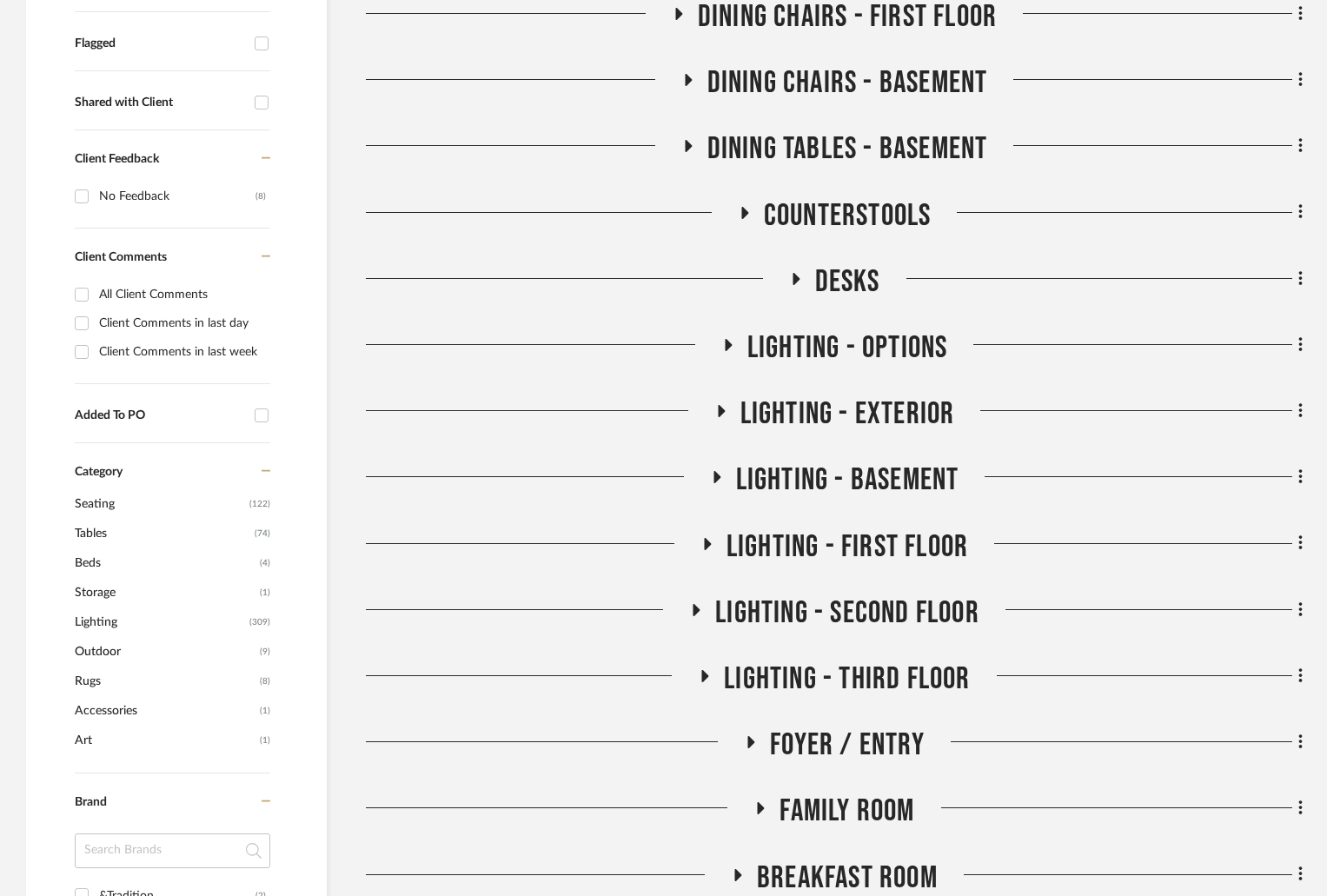
scroll to position [1042, 0]
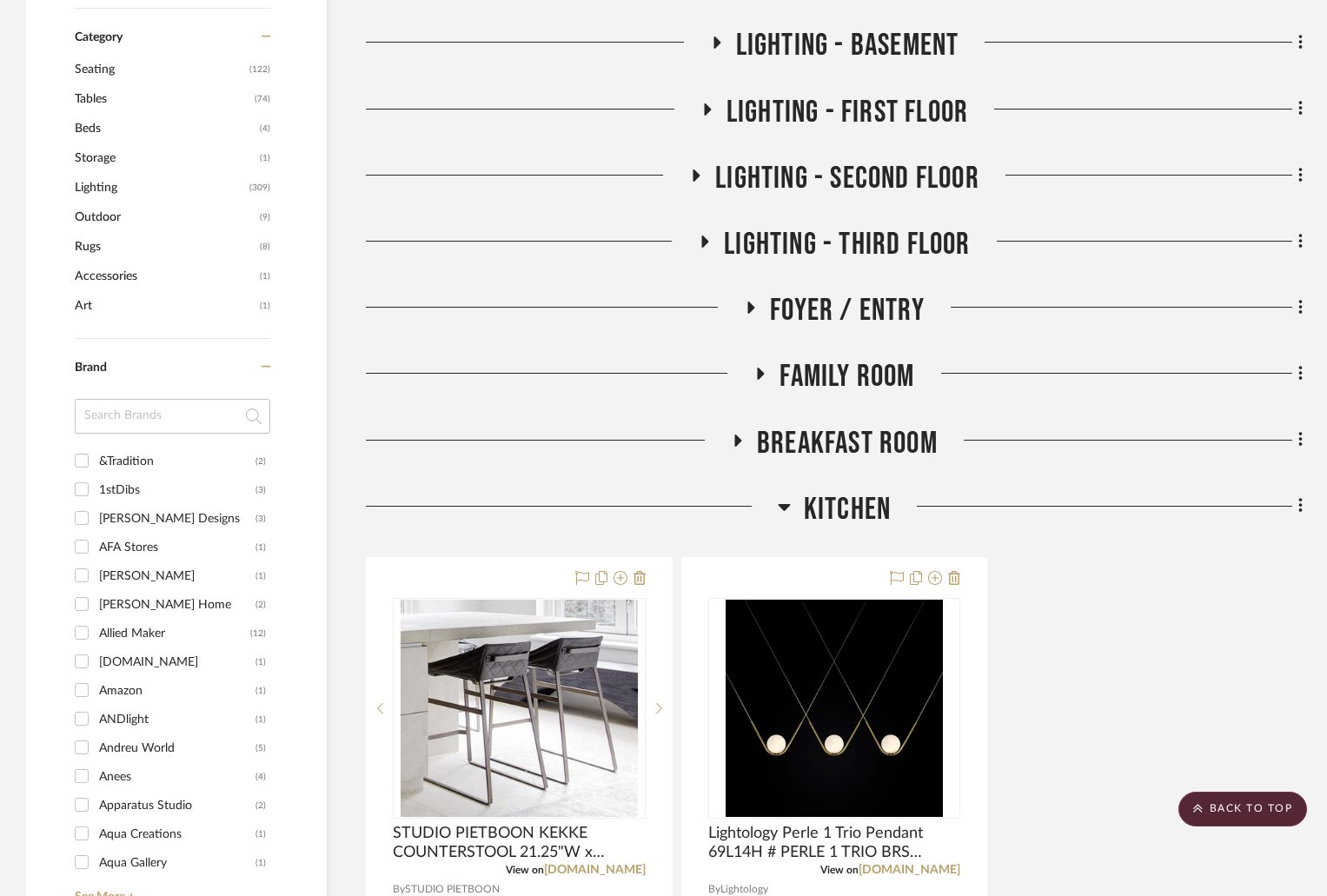
click at [726, 432] on div at bounding box center [548, 447] width 365 height 44
click at [735, 436] on icon at bounding box center [739, 441] width 7 height 12
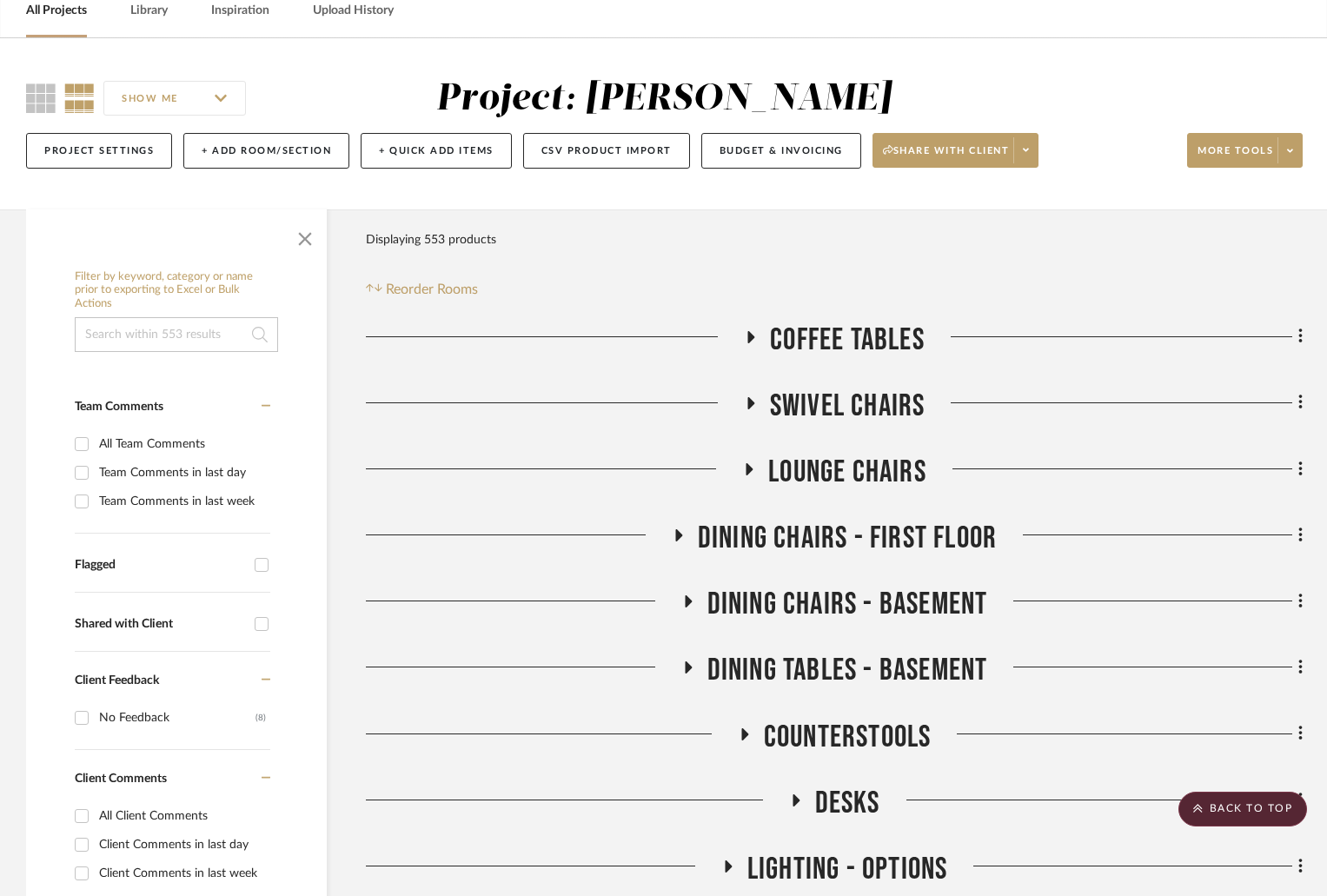
scroll to position [0, 0]
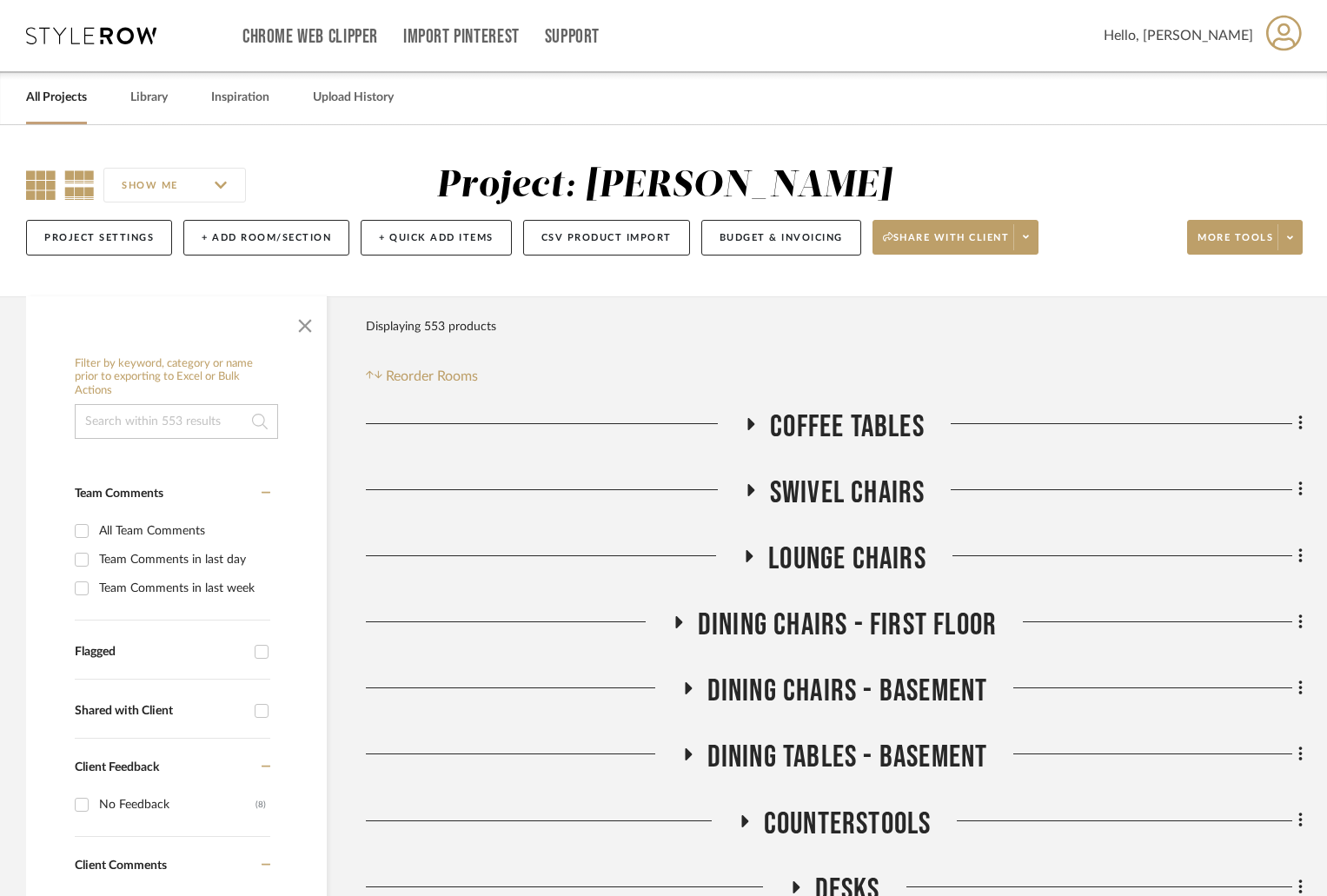
click at [39, 179] on icon at bounding box center [40, 184] width 29 height 29
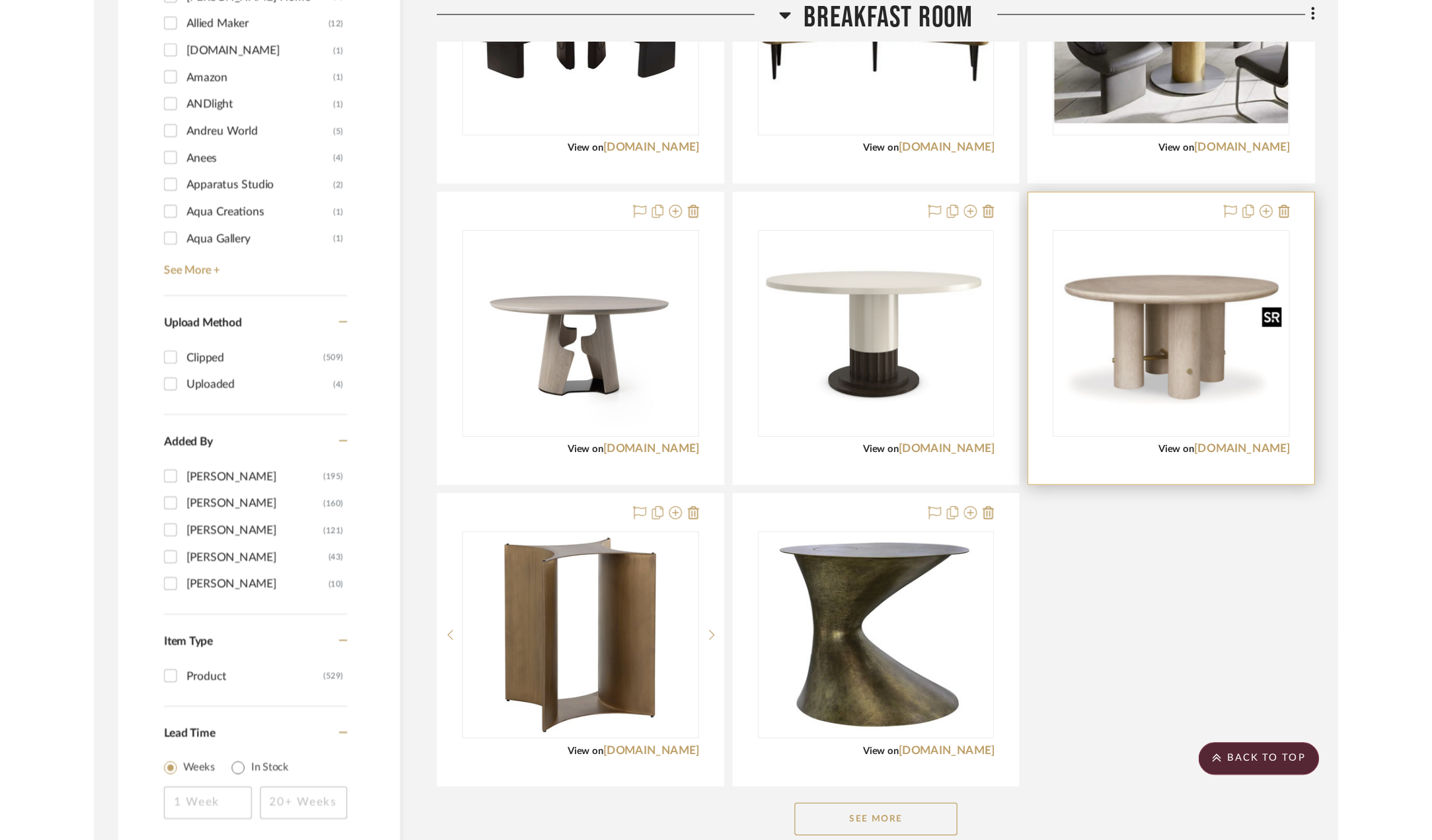
scroll to position [1454, 0]
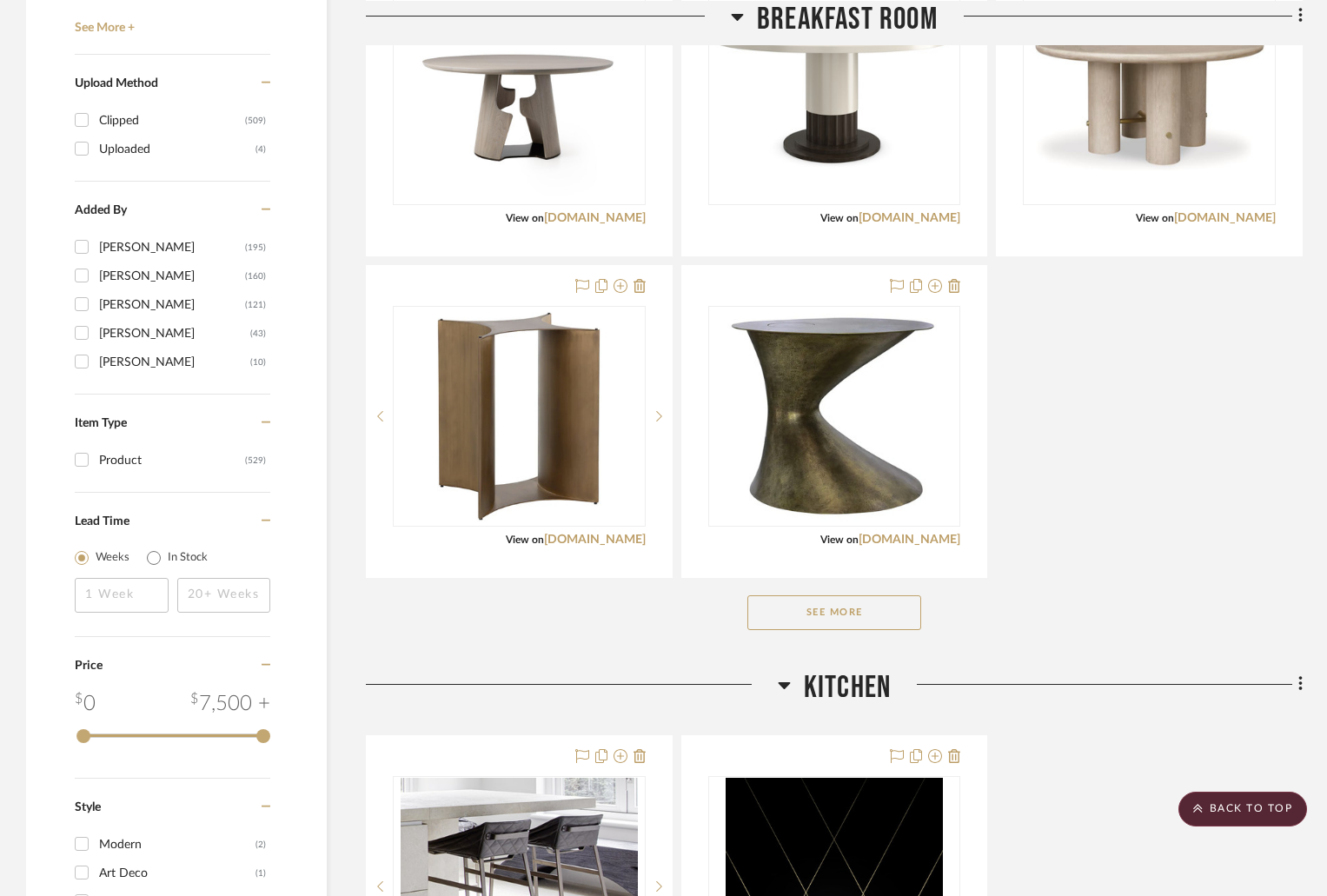
click at [884, 616] on button "See More" at bounding box center [834, 612] width 174 height 35
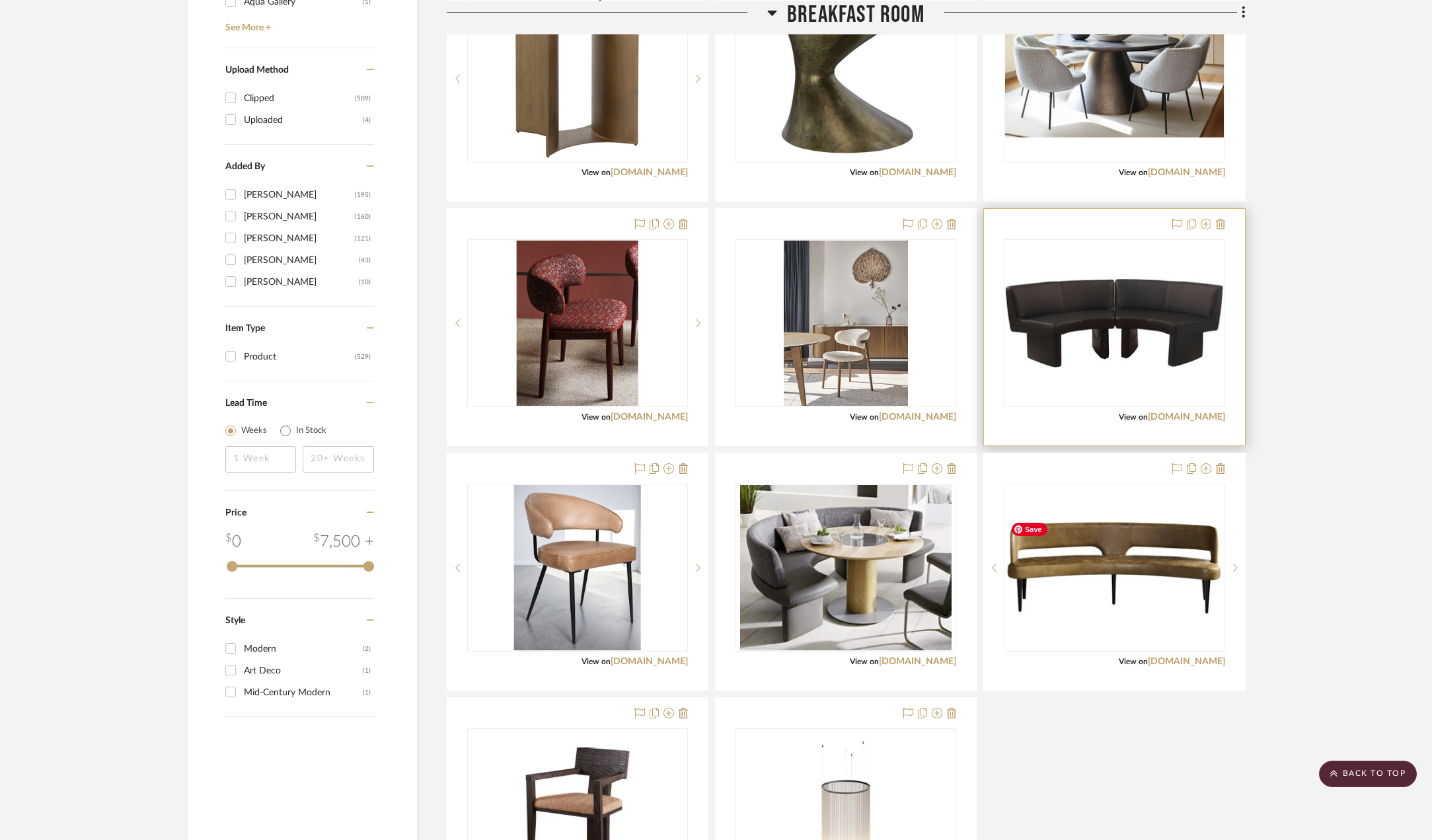
scroll to position [1580, 0]
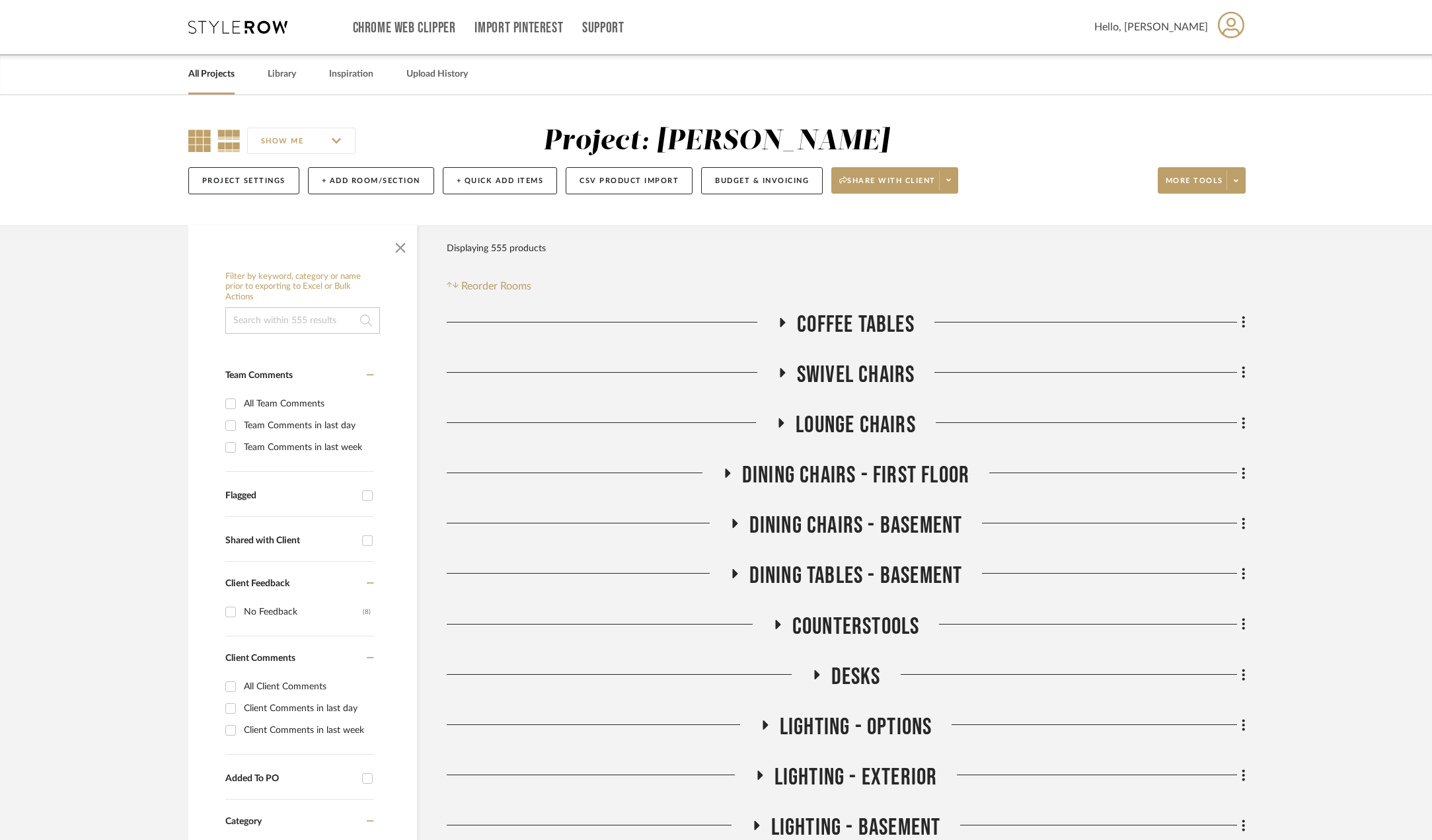
click at [201, 143] on icon at bounding box center [199, 140] width 22 height 22
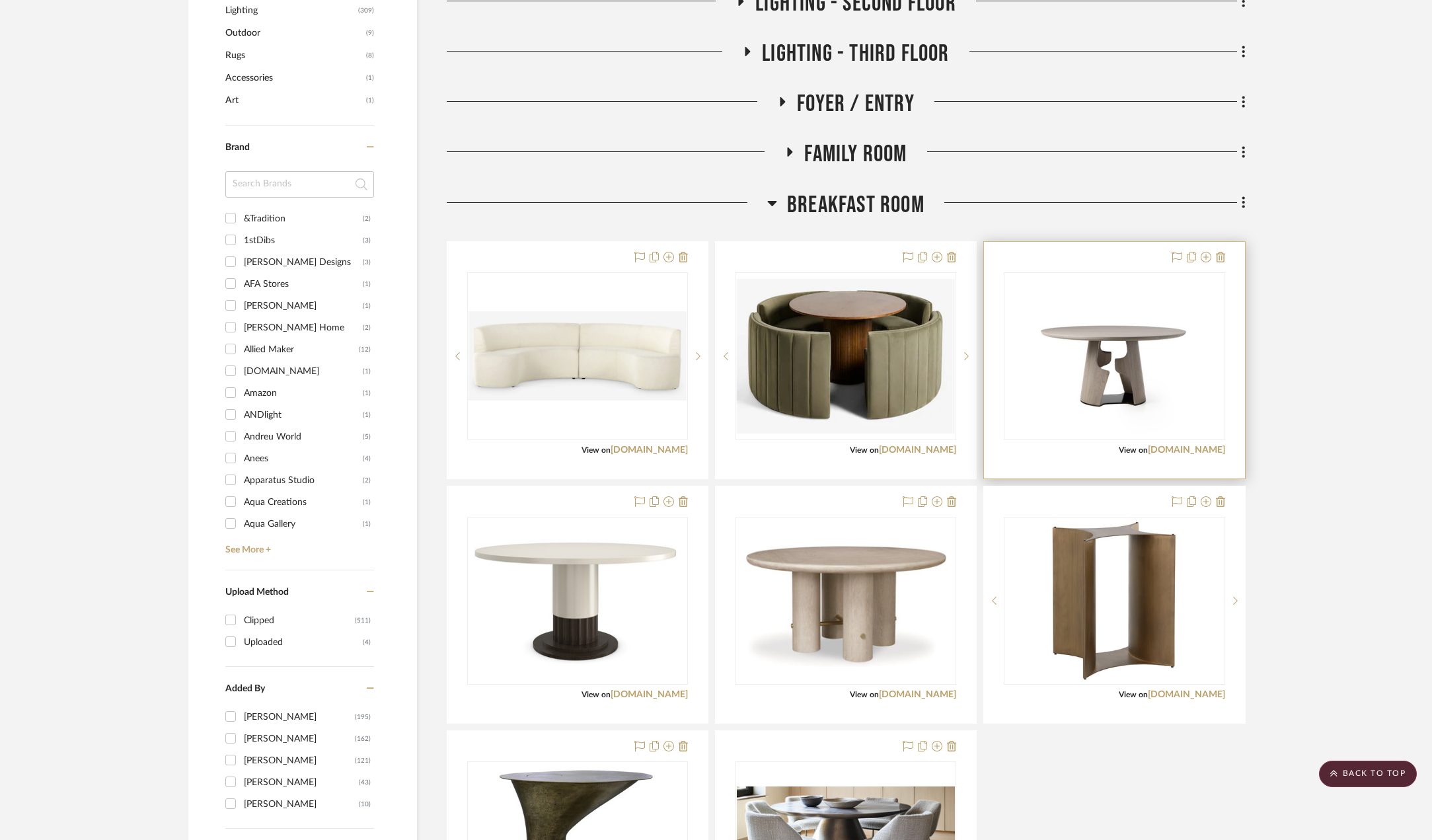
scroll to position [1124, 0]
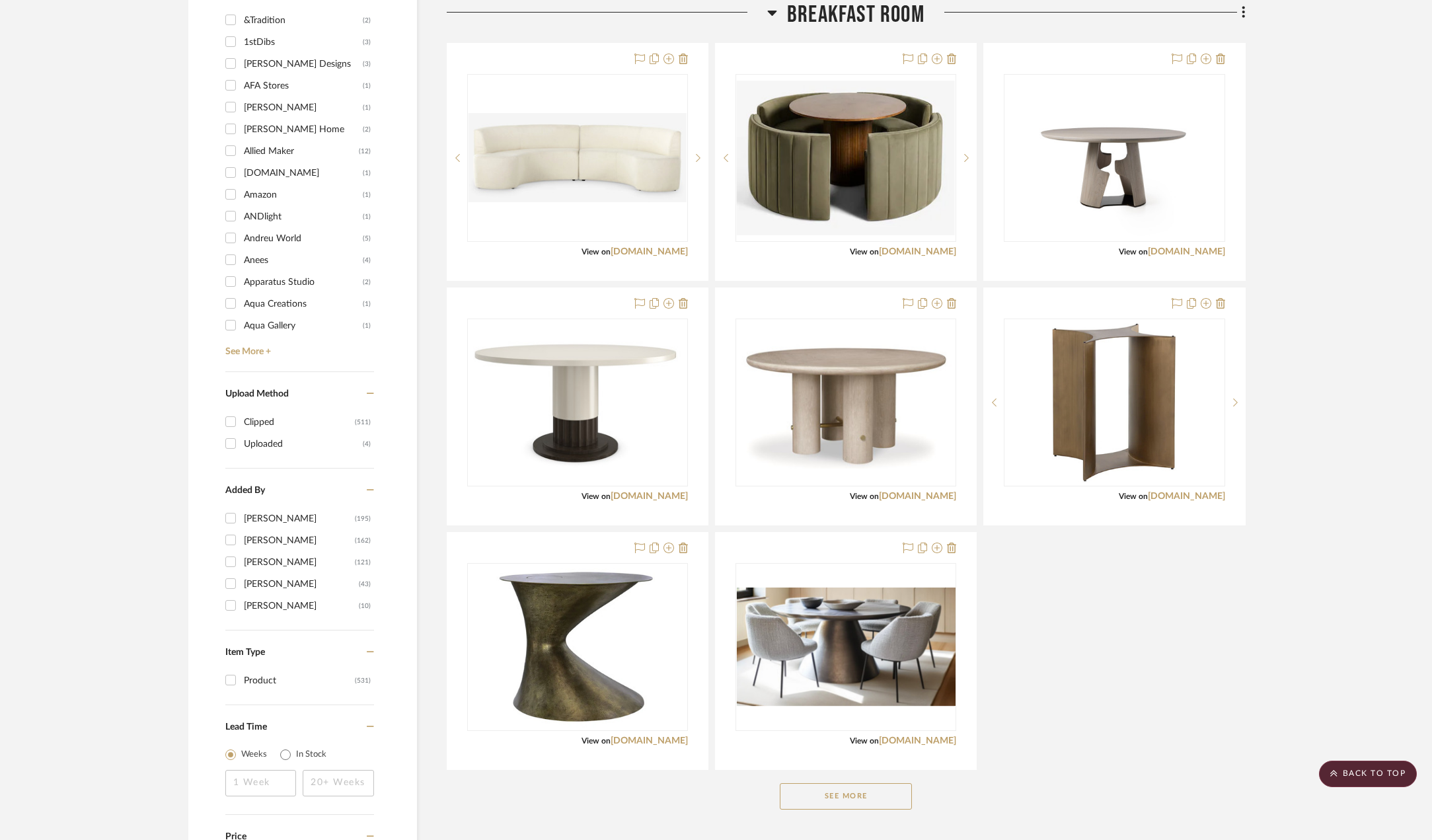
drag, startPoint x: 834, startPoint y: 802, endPoint x: 848, endPoint y: 800, distance: 14.1
click at [844, 801] on button "See More" at bounding box center [846, 796] width 132 height 26
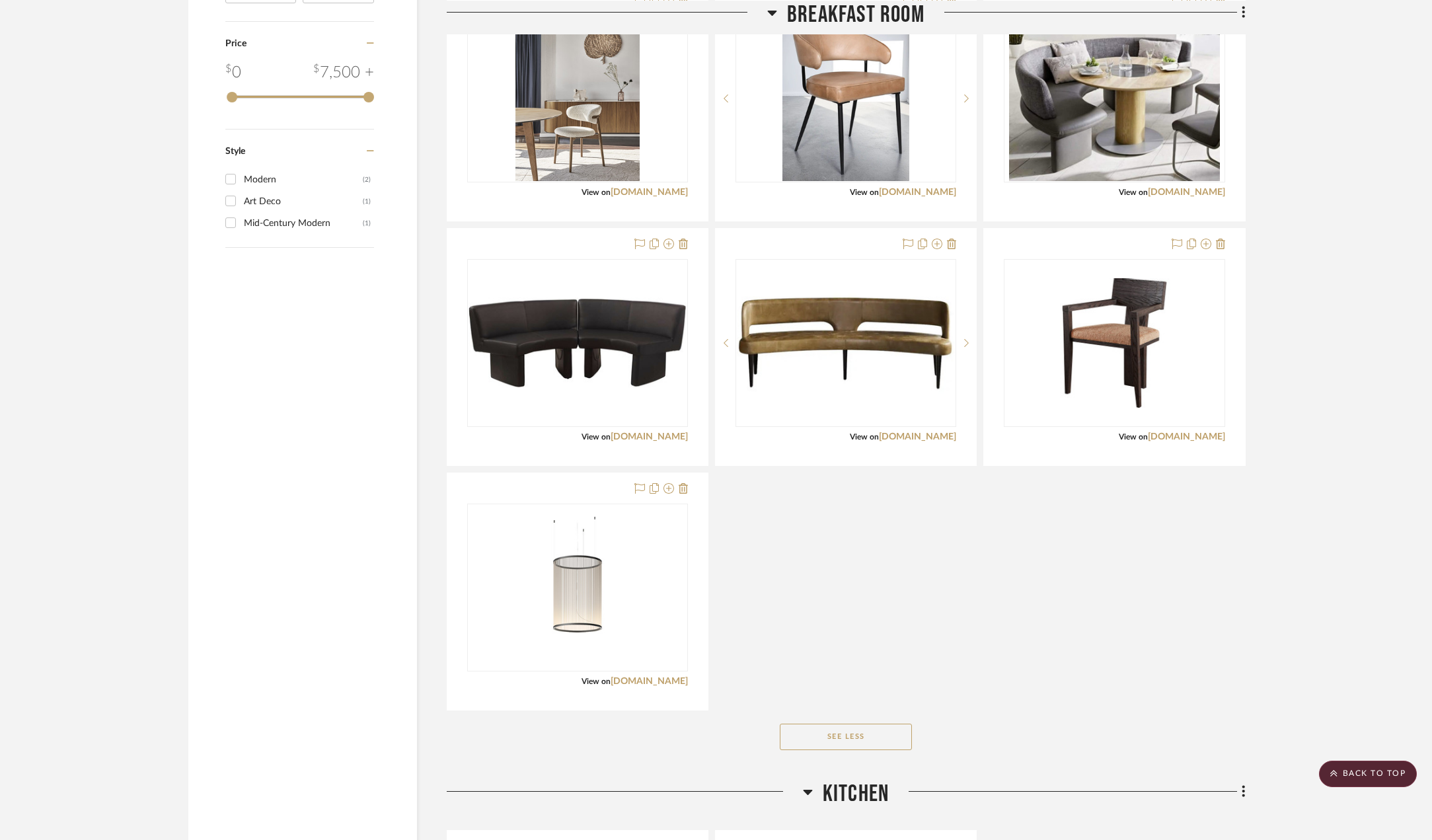
scroll to position [1718, 0]
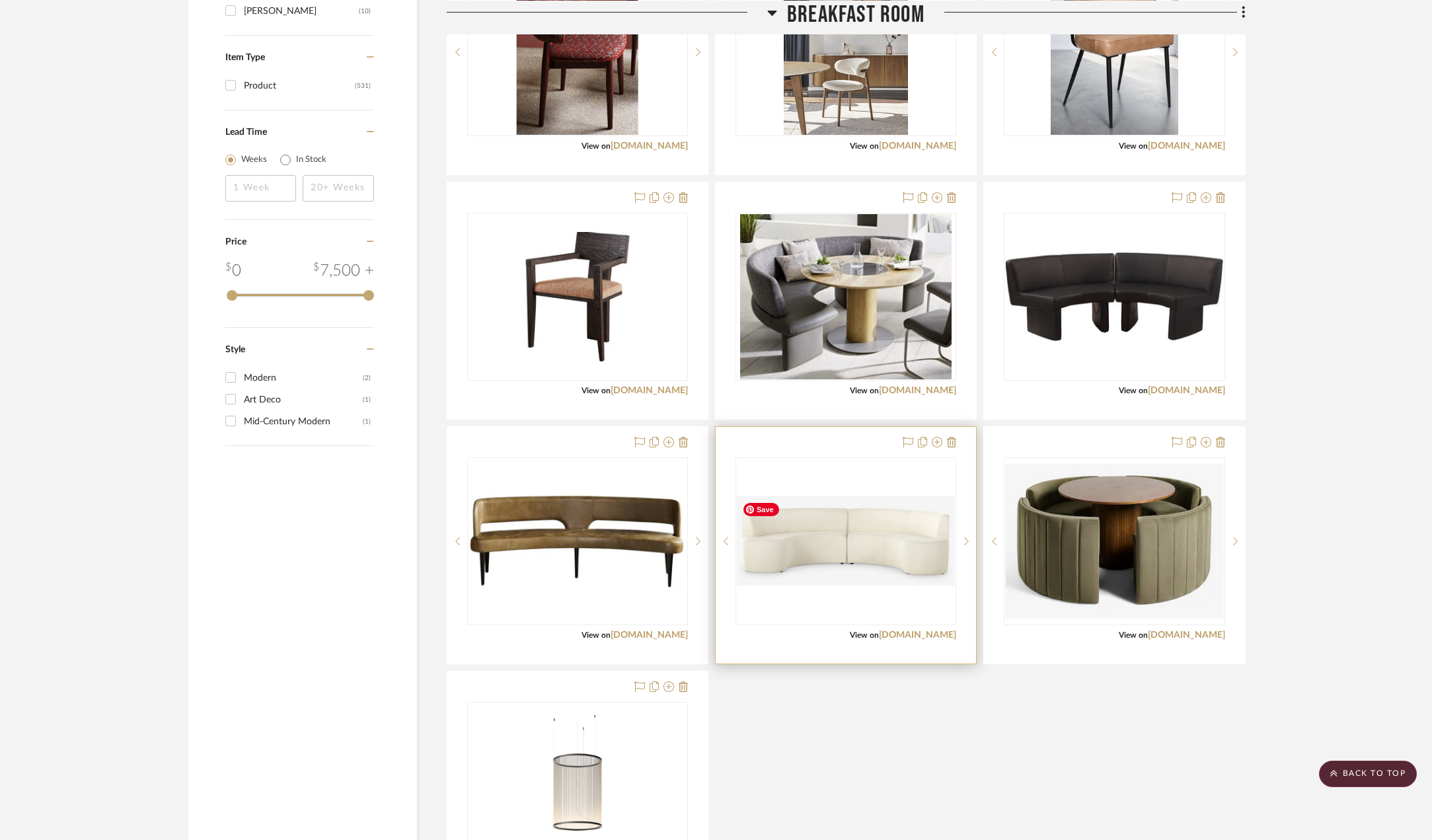
click at [921, 571] on img "0" at bounding box center [846, 541] width 218 height 89
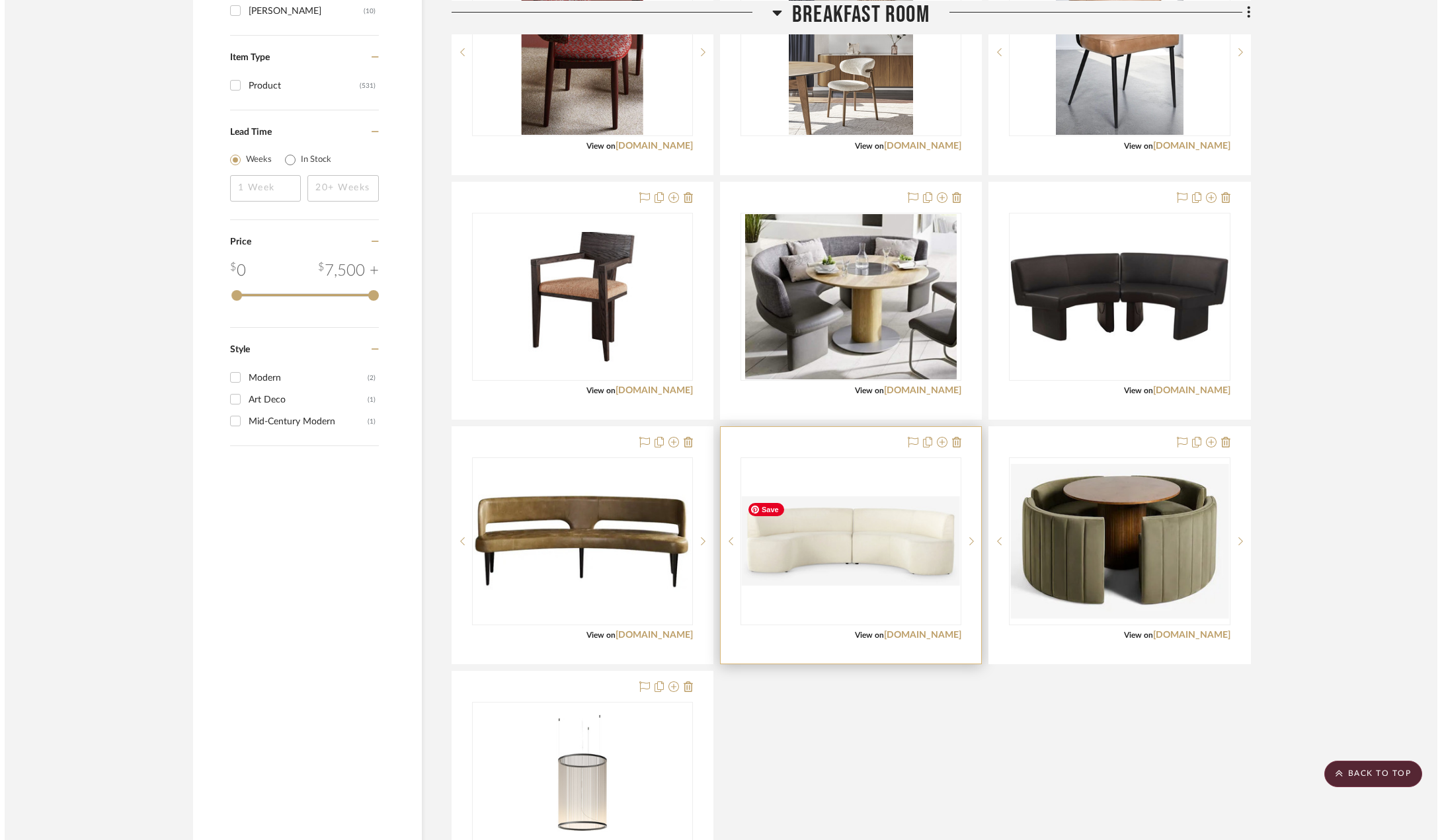
scroll to position [0, 0]
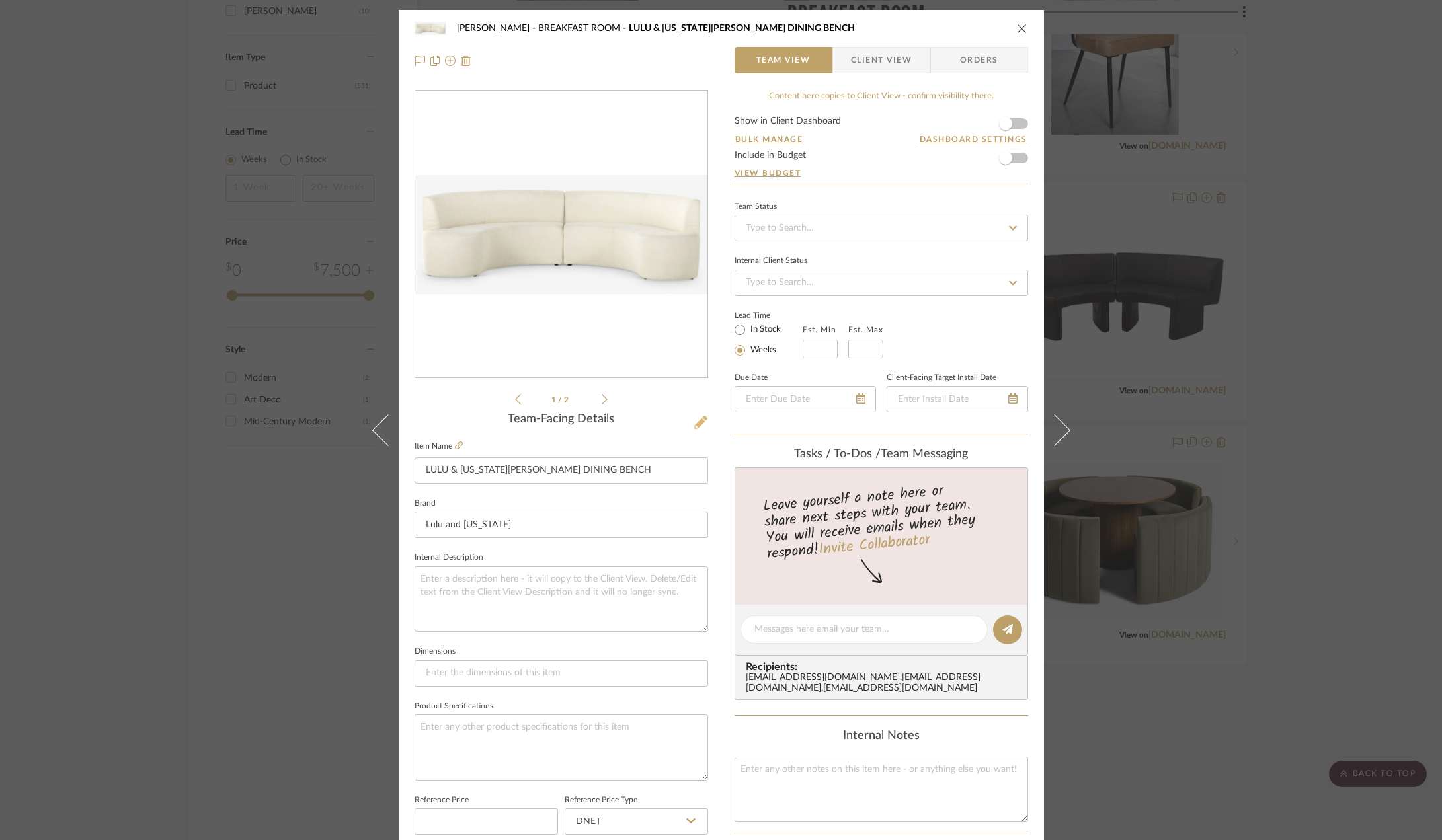
drag, startPoint x: 689, startPoint y: 423, endPoint x: 697, endPoint y: 426, distance: 8.5
click at [694, 424] on icon at bounding box center [701, 422] width 13 height 13
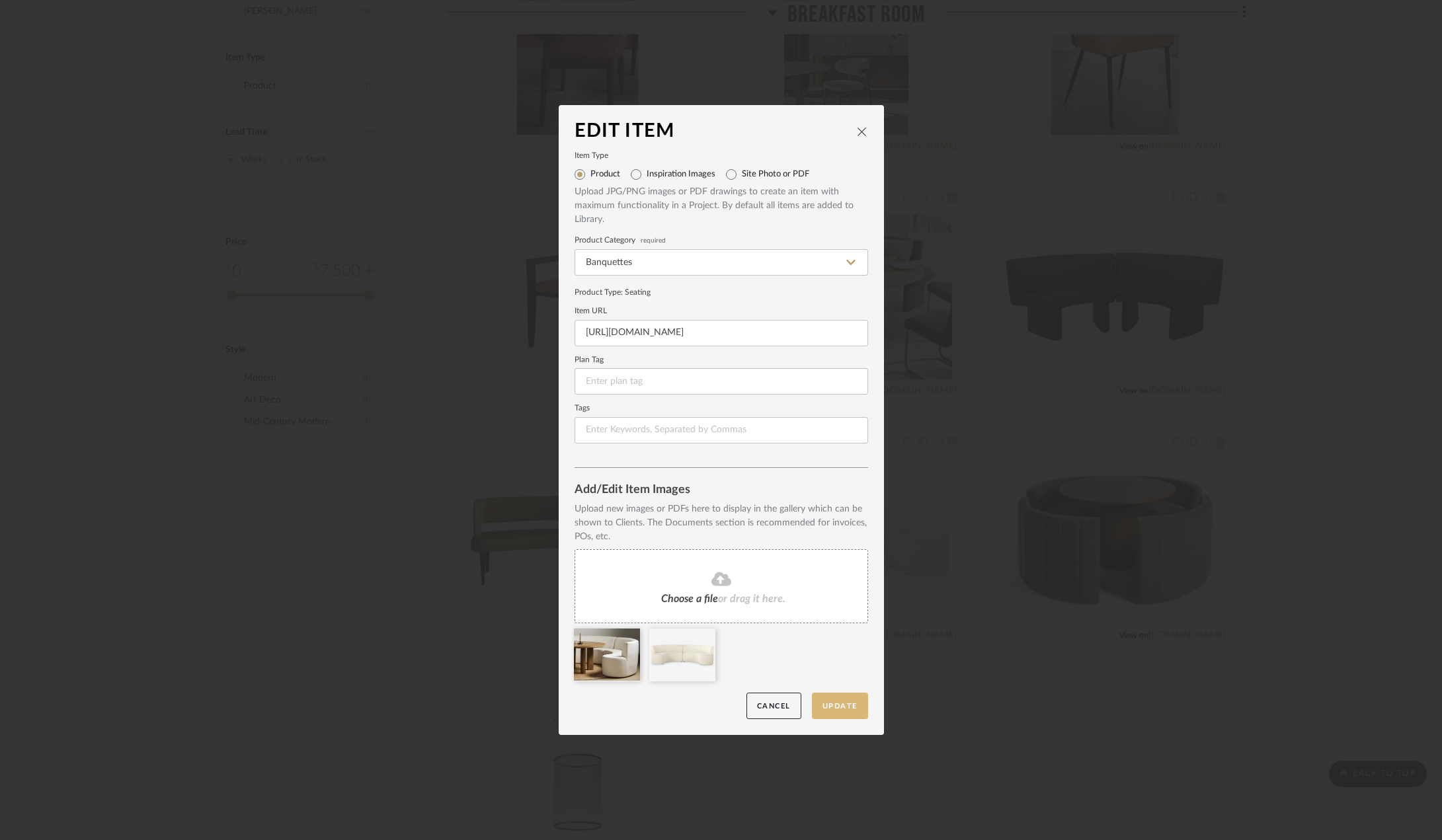
click at [835, 708] on button "Update" at bounding box center [840, 706] width 56 height 27
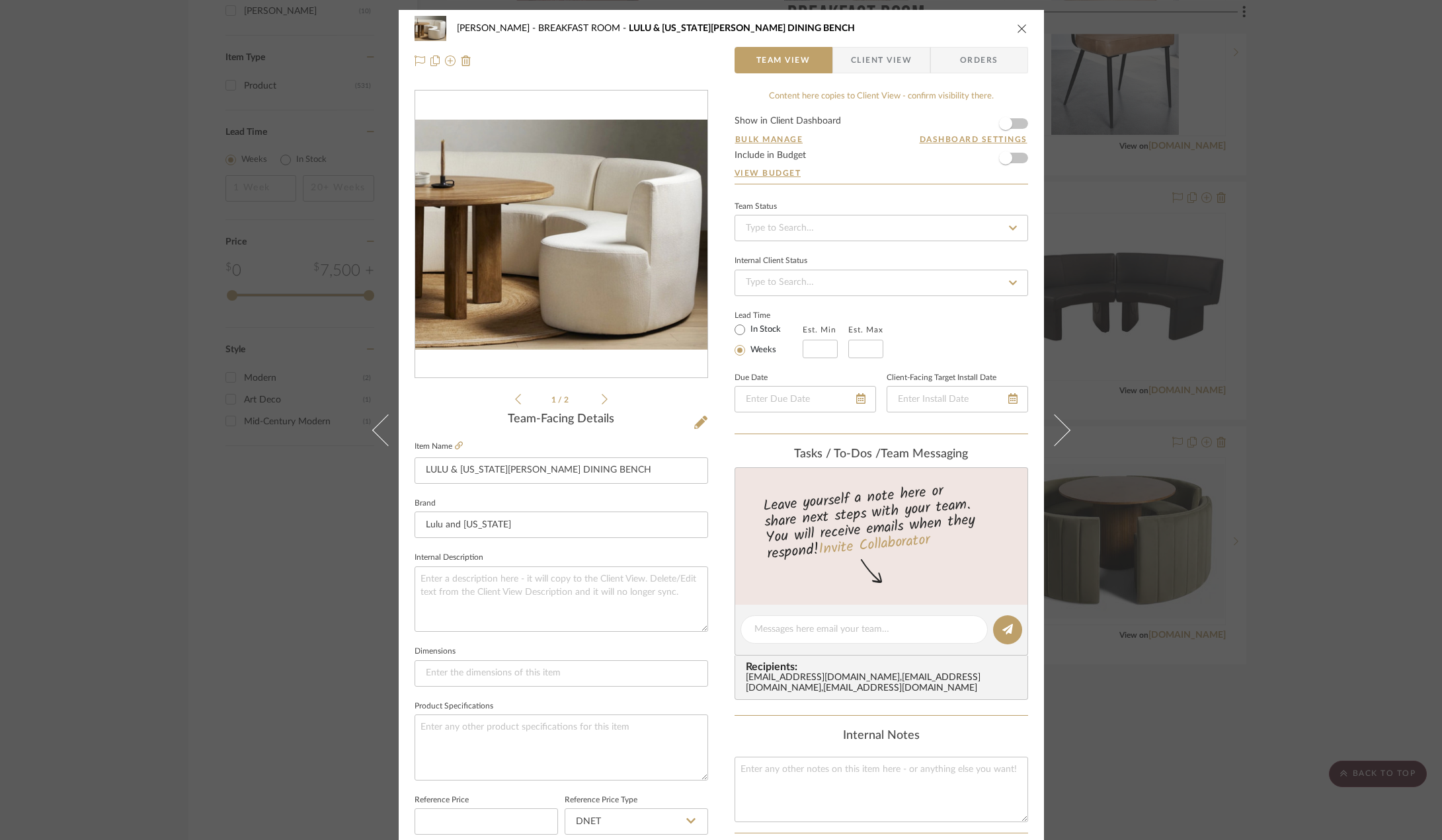
click at [1024, 24] on div "[PERSON_NAME] BREAKFAST ROOM LULU & [US_STATE][PERSON_NAME] DINING BENCH Team V…" at bounding box center [722, 44] width 646 height 69
click at [1018, 32] on icon "close" at bounding box center [1022, 28] width 11 height 11
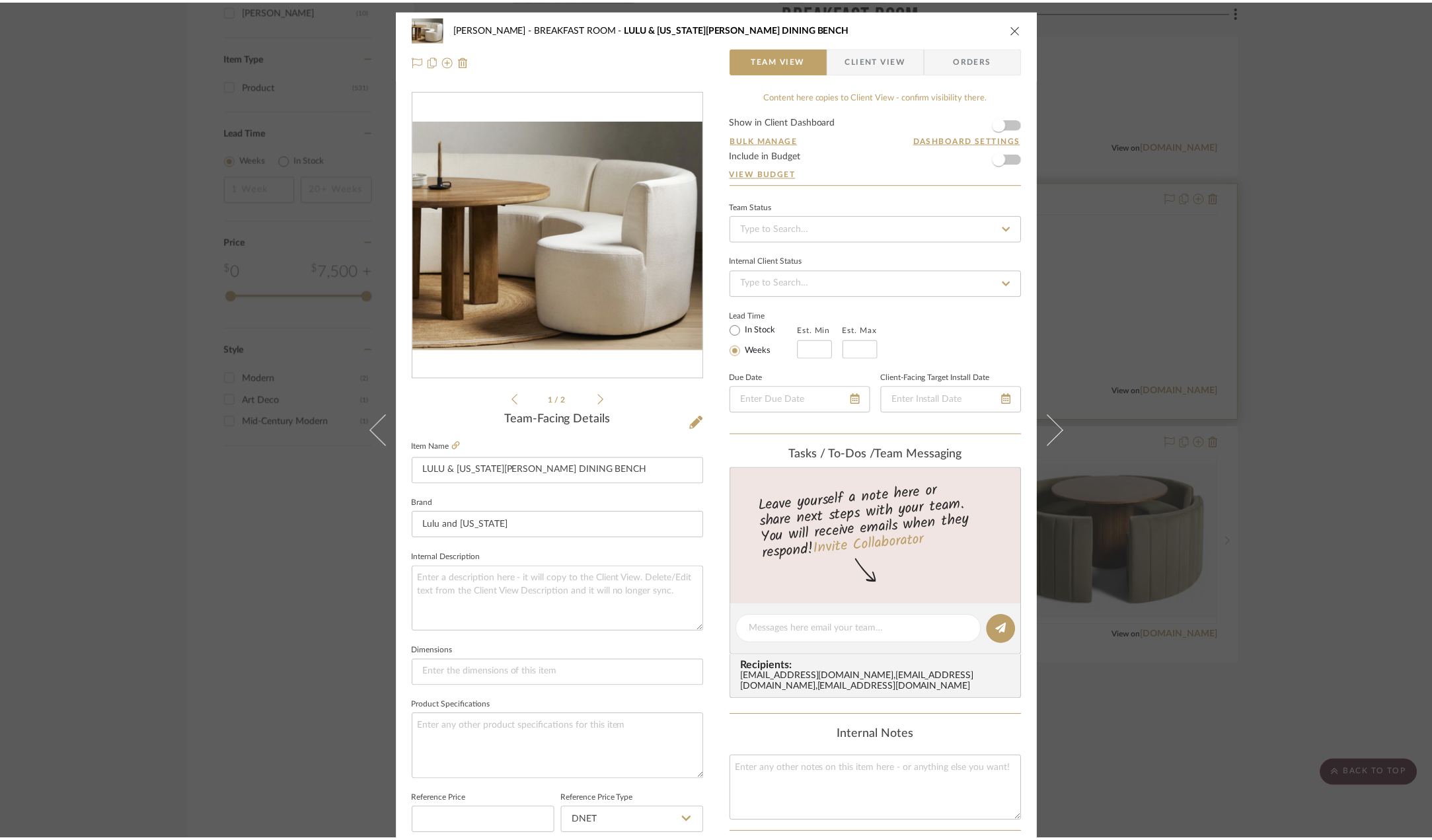
scroll to position [1718, 0]
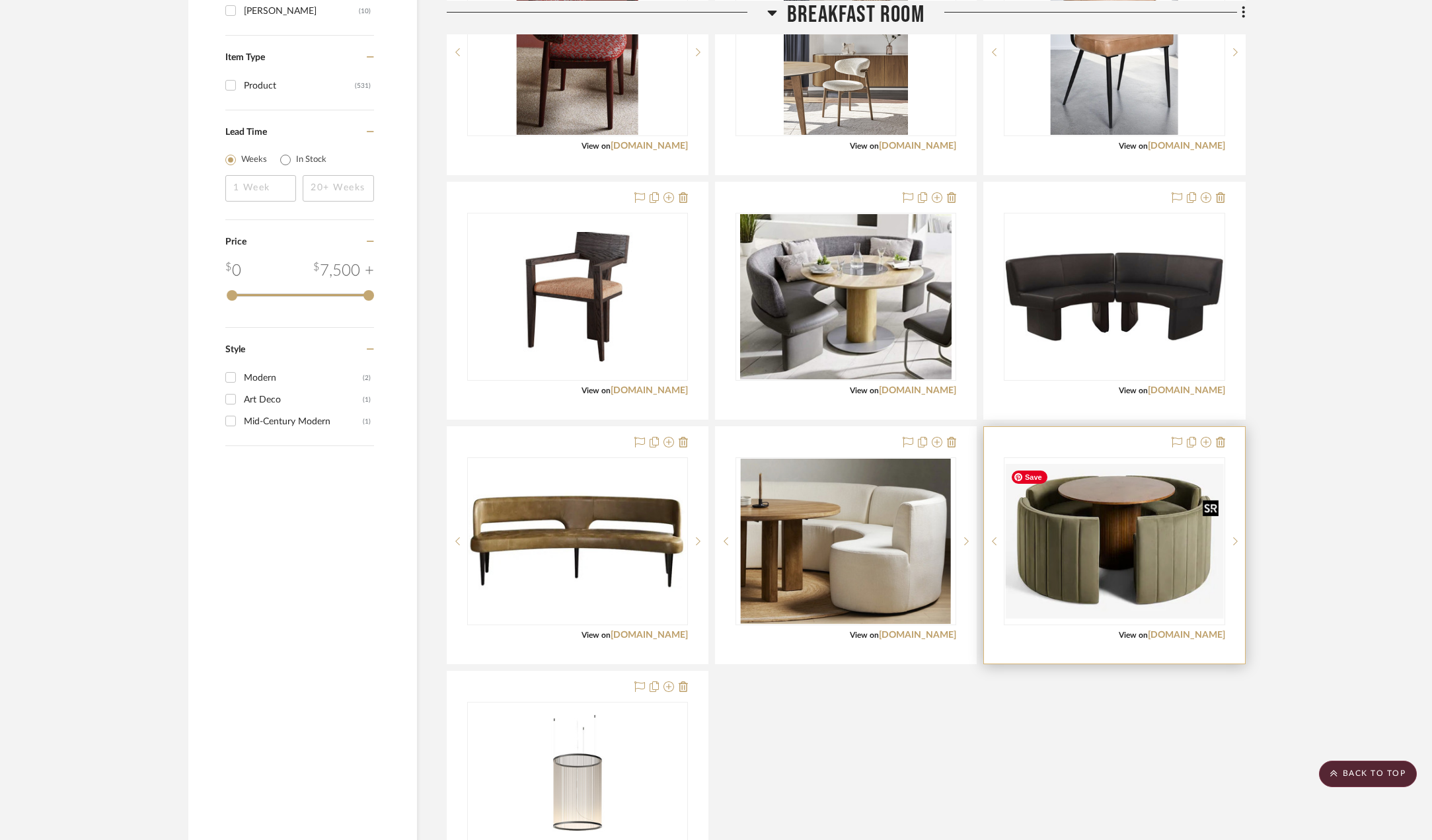
click at [1168, 523] on img "0" at bounding box center [1114, 542] width 218 height 155
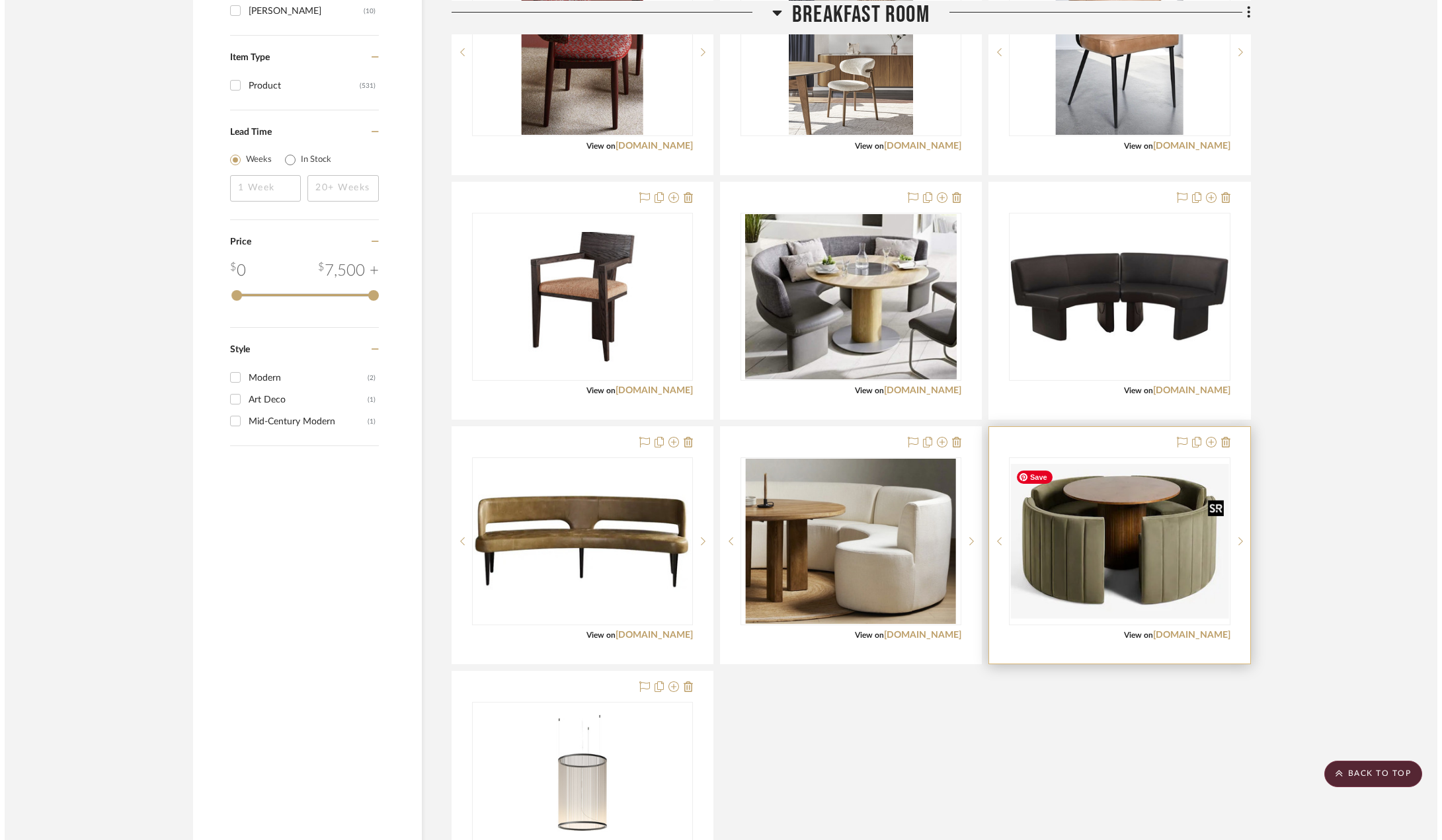
scroll to position [0, 0]
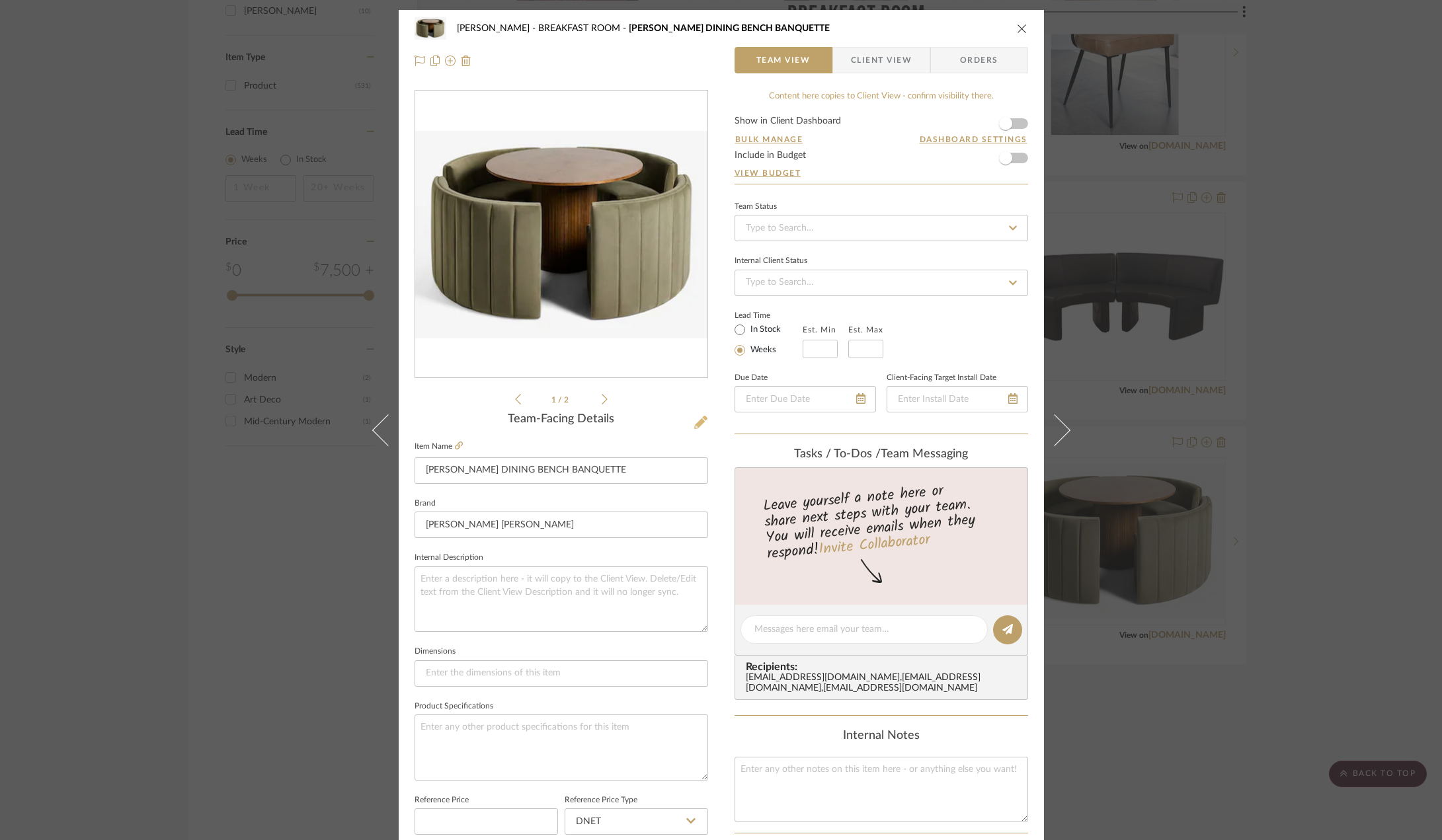
click at [694, 420] on icon at bounding box center [701, 422] width 13 height 13
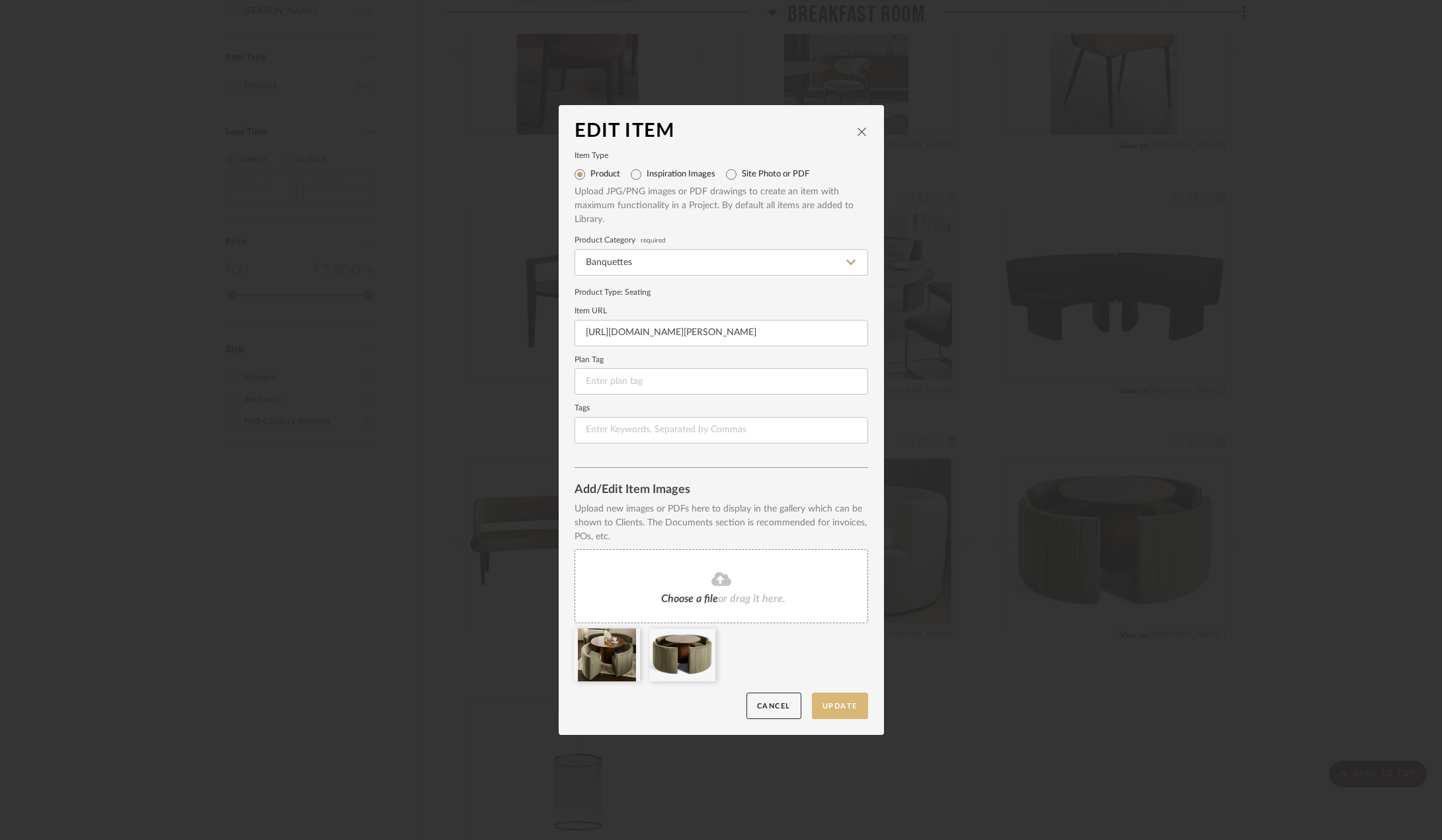
click at [858, 705] on button "Update" at bounding box center [840, 706] width 56 height 27
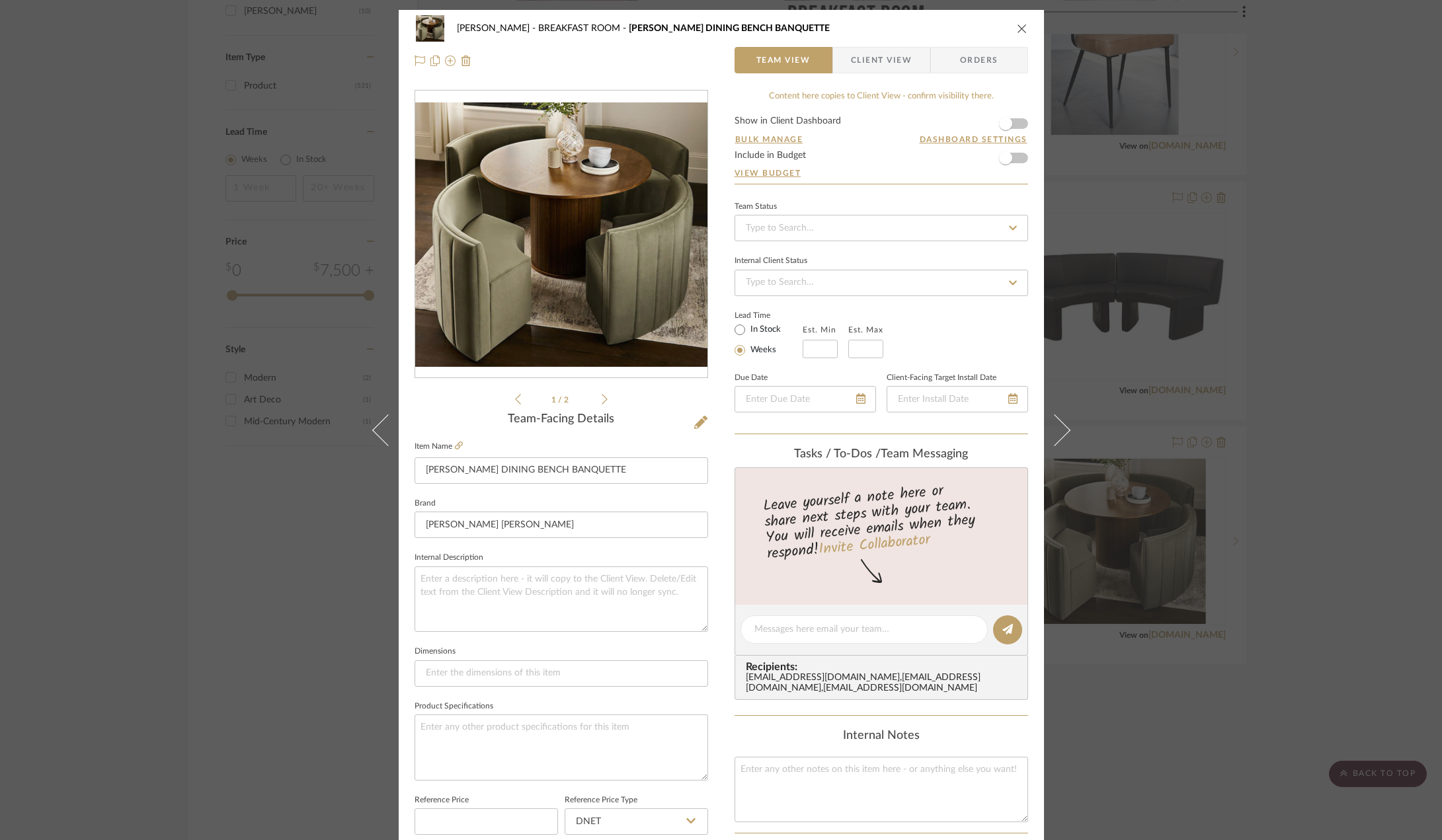
click at [1017, 21] on div "[PERSON_NAME] BREAKFAST ROOM [PERSON_NAME] DINING BENCH BANQUETTE" at bounding box center [721, 28] width 614 height 26
click at [1017, 25] on icon "close" at bounding box center [1022, 28] width 11 height 11
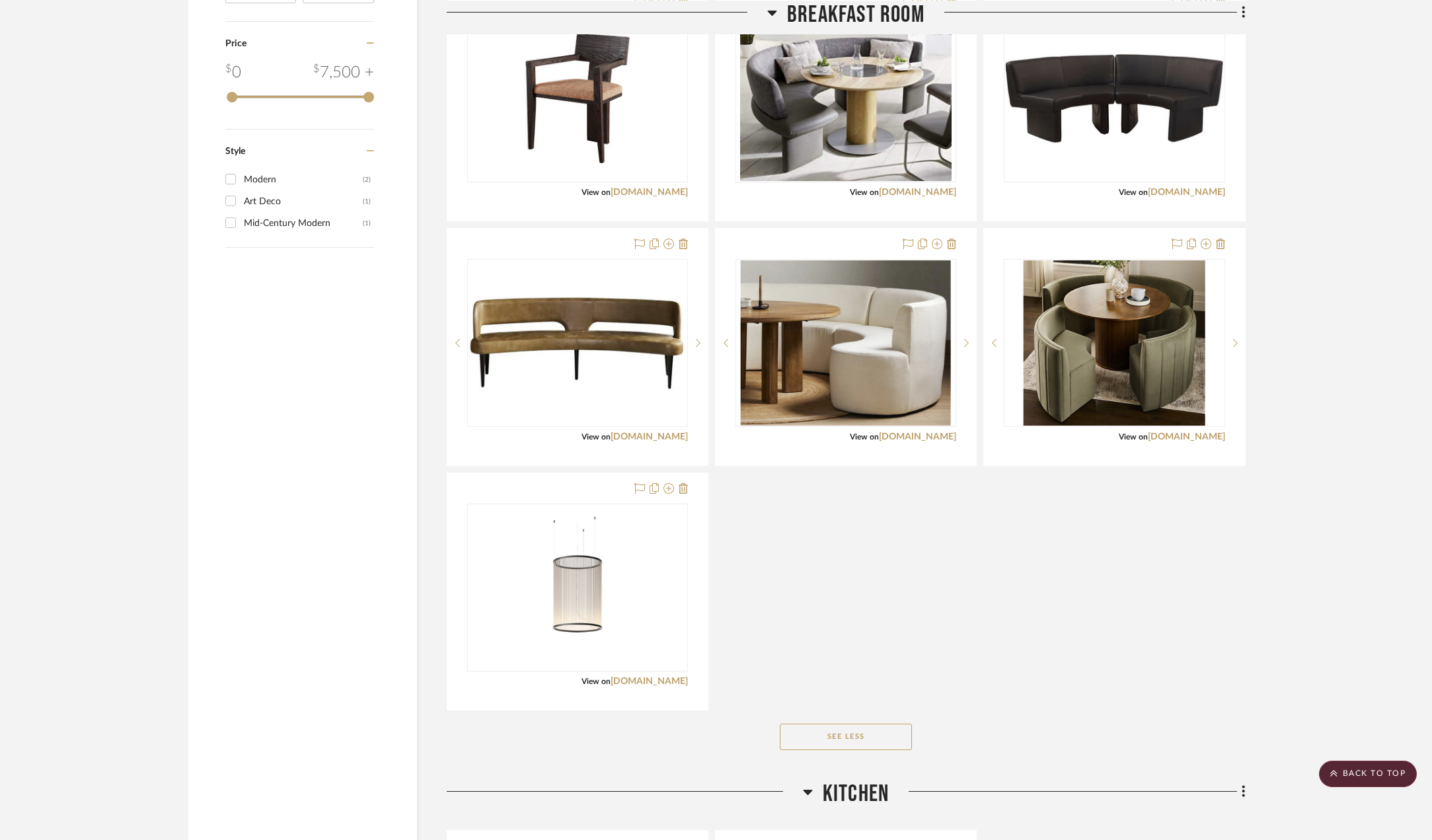
scroll to position [1520, 0]
